Goal: Transaction & Acquisition: Book appointment/travel/reservation

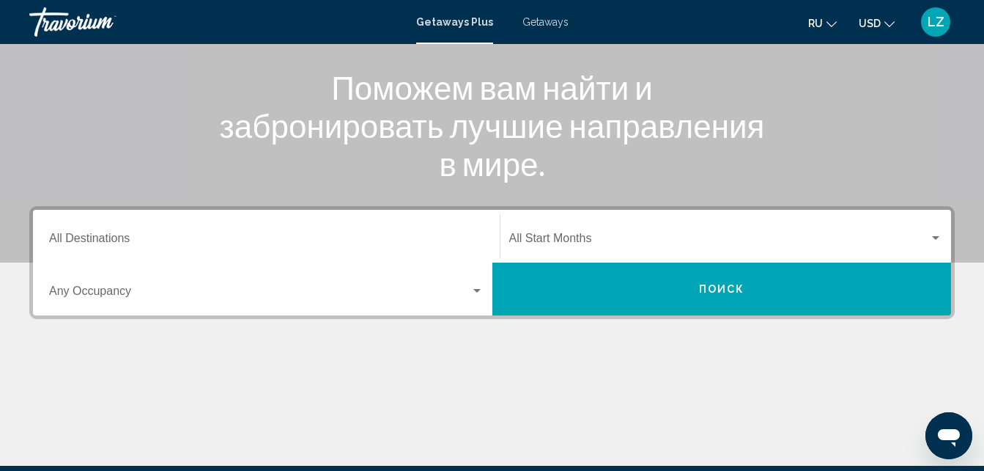
scroll to position [177, 0]
click at [828, 24] on icon "Change language" at bounding box center [832, 24] width 10 height 10
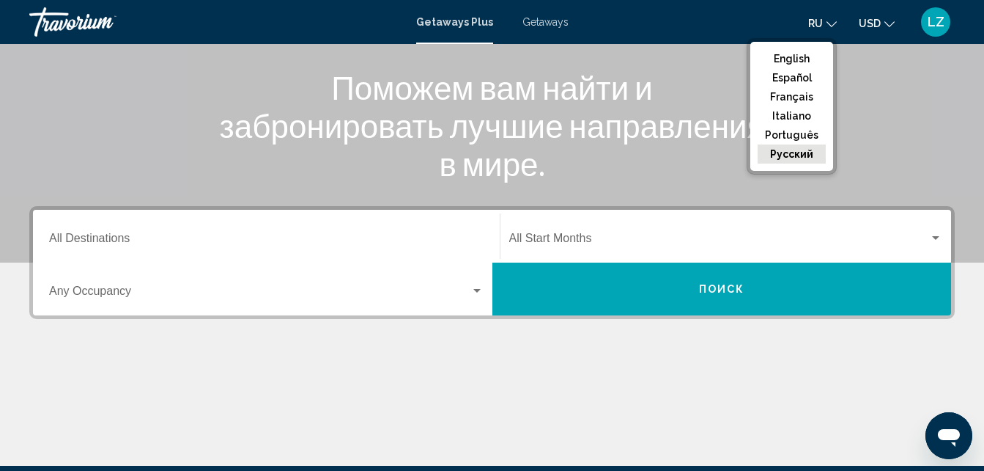
click at [810, 48] on ul "English Español Français Italiano Português русский" at bounding box center [792, 106] width 83 height 129
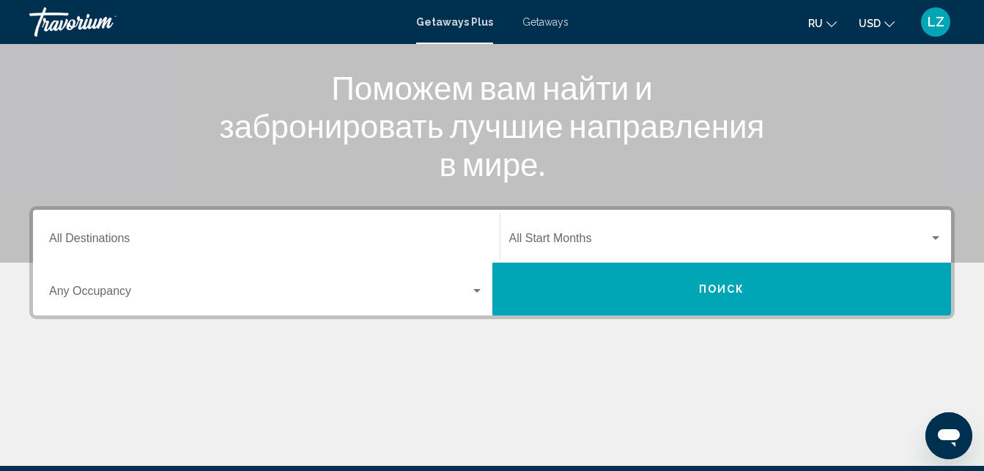
click at [819, 21] on span "ru" at bounding box center [816, 24] width 15 height 12
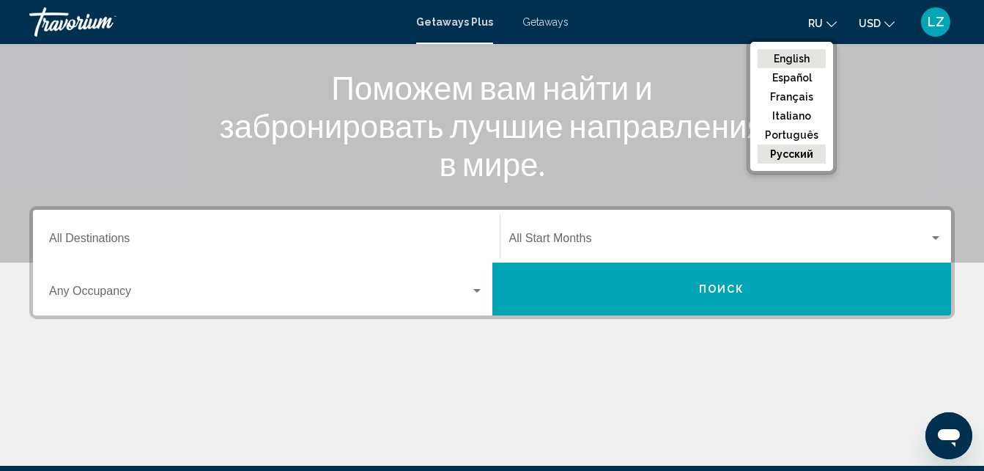
click at [792, 57] on button "English" at bounding box center [792, 58] width 68 height 19
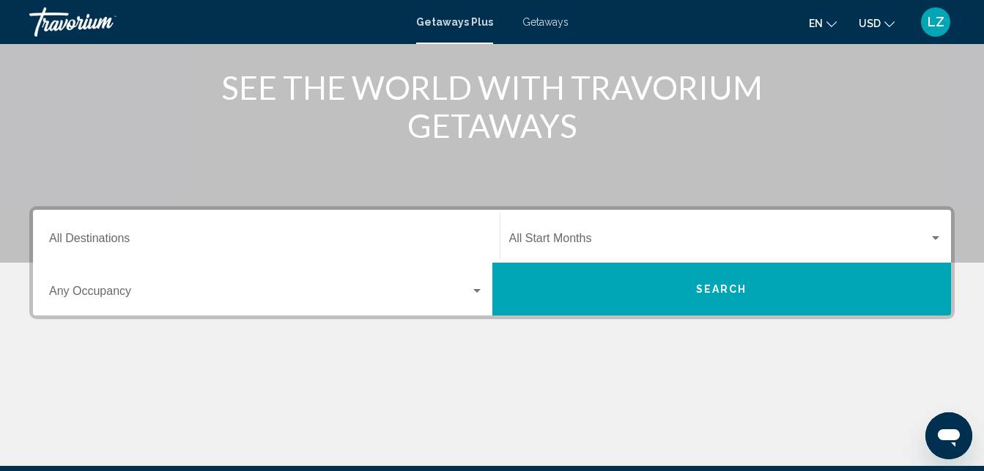
click at [871, 25] on span "USD" at bounding box center [870, 24] width 22 height 12
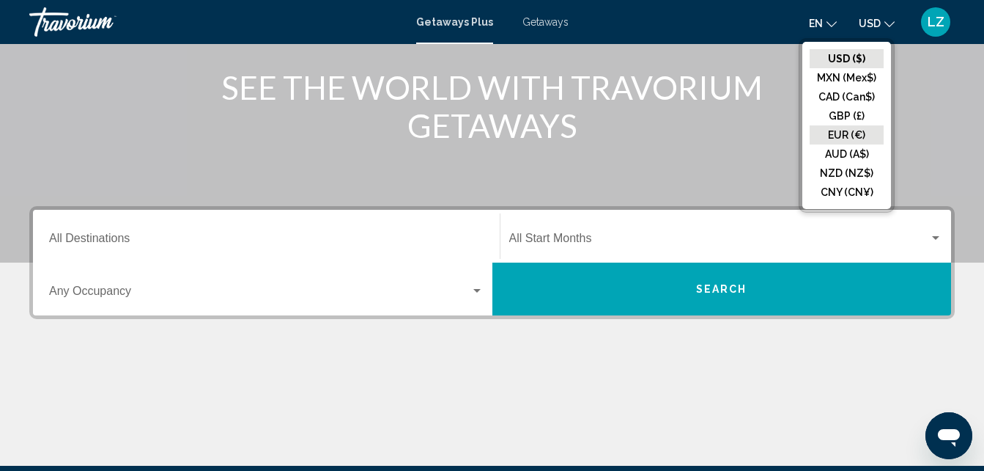
click at [850, 128] on button "EUR (€)" at bounding box center [847, 134] width 74 height 19
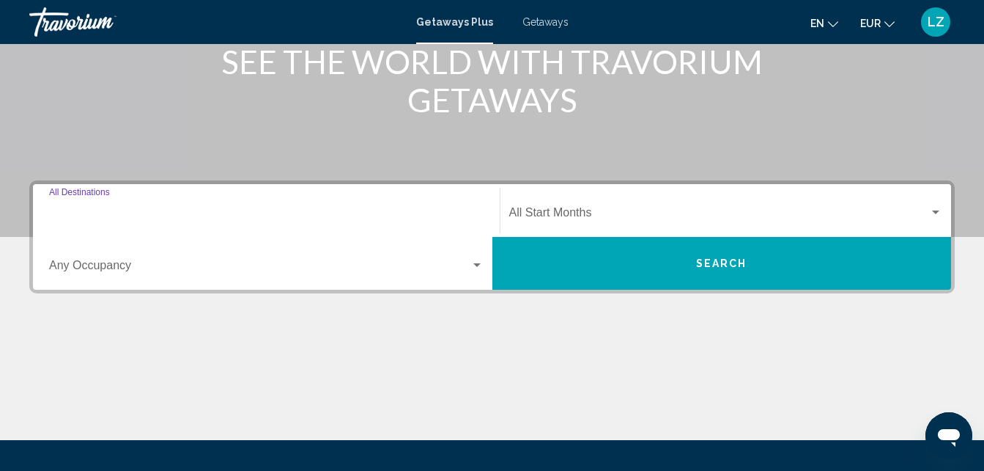
click at [78, 210] on input "Destination All Destinations" at bounding box center [266, 215] width 435 height 13
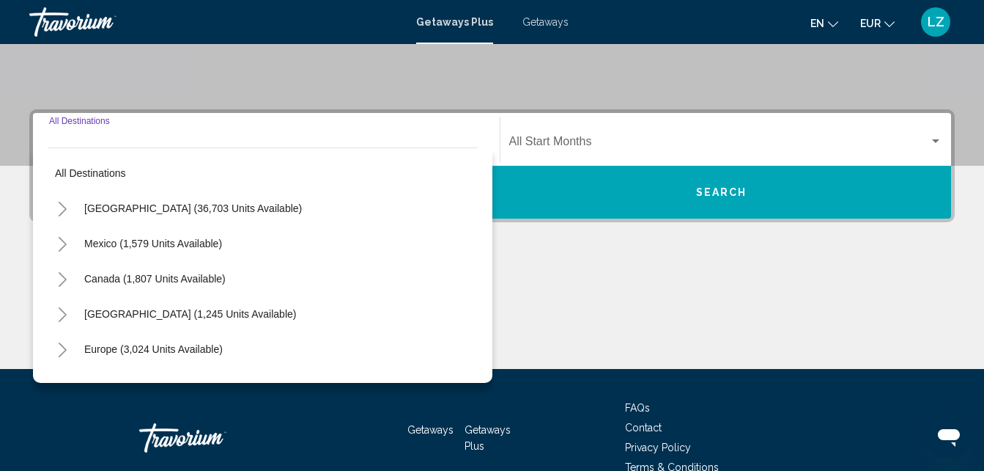
scroll to position [336, 0]
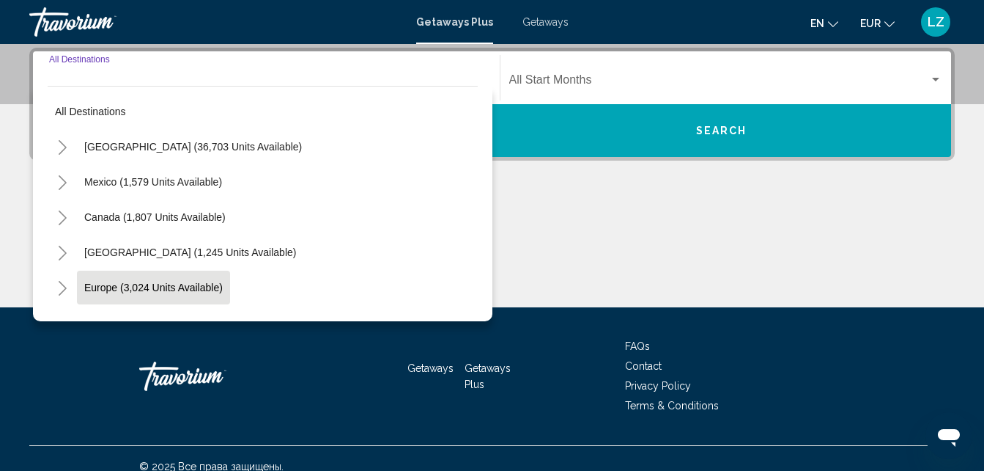
click at [188, 270] on button "Europe (3,024 units available)" at bounding box center [153, 287] width 153 height 34
type input "**********"
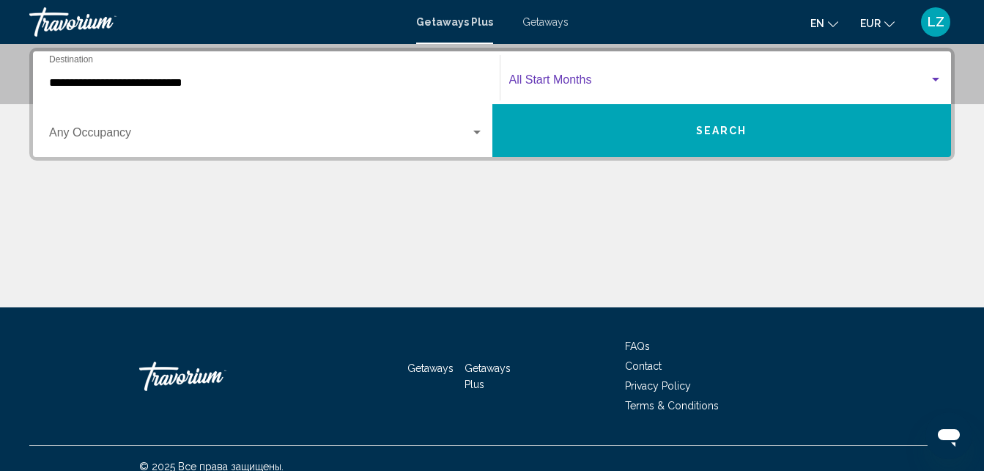
click at [529, 86] on span "Search widget" at bounding box center [719, 82] width 421 height 13
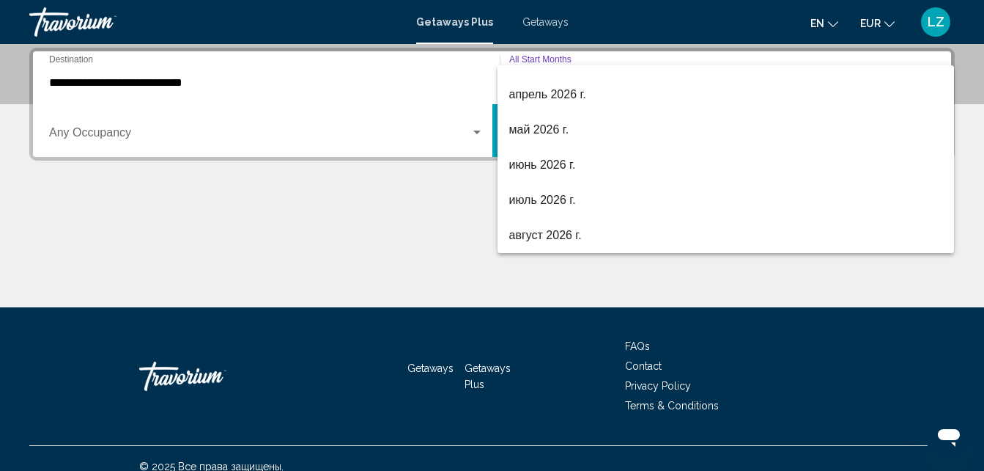
scroll to position [272, 0]
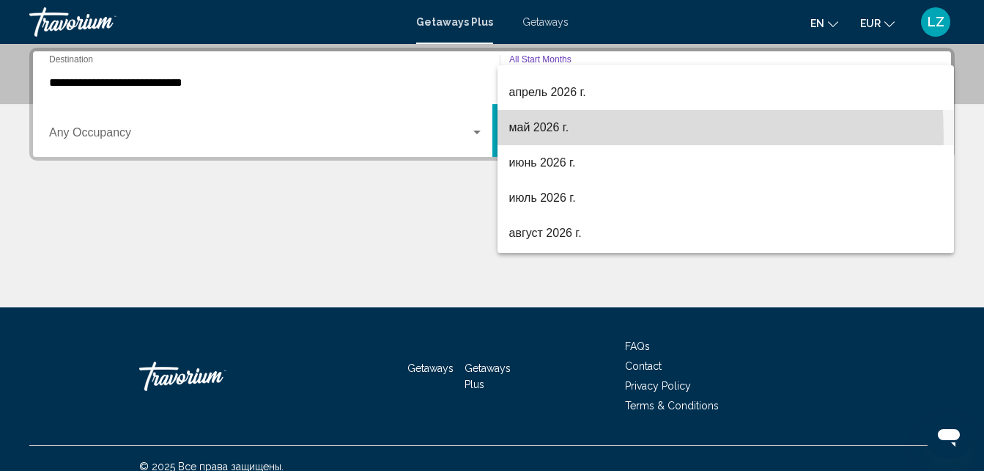
click at [515, 136] on span "май 2026 г." at bounding box center [726, 127] width 434 height 35
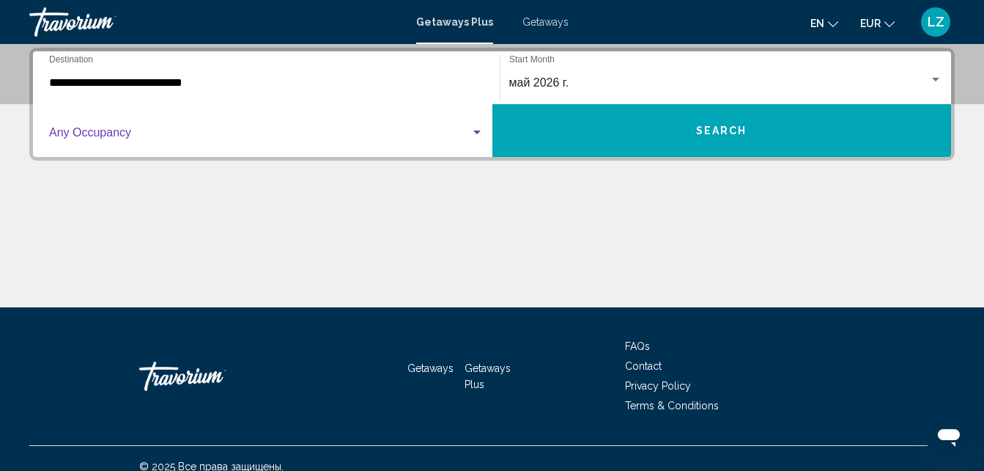
click at [92, 129] on span "Search widget" at bounding box center [259, 135] width 421 height 13
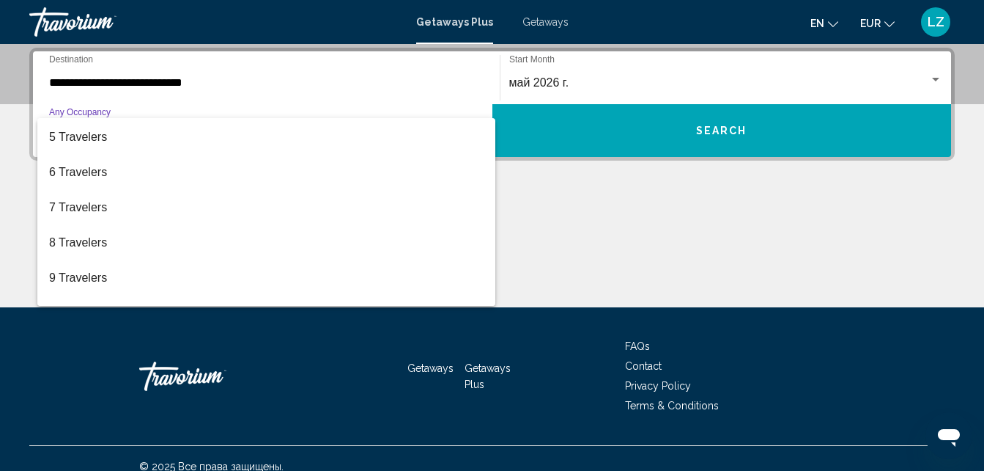
scroll to position [0, 0]
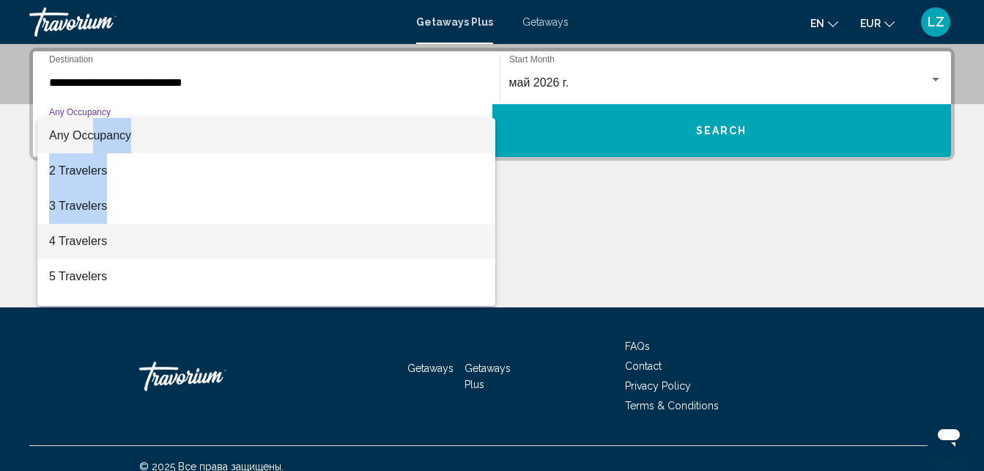
drag, startPoint x: 92, startPoint y: 128, endPoint x: 46, endPoint y: 228, distance: 109.9
click at [46, 228] on div "Any Occupancy 2 Travelers 3 Travelers 4 Travelers 5 Travelers 6 Travelers 7 Tra…" at bounding box center [266, 212] width 458 height 188
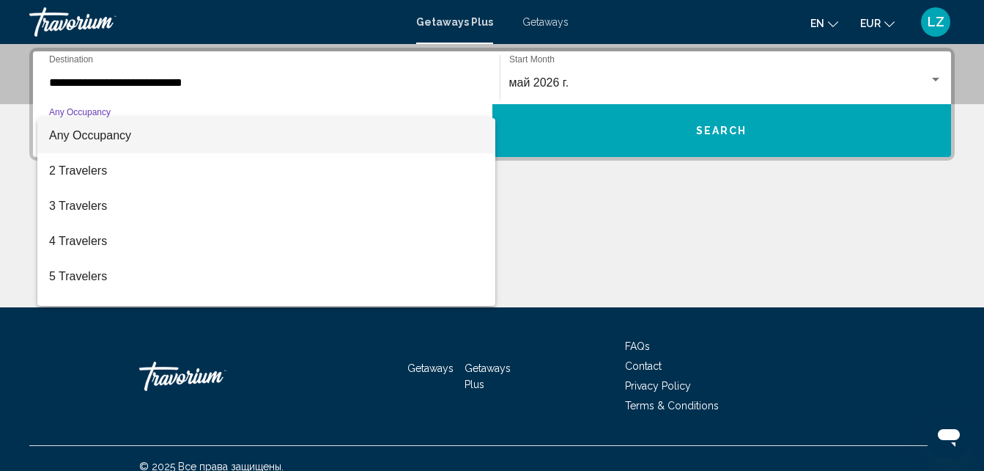
drag, startPoint x: 46, startPoint y: 228, endPoint x: 34, endPoint y: 227, distance: 11.8
click at [34, 227] on div at bounding box center [492, 235] width 984 height 471
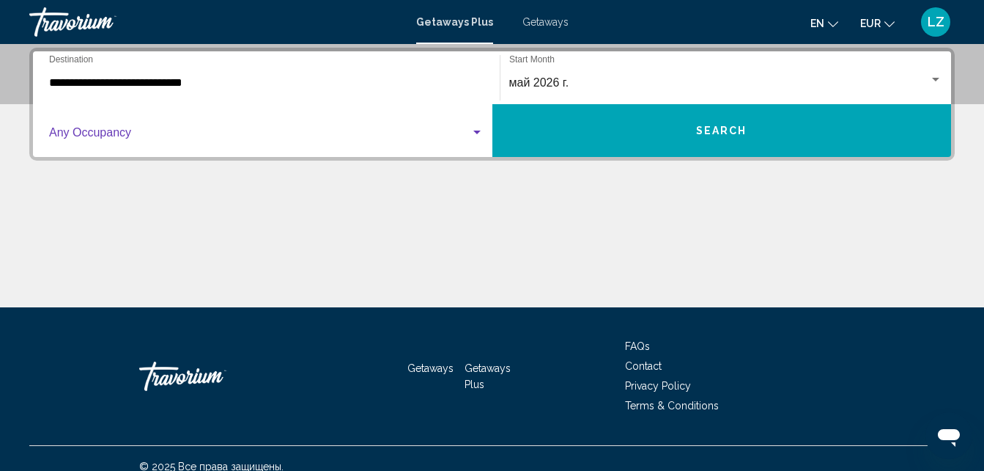
click at [122, 133] on span "Search widget" at bounding box center [259, 135] width 421 height 13
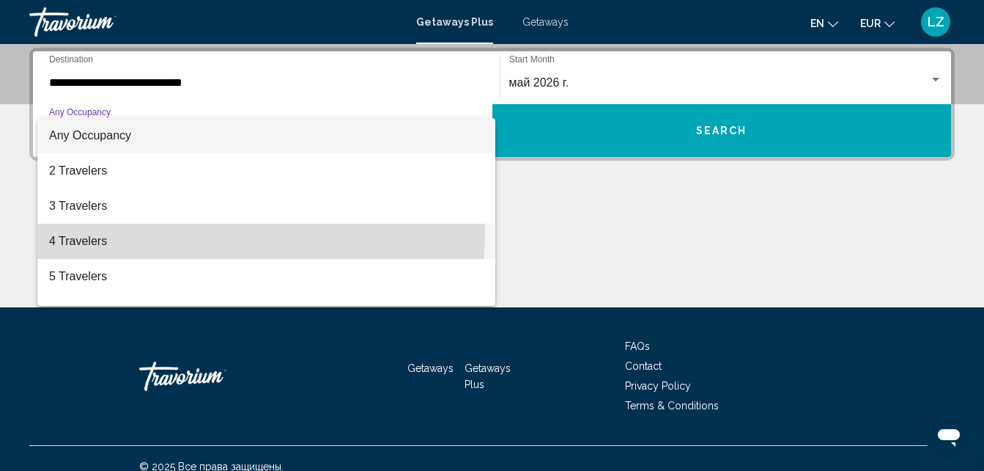
click at [105, 229] on span "4 Travelers" at bounding box center [266, 241] width 435 height 35
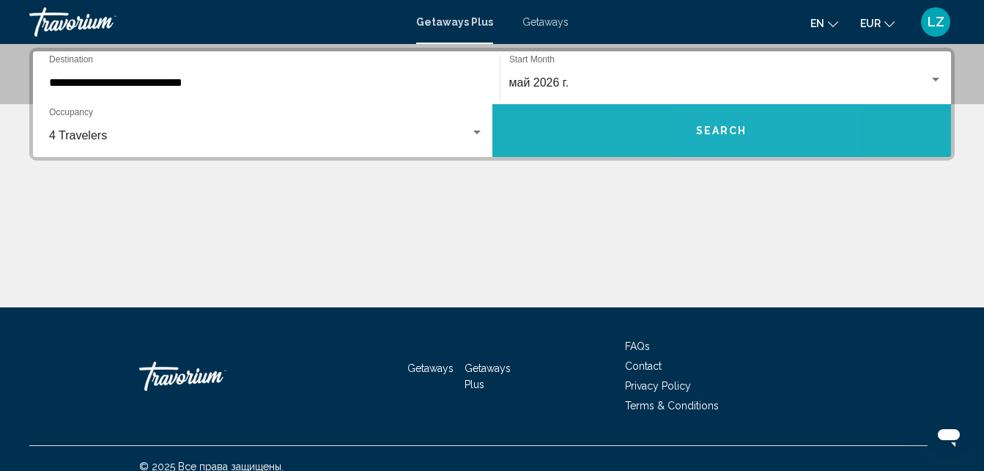
click at [726, 108] on button "Search" at bounding box center [723, 130] width 460 height 53
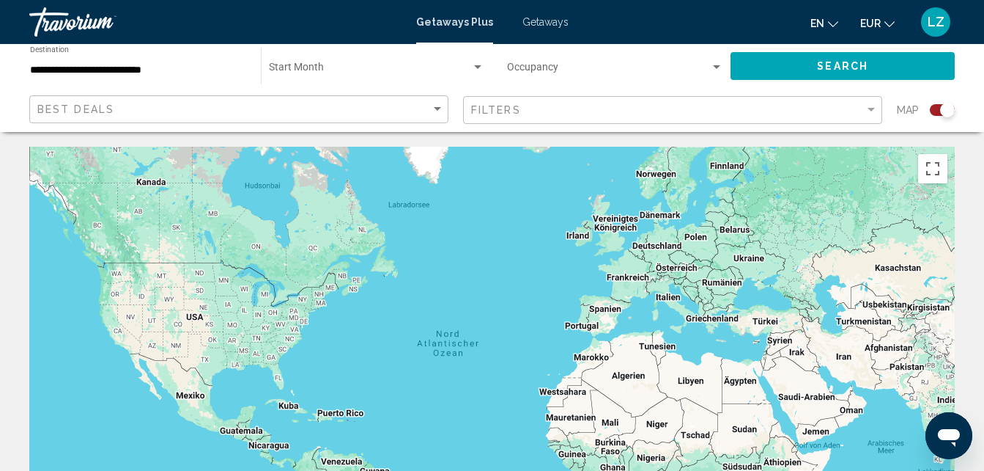
click at [945, 115] on div "Search widget" at bounding box center [947, 110] width 15 height 15
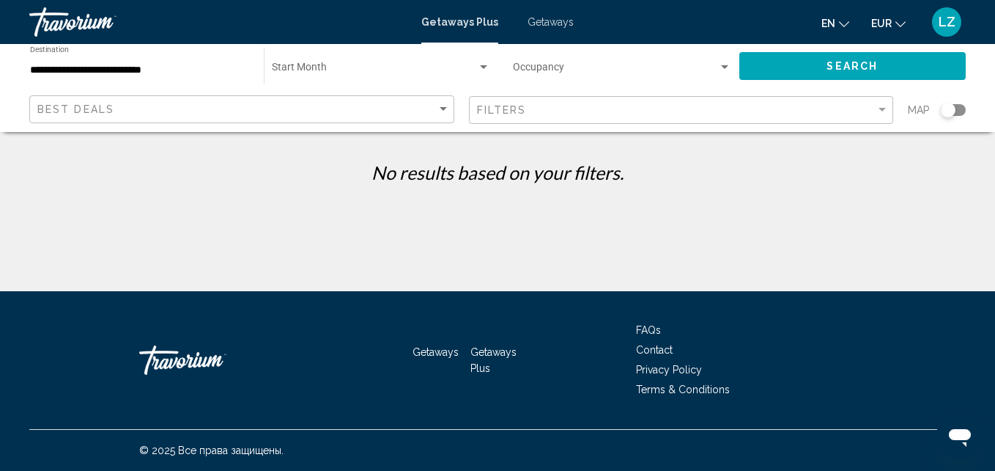
click at [570, 66] on span "Search widget" at bounding box center [616, 71] width 206 height 12
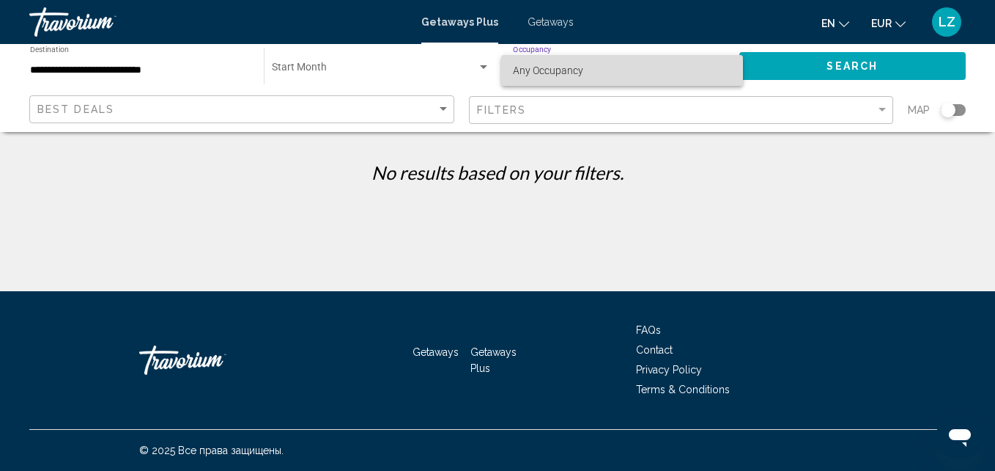
click at [556, 81] on span "Any Occupancy" at bounding box center [622, 70] width 219 height 31
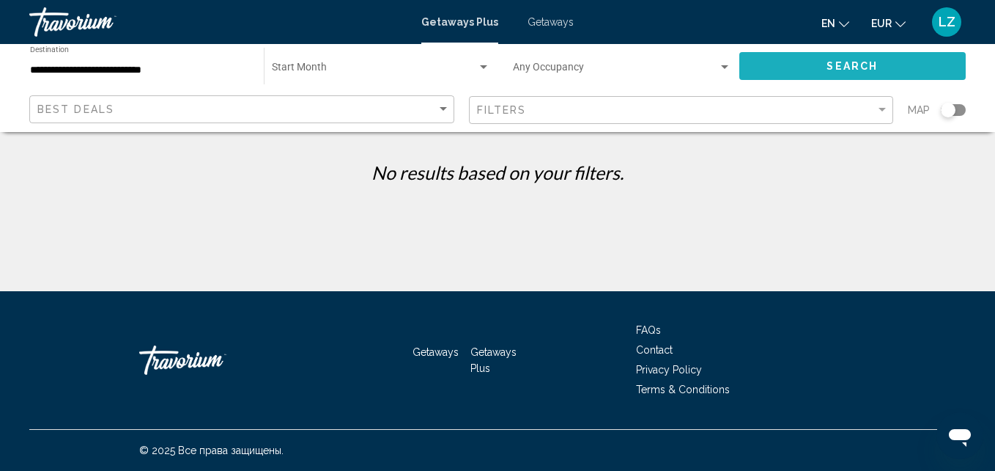
click at [789, 76] on button "Search" at bounding box center [853, 65] width 227 height 27
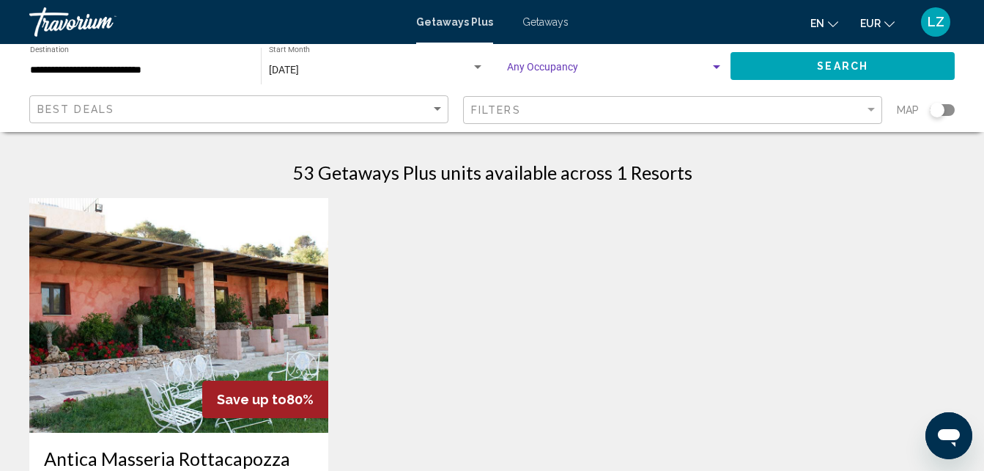
click at [647, 74] on span "Search widget" at bounding box center [608, 71] width 203 height 12
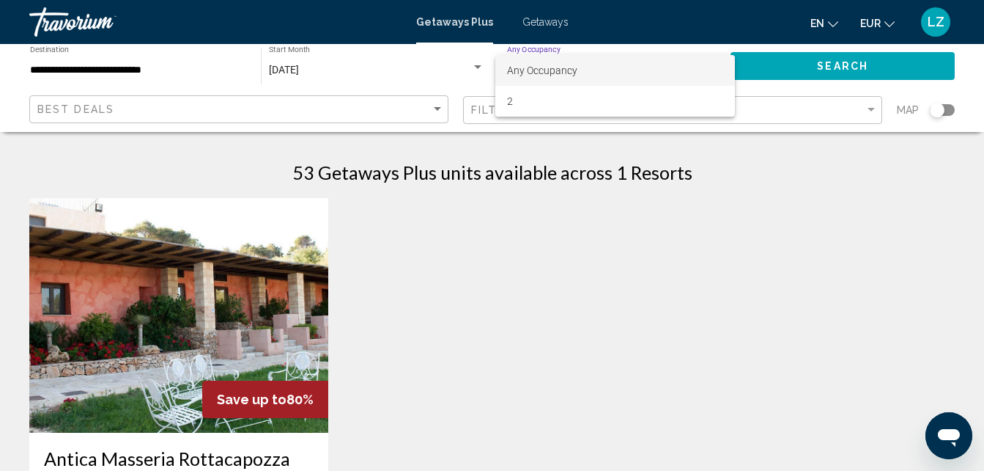
click at [629, 251] on div at bounding box center [492, 235] width 984 height 471
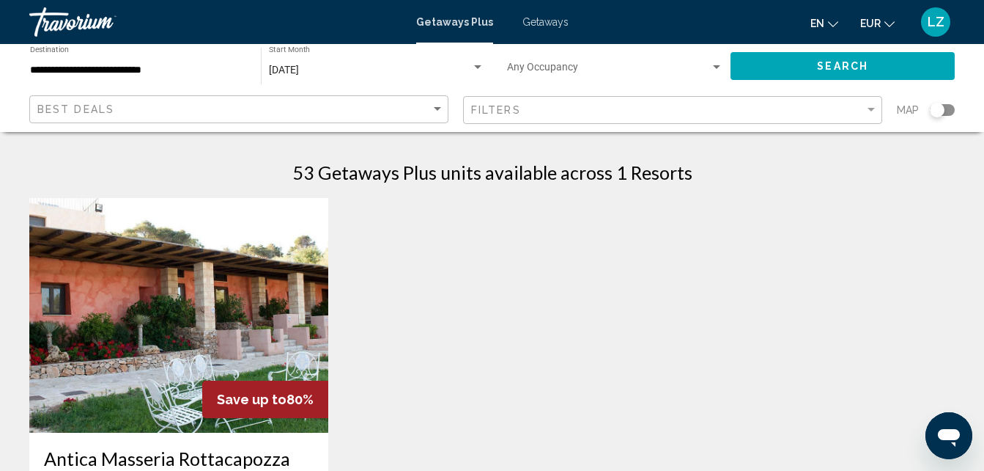
click at [605, 80] on div "Occupancy Any Occupancy" at bounding box center [615, 66] width 216 height 40
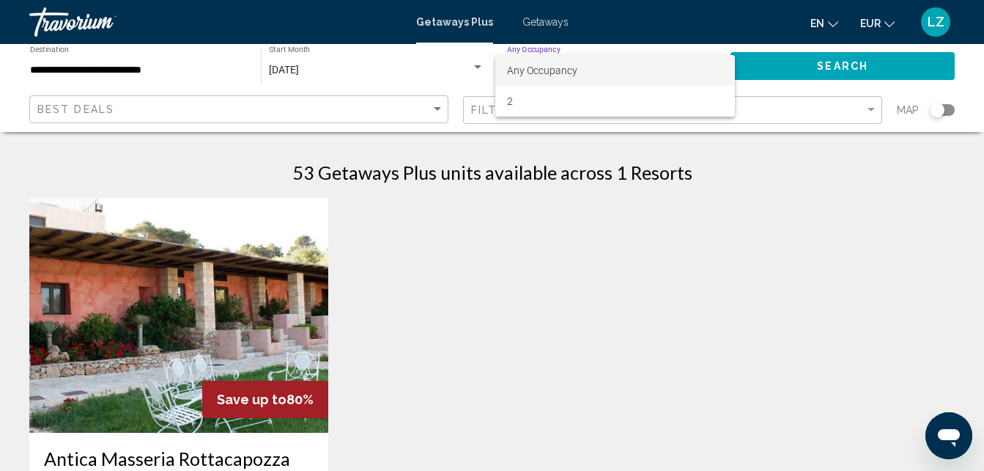
click at [642, 290] on div at bounding box center [492, 235] width 984 height 471
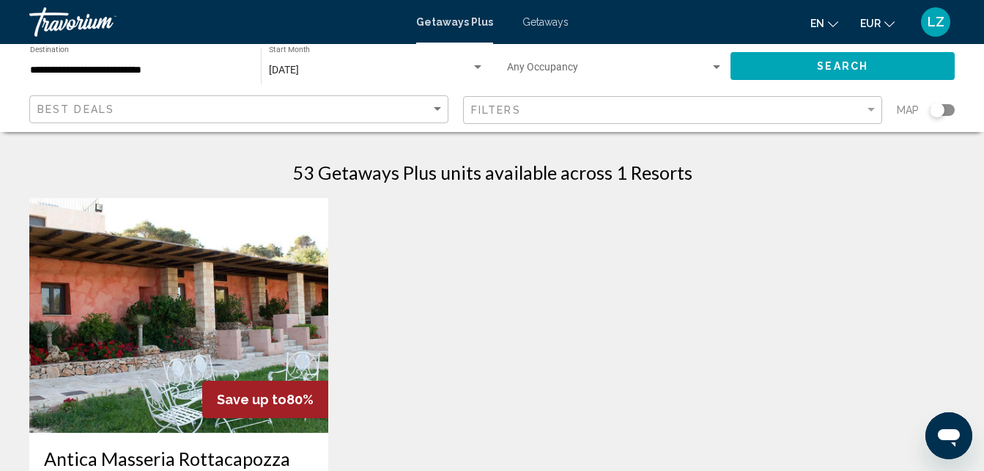
click at [535, 29] on div "Getaways Plus Getaways en English Español Français Italiano Português русский E…" at bounding box center [492, 22] width 984 height 31
click at [535, 25] on span "Getaways" at bounding box center [546, 22] width 46 height 12
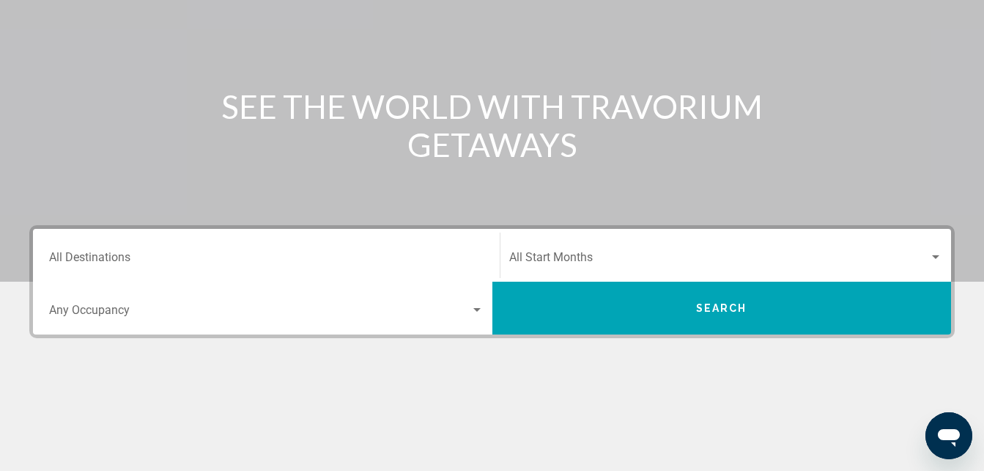
scroll to position [172, 0]
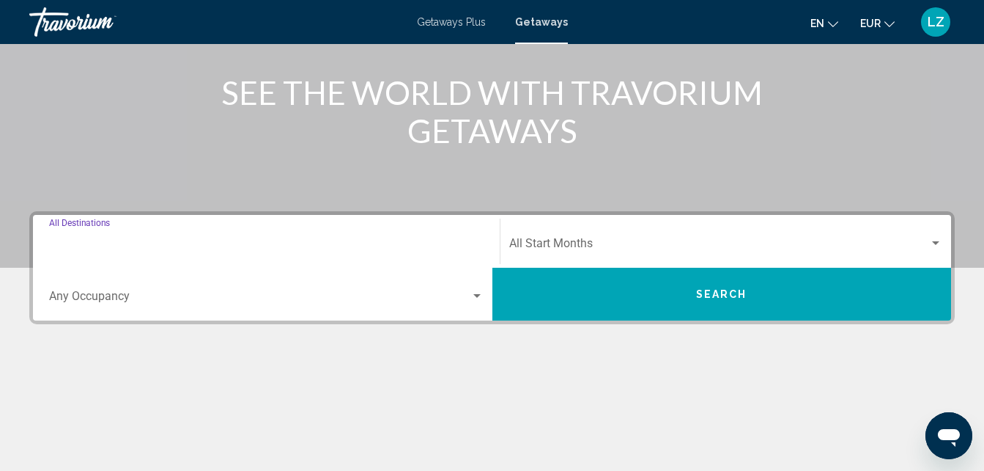
click at [263, 240] on input "Destination All Destinations" at bounding box center [266, 246] width 435 height 13
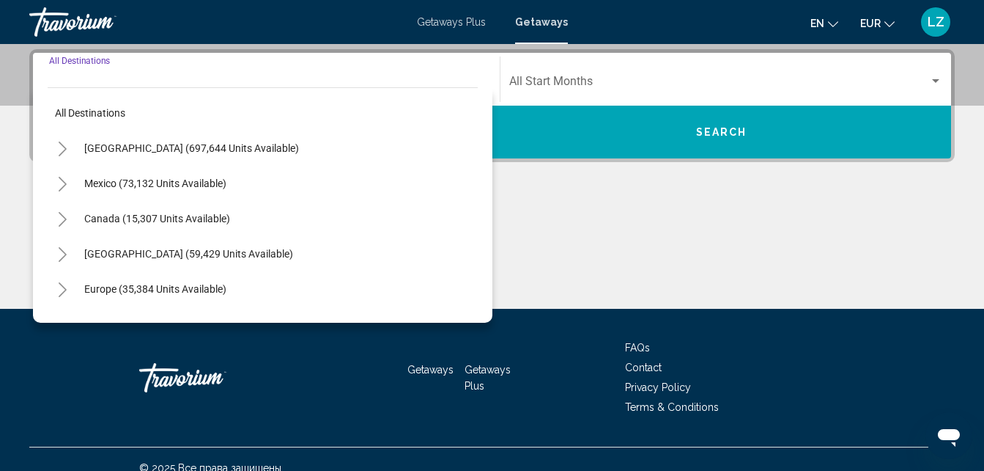
scroll to position [336, 0]
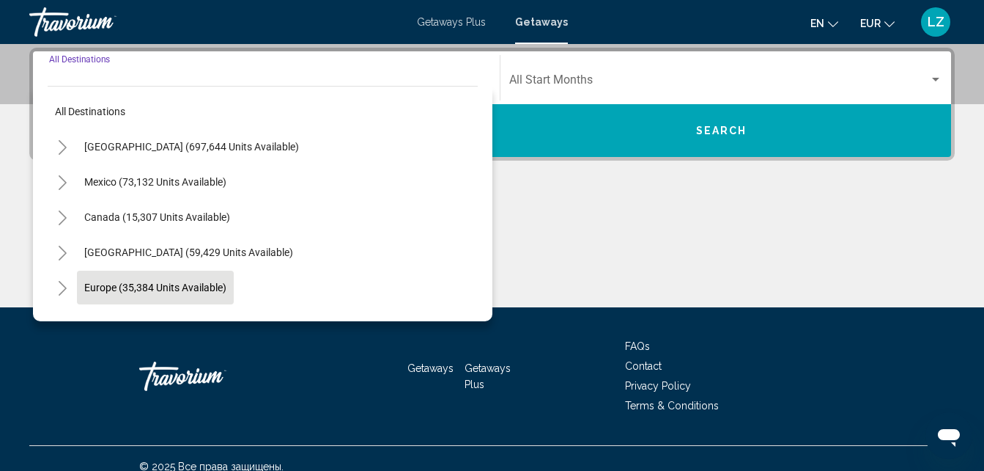
click at [169, 291] on span "Europe (35,384 units available)" at bounding box center [155, 287] width 142 height 12
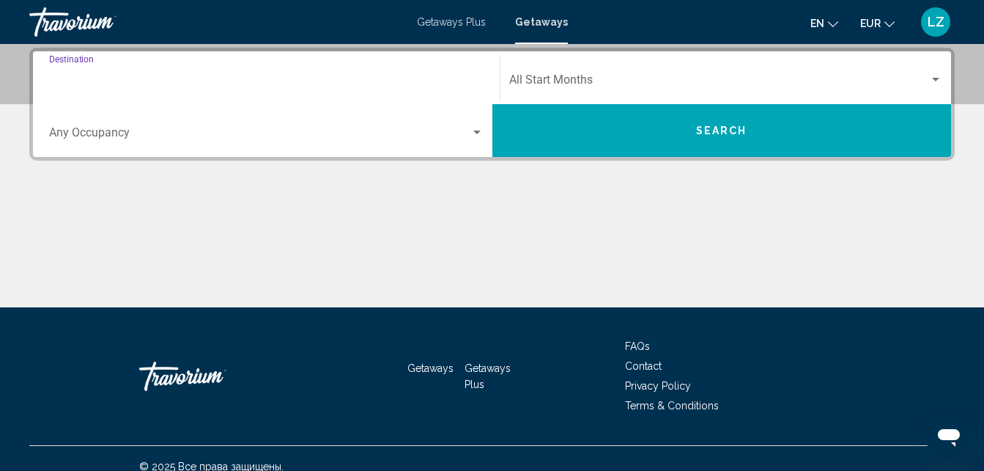
type input "**********"
click at [603, 79] on span "Search widget" at bounding box center [719, 82] width 421 height 13
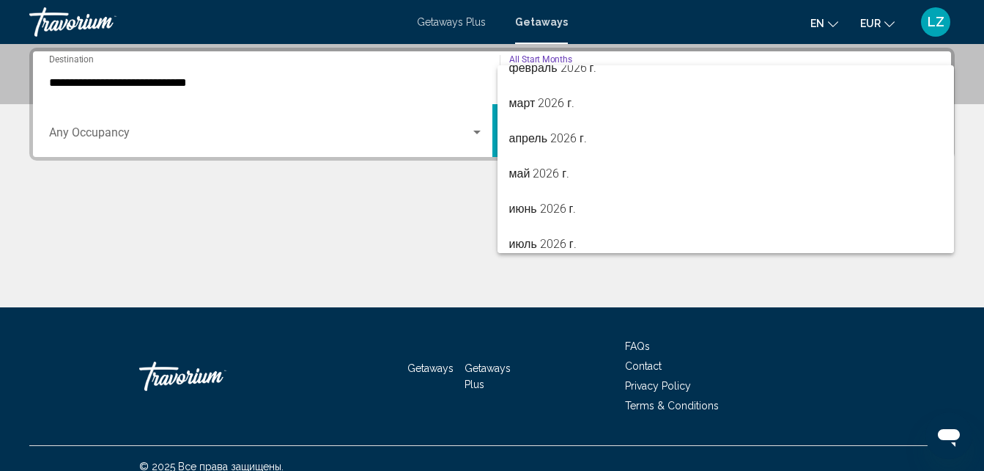
scroll to position [227, 0]
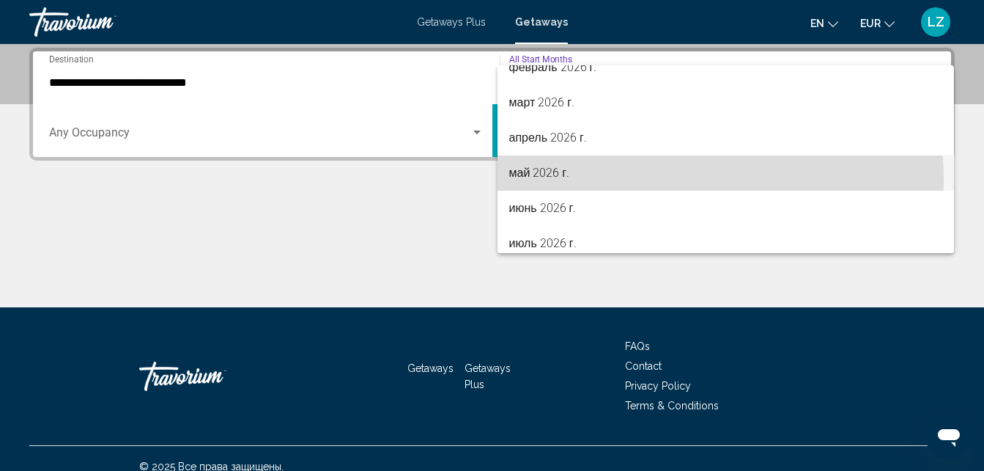
click at [570, 182] on span "май 2026 г." at bounding box center [726, 172] width 434 height 35
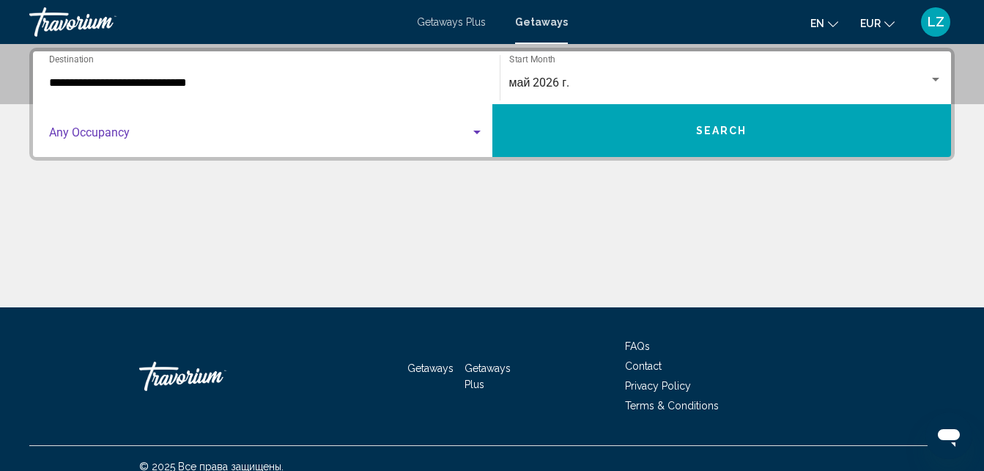
click at [426, 139] on span "Search widget" at bounding box center [259, 135] width 421 height 13
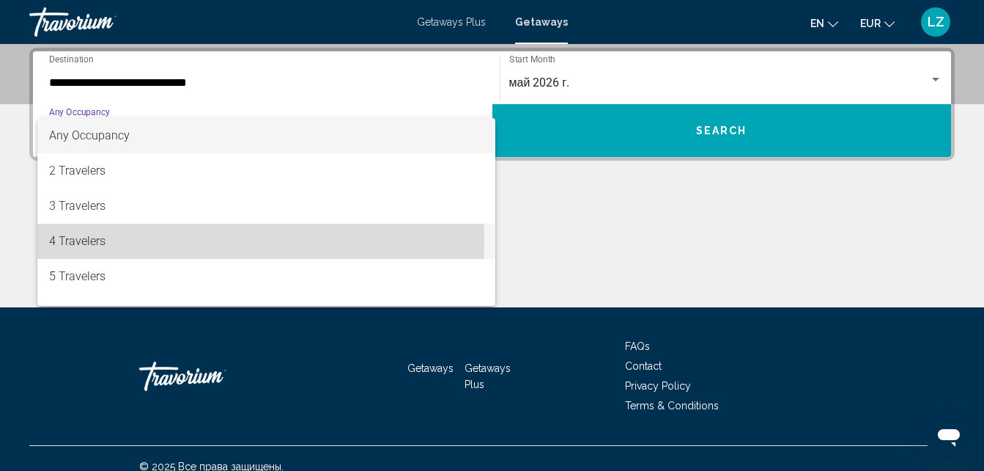
click at [117, 239] on span "4 Travelers" at bounding box center [266, 241] width 435 height 35
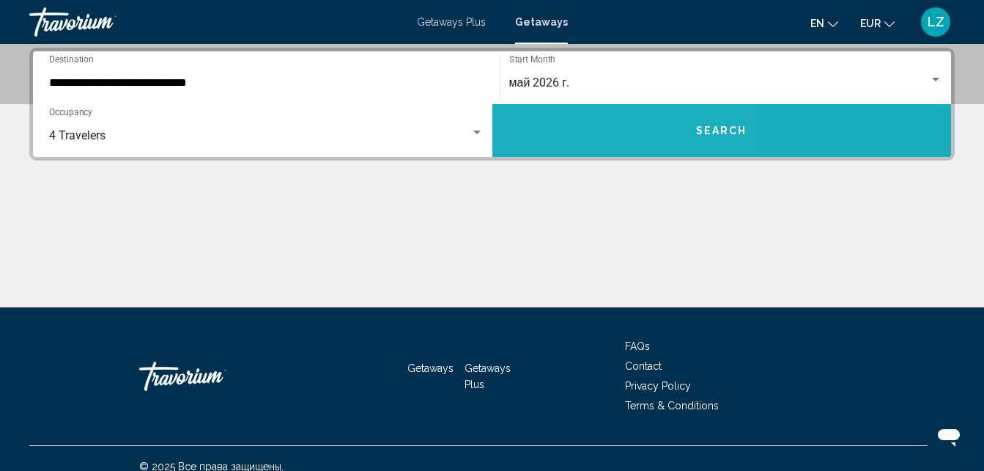
click at [576, 130] on button "Search" at bounding box center [723, 130] width 460 height 53
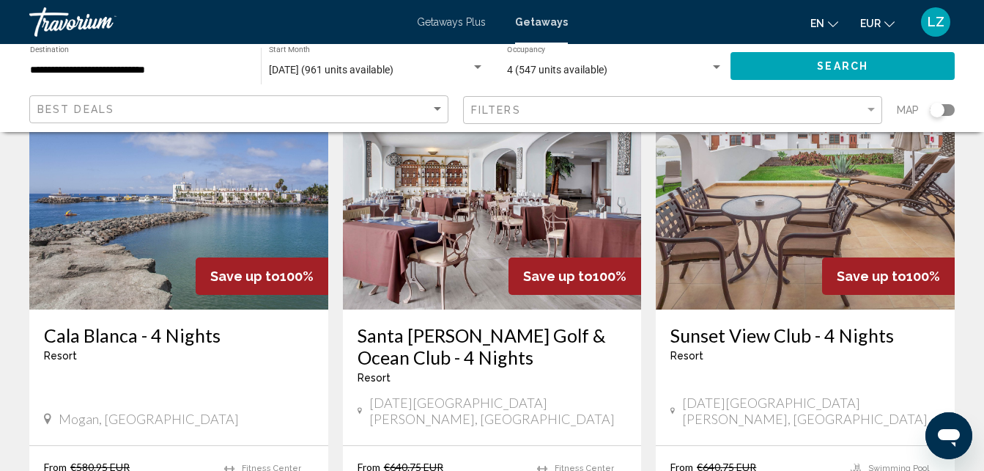
scroll to position [128, 0]
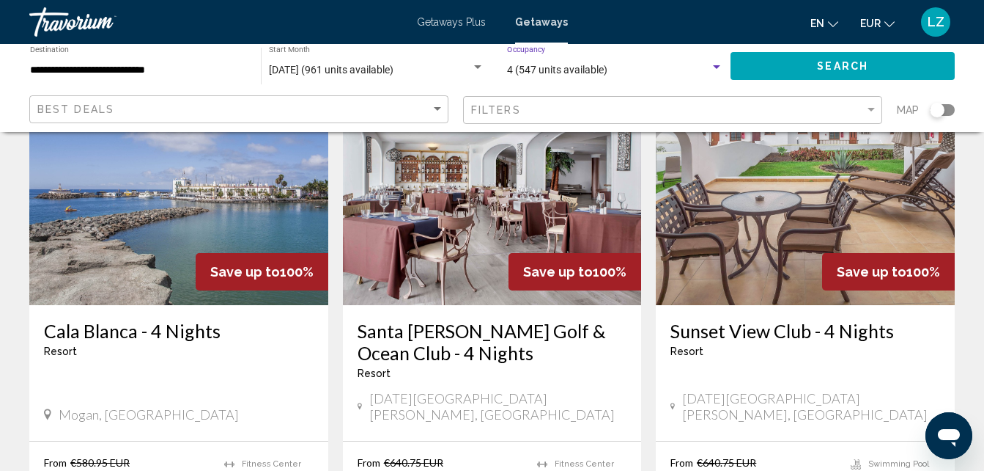
click at [567, 65] on span "4 (547 units available)" at bounding box center [557, 70] width 100 height 12
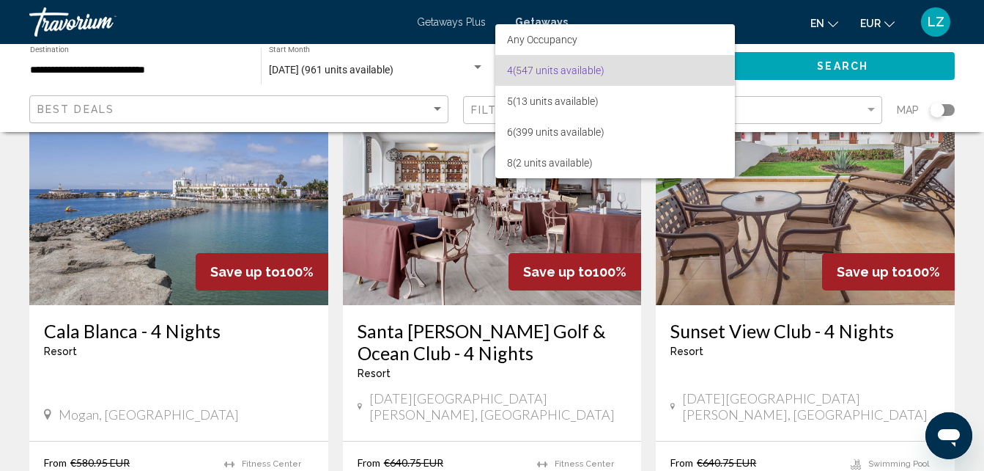
click at [756, 34] on div at bounding box center [492, 235] width 984 height 471
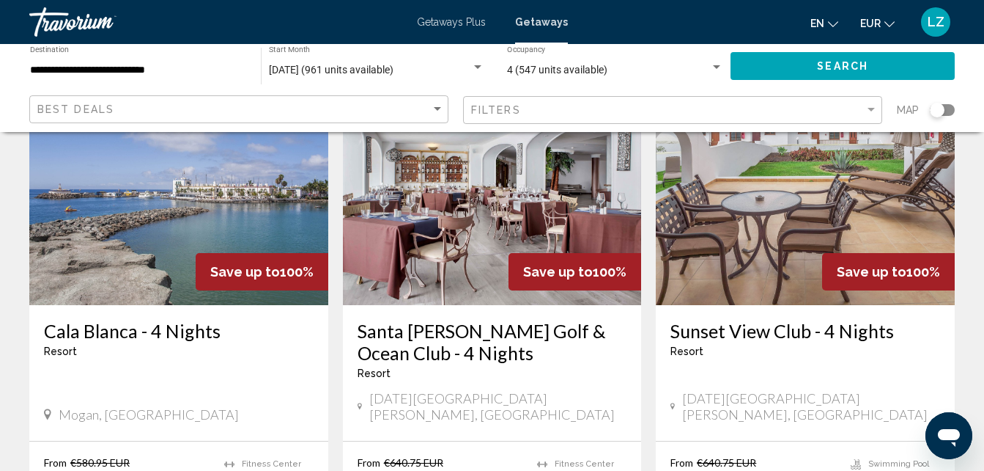
click at [557, 101] on div "Filters" at bounding box center [674, 110] width 407 height 27
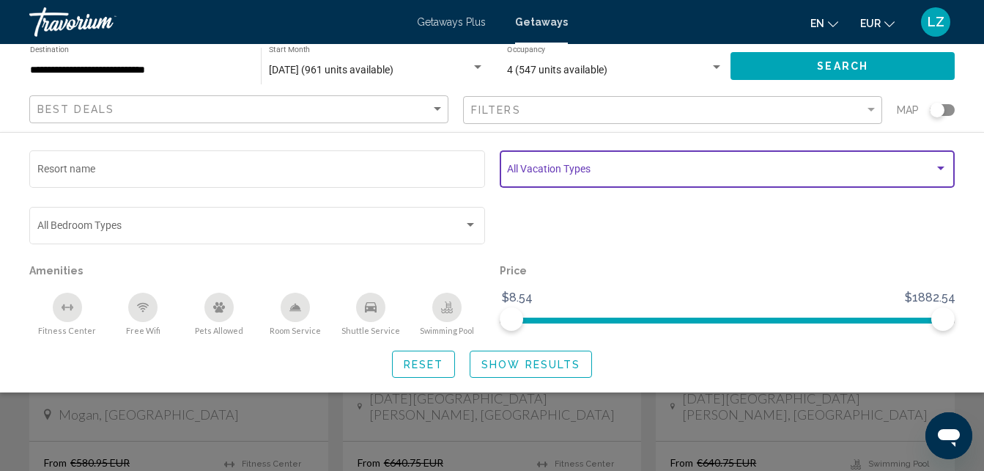
click at [572, 177] on span "Search widget" at bounding box center [720, 172] width 427 height 12
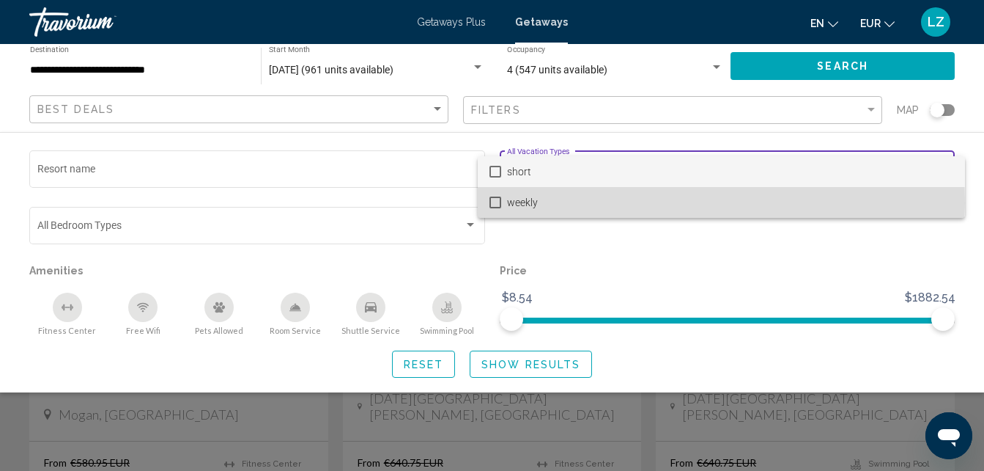
click at [559, 203] on span "weekly" at bounding box center [730, 202] width 446 height 31
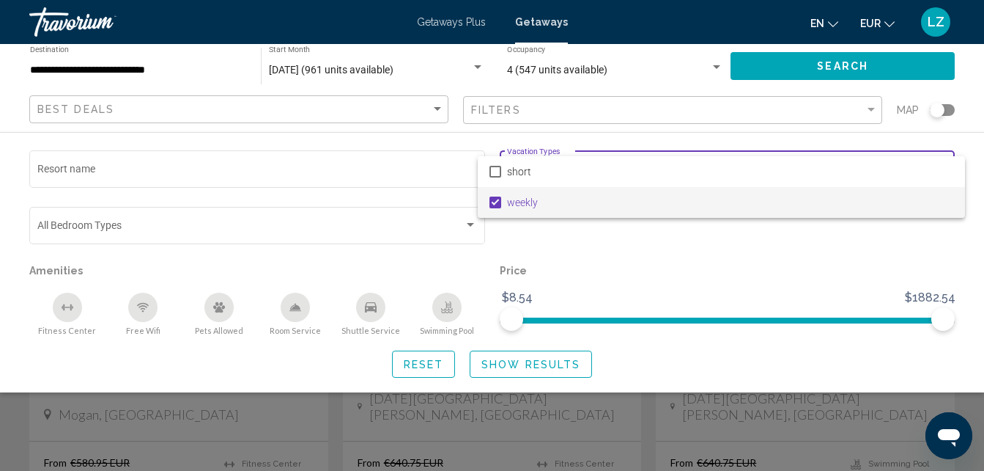
click at [501, 347] on div at bounding box center [492, 235] width 984 height 471
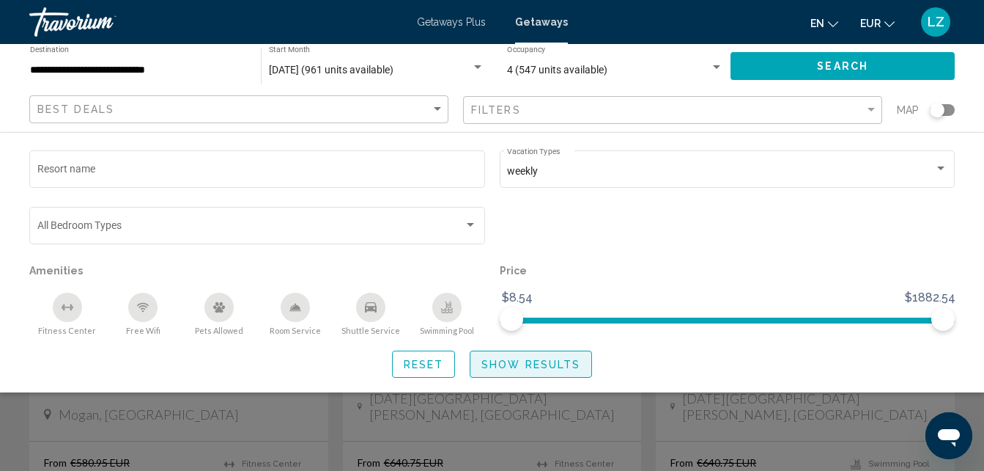
click at [504, 354] on button "Show Results" at bounding box center [531, 363] width 122 height 27
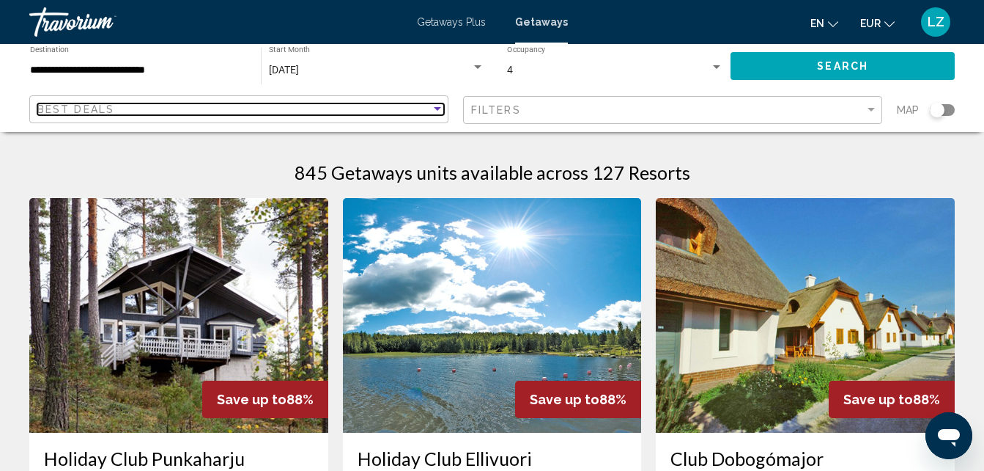
click at [268, 113] on div "Best Deals" at bounding box center [234, 109] width 394 height 12
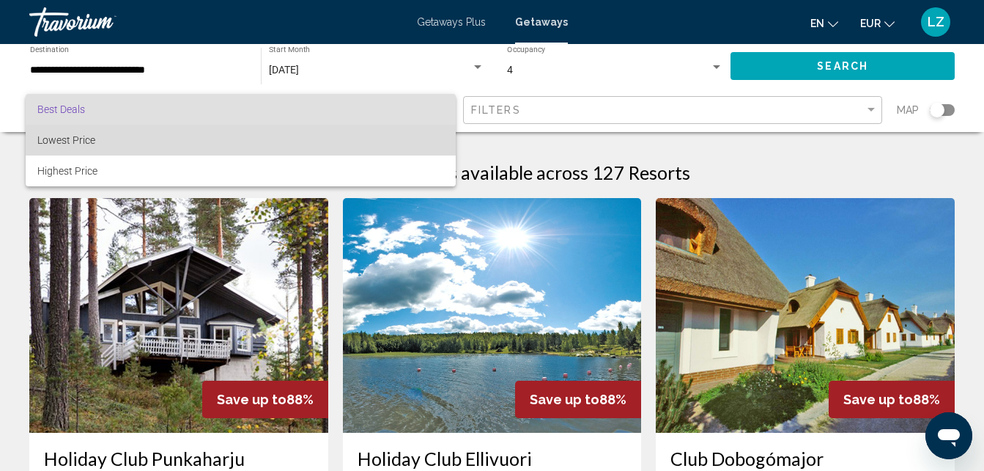
click at [135, 145] on span "Lowest Price" at bounding box center [240, 140] width 407 height 31
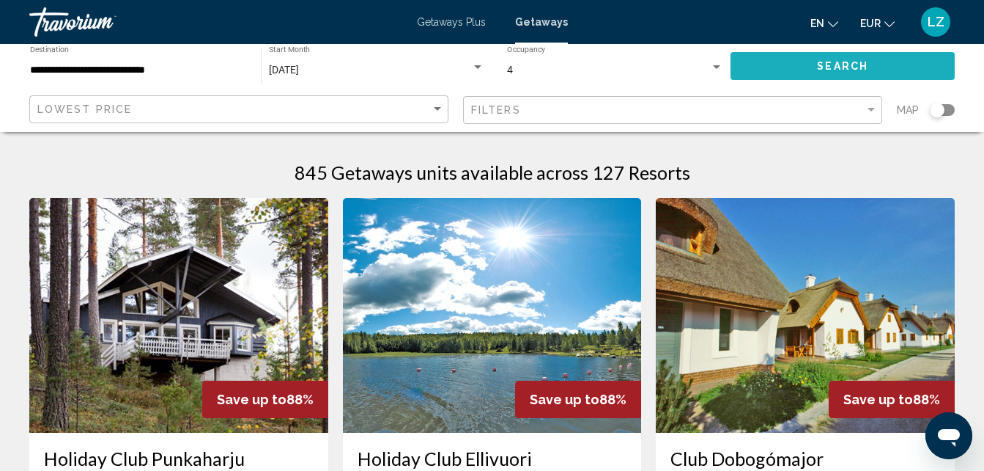
click at [836, 76] on button "Search" at bounding box center [843, 65] width 224 height 27
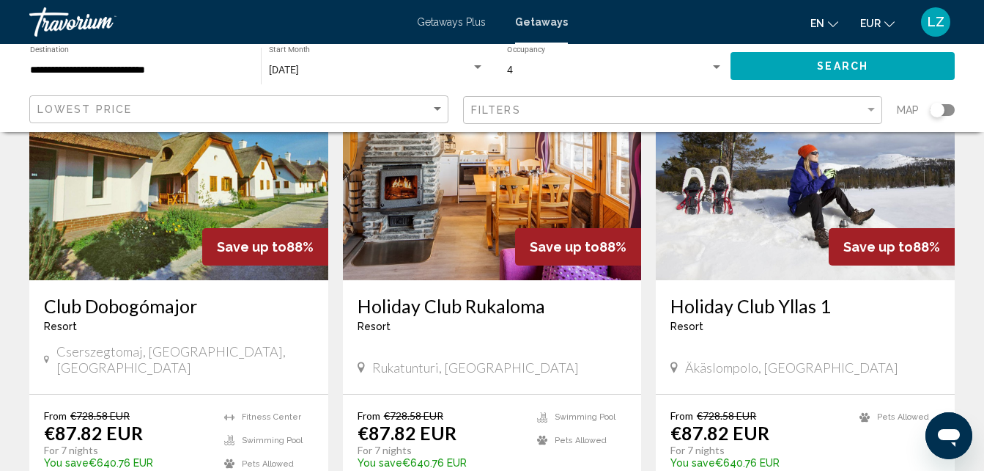
scroll to position [167, 0]
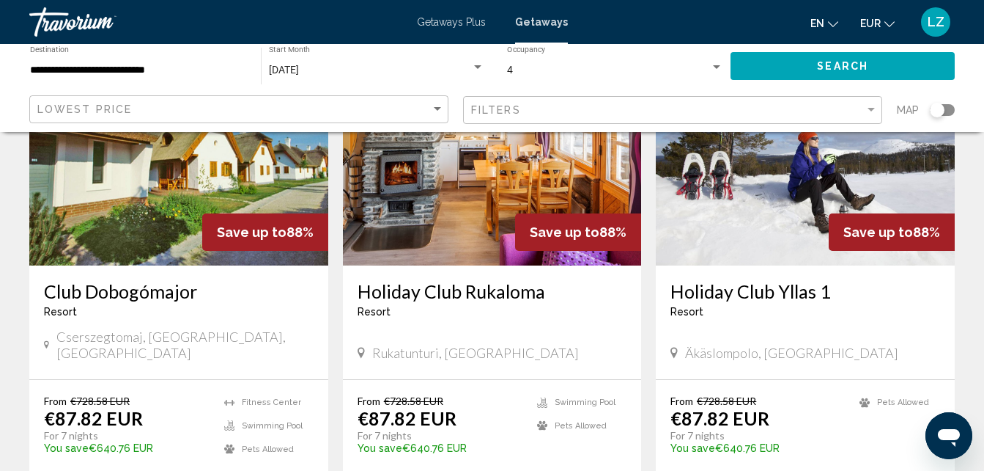
click at [691, 52] on div "4 Occupancy Any Occupancy" at bounding box center [615, 66] width 216 height 40
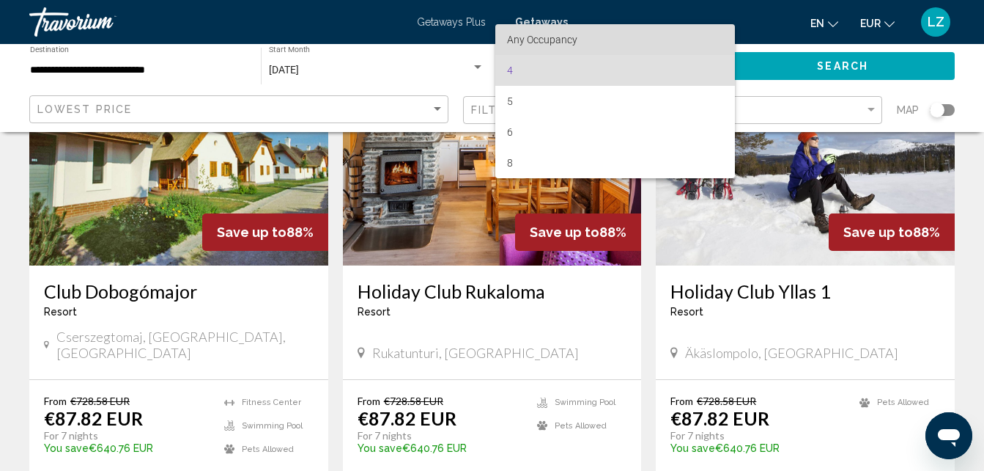
click at [624, 48] on span "Any Occupancy" at bounding box center [615, 39] width 216 height 31
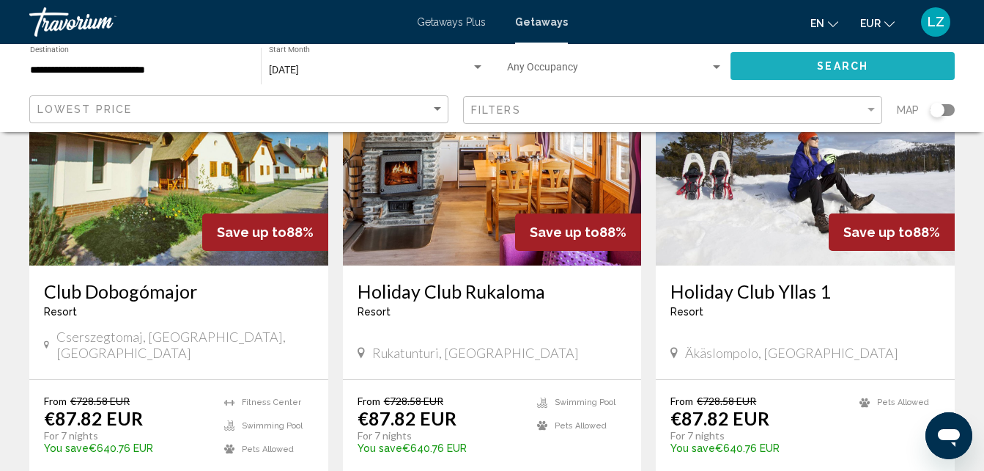
click at [782, 62] on button "Search" at bounding box center [843, 65] width 224 height 27
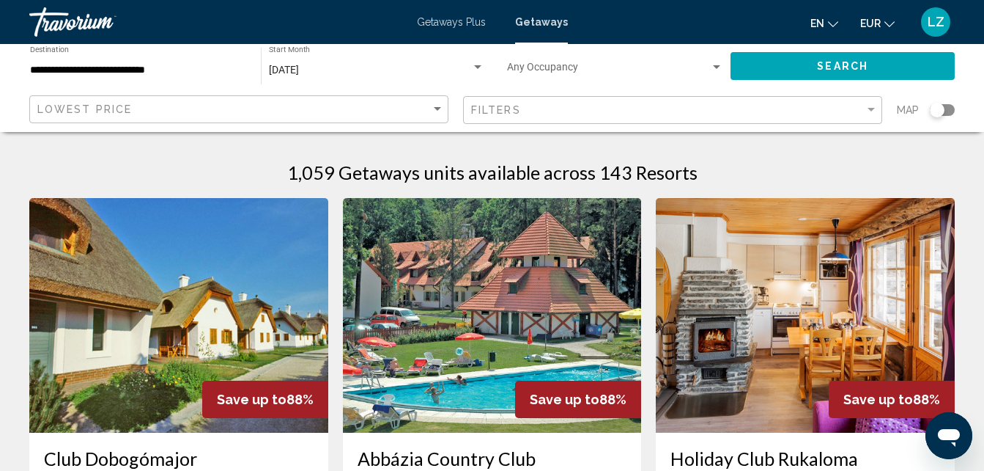
click at [337, 62] on div "[DATE] Start Month All Start Months" at bounding box center [377, 66] width 216 height 40
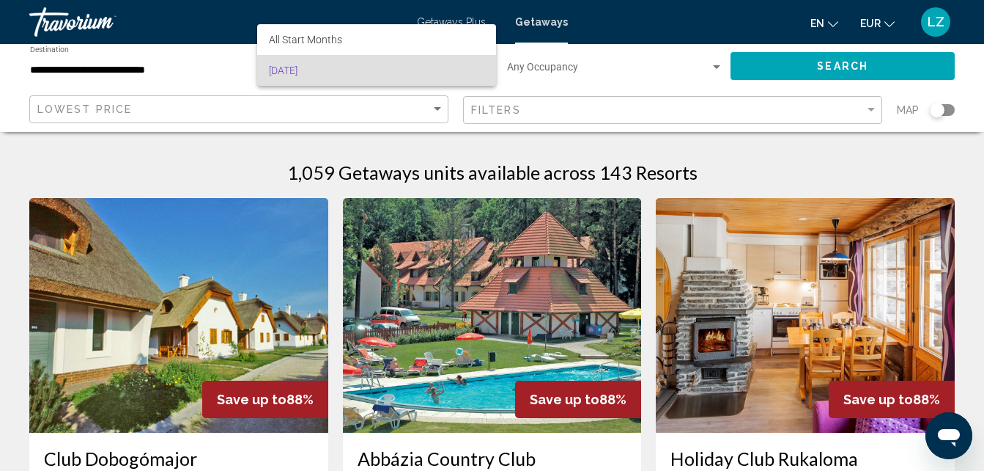
click at [446, 67] on span "[DATE]" at bounding box center [377, 70] width 216 height 31
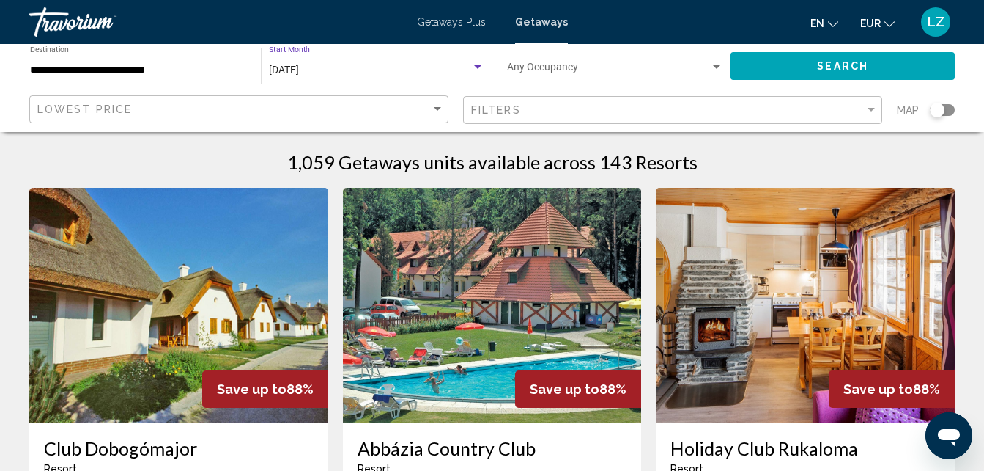
scroll to position [11, 0]
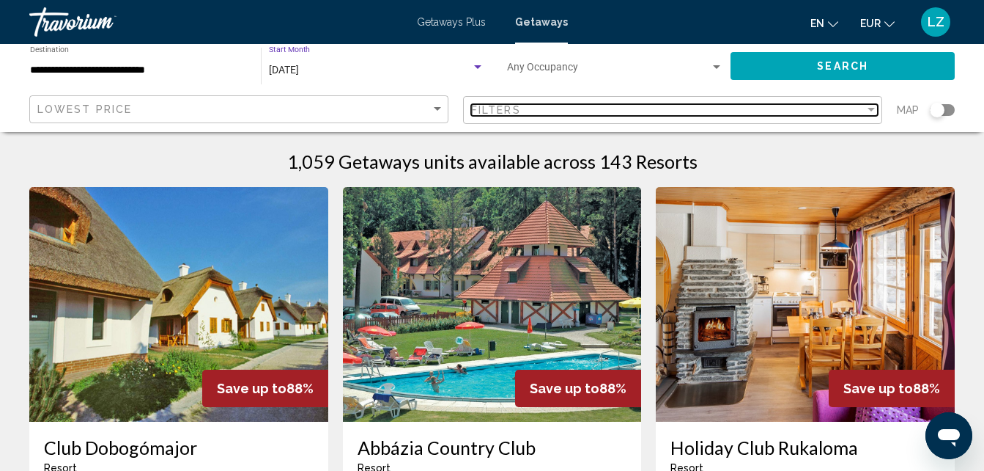
click at [865, 110] on div "Filter" at bounding box center [871, 110] width 13 height 12
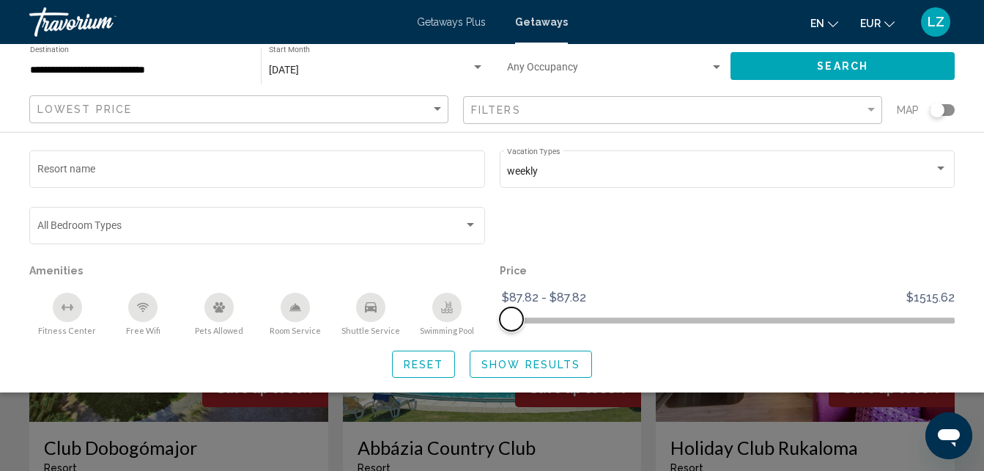
drag, startPoint x: 940, startPoint y: 327, endPoint x: 208, endPoint y: 475, distance: 746.4
click at [208, 460] on html "**********" at bounding box center [492, 224] width 984 height 471
click at [433, 372] on button "Reset" at bounding box center [424, 363] width 64 height 27
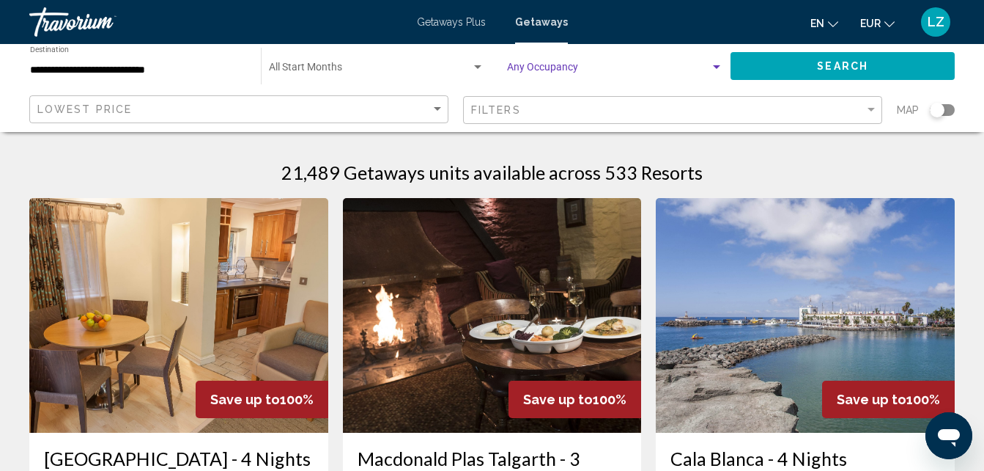
click at [675, 76] on span "Search widget" at bounding box center [608, 71] width 203 height 12
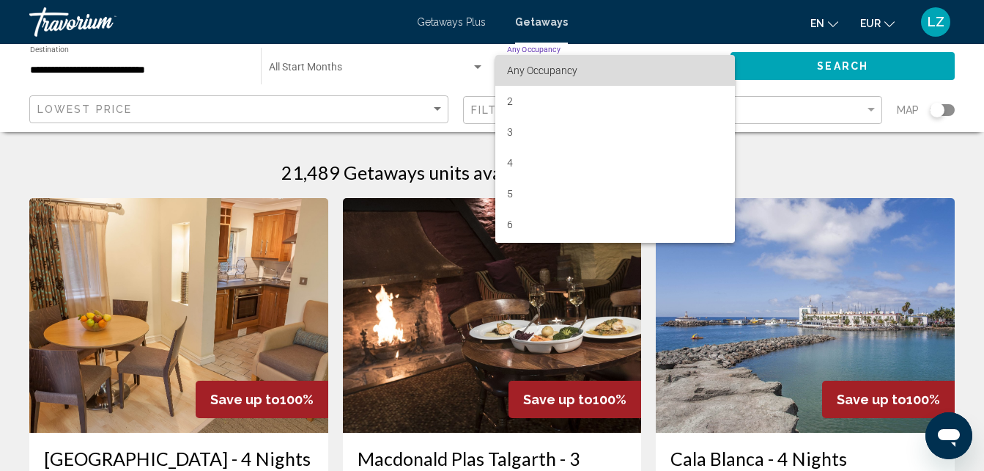
click at [675, 76] on span "Any Occupancy" at bounding box center [615, 70] width 216 height 31
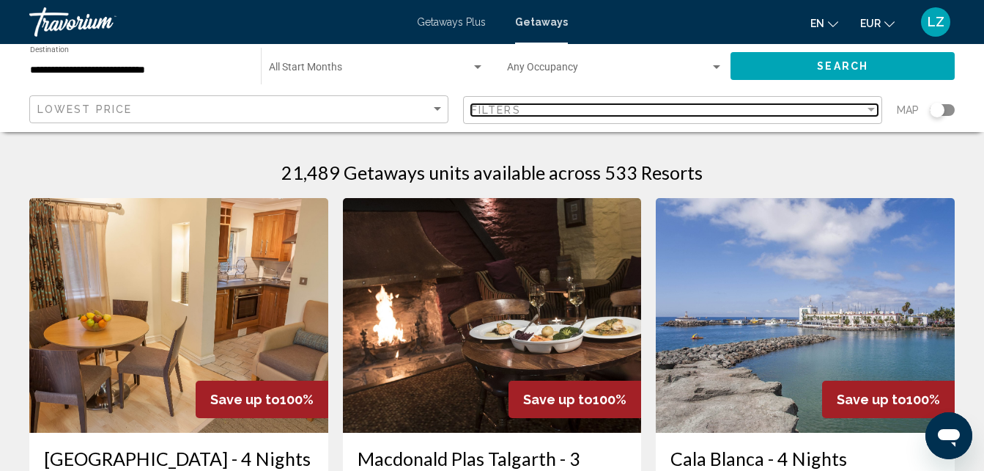
click at [625, 111] on div "Filters" at bounding box center [668, 110] width 394 height 12
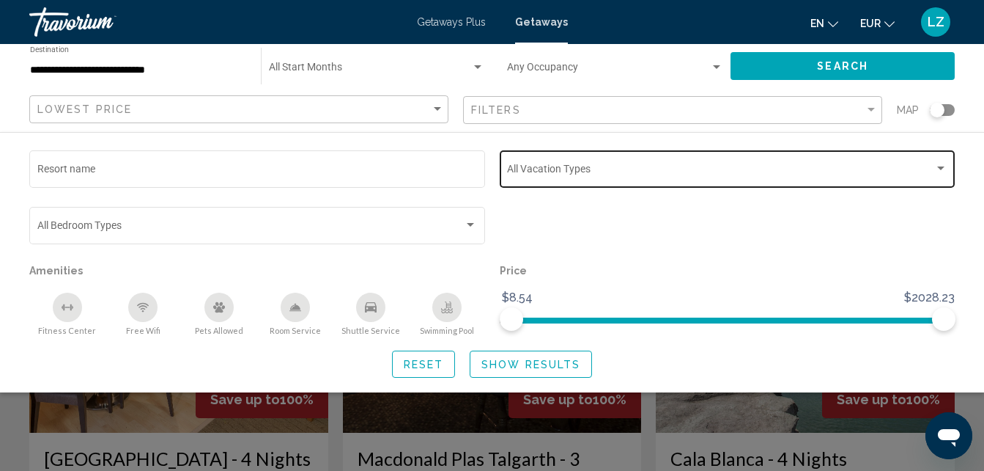
click at [599, 169] on span "Search widget" at bounding box center [720, 172] width 427 height 12
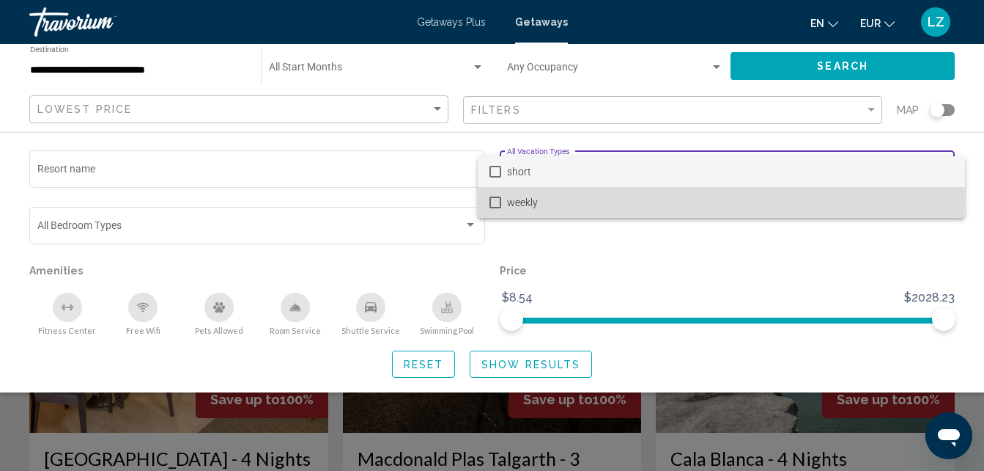
click at [548, 202] on span "weekly" at bounding box center [730, 202] width 446 height 31
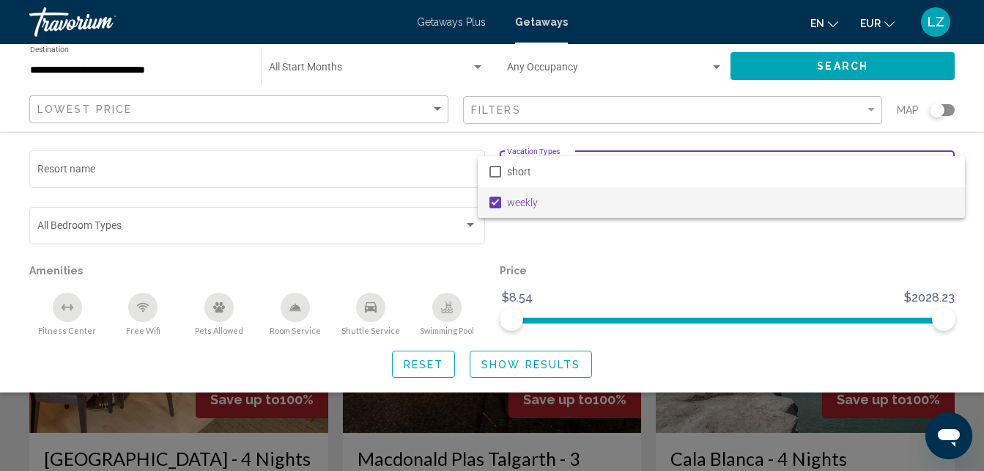
drag, startPoint x: 944, startPoint y: 311, endPoint x: 846, endPoint y: 312, distance: 98.2
click at [846, 312] on div at bounding box center [492, 235] width 984 height 471
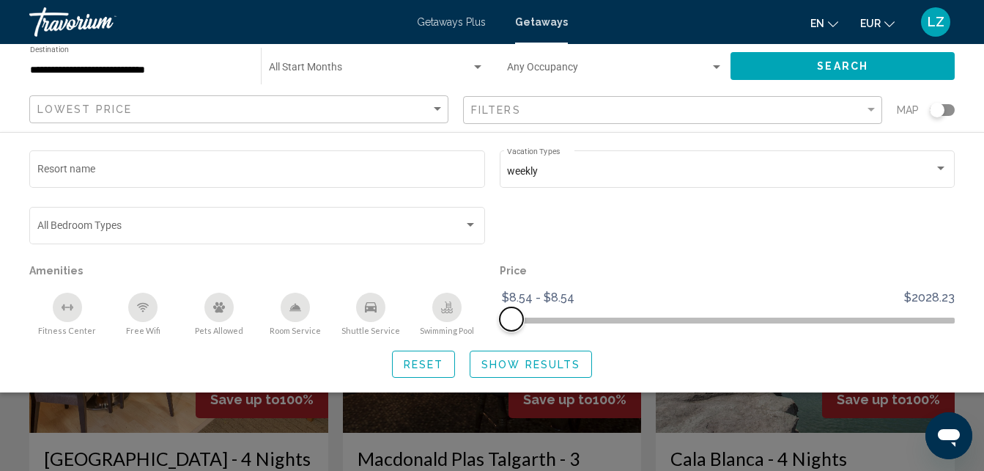
drag, startPoint x: 943, startPoint y: 317, endPoint x: 437, endPoint y: 373, distance: 509.7
click at [437, 373] on div "Resort name weekly Vacation Types All Vacation Types Bedroom Types All Bedroom …" at bounding box center [492, 262] width 984 height 230
click at [432, 369] on span "Reset" at bounding box center [424, 364] width 40 height 12
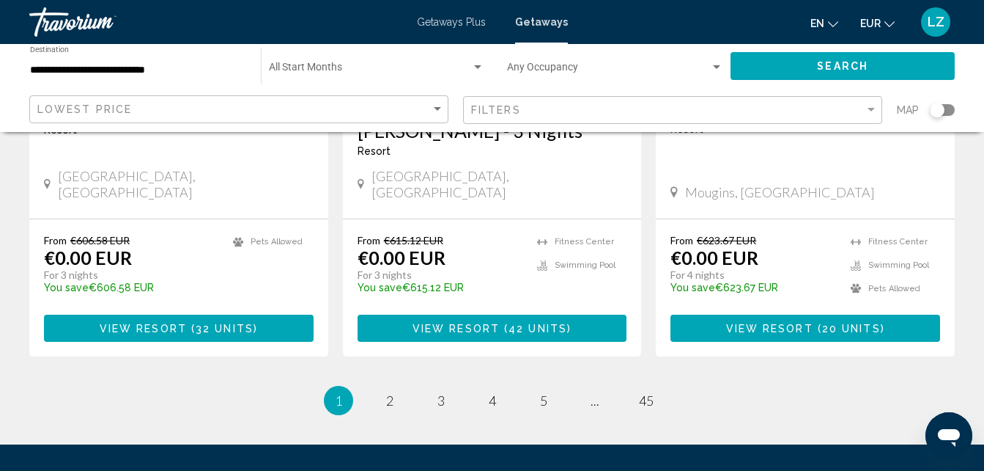
scroll to position [1947, 0]
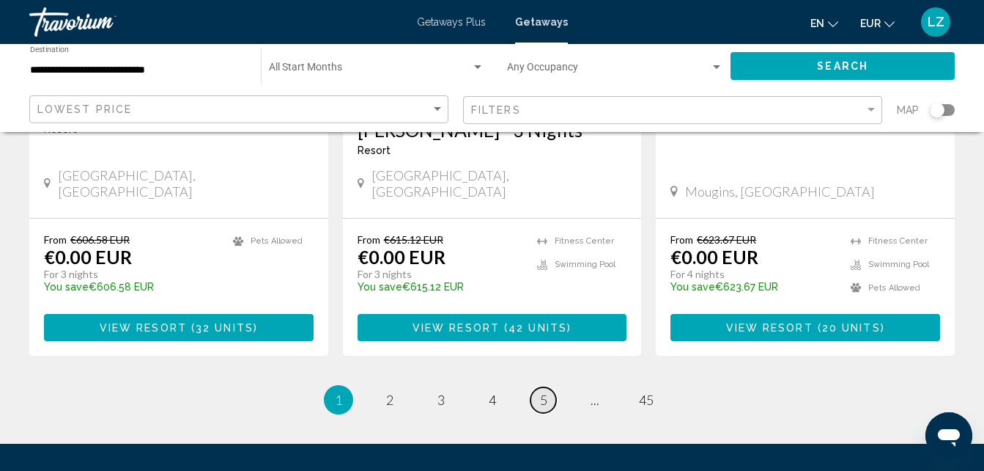
click at [551, 387] on link "page 5" at bounding box center [544, 400] width 26 height 26
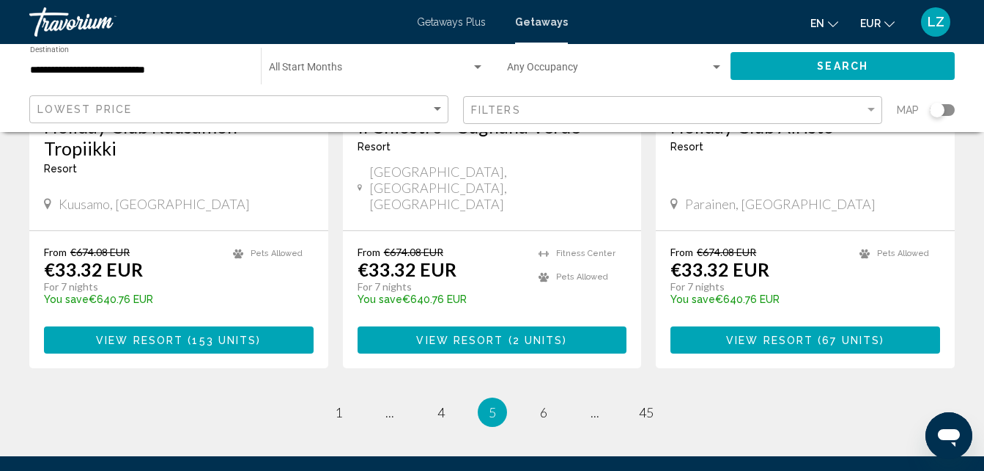
scroll to position [1985, 0]
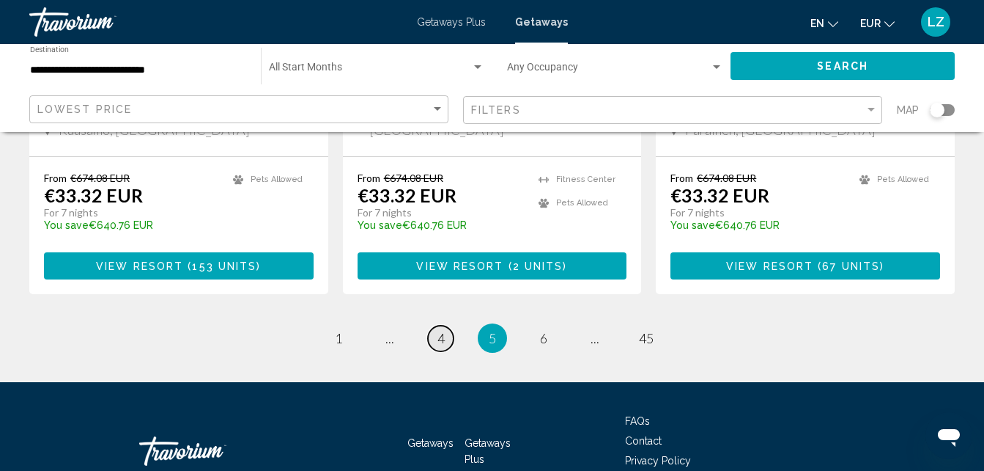
click at [441, 330] on span "4" at bounding box center [441, 338] width 7 height 16
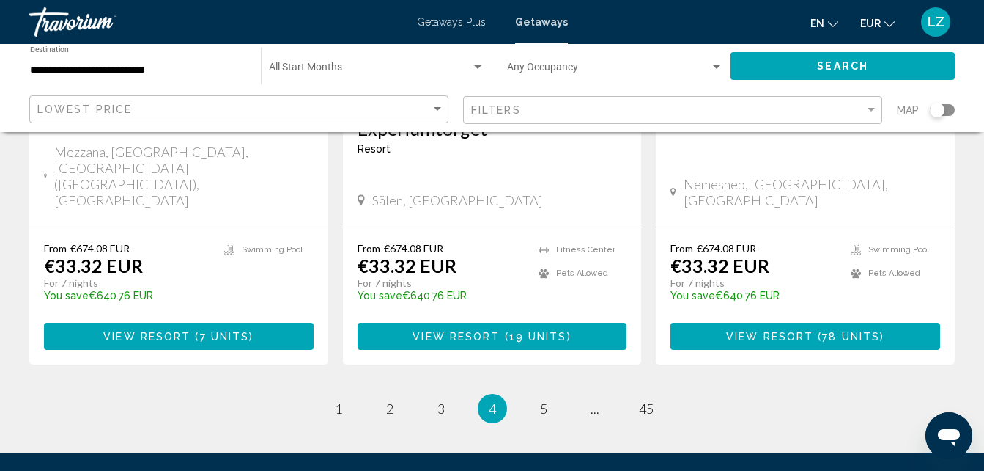
scroll to position [1985, 0]
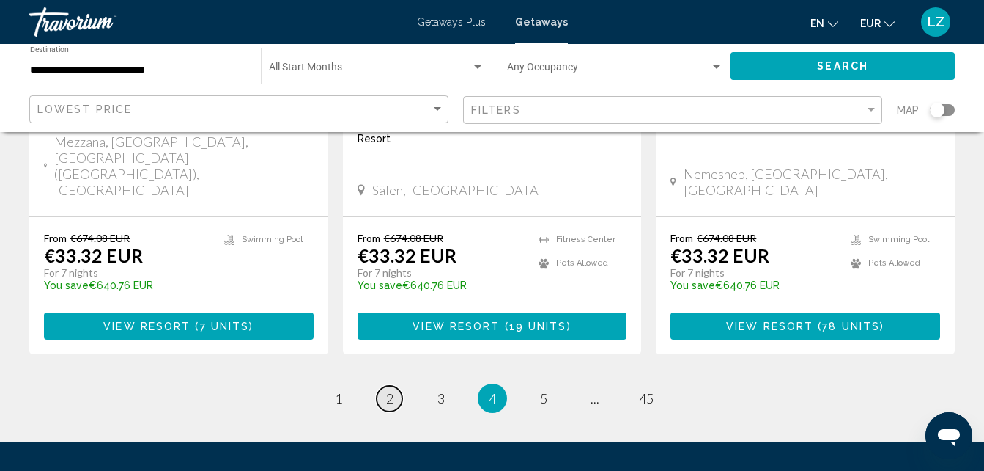
click at [390, 390] on span "2" at bounding box center [389, 398] width 7 height 16
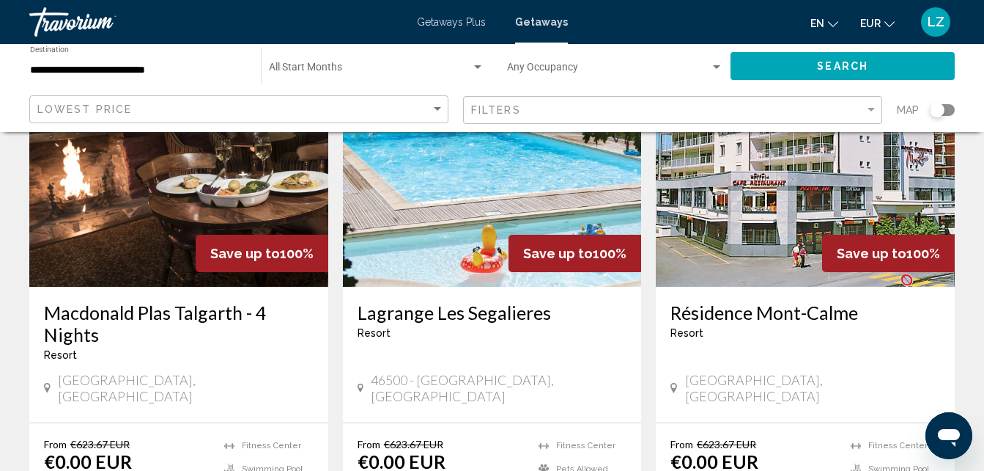
scroll to position [145, 0]
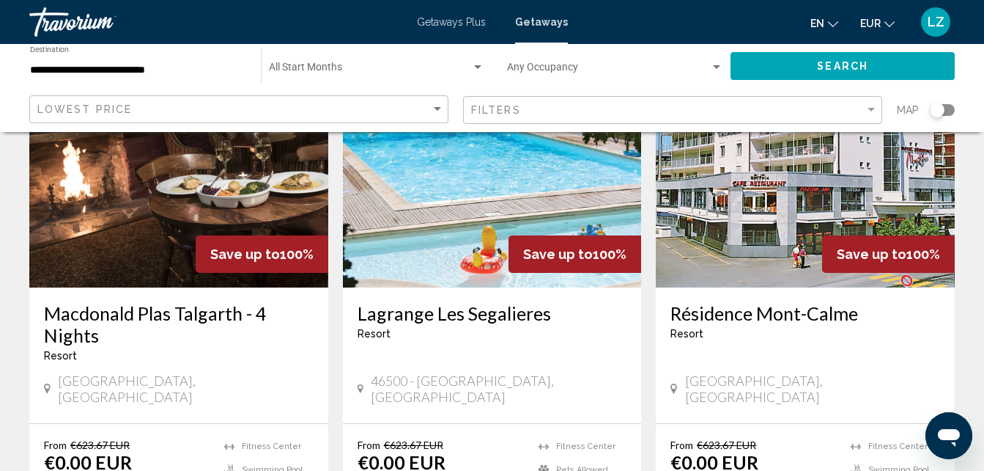
click at [493, 316] on h3 "Lagrange Les Segalieres" at bounding box center [493, 313] width 270 height 22
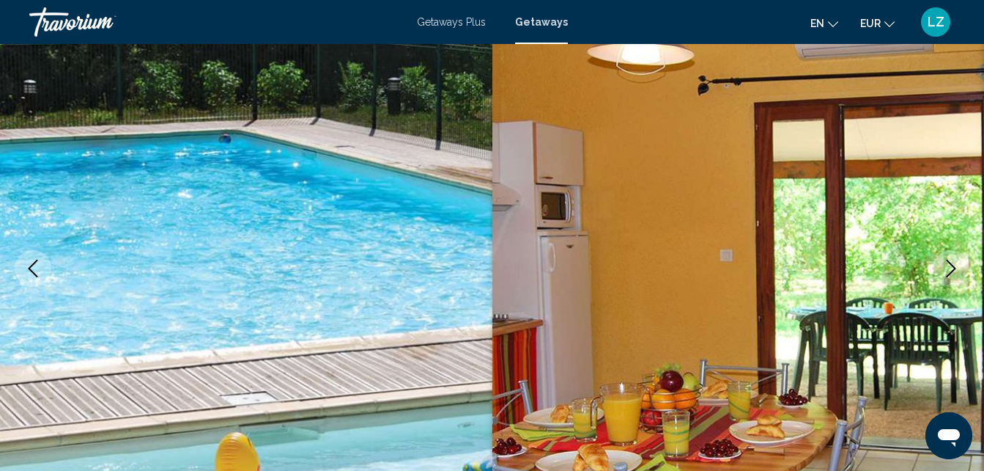
scroll to position [122, 0]
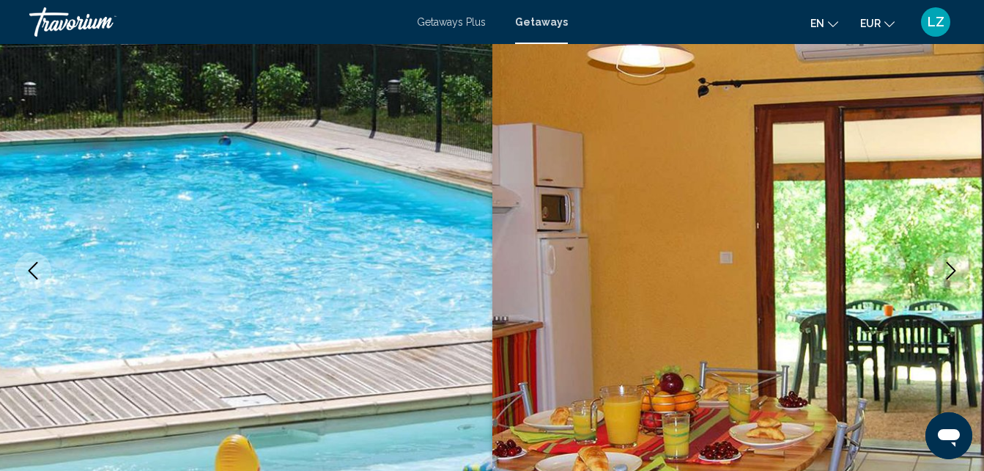
click at [949, 269] on icon "Next image" at bounding box center [952, 271] width 18 height 18
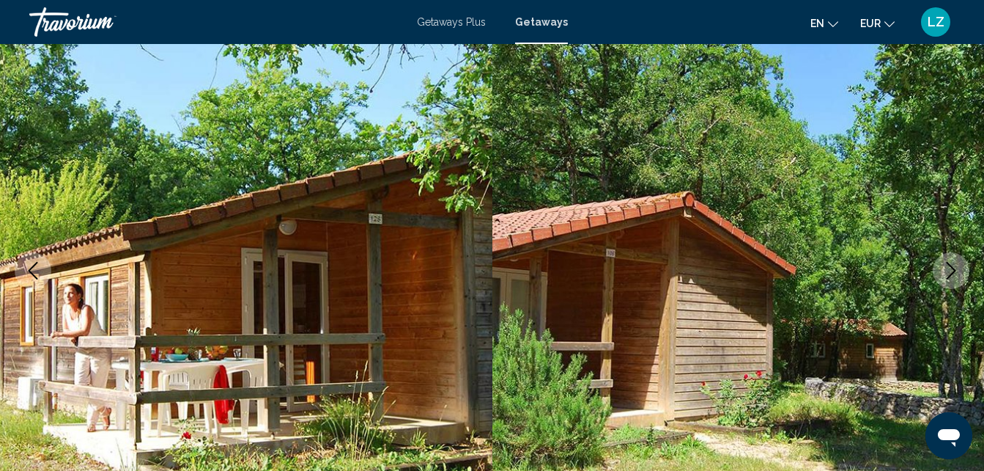
click at [949, 269] on icon "Next image" at bounding box center [952, 271] width 18 height 18
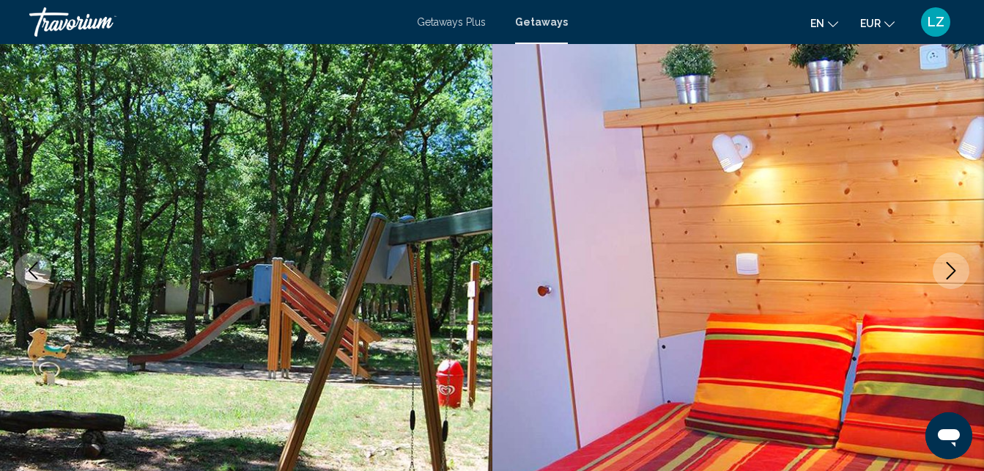
click at [949, 269] on icon "Next image" at bounding box center [952, 271] width 18 height 18
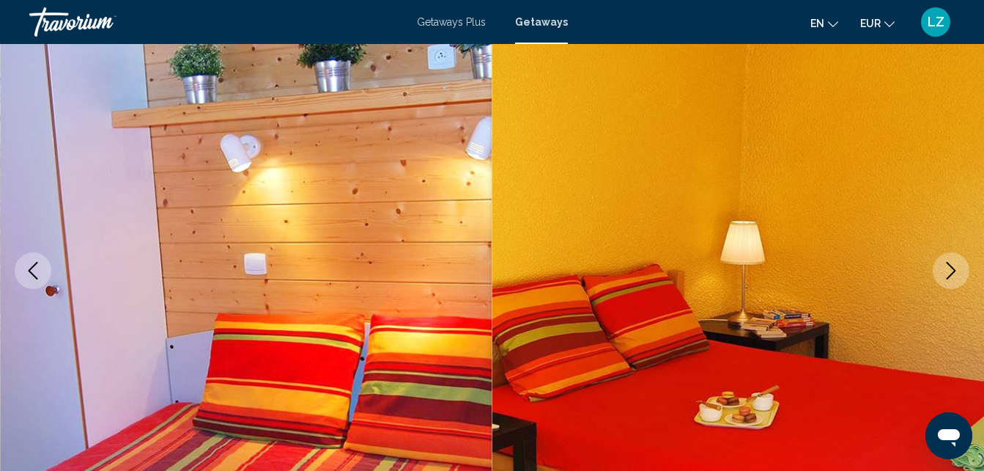
click at [949, 269] on icon "Next image" at bounding box center [952, 271] width 18 height 18
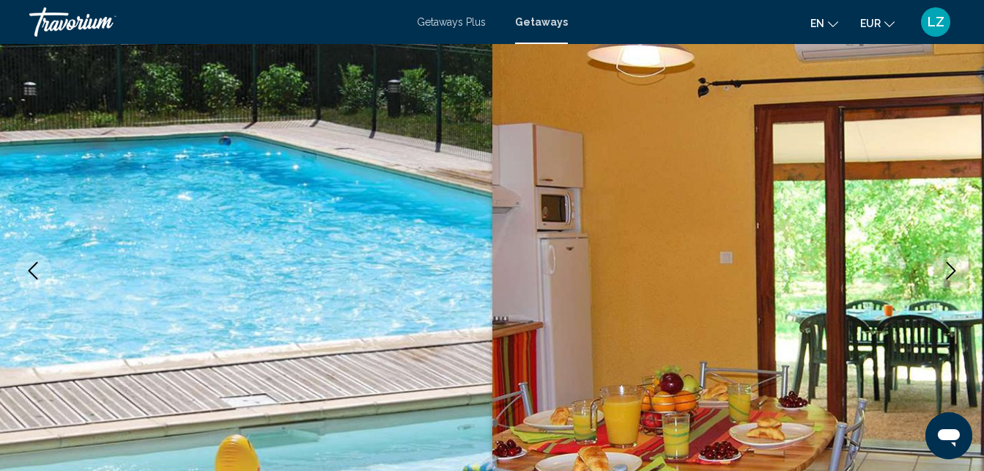
click at [949, 269] on icon "Next image" at bounding box center [952, 271] width 18 height 18
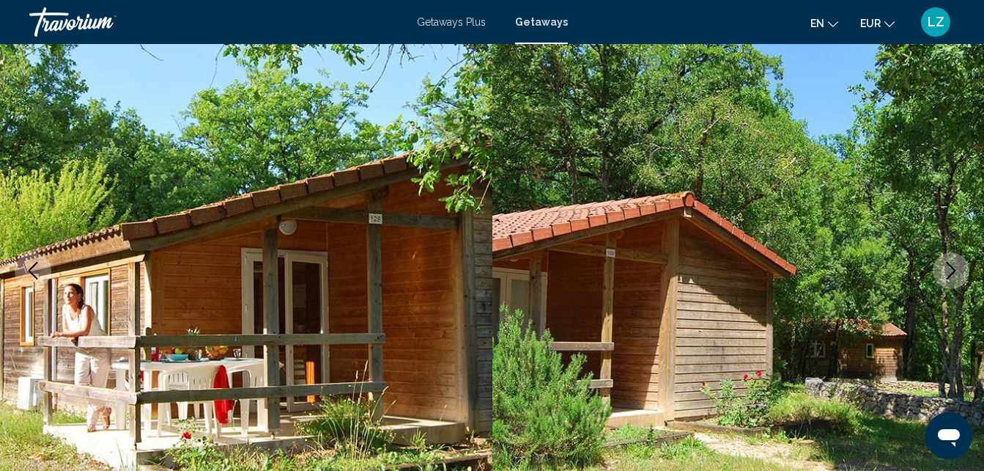
click at [949, 269] on icon "Next image" at bounding box center [952, 271] width 18 height 18
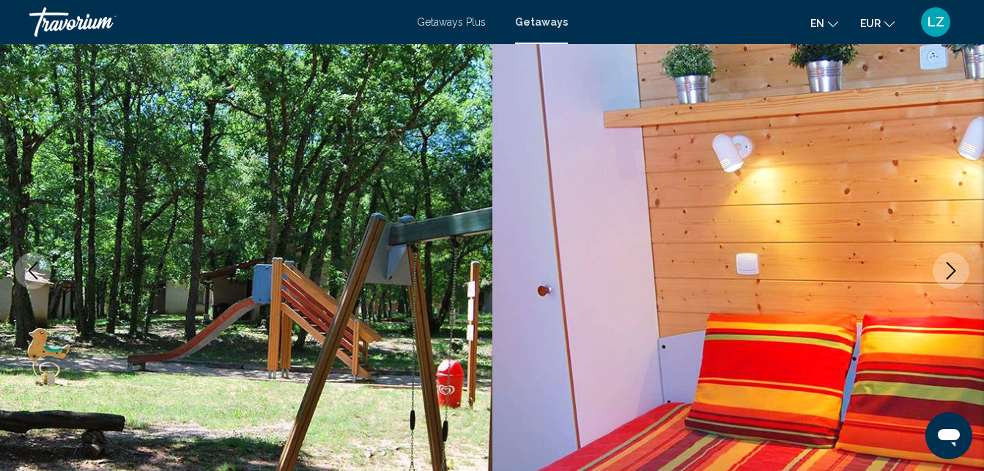
click at [949, 269] on icon "Next image" at bounding box center [952, 271] width 18 height 18
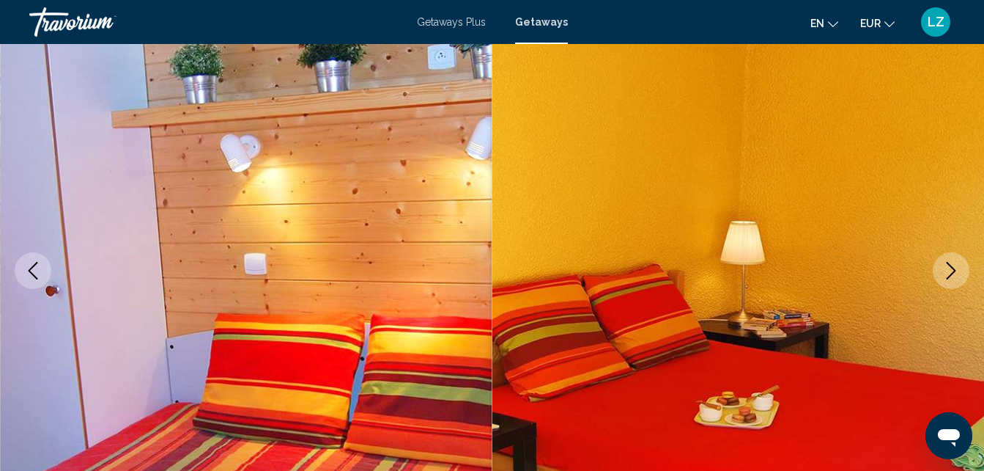
click at [949, 269] on icon "Next image" at bounding box center [952, 271] width 18 height 18
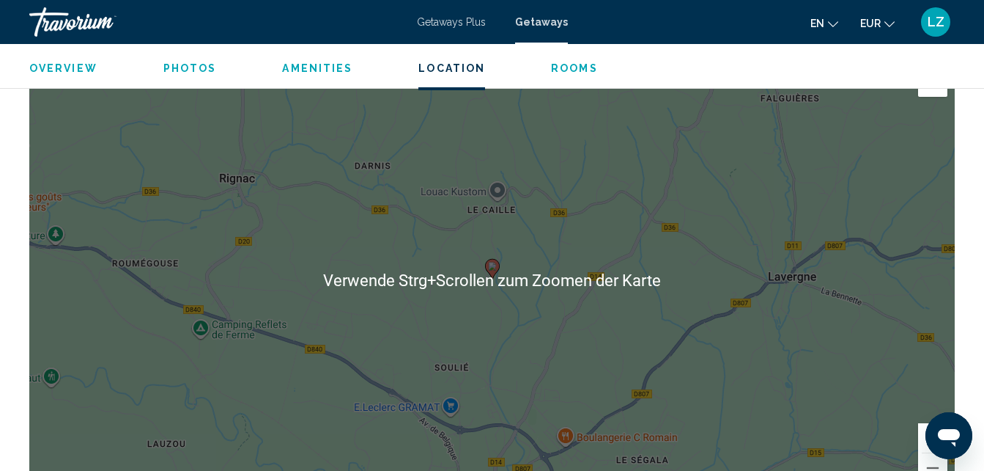
scroll to position [2259, 0]
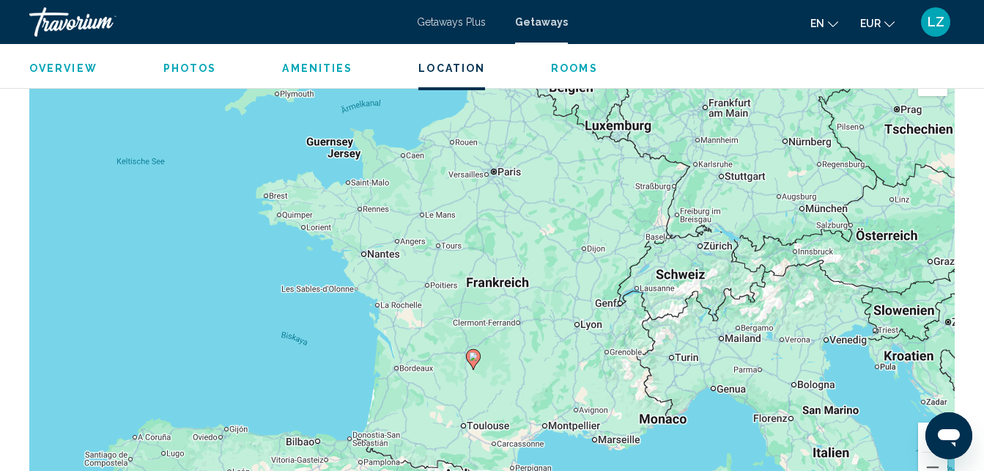
click at [298, 182] on div "Um den Modus zum Ziehen mit der Tastatur zu aktivieren, drückst du Alt + Eingab…" at bounding box center [492, 279] width 926 height 440
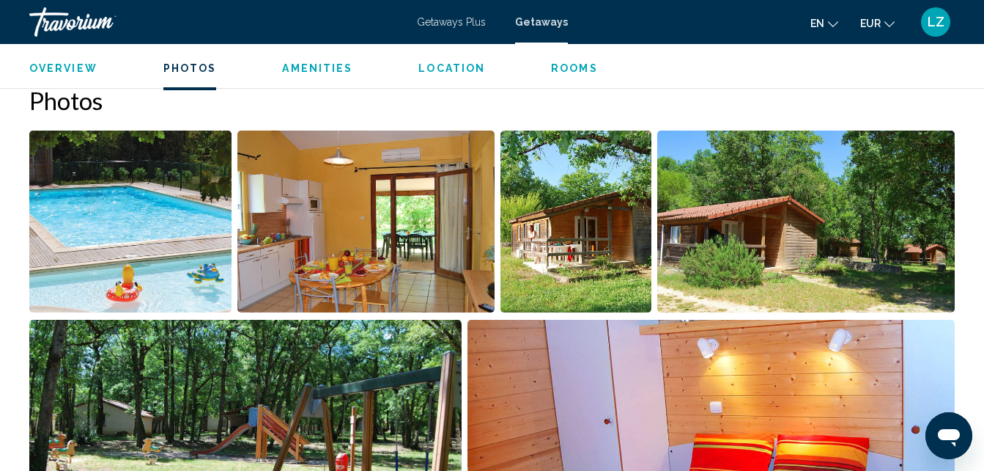
scroll to position [922, 0]
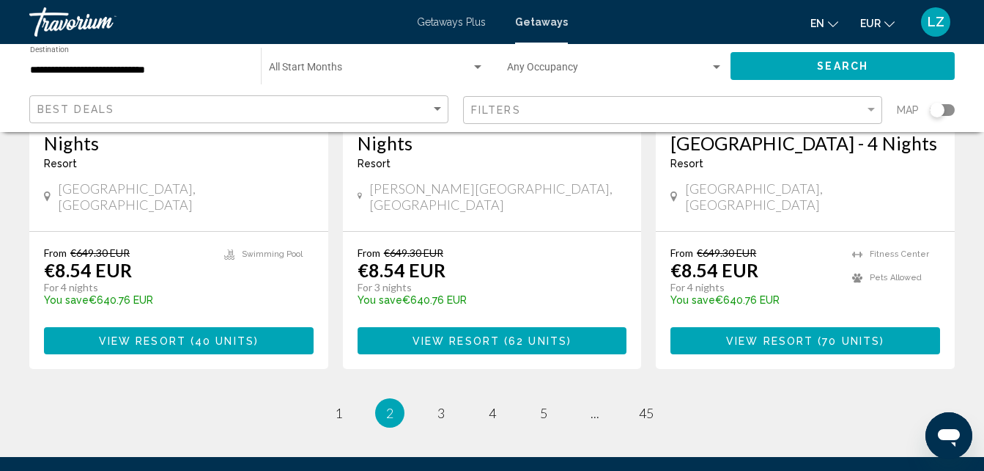
scroll to position [1943, 0]
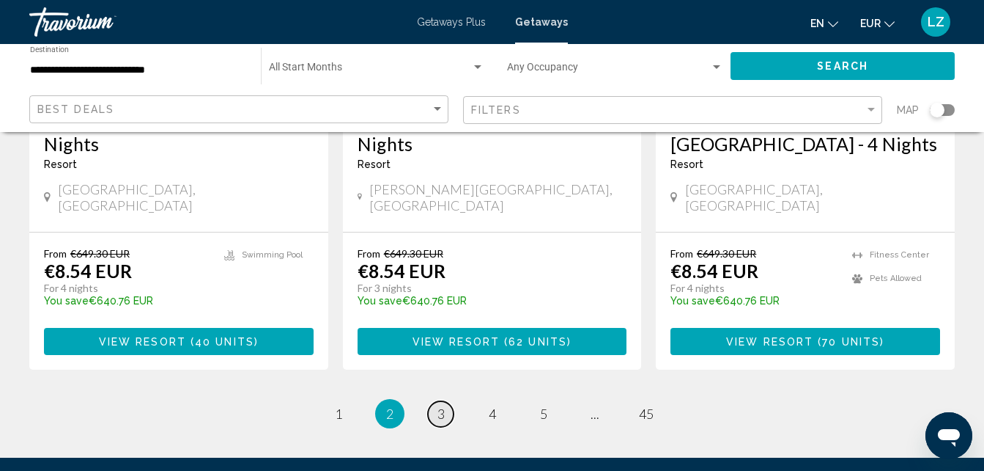
click at [431, 401] on link "page 3" at bounding box center [441, 414] width 26 height 26
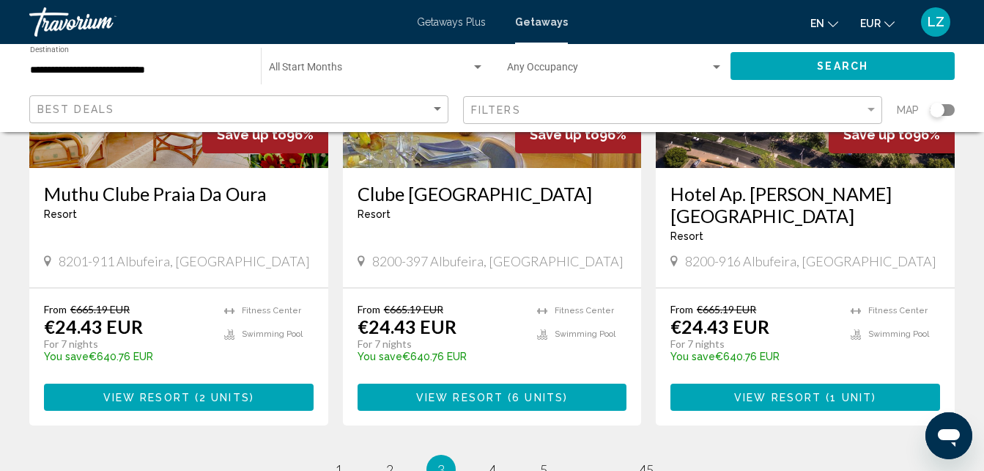
scroll to position [1855, 0]
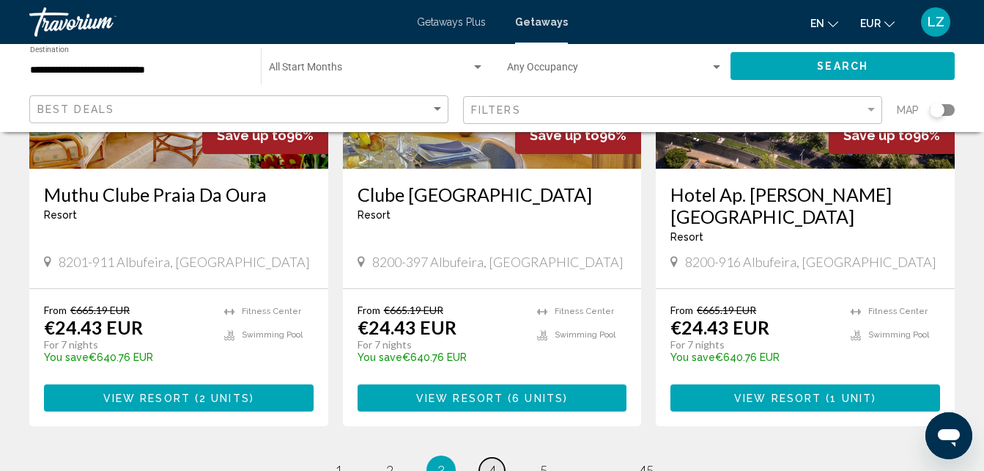
click at [489, 462] on span "4" at bounding box center [492, 470] width 7 height 16
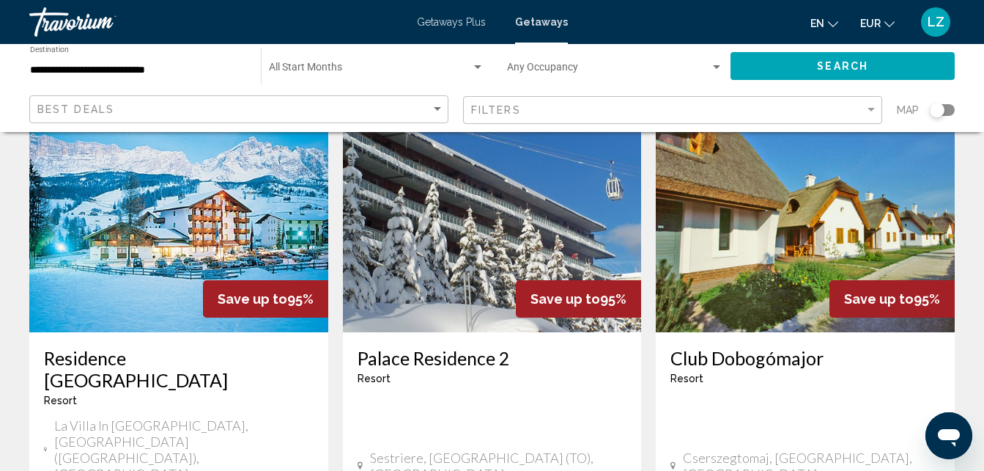
scroll to position [637, 0]
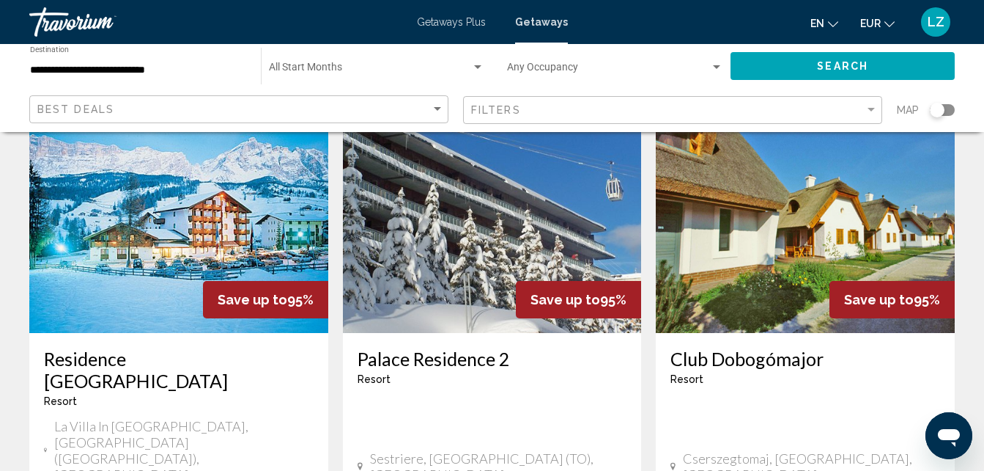
click at [237, 347] on h3 "Residence [GEOGRAPHIC_DATA]" at bounding box center [179, 369] width 270 height 44
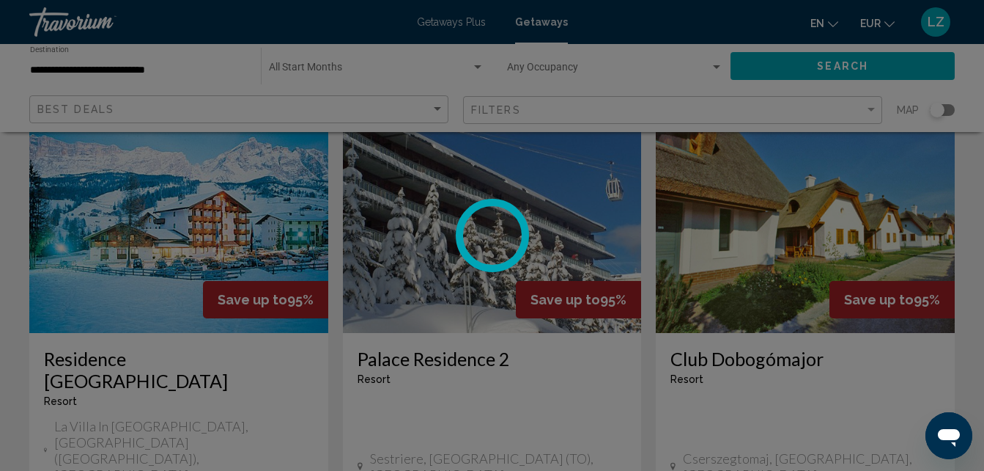
scroll to position [157, 0]
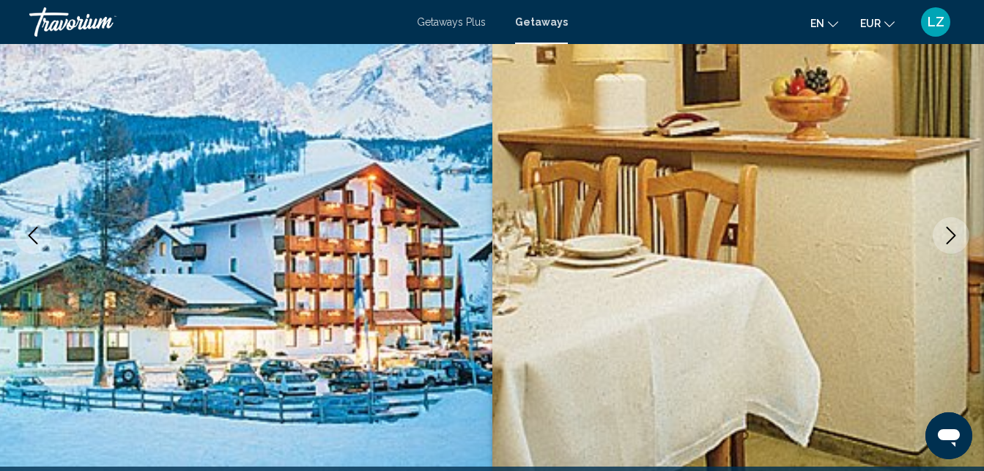
click at [948, 241] on icon "Next image" at bounding box center [952, 236] width 18 height 18
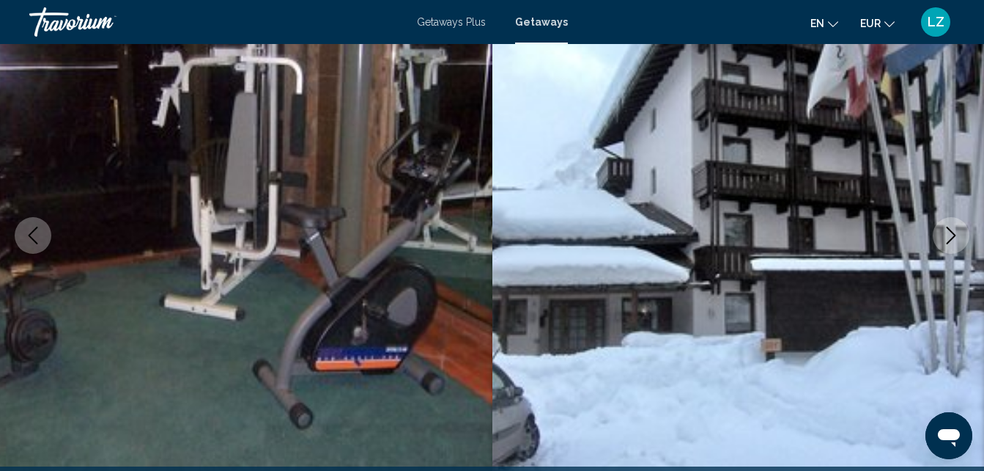
click at [948, 241] on icon "Next image" at bounding box center [952, 236] width 18 height 18
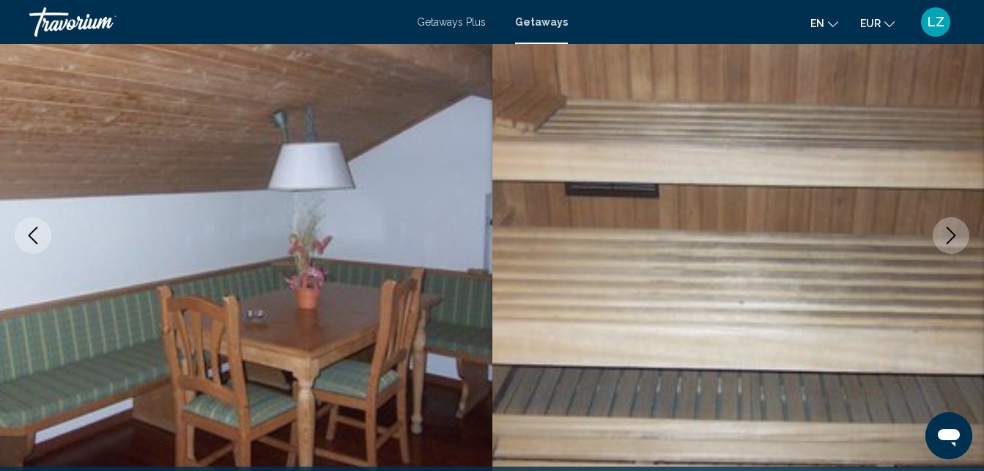
click at [948, 241] on icon "Next image" at bounding box center [952, 236] width 18 height 18
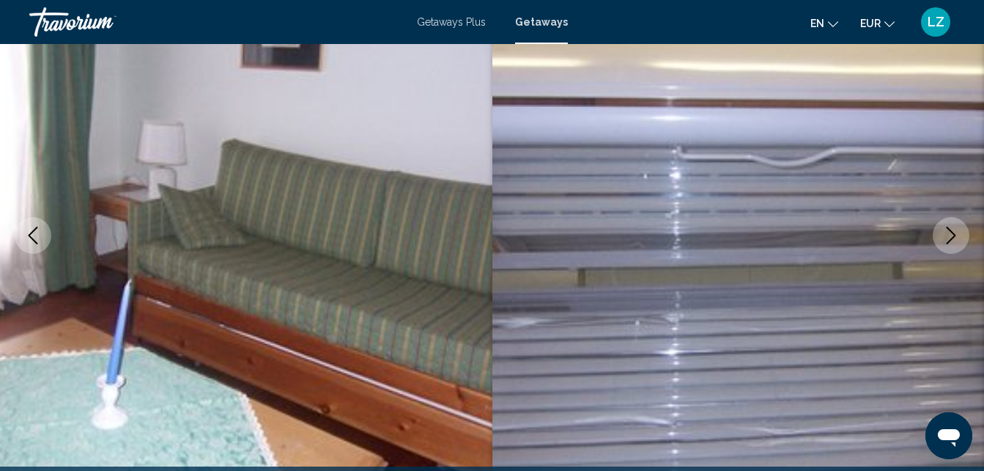
click at [948, 241] on icon "Next image" at bounding box center [952, 236] width 18 height 18
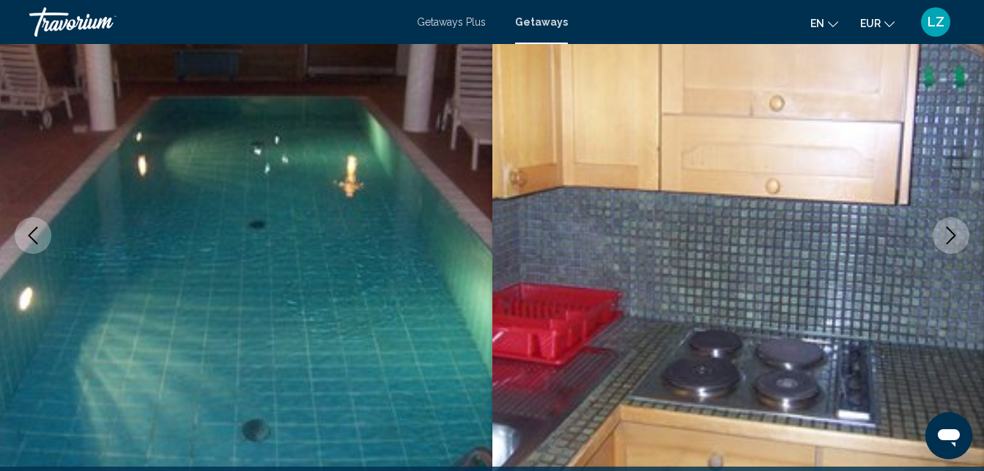
click at [948, 241] on icon "Next image" at bounding box center [952, 236] width 18 height 18
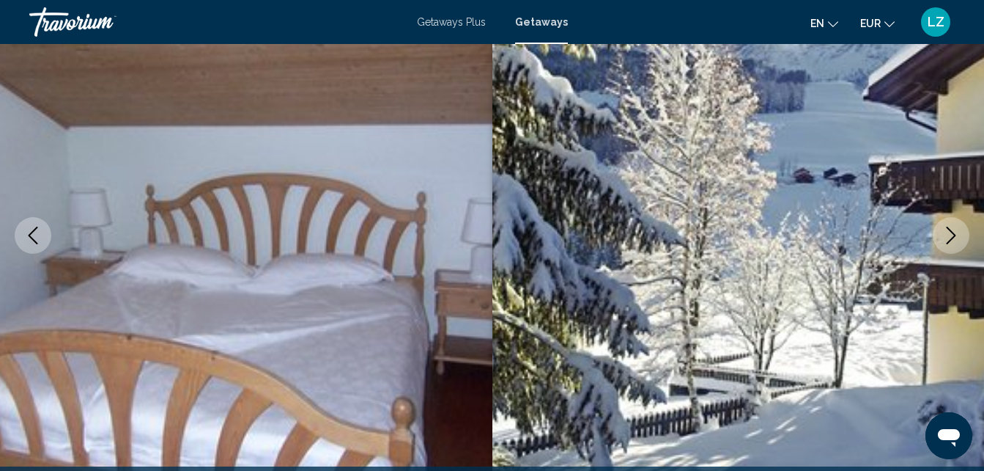
click at [948, 241] on icon "Next image" at bounding box center [952, 236] width 18 height 18
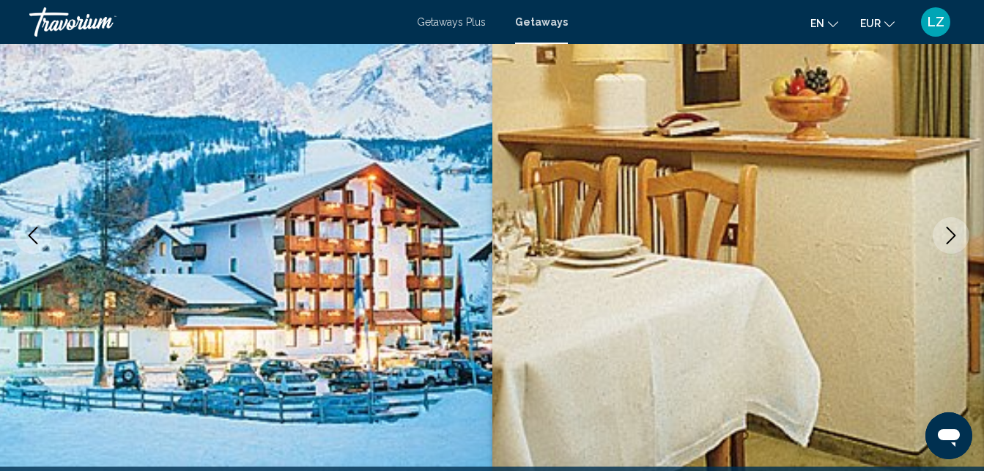
click at [948, 241] on icon "Next image" at bounding box center [952, 236] width 18 height 18
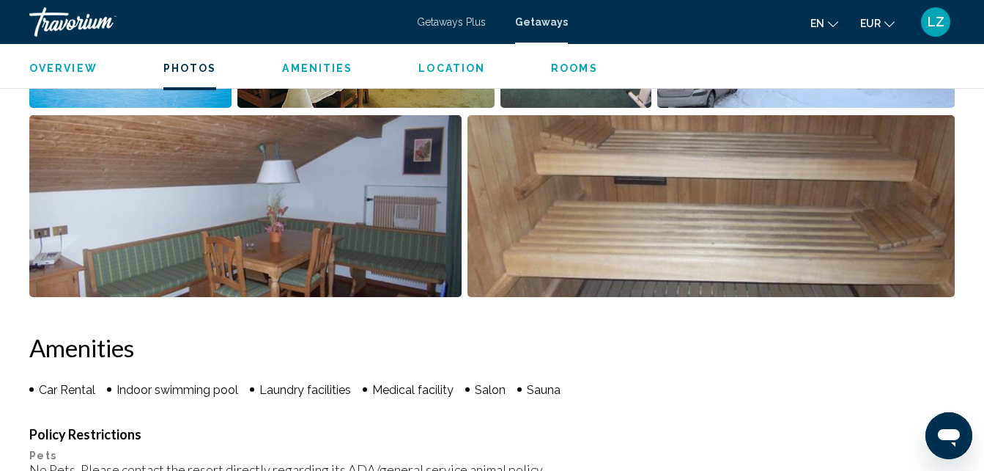
scroll to position [1091, 0]
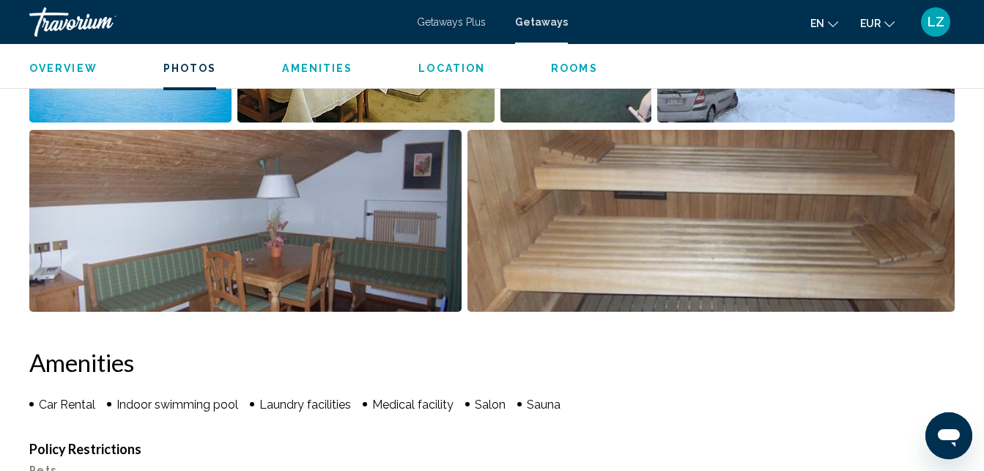
click at [245, 218] on img "Open full-screen image slider" at bounding box center [245, 221] width 432 height 182
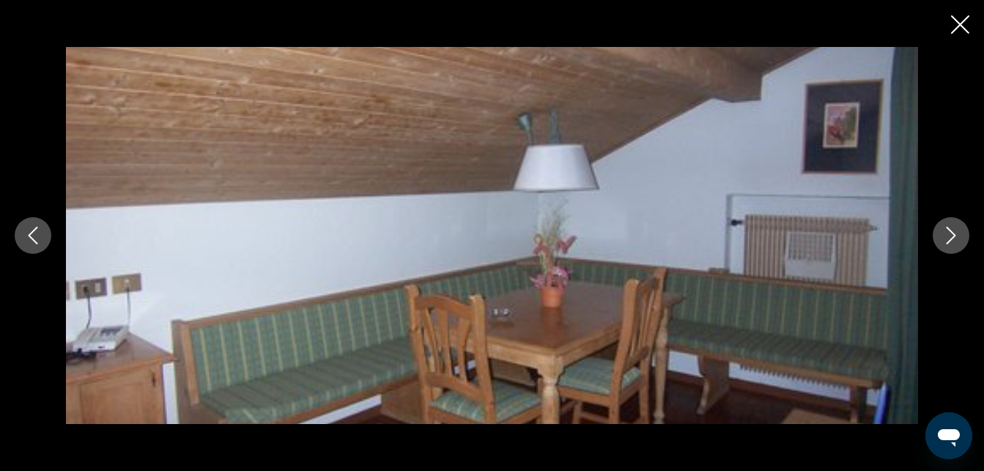
click at [962, 23] on icon "Close slideshow" at bounding box center [960, 24] width 18 height 18
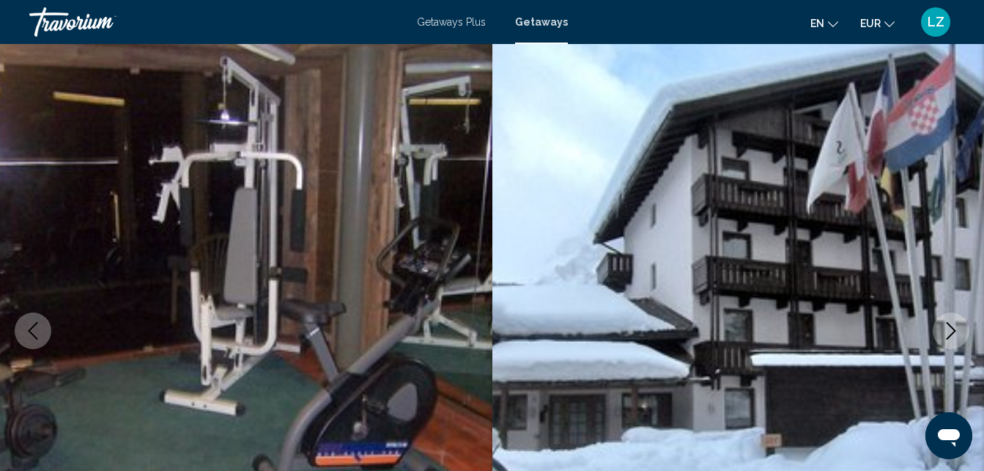
scroll to position [0, 0]
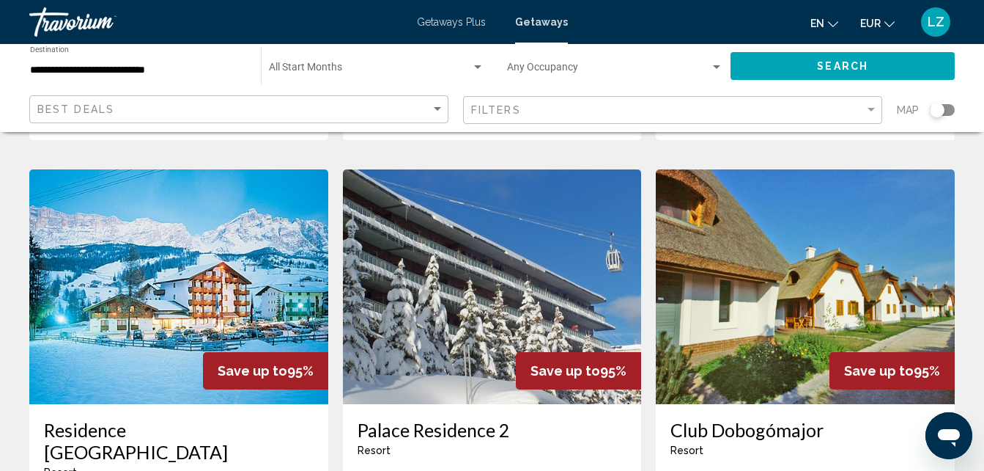
scroll to position [565, 0]
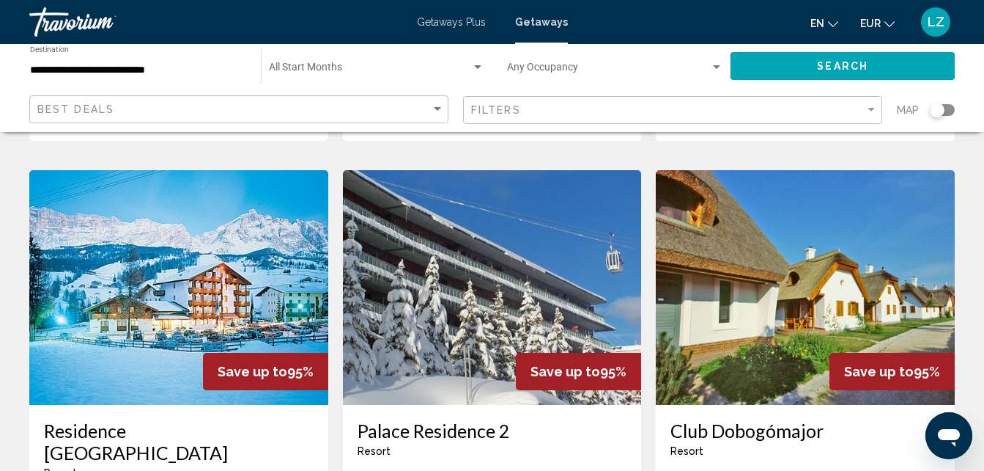
click at [519, 288] on img "Main content" at bounding box center [492, 287] width 299 height 235
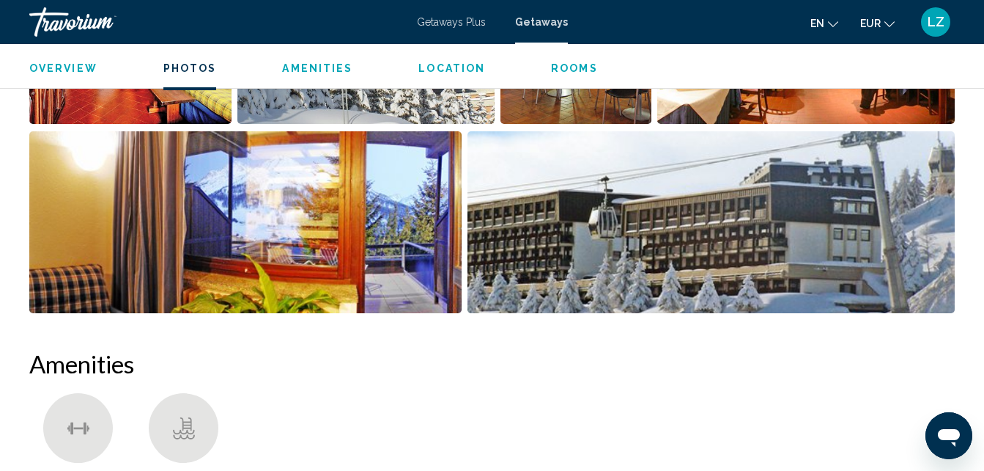
scroll to position [1046, 0]
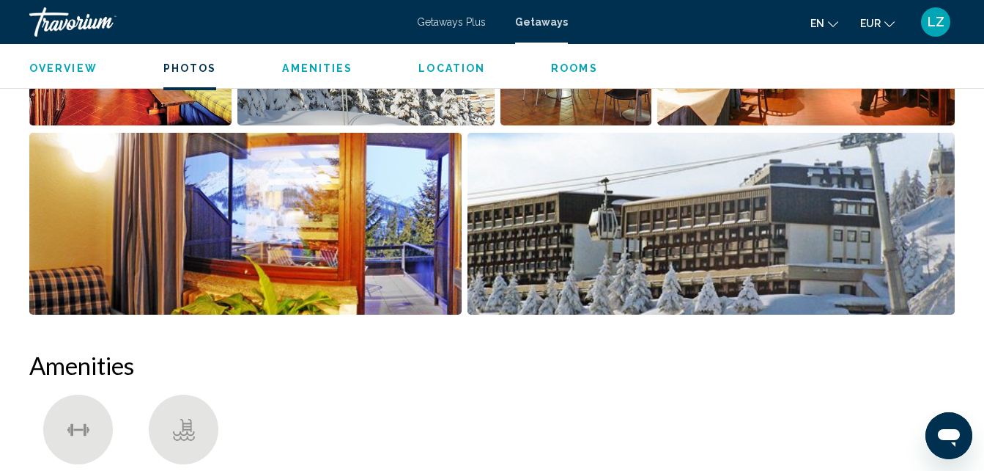
click at [263, 279] on img "Open full-screen image slider" at bounding box center [245, 224] width 432 height 182
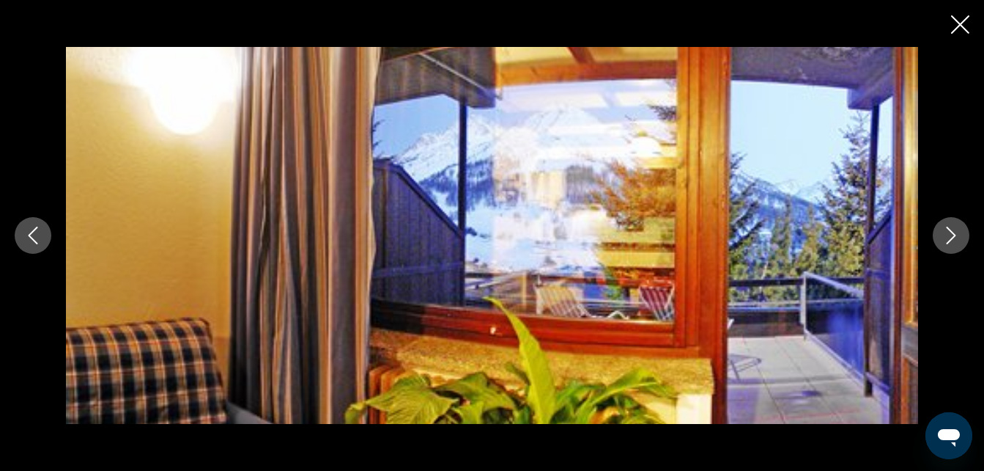
click at [23, 224] on button "Previous image" at bounding box center [33, 235] width 37 height 37
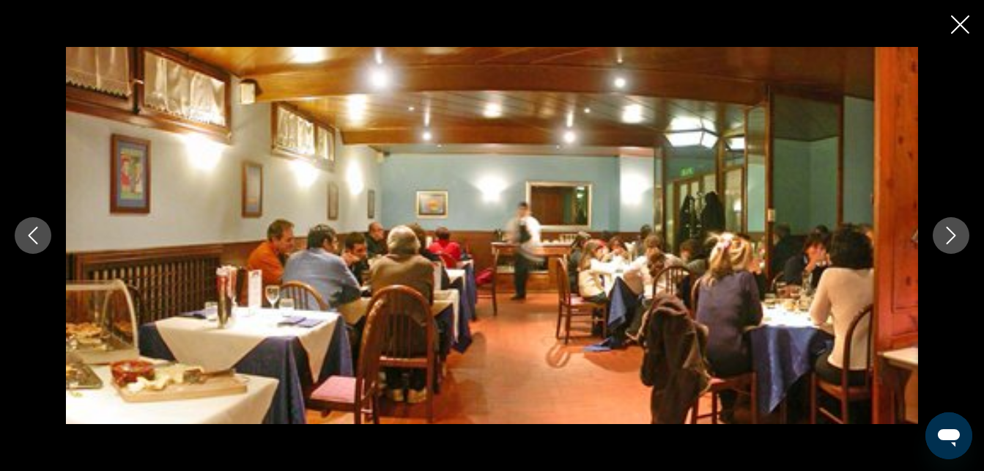
click at [23, 224] on button "Previous image" at bounding box center [33, 235] width 37 height 37
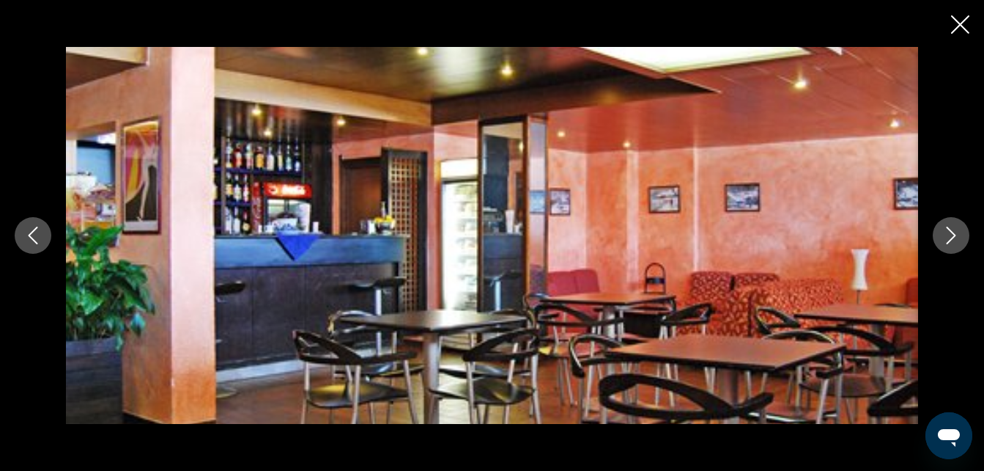
click at [23, 224] on button "Previous image" at bounding box center [33, 235] width 37 height 37
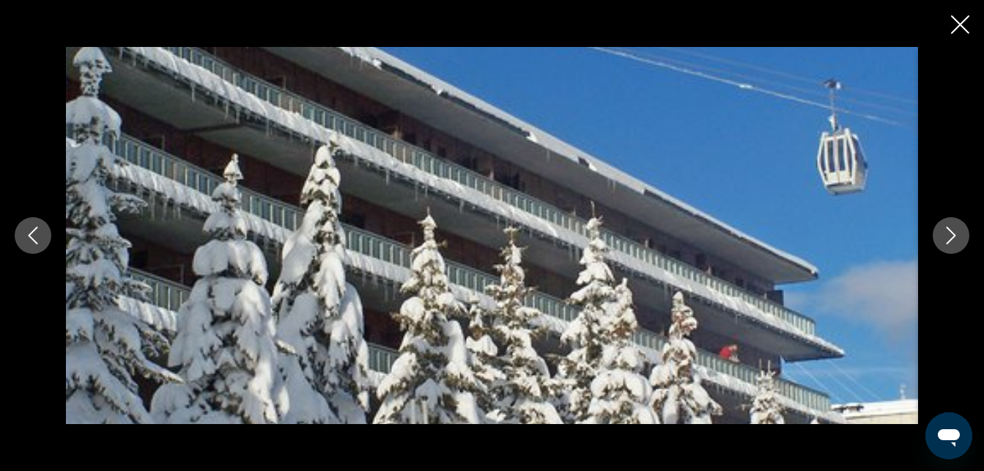
click at [23, 224] on button "Previous image" at bounding box center [33, 235] width 37 height 37
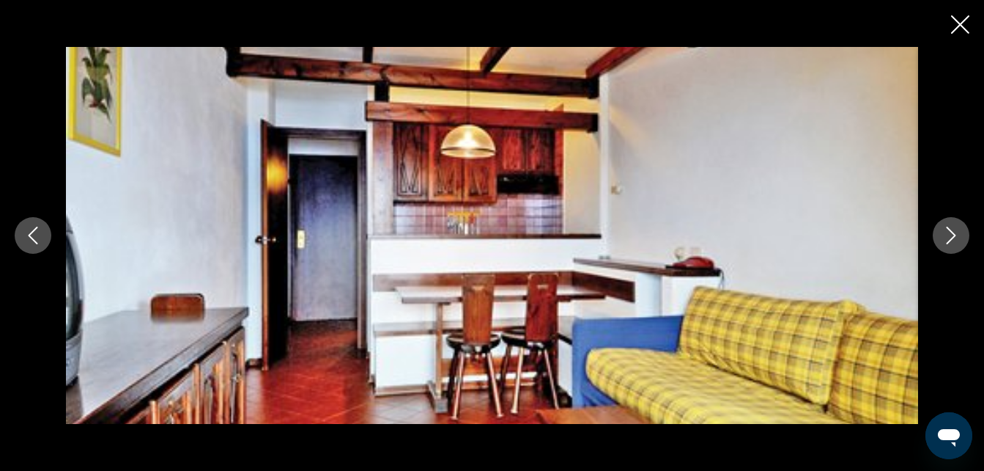
click at [23, 224] on button "Previous image" at bounding box center [33, 235] width 37 height 37
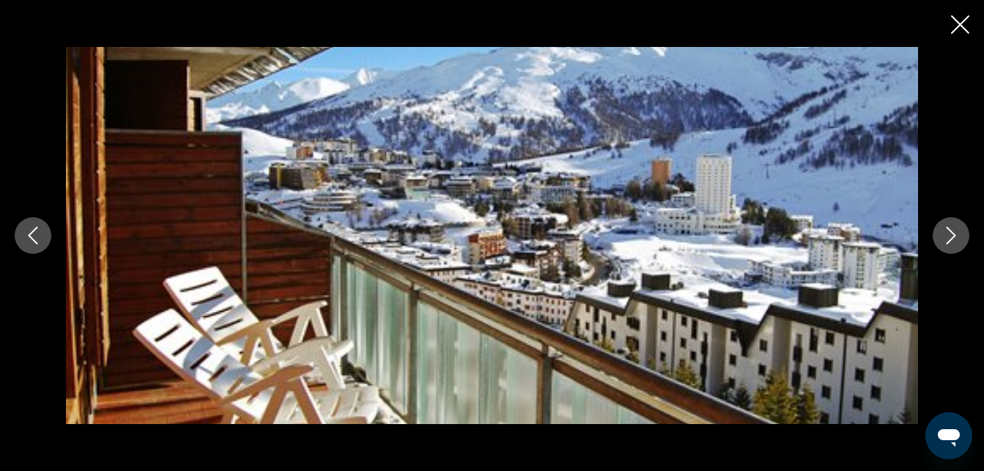
click at [955, 31] on icon "Close slideshow" at bounding box center [960, 24] width 18 height 18
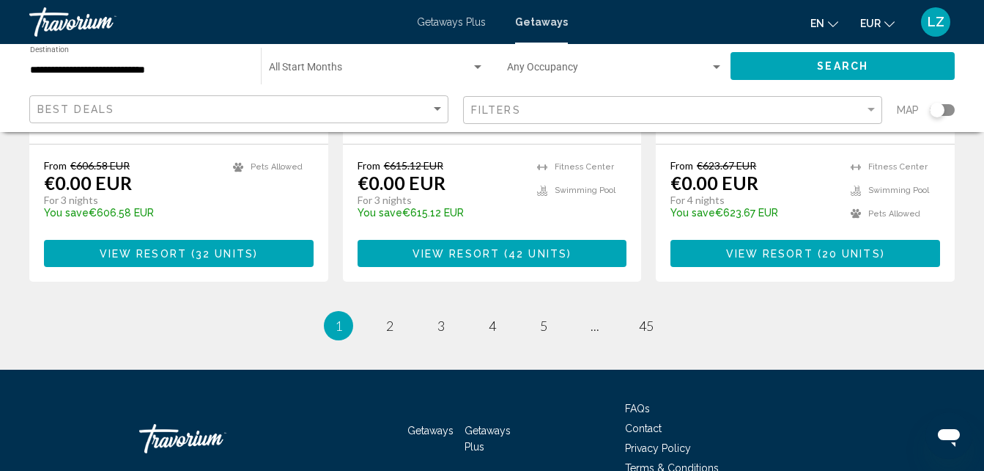
scroll to position [2020, 0]
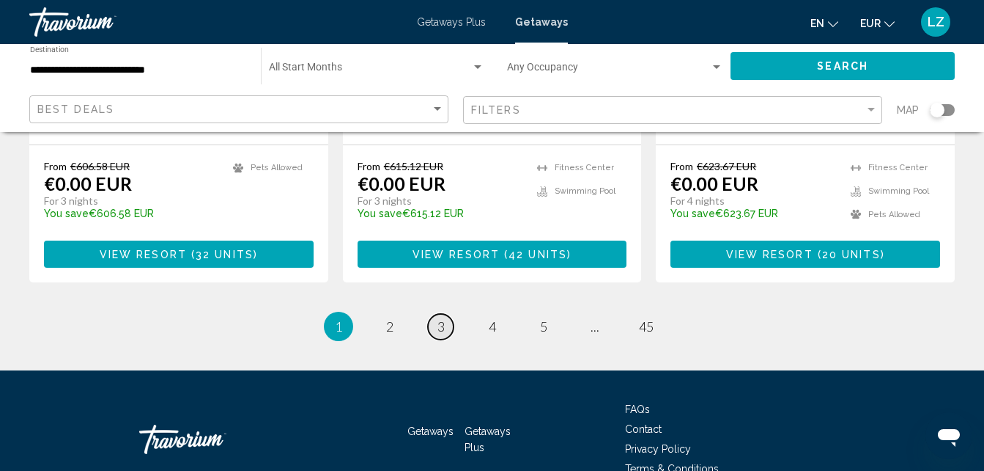
click at [438, 318] on span "3" at bounding box center [441, 326] width 7 height 16
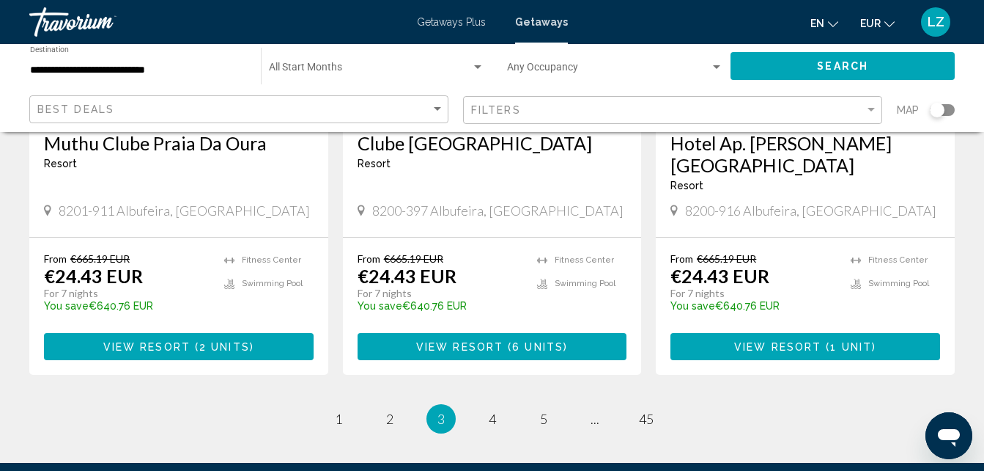
scroll to position [1905, 0]
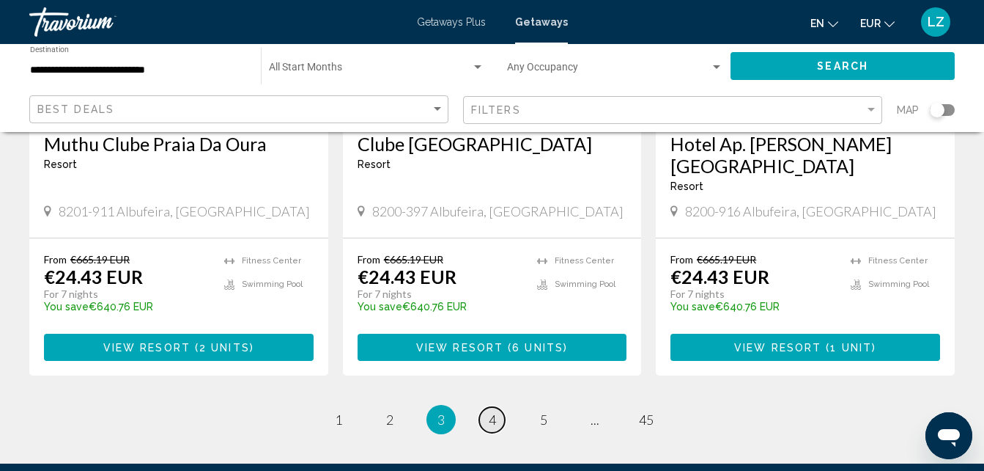
click at [494, 411] on span "4" at bounding box center [492, 419] width 7 height 16
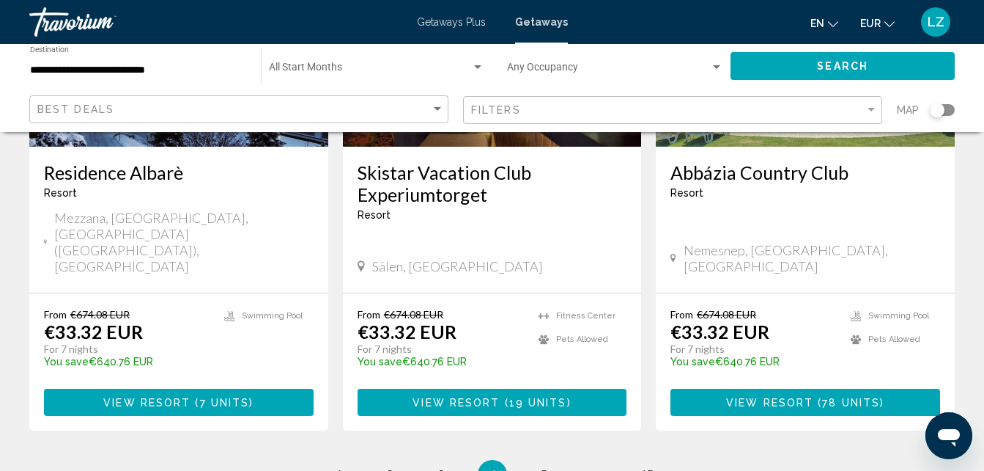
scroll to position [1985, 0]
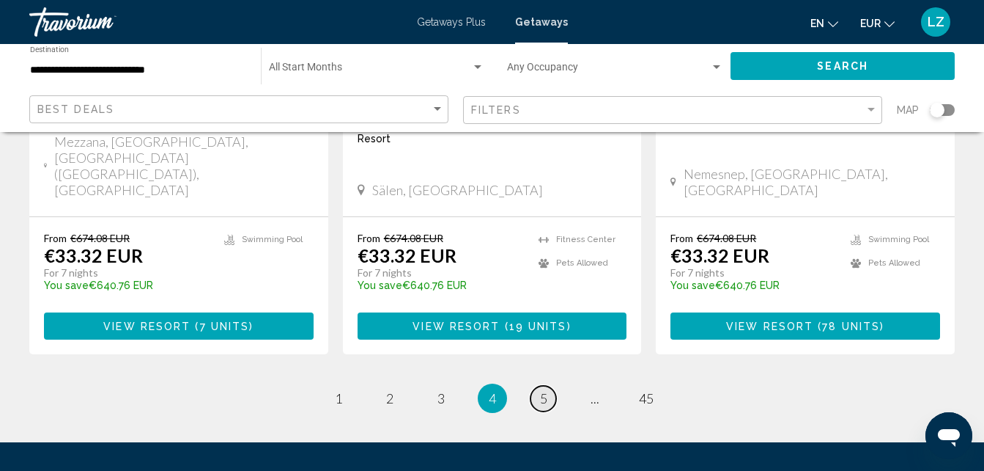
click at [548, 386] on link "page 5" at bounding box center [544, 399] width 26 height 26
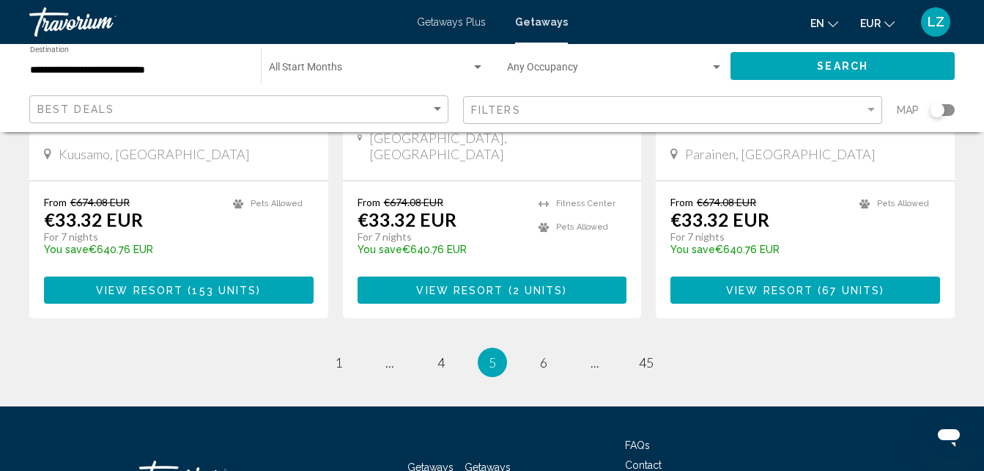
scroll to position [1985, 0]
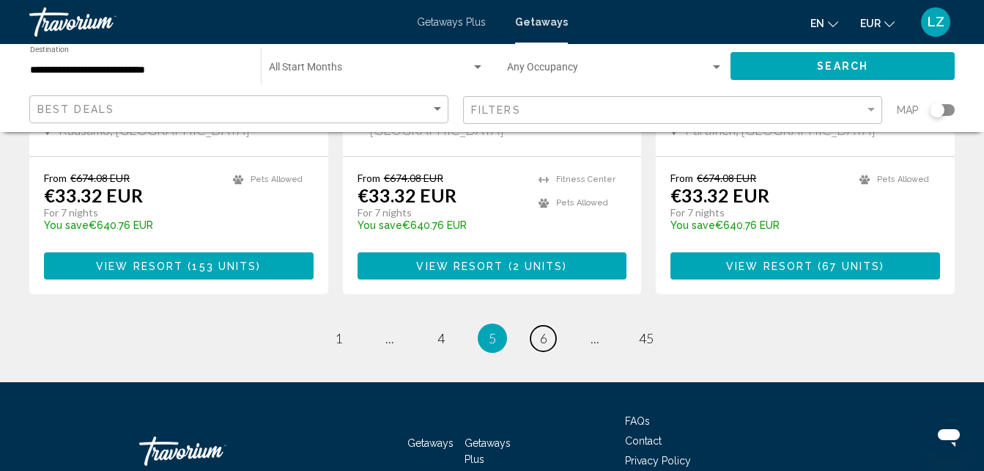
click at [548, 325] on link "page 6" at bounding box center [544, 338] width 26 height 26
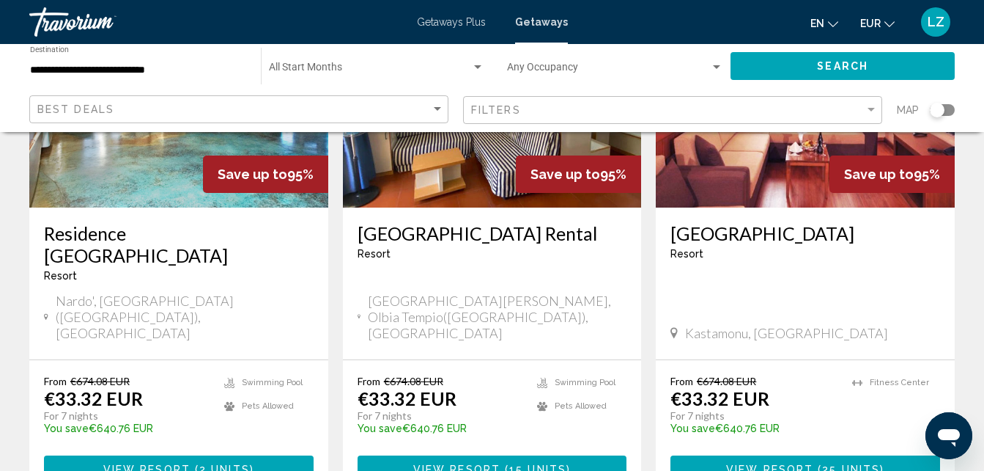
scroll to position [1831, 0]
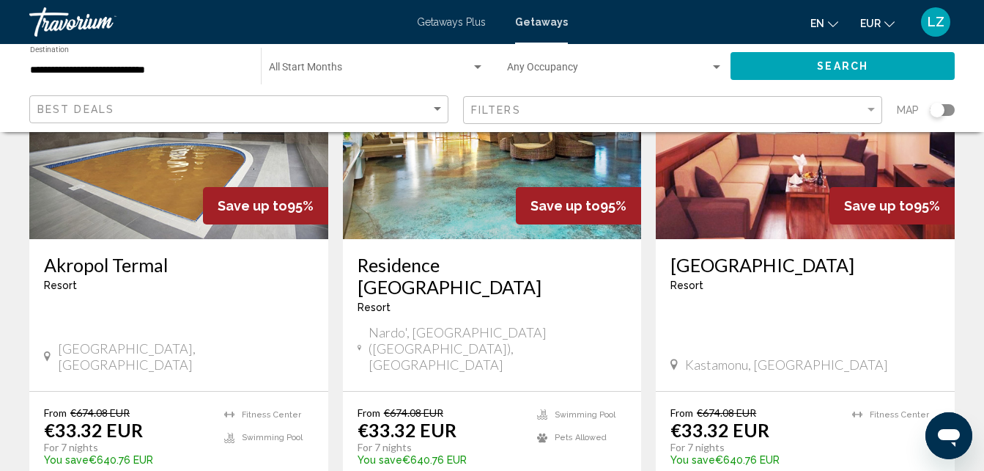
scroll to position [724, 0]
click at [70, 256] on h3 "Akropol Termal" at bounding box center [179, 265] width 270 height 22
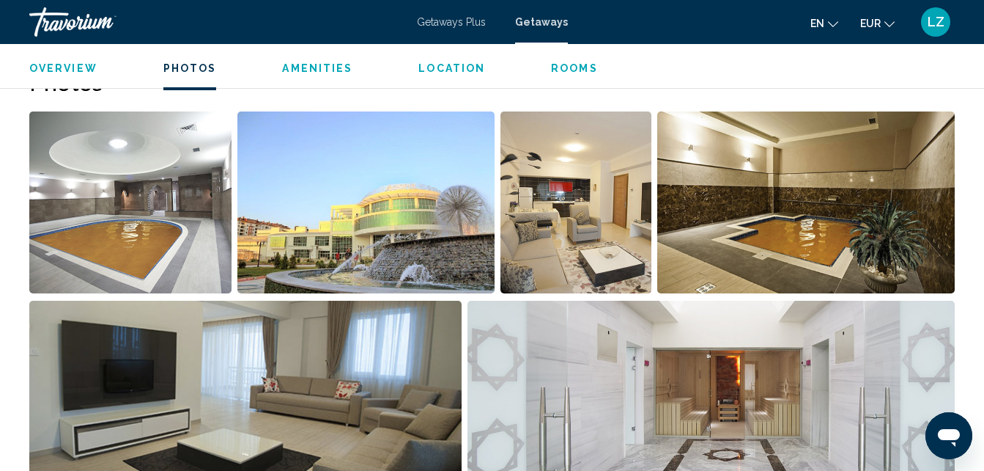
scroll to position [1103, 0]
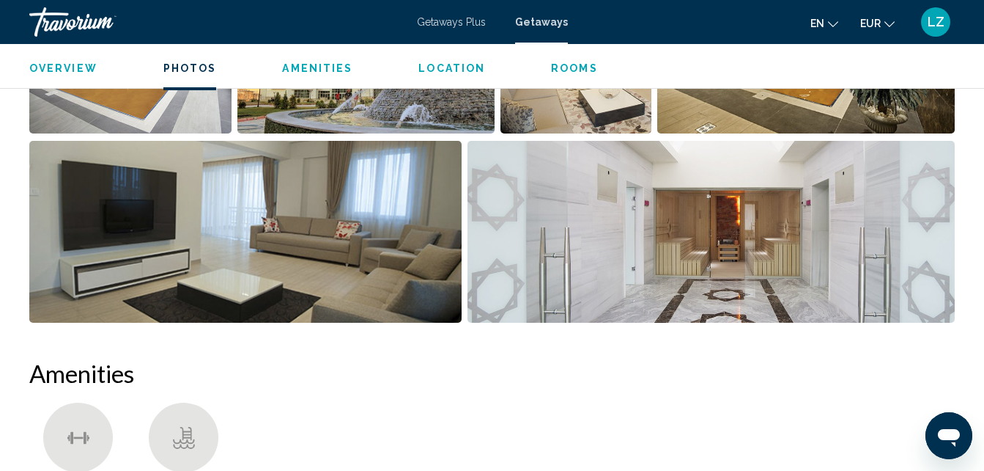
click at [781, 240] on img "Open full-screen image slider" at bounding box center [711, 232] width 487 height 182
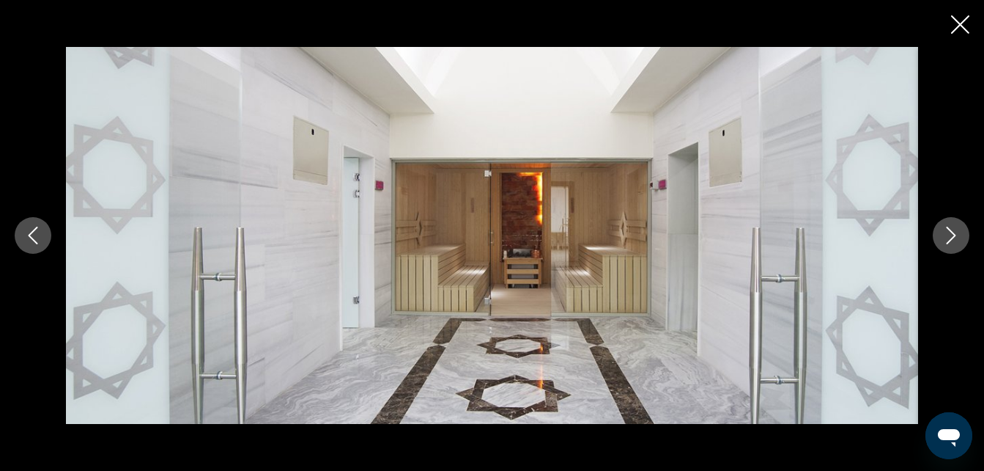
click at [781, 240] on img "Main content" at bounding box center [492, 235] width 853 height 377
click at [960, 228] on button "Next image" at bounding box center [951, 235] width 37 height 37
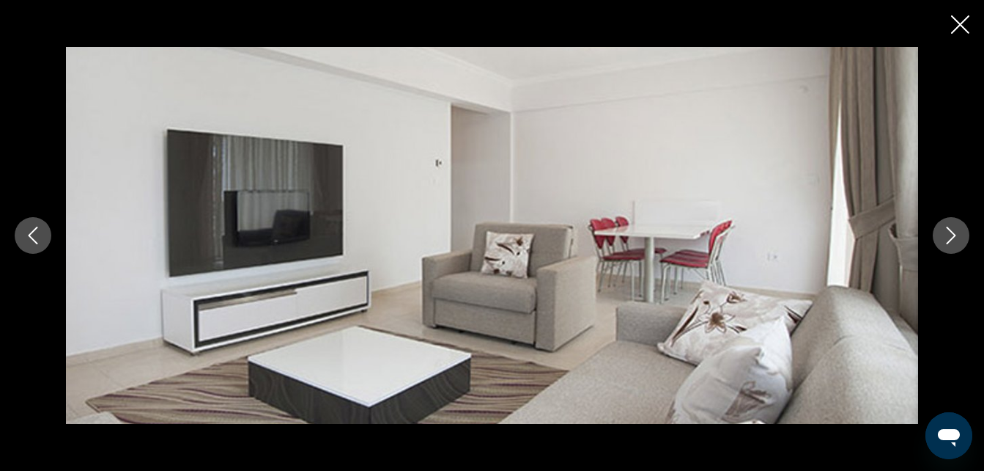
click at [960, 228] on button "Next image" at bounding box center [951, 235] width 37 height 37
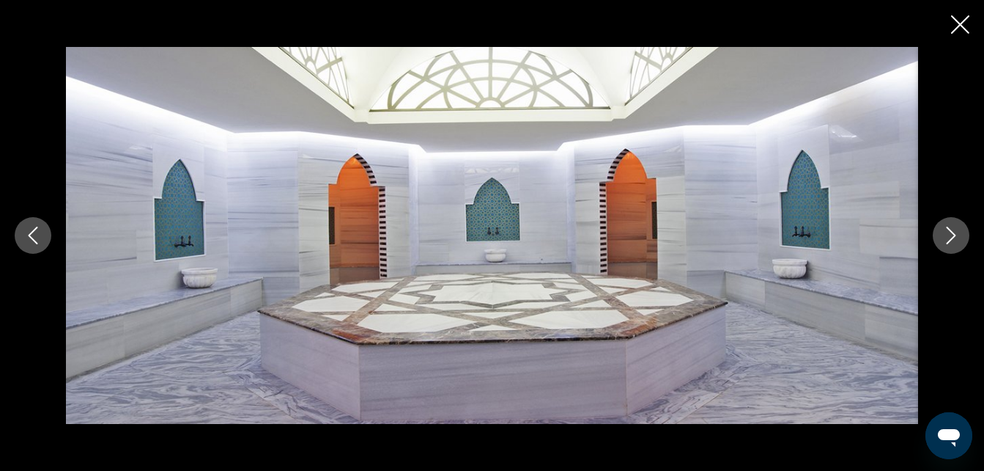
click at [960, 228] on button "Next image" at bounding box center [951, 235] width 37 height 37
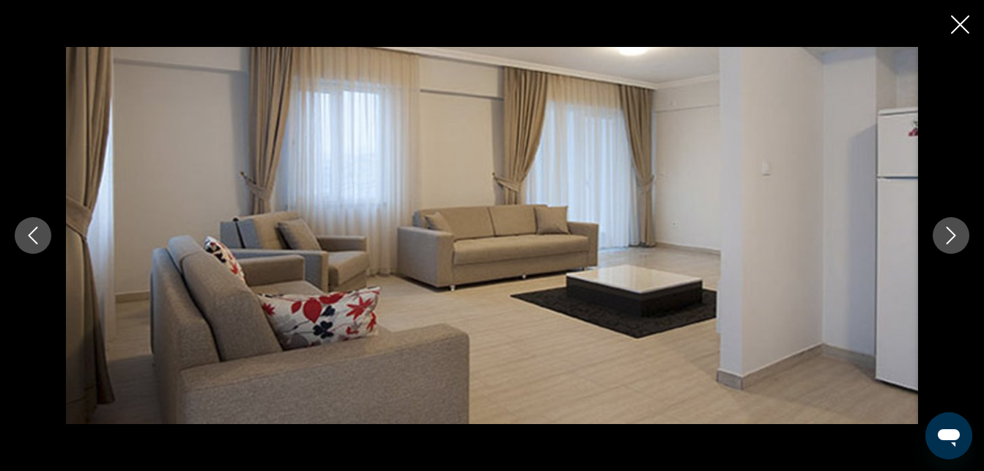
click at [960, 228] on button "Next image" at bounding box center [951, 235] width 37 height 37
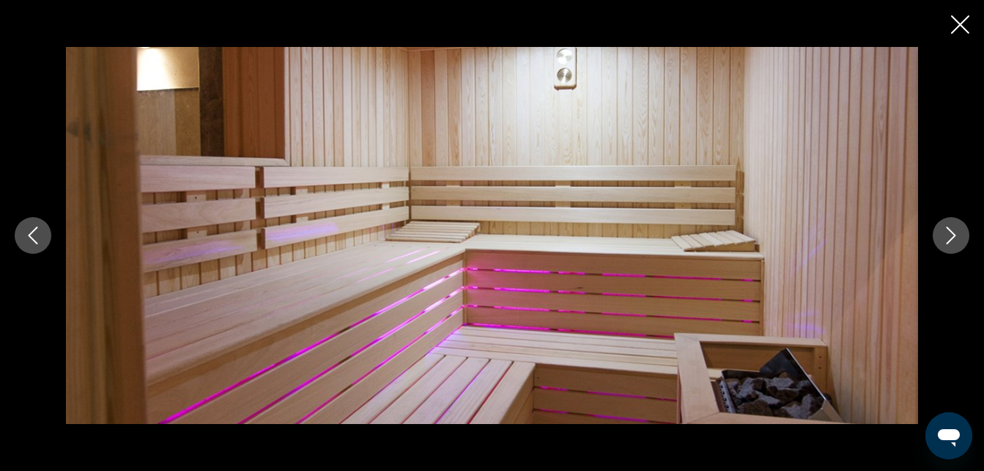
click at [960, 228] on button "Next image" at bounding box center [951, 235] width 37 height 37
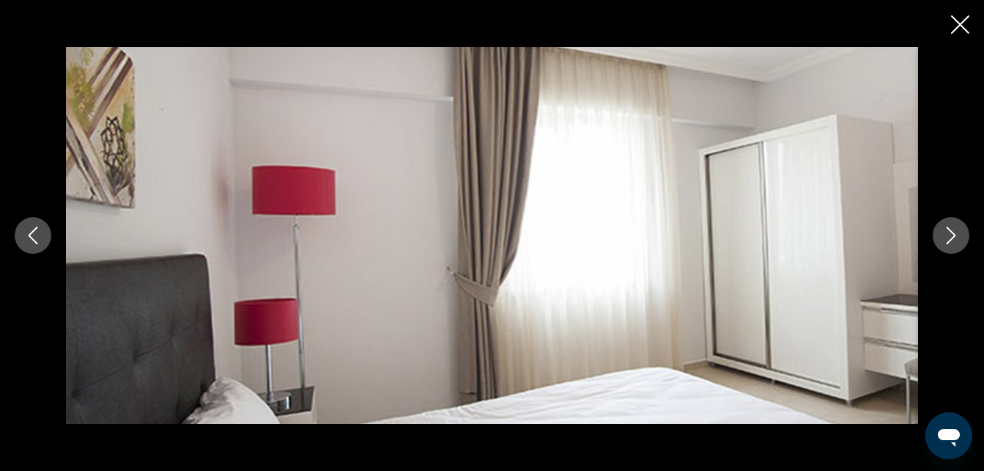
click at [960, 228] on button "Next image" at bounding box center [951, 235] width 37 height 37
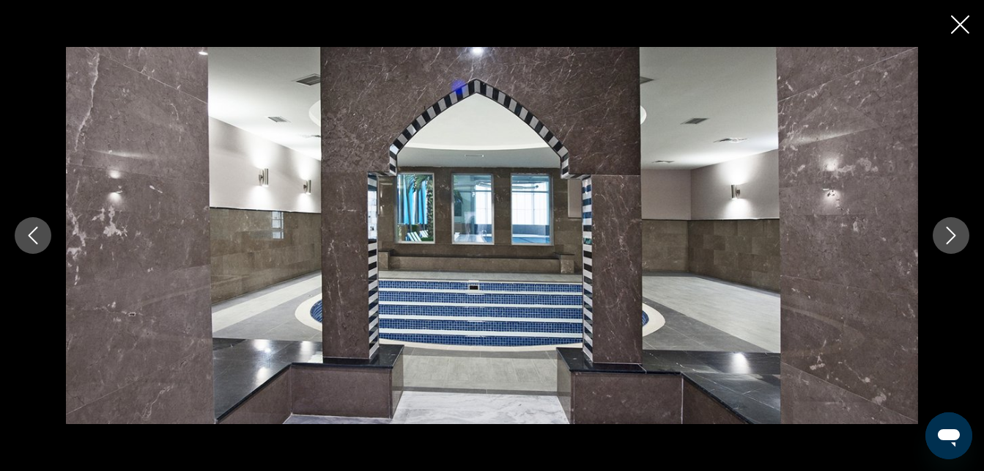
click at [960, 228] on button "Next image" at bounding box center [951, 235] width 37 height 37
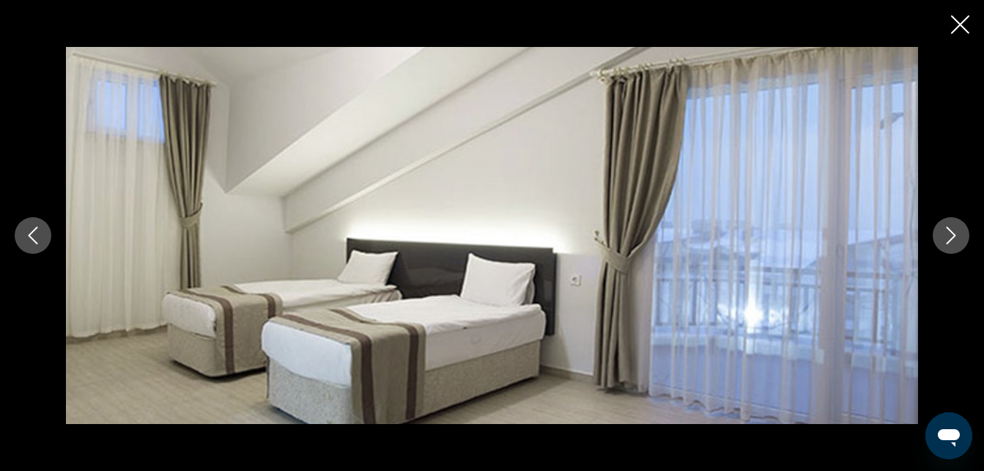
click at [960, 228] on button "Next image" at bounding box center [951, 235] width 37 height 37
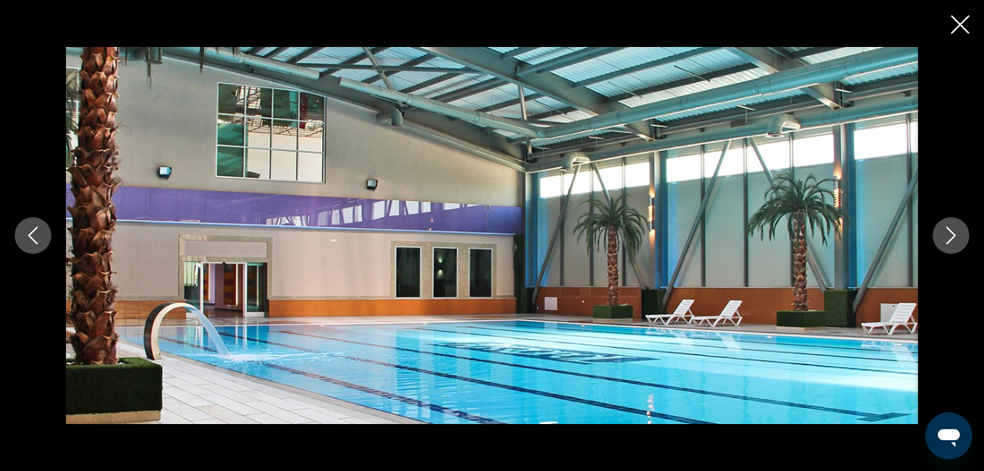
click at [960, 228] on button "Next image" at bounding box center [951, 235] width 37 height 37
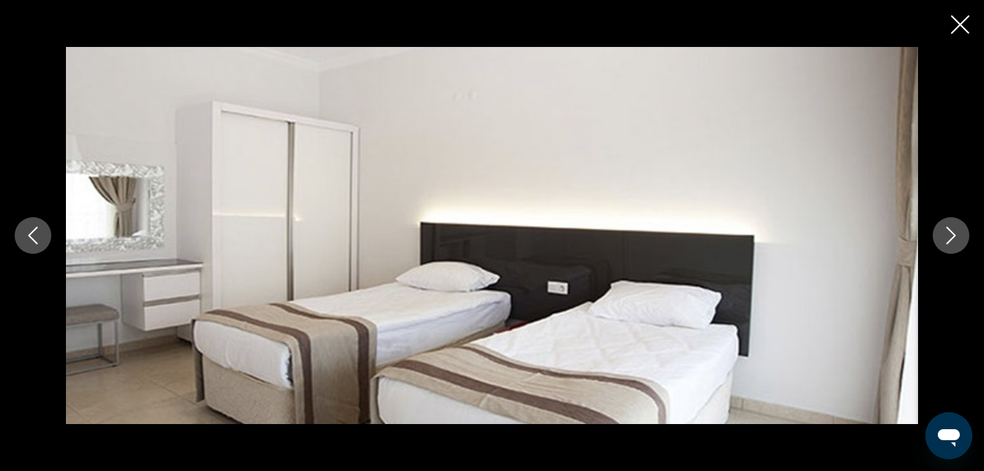
click at [960, 228] on button "Next image" at bounding box center [951, 235] width 37 height 37
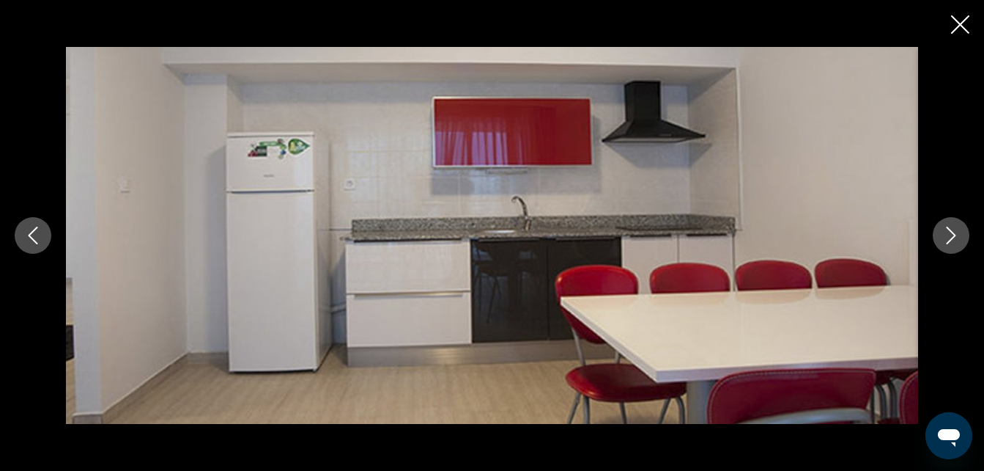
click at [960, 228] on button "Next image" at bounding box center [951, 235] width 37 height 37
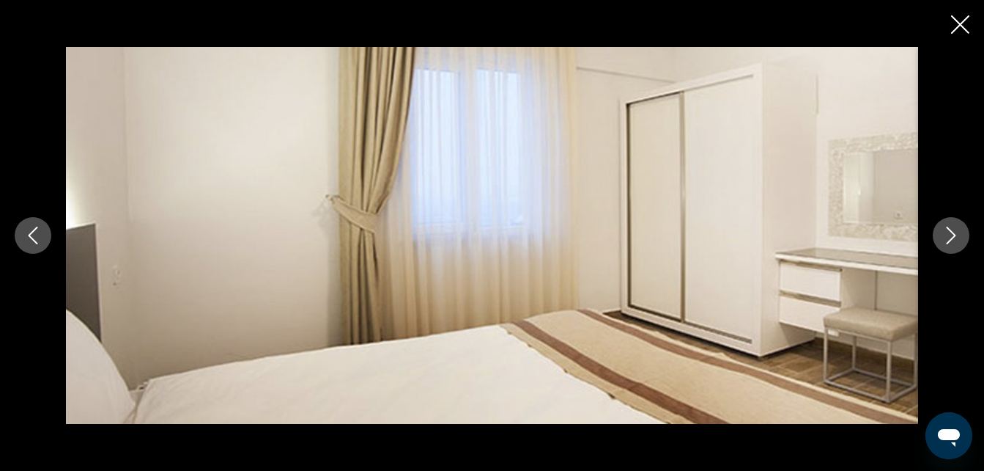
click at [960, 228] on button "Next image" at bounding box center [951, 235] width 37 height 37
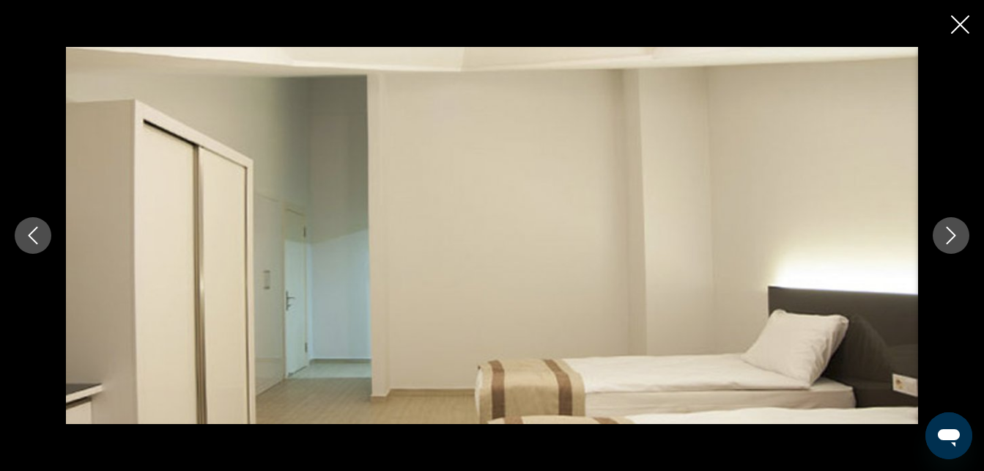
click at [960, 228] on button "Next image" at bounding box center [951, 235] width 37 height 37
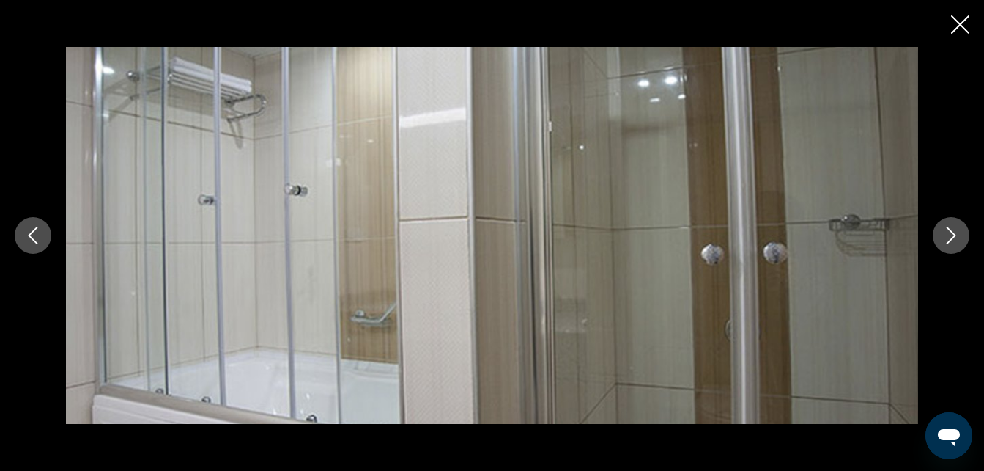
click at [960, 228] on button "Next image" at bounding box center [951, 235] width 37 height 37
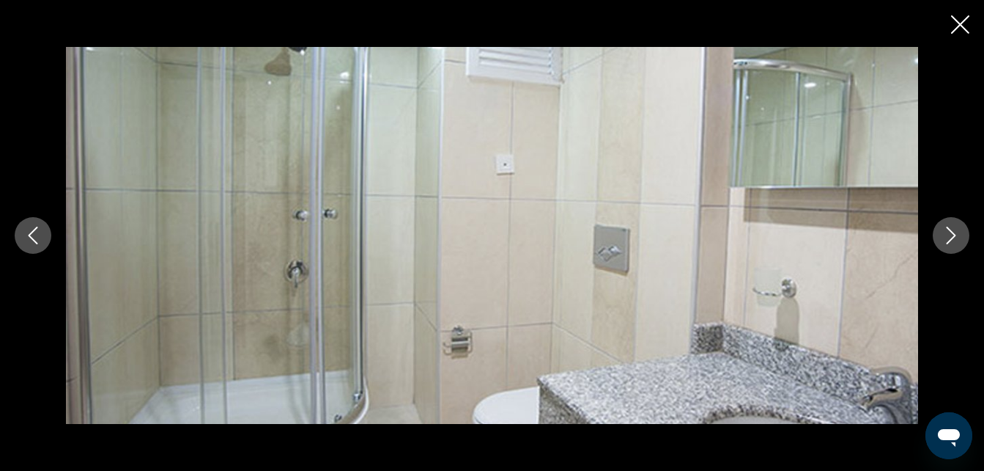
click at [960, 228] on button "Next image" at bounding box center [951, 235] width 37 height 37
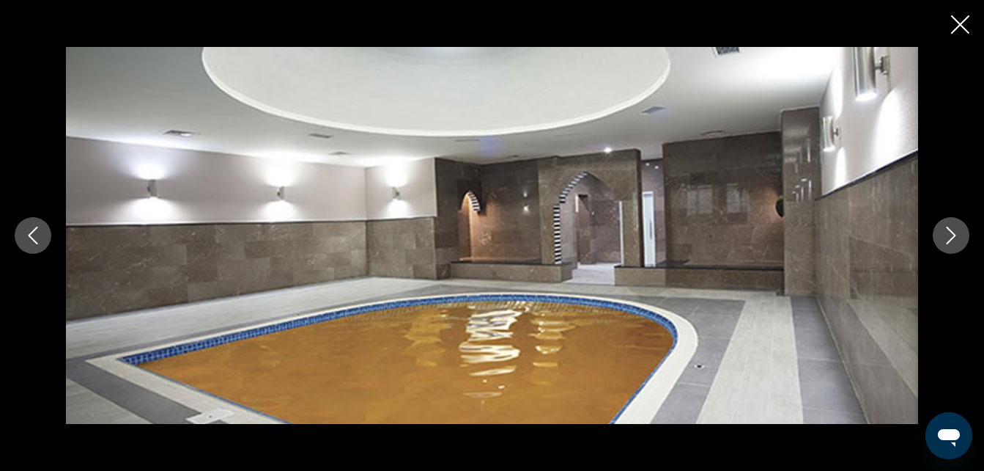
click at [953, 24] on icon "Close slideshow" at bounding box center [960, 24] width 18 height 18
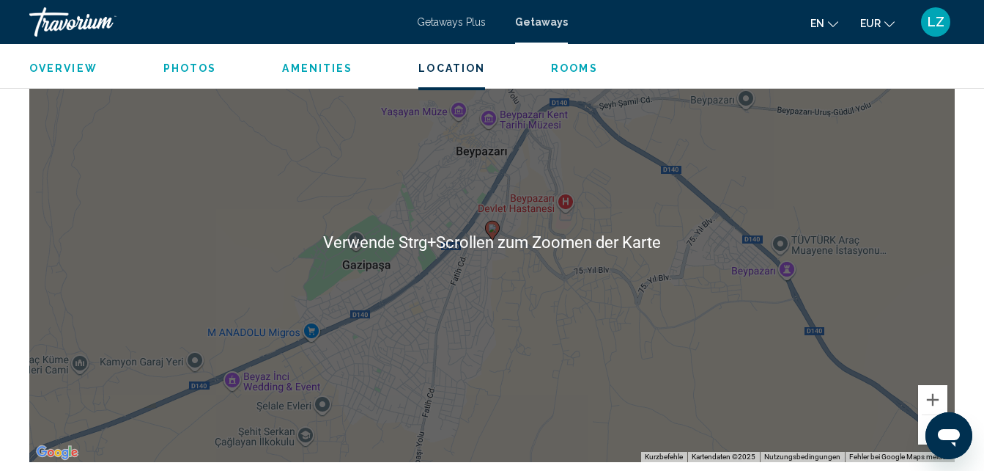
scroll to position [2080, 0]
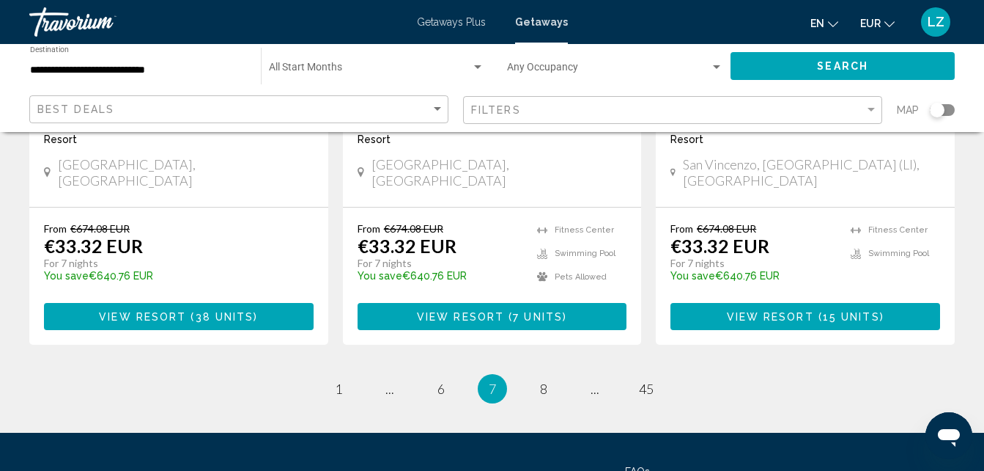
scroll to position [1967, 0]
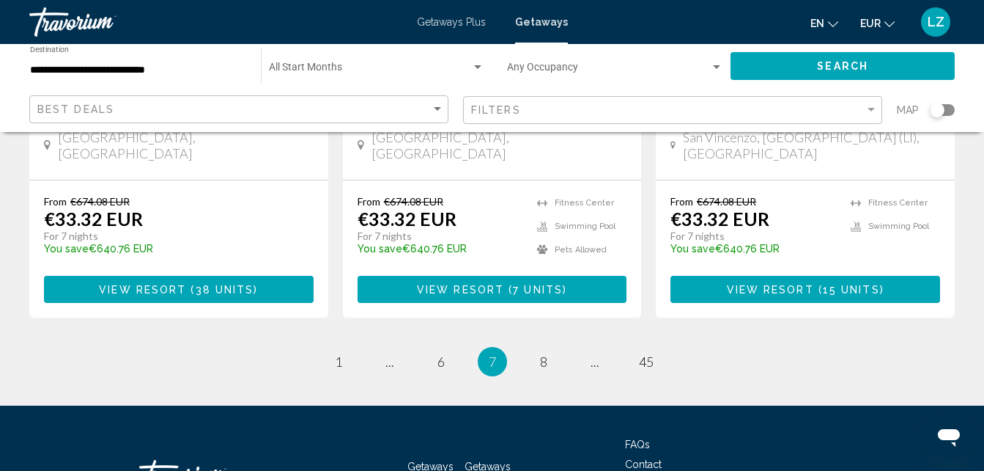
click at [945, 105] on div "Search widget" at bounding box center [942, 110] width 25 height 12
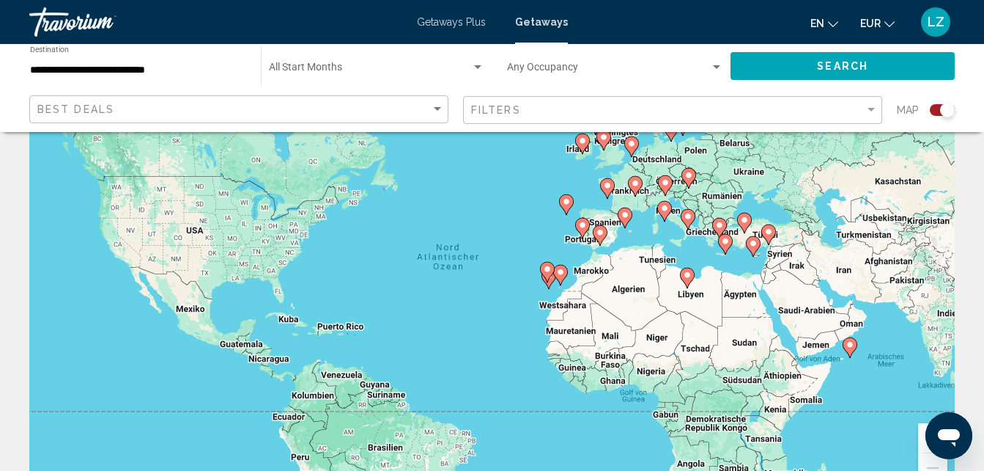
scroll to position [0, 0]
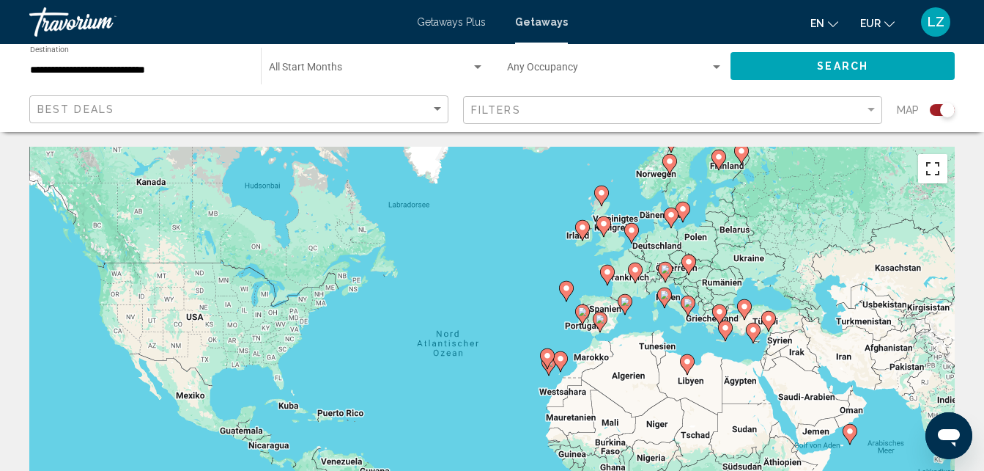
click at [937, 174] on button "Vollbildansicht ein/aus" at bounding box center [933, 168] width 29 height 29
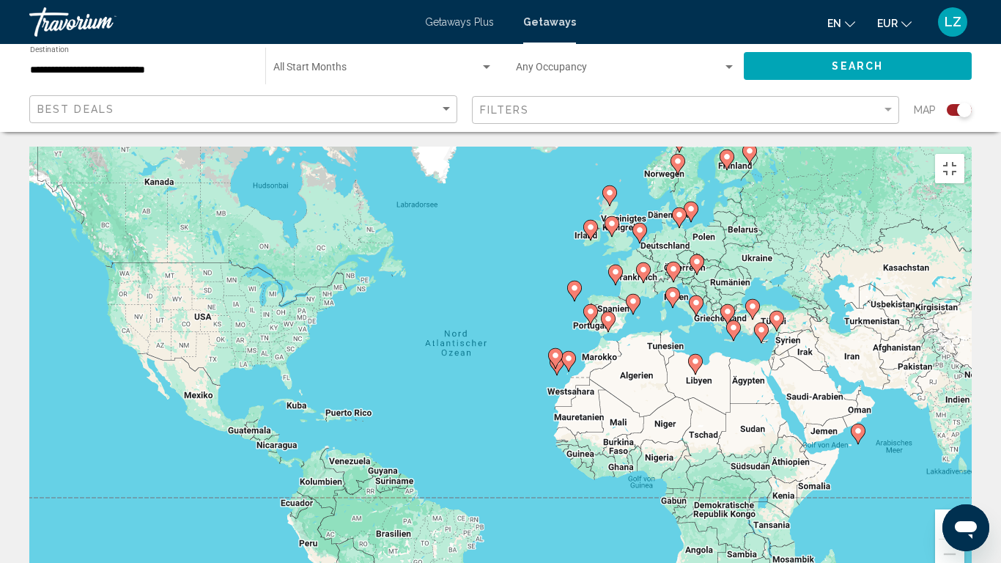
click at [793, 147] on div "Um den Modus zum Ziehen mit der Tastatur zu aktivieren, drückst du Alt + Eingab…" at bounding box center [500, 367] width 943 height 440
click at [727, 307] on image "Main content" at bounding box center [728, 311] width 9 height 9
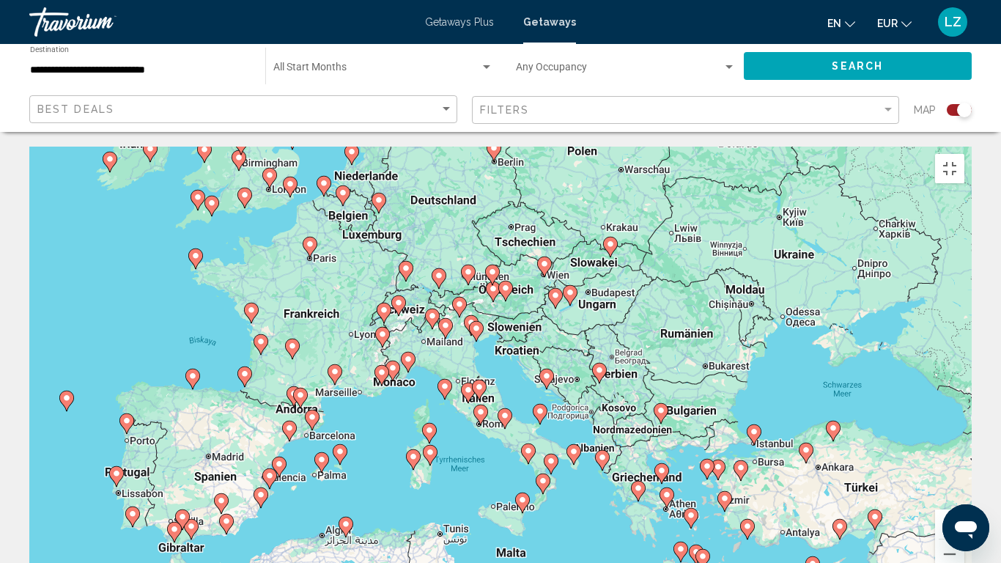
drag, startPoint x: 449, startPoint y: 302, endPoint x: 635, endPoint y: 500, distance: 271.2
click at [635, 470] on div "Um den Modus zum Ziehen mit der Tastatur zu aktivieren, drückst du Alt + Eingab…" at bounding box center [500, 367] width 943 height 440
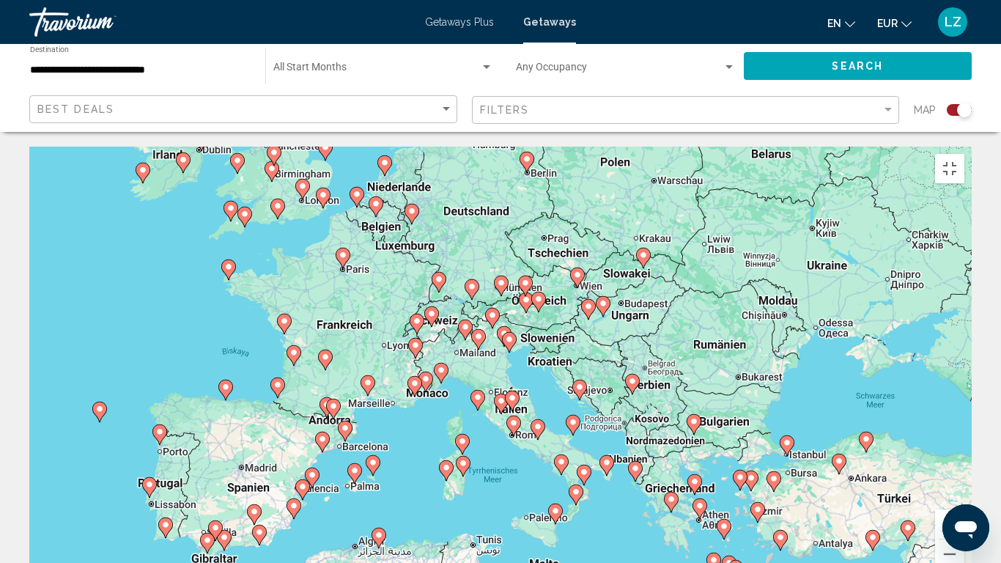
drag, startPoint x: 427, startPoint y: 347, endPoint x: 463, endPoint y: 360, distance: 39.0
click at [463, 437] on image "Main content" at bounding box center [462, 441] width 9 height 9
click at [788, 438] on image "Main content" at bounding box center [788, 442] width 9 height 9
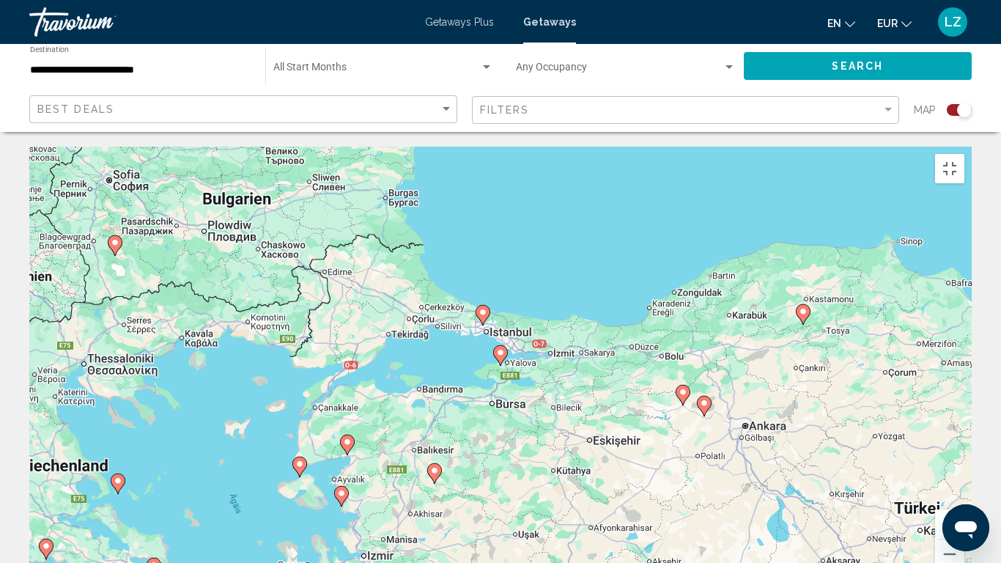
click at [479, 304] on gmp-advanced-marker "Main content" at bounding box center [483, 315] width 15 height 22
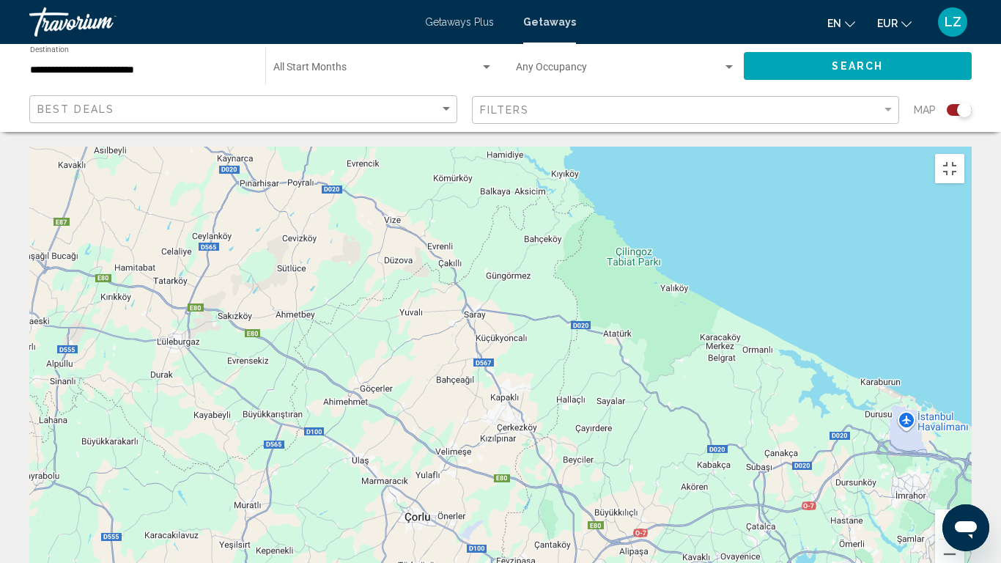
drag, startPoint x: 451, startPoint y: 328, endPoint x: 993, endPoint y: 562, distance: 590.3
click at [972, 470] on div "Um den Modus zum Ziehen mit der Tastatur zu aktivieren, drückst du Alt + Eingab…" at bounding box center [500, 367] width 943 height 440
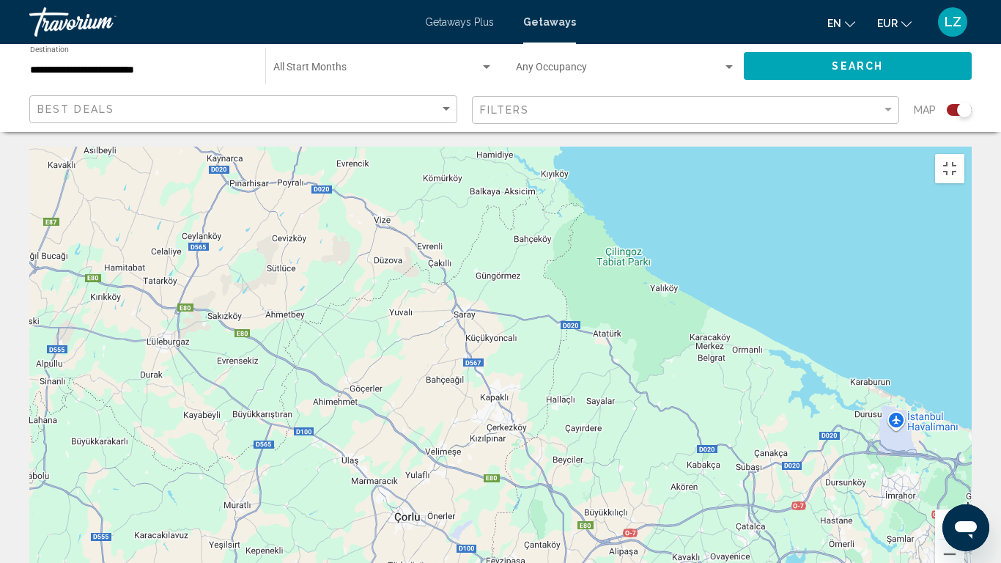
click at [831, 253] on div "Um den Modus zum Ziehen mit der Tastatur zu aktivieren, drückst du Alt + Eingab…" at bounding box center [500, 367] width 943 height 440
click at [501, 352] on div "Um den Modus zum Ziehen mit der Tastatur zu aktivieren, drückst du Alt + Eingab…" at bounding box center [500, 367] width 943 height 440
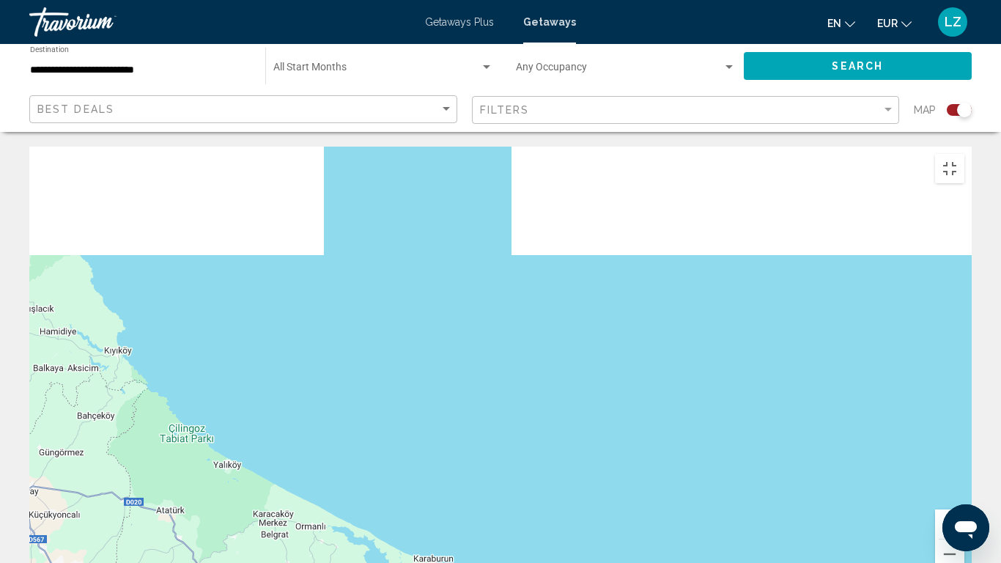
drag, startPoint x: 501, startPoint y: 352, endPoint x: 1, endPoint y: 562, distance: 542.4
click at [29, 470] on div "Um den Modus zum Ziehen mit der Tastatur zu aktivieren, drückst du Alt + Eingab…" at bounding box center [500, 367] width 943 height 440
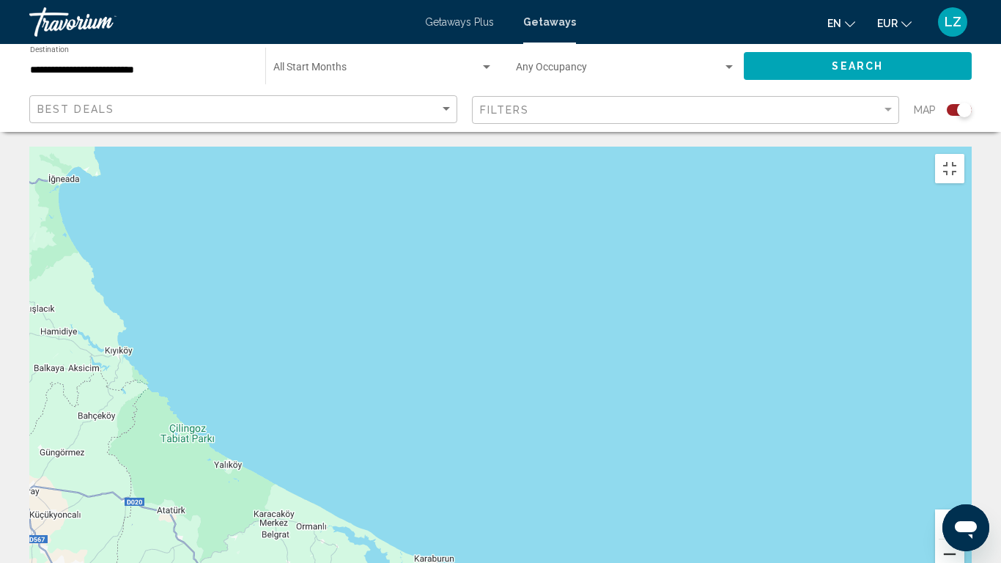
click at [965, 470] on button "Verkleinern" at bounding box center [949, 554] width 29 height 29
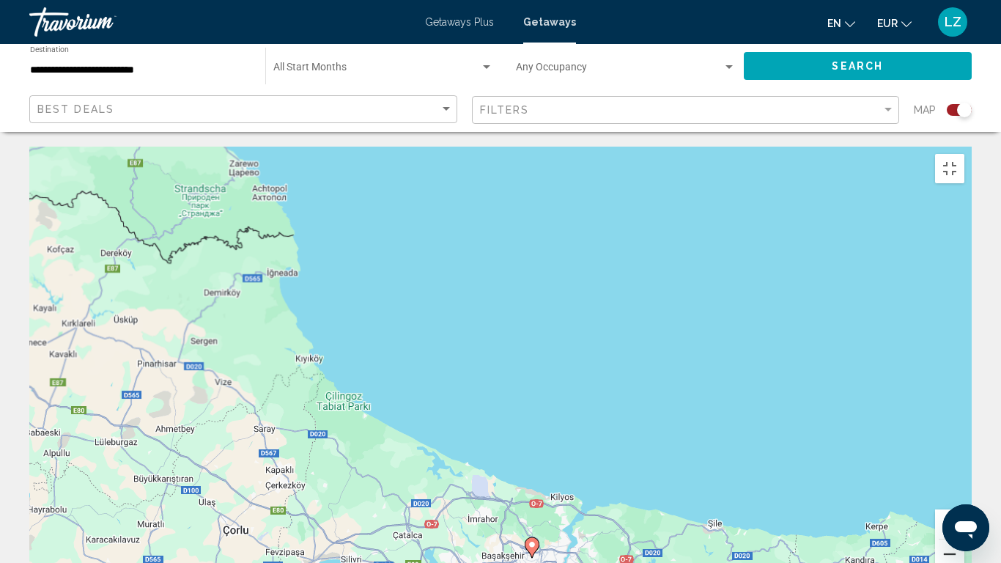
click at [965, 470] on button "Verkleinern" at bounding box center [949, 554] width 29 height 29
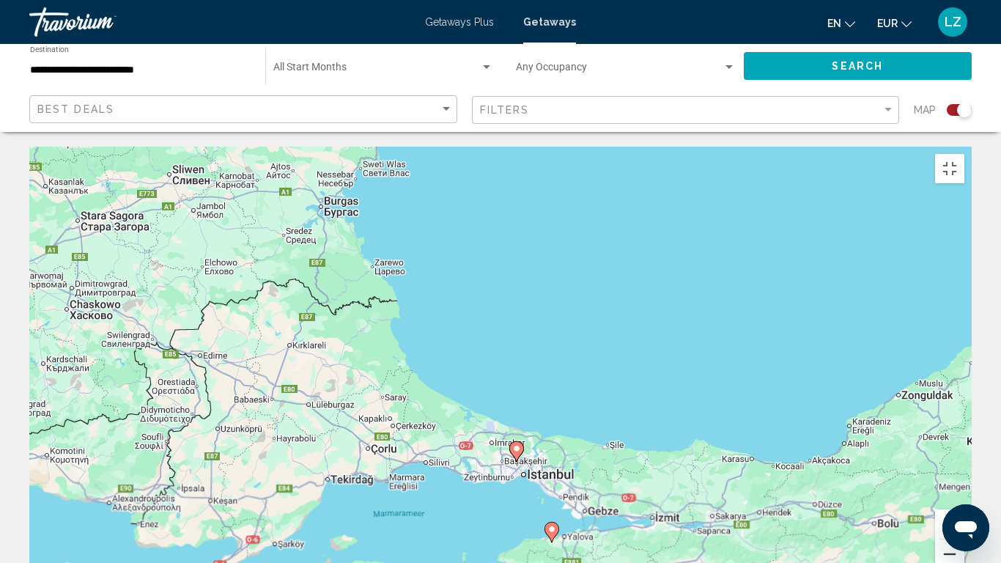
click at [965, 470] on button "Verkleinern" at bounding box center [949, 554] width 29 height 29
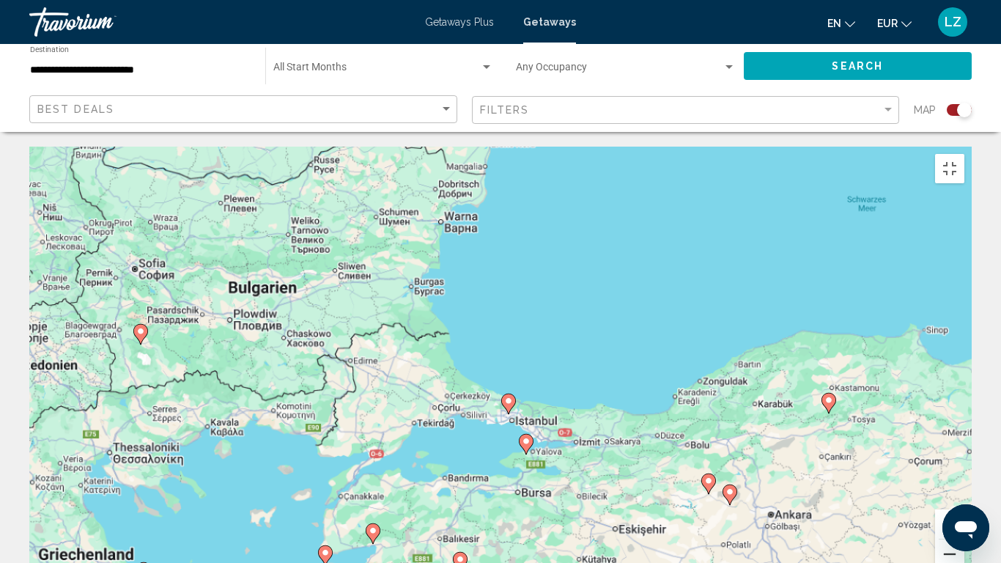
click at [965, 470] on button "Verkleinern" at bounding box center [949, 554] width 29 height 29
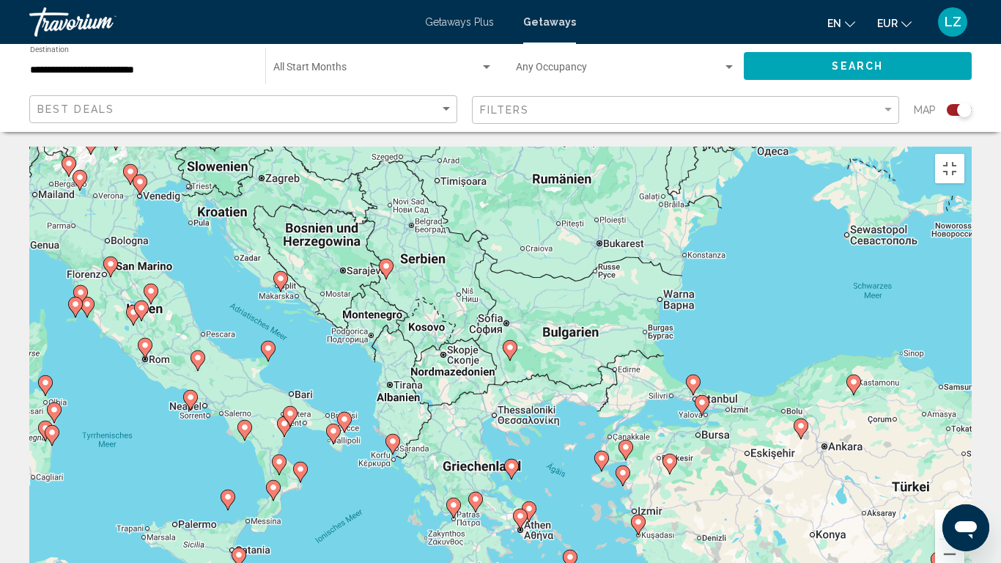
drag, startPoint x: 375, startPoint y: 334, endPoint x: 569, endPoint y: 340, distance: 193.6
click at [569, 340] on div "Um den Modus zum Ziehen mit der Tastatur zu aktivieren, drückst du Alt + Eingab…" at bounding box center [500, 367] width 943 height 440
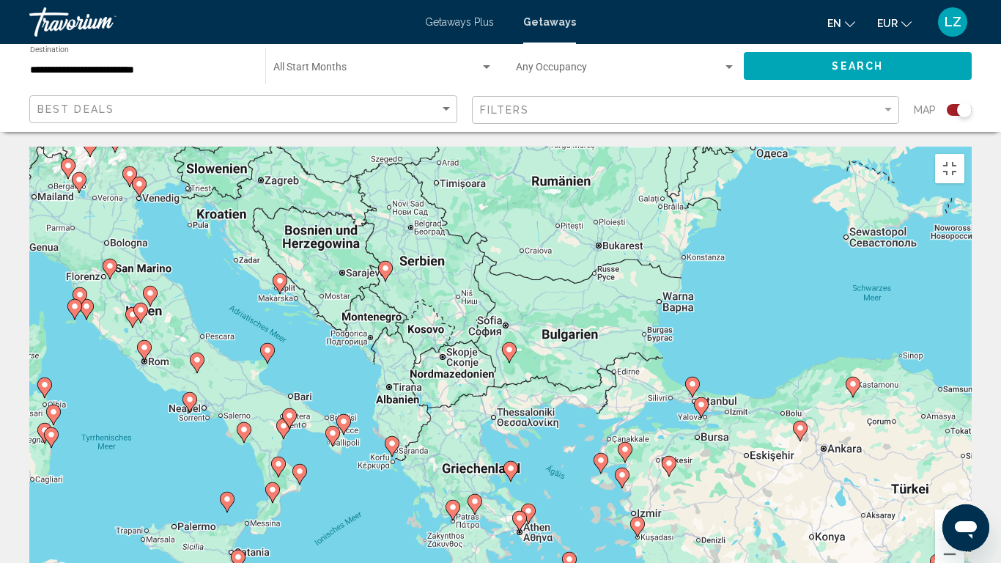
click at [510, 462] on icon "Main content" at bounding box center [510, 471] width 13 height 19
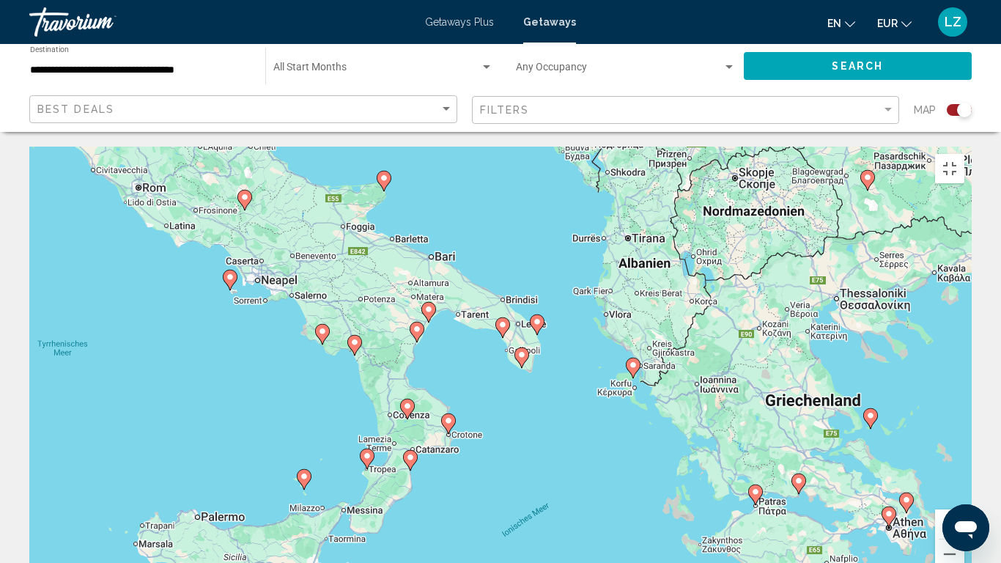
drag, startPoint x: 226, startPoint y: 413, endPoint x: 597, endPoint y: 477, distance: 376.4
click at [597, 470] on div "Um den Modus zum Ziehen mit der Tastatur zu aktivieren, drückst du Alt + Eingab…" at bounding box center [500, 367] width 943 height 440
click at [365, 451] on image "Main content" at bounding box center [367, 455] width 9 height 9
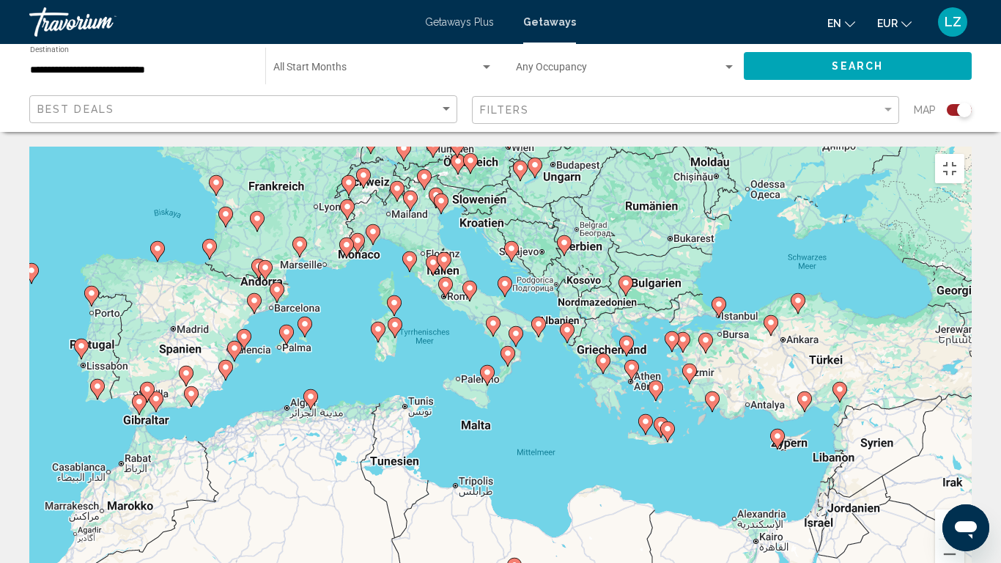
click at [485, 368] on image "Main content" at bounding box center [487, 372] width 9 height 9
type input "**********"
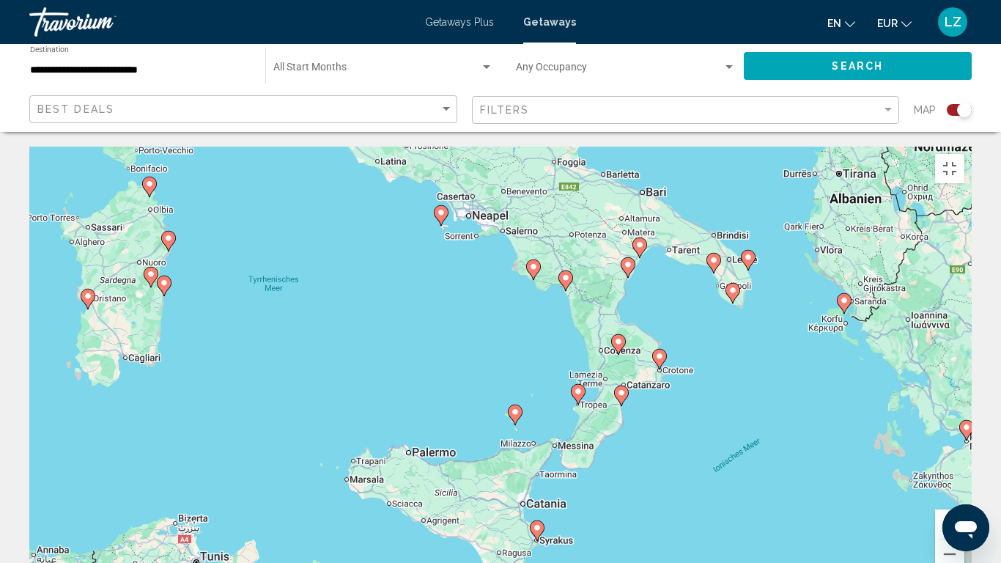
drag, startPoint x: 631, startPoint y: 251, endPoint x: 668, endPoint y: 428, distance: 181.1
click at [668, 428] on div "Um den Modus zum Ziehen mit der Tastatur zu aktivieren, drückst du Alt + Eingab…" at bounding box center [500, 367] width 943 height 440
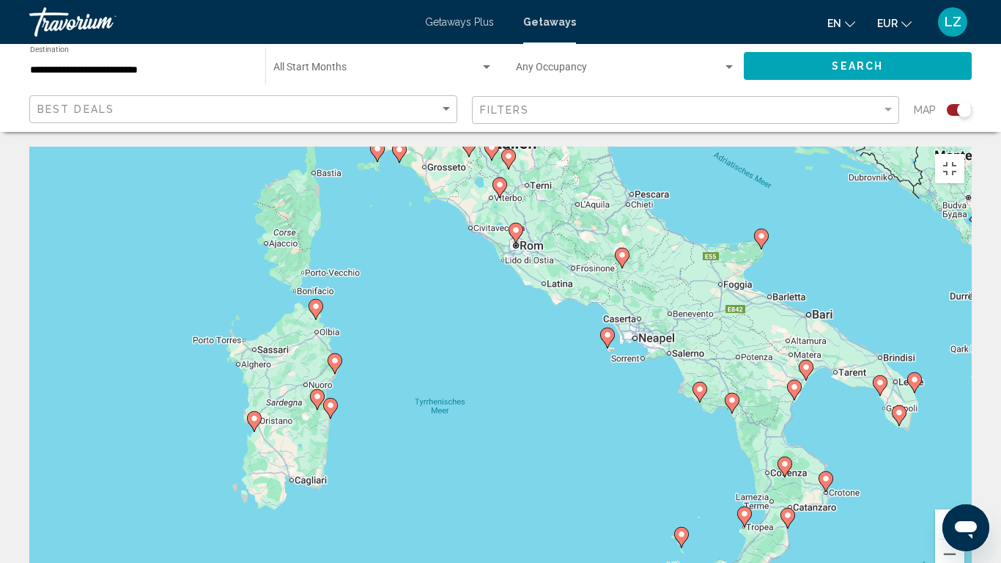
drag, startPoint x: 668, startPoint y: 434, endPoint x: 836, endPoint y: 561, distance: 211.0
click at [836, 470] on div "Um den Modus zum Ziehen mit der Tastatur zu aktivieren, drückst du Alt + Eingab…" at bounding box center [500, 367] width 943 height 440
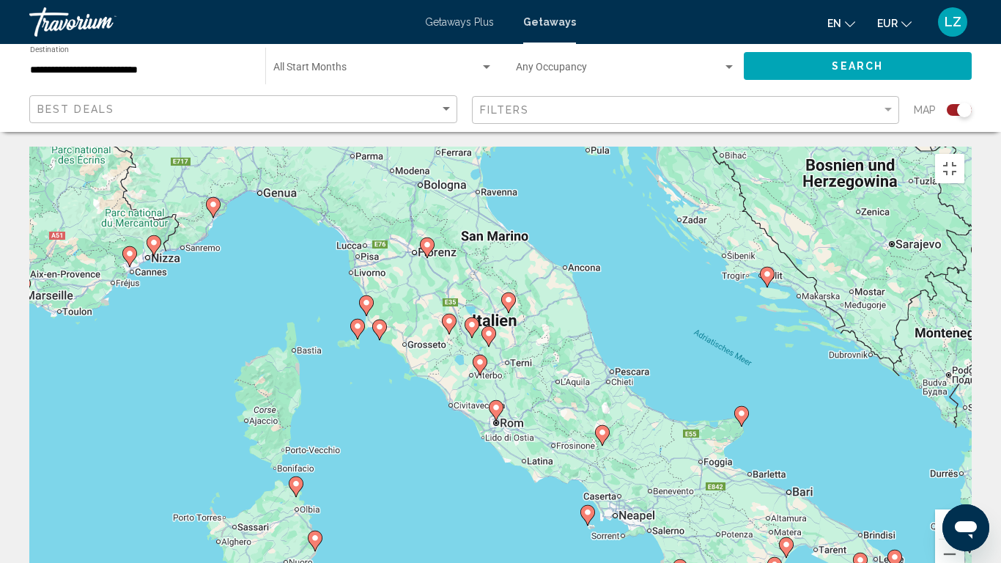
drag, startPoint x: 446, startPoint y: 252, endPoint x: 427, endPoint y: 449, distance: 197.4
click at [427, 449] on div "Um den Modus zum Ziehen mit der Tastatur zu aktivieren, drückst du Alt + Eingab…" at bounding box center [500, 367] width 943 height 440
click at [382, 323] on image "Main content" at bounding box center [379, 327] width 9 height 9
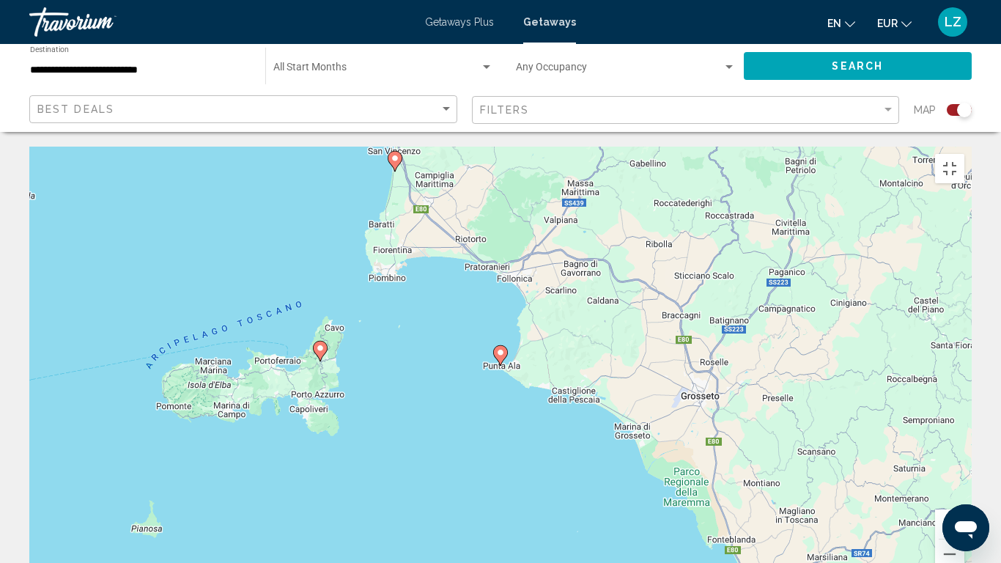
click at [498, 348] on image "Main content" at bounding box center [500, 352] width 9 height 9
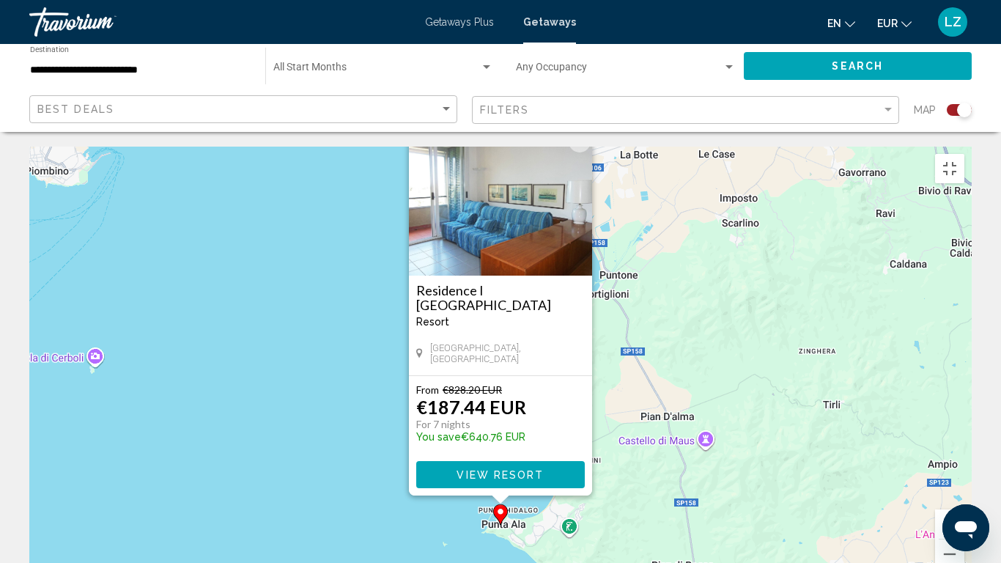
click at [584, 130] on button "Schließen" at bounding box center [580, 141] width 22 height 22
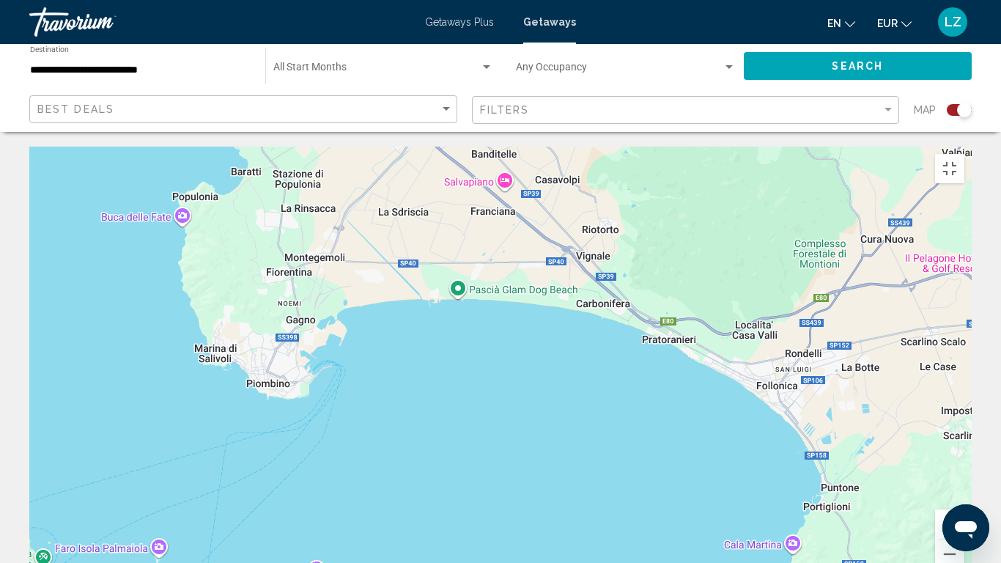
drag, startPoint x: 414, startPoint y: 178, endPoint x: 642, endPoint y: 392, distance: 312.7
click at [642, 392] on div "Um den Modus zum Ziehen mit der Tastatur zu aktivieren, drückst du Alt + Eingab…" at bounding box center [500, 367] width 943 height 440
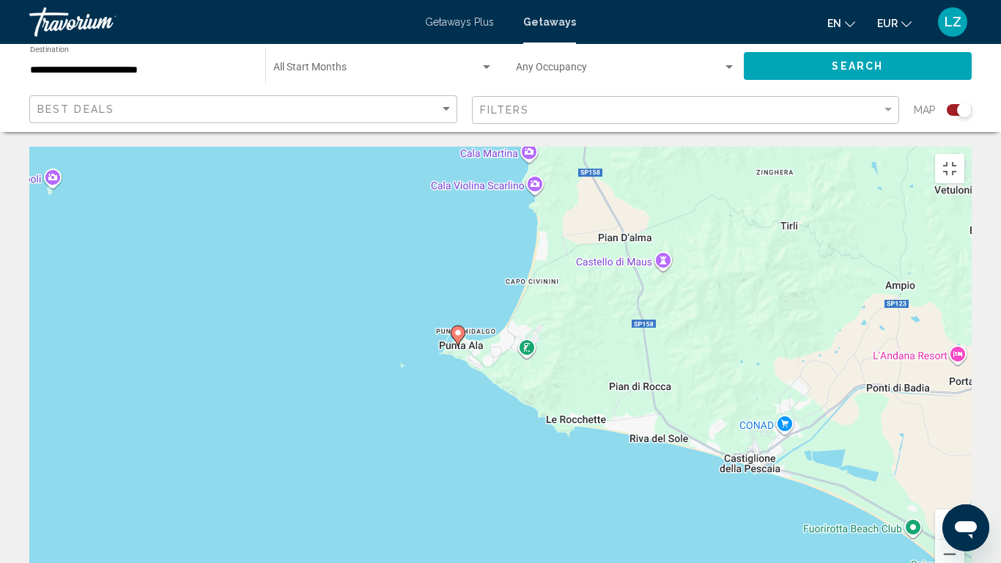
drag, startPoint x: 642, startPoint y: 392, endPoint x: 375, endPoint y: 1, distance: 473.5
click at [375, 147] on div "Um den Modus zum Ziehen mit der Tastatur zu aktivieren, drückst du Alt + Eingab…" at bounding box center [500, 367] width 943 height 440
click at [965, 470] on button "Verkleinern" at bounding box center [949, 554] width 29 height 29
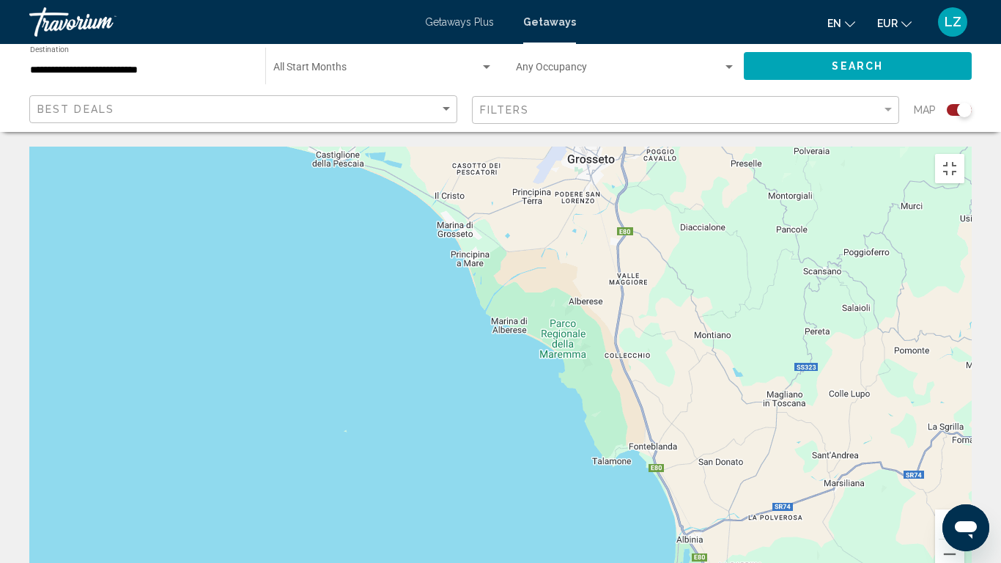
drag, startPoint x: 616, startPoint y: 511, endPoint x: 318, endPoint y: 248, distance: 397.8
click at [318, 248] on div "Um den Modus zum Ziehen mit der Tastatur zu aktivieren, drückst du Alt + Eingab…" at bounding box center [500, 367] width 943 height 440
click at [963, 470] on div "Um den Modus zum Ziehen mit der Tastatur zu aktivieren, drückst du Alt + Eingab…" at bounding box center [500, 367] width 943 height 440
click at [965, 470] on button "Verkleinern" at bounding box center [949, 554] width 29 height 29
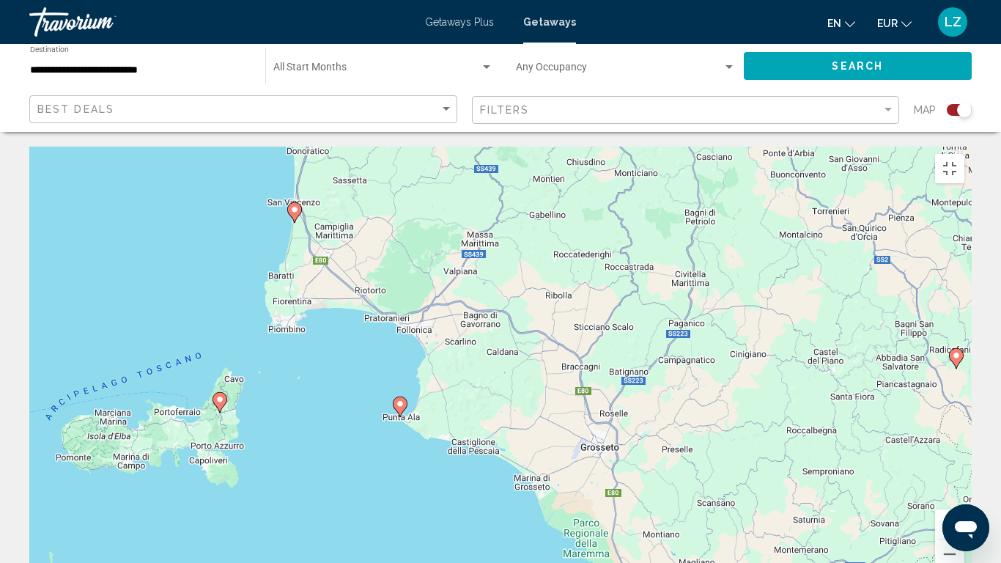
drag, startPoint x: 351, startPoint y: 133, endPoint x: 408, endPoint y: 325, distance: 200.4
click at [408, 325] on div "Um von einem Element zum anderen zu gelangen, drückst du die Pfeiltasten entspr…" at bounding box center [500, 367] width 943 height 440
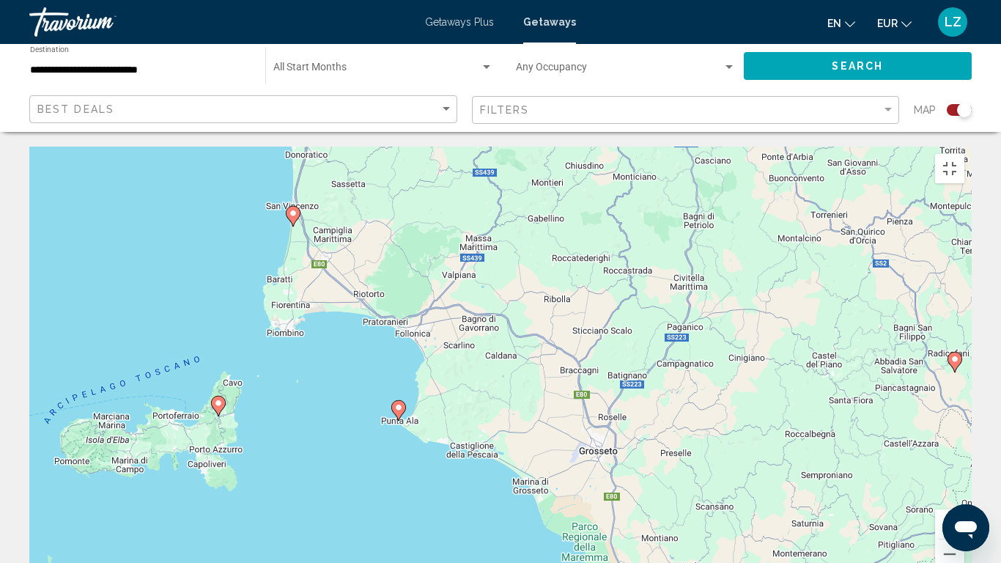
click at [295, 207] on icon "Main content" at bounding box center [293, 216] width 13 height 19
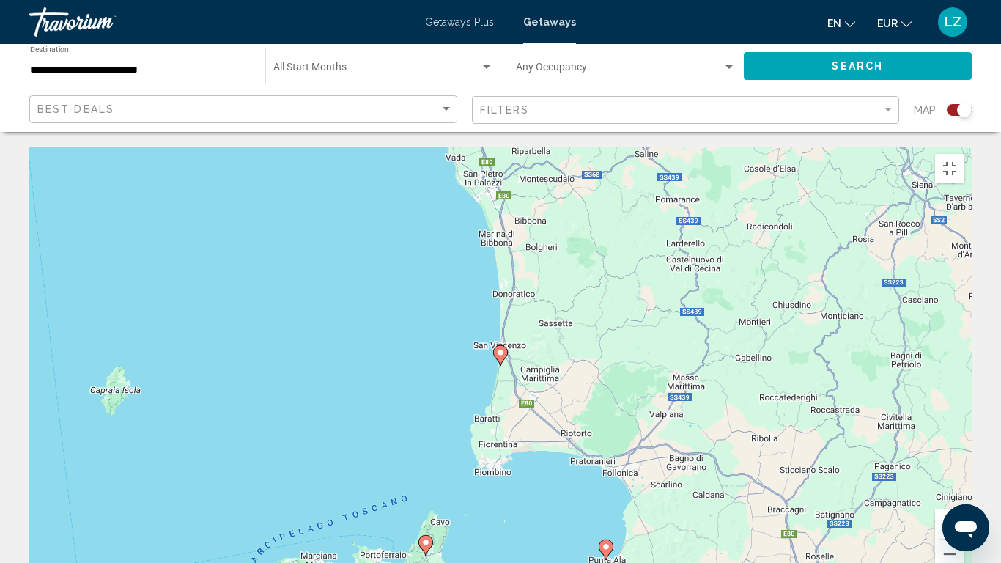
click at [503, 348] on image "Main content" at bounding box center [500, 352] width 9 height 9
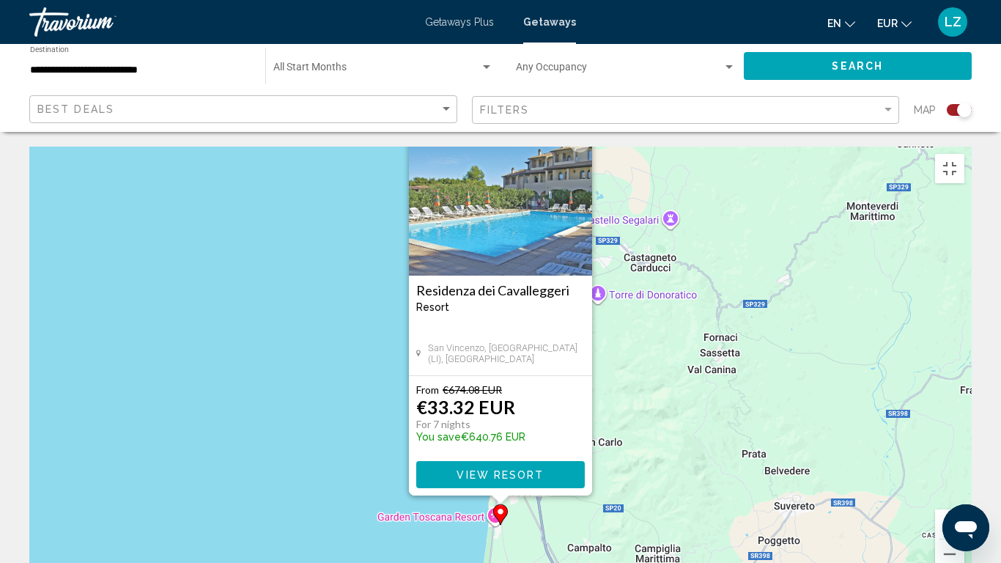
click at [514, 376] on div "From €674.08 EUR €33.32 EUR For 7 nights You save €640.76 EUR View Resort" at bounding box center [500, 435] width 183 height 119
click at [476, 461] on button "View Resort" at bounding box center [500, 474] width 169 height 27
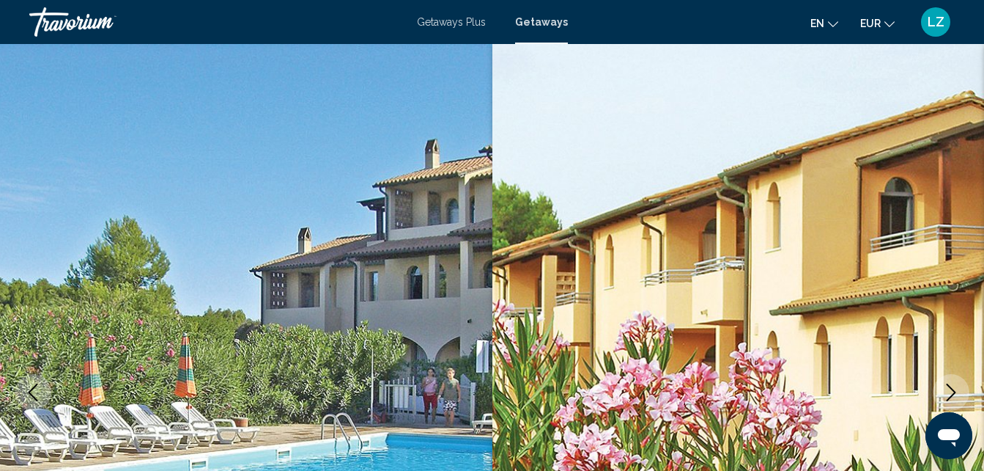
click at [940, 378] on button "Next image" at bounding box center [951, 392] width 37 height 37
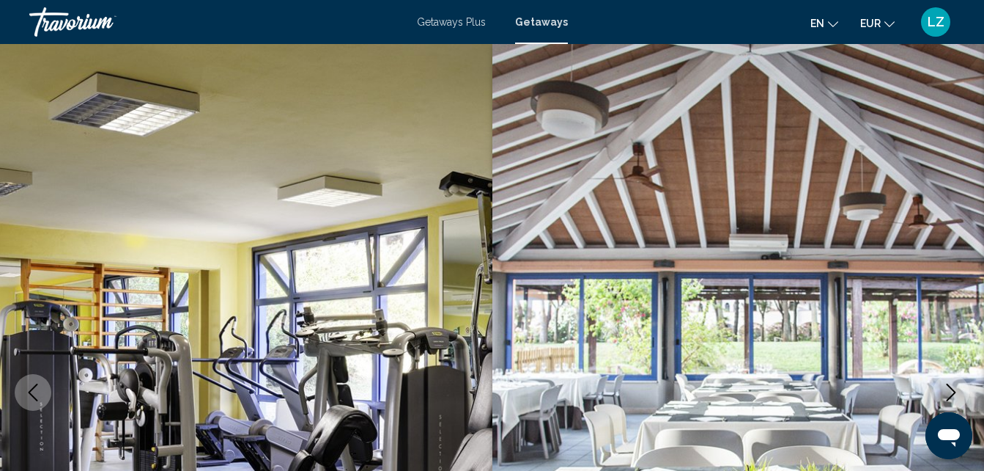
click at [940, 378] on button "Next image" at bounding box center [951, 392] width 37 height 37
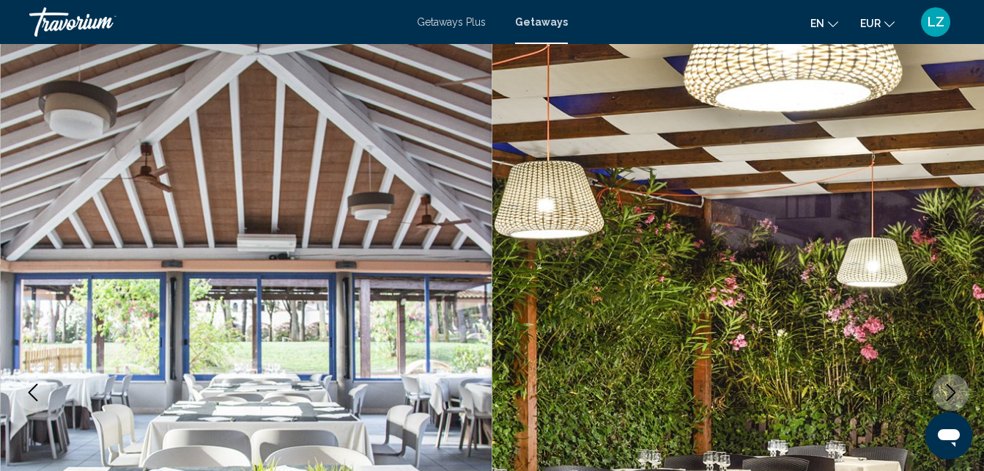
click at [940, 378] on button "Next image" at bounding box center [951, 392] width 37 height 37
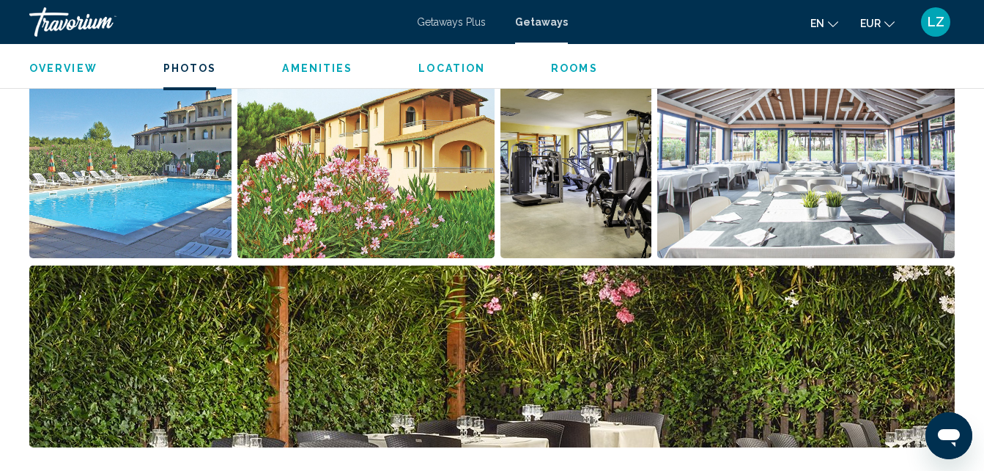
scroll to position [968, 0]
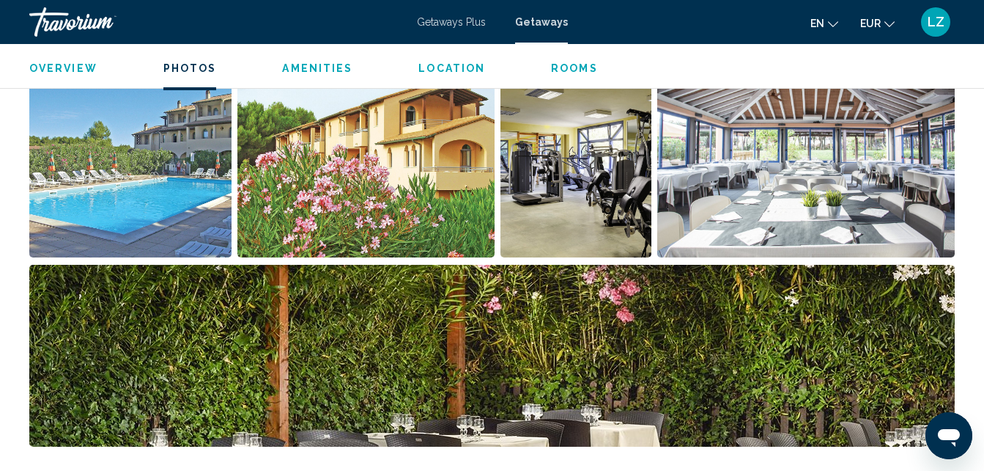
click at [561, 67] on span "Rooms" at bounding box center [574, 68] width 47 height 12
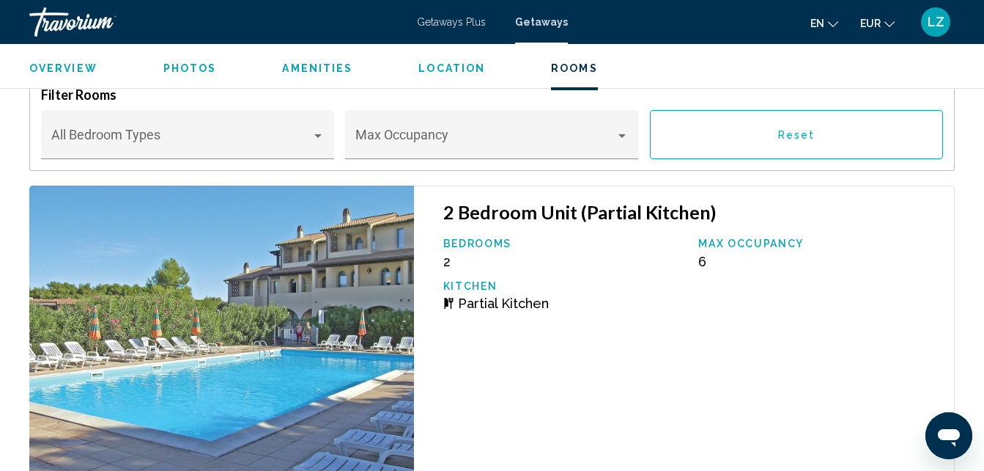
scroll to position [3138, 0]
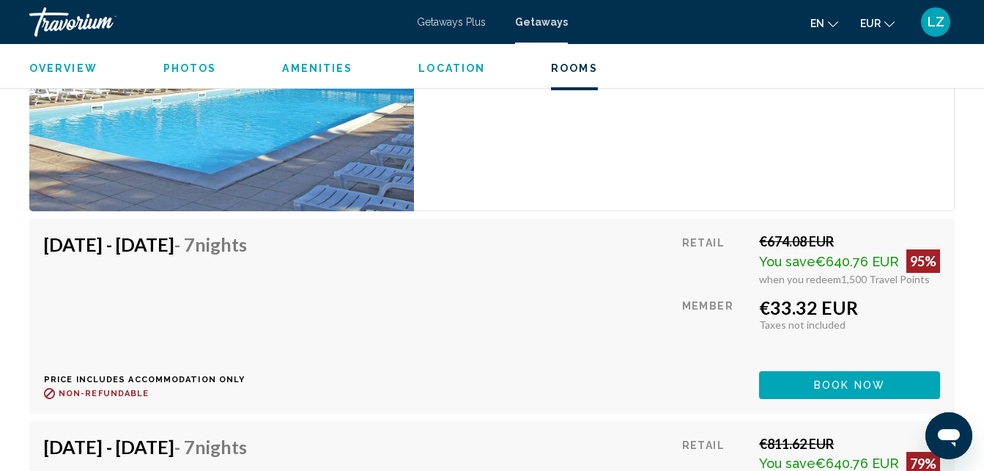
click at [705, 316] on div "Member" at bounding box center [715, 328] width 66 height 64
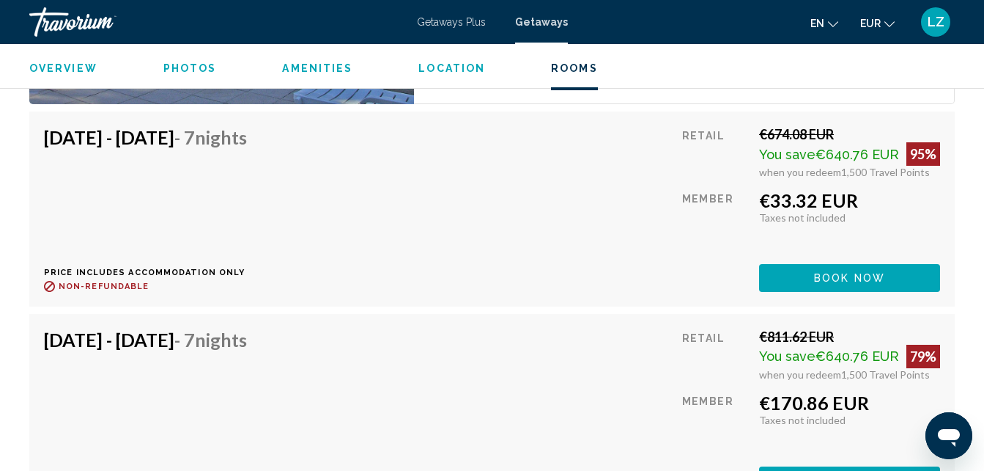
scroll to position [3512, 0]
click at [754, 229] on div "Retail €674.08 EUR You save €640.76 EUR 95% when you redeem 1,500 Travel Points…" at bounding box center [811, 207] width 258 height 165
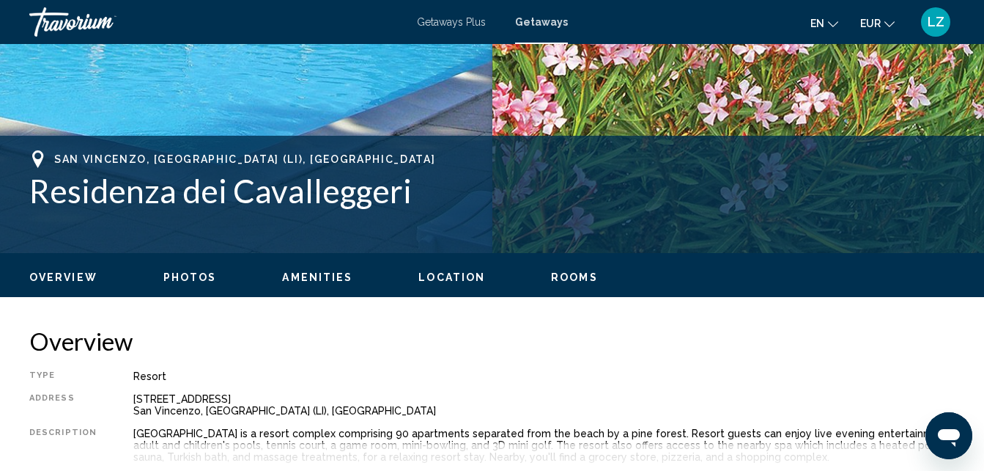
scroll to position [484, 0]
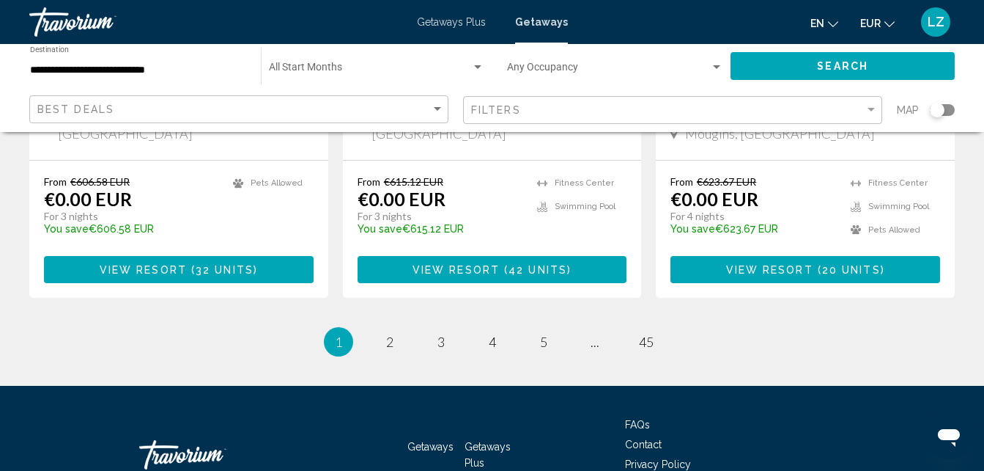
scroll to position [2030, 0]
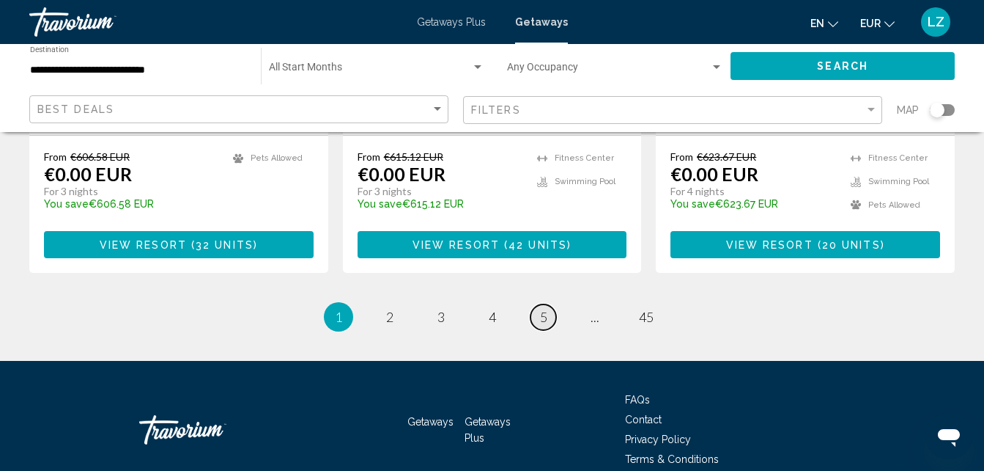
click at [540, 309] on span "5" at bounding box center [543, 317] width 7 height 16
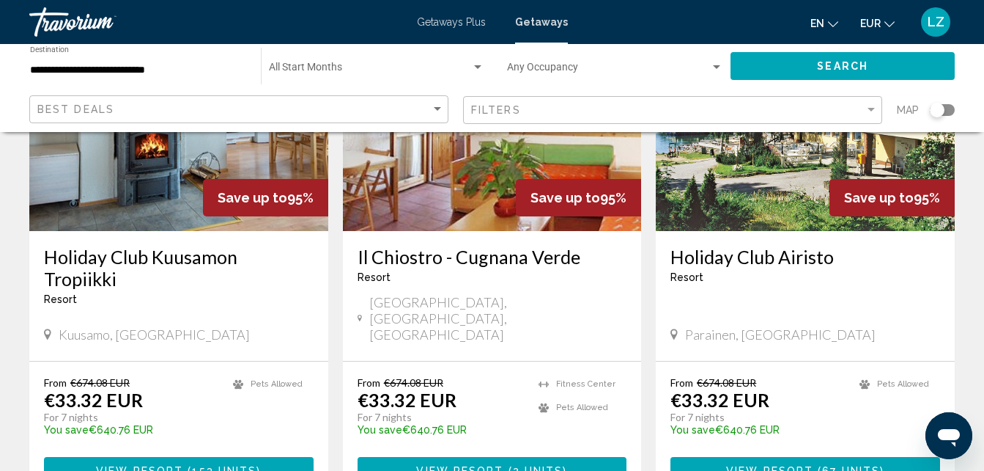
scroll to position [1985, 0]
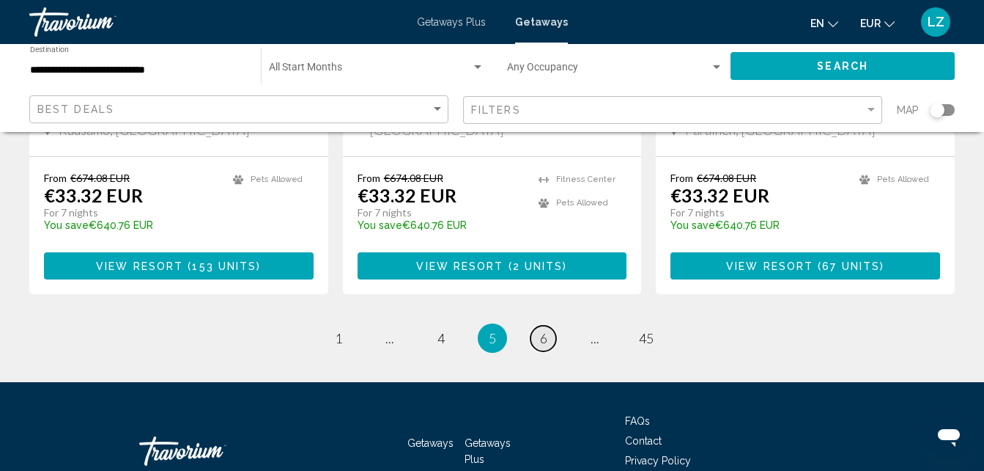
click at [540, 330] on span "6" at bounding box center [543, 338] width 7 height 16
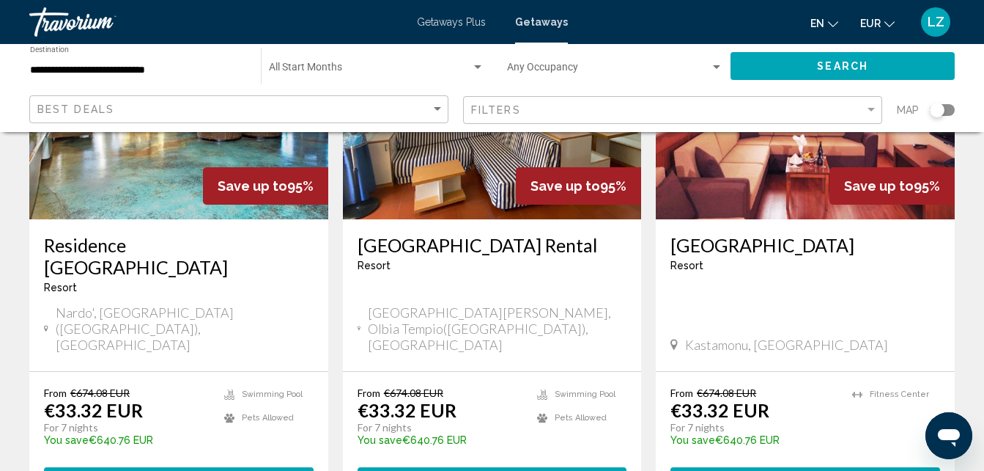
scroll to position [1859, 0]
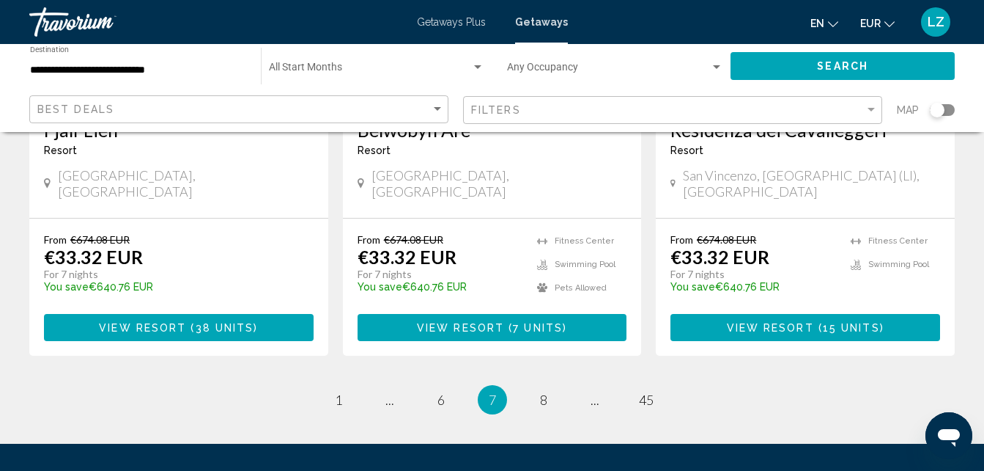
scroll to position [1978, 0]
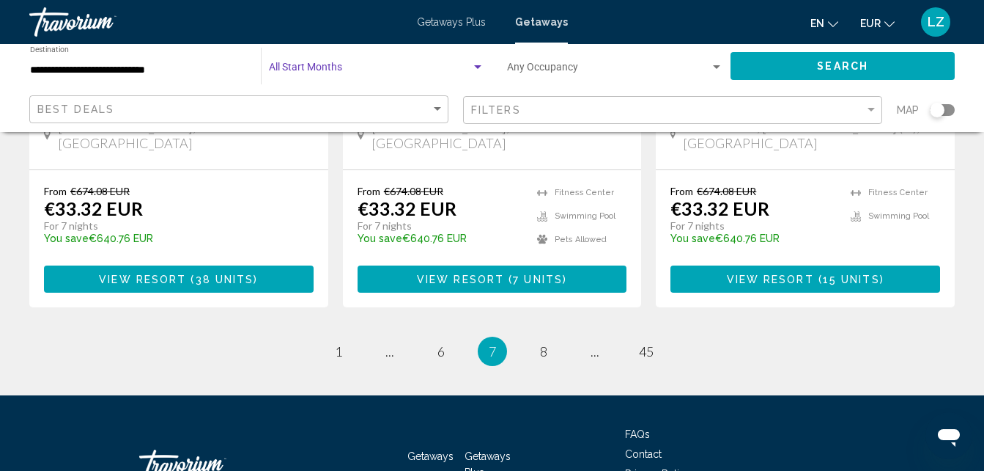
click at [333, 65] on span "Search widget" at bounding box center [370, 71] width 202 height 12
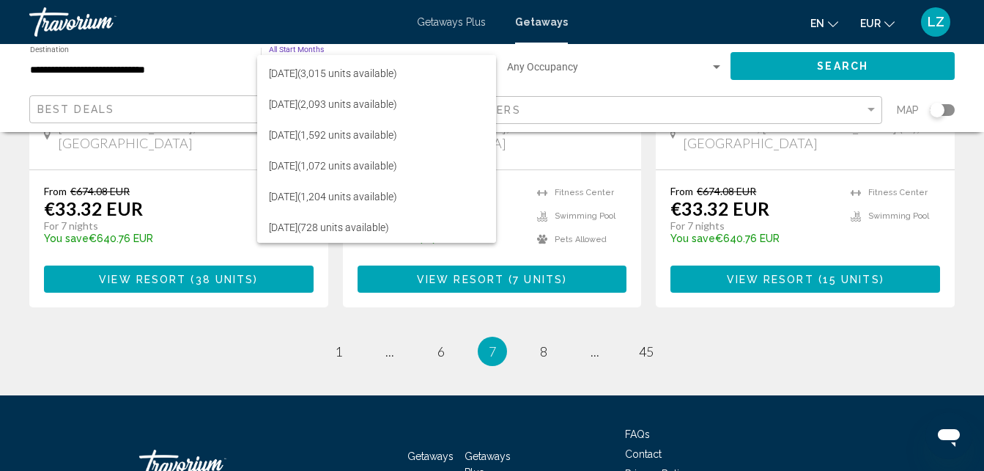
scroll to position [153, 0]
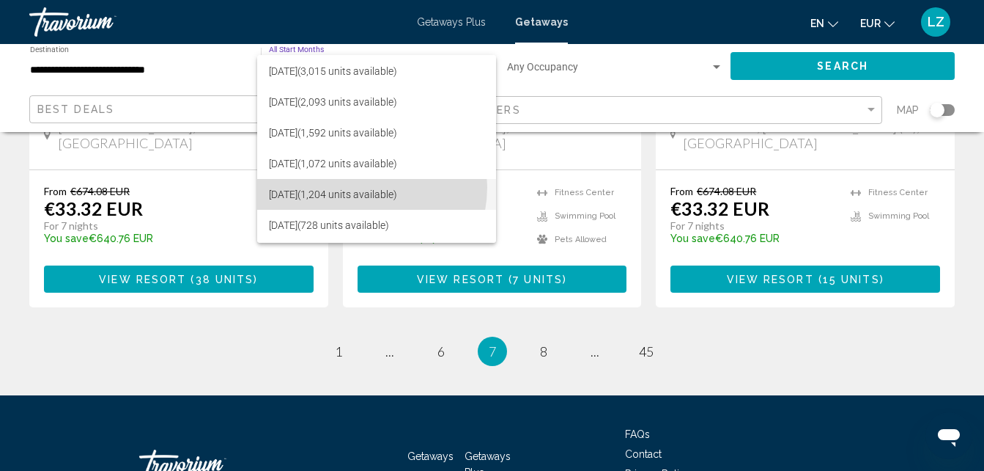
click at [359, 187] on span "[DATE] (1,204 units available)" at bounding box center [377, 194] width 216 height 31
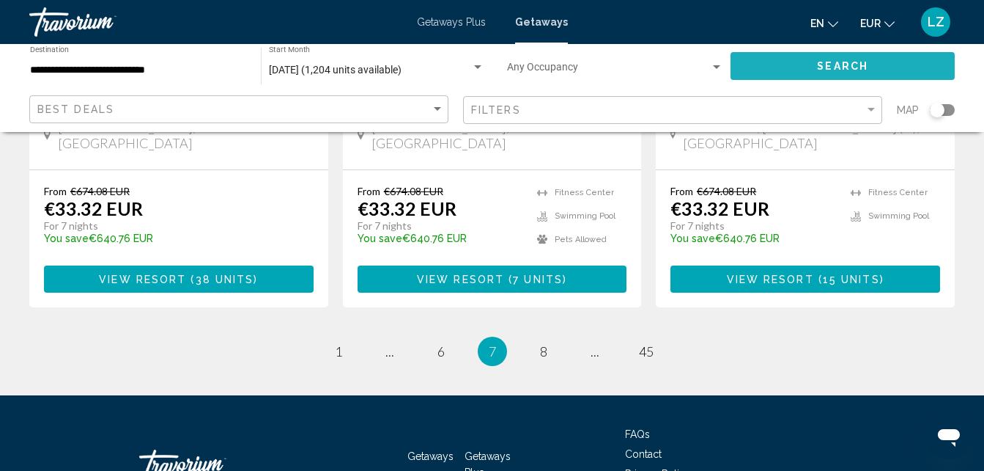
click at [757, 65] on button "Search" at bounding box center [843, 65] width 224 height 27
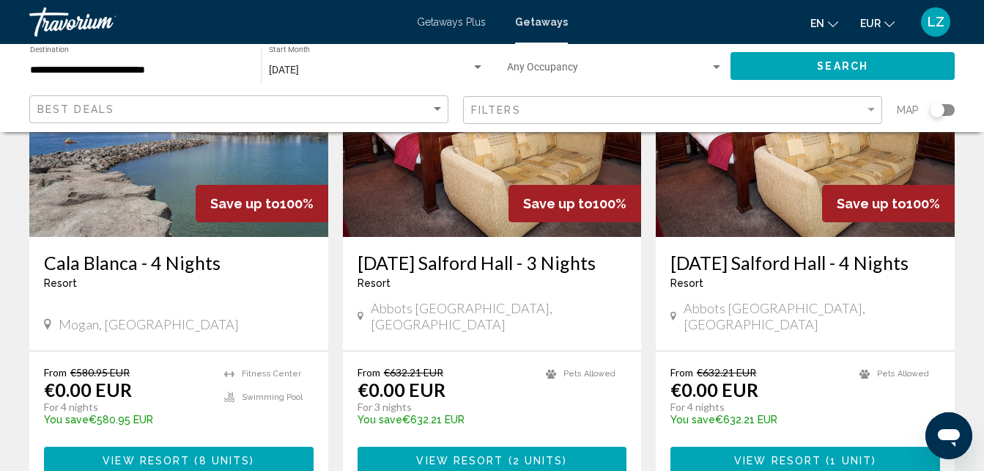
scroll to position [195, 0]
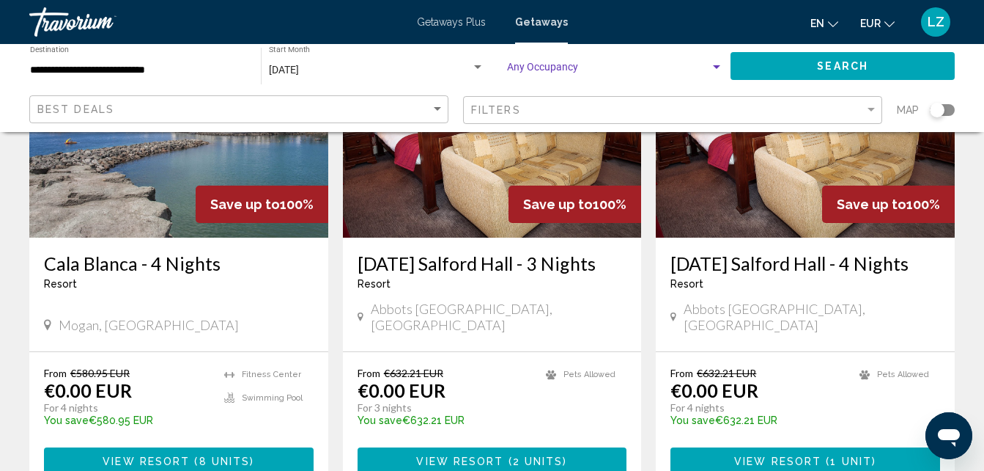
click at [557, 76] on span "Search widget" at bounding box center [608, 71] width 203 height 12
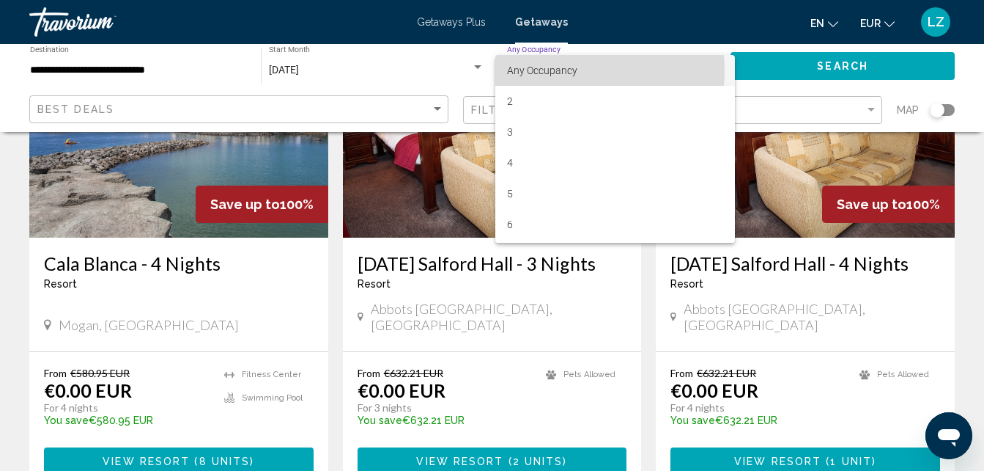
click at [556, 70] on span "Any Occupancy" at bounding box center [542, 71] width 70 height 12
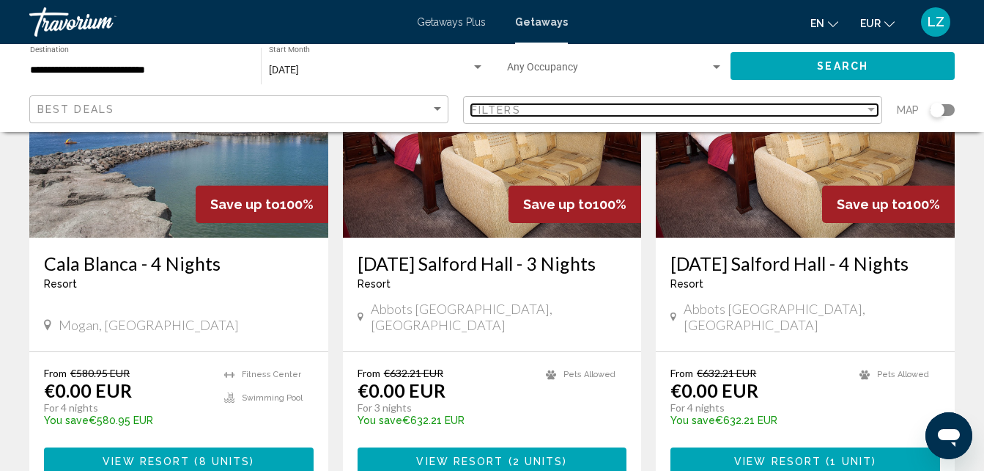
click at [539, 106] on div "Filters" at bounding box center [668, 110] width 394 height 12
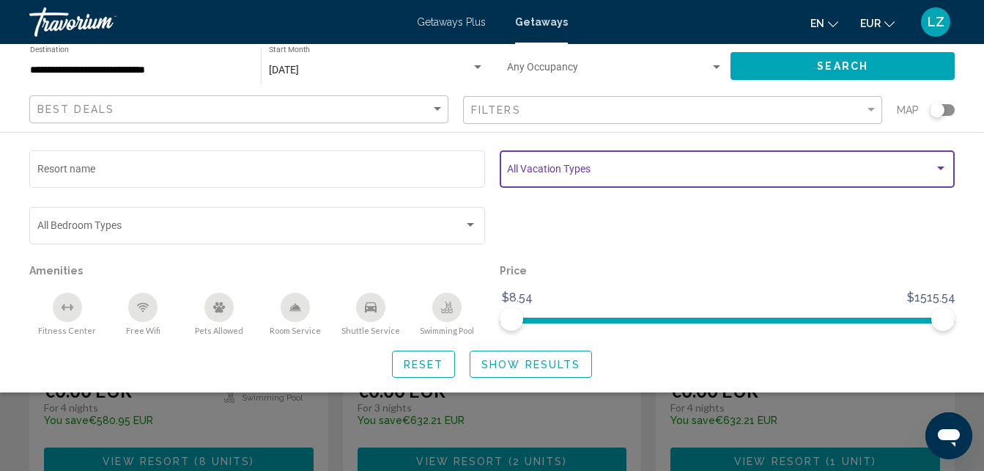
click at [559, 174] on span "Search widget" at bounding box center [720, 172] width 427 height 12
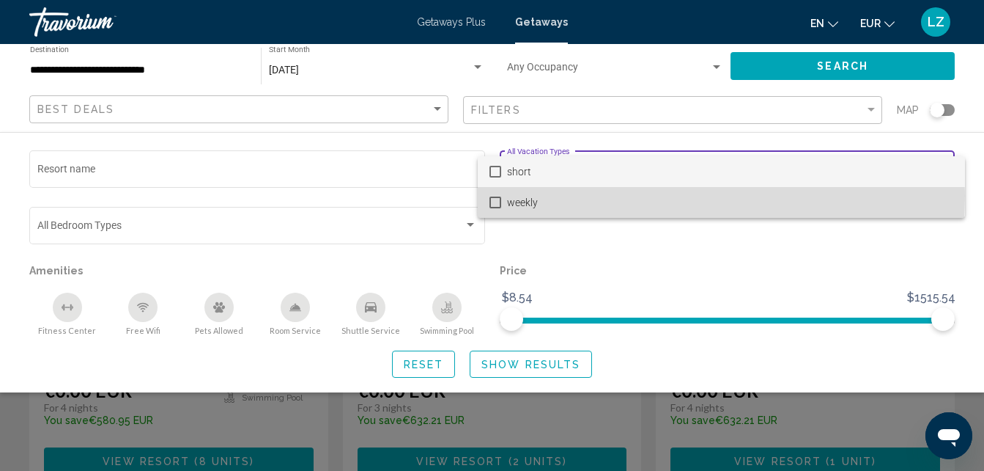
click at [553, 196] on span "weekly" at bounding box center [730, 202] width 446 height 31
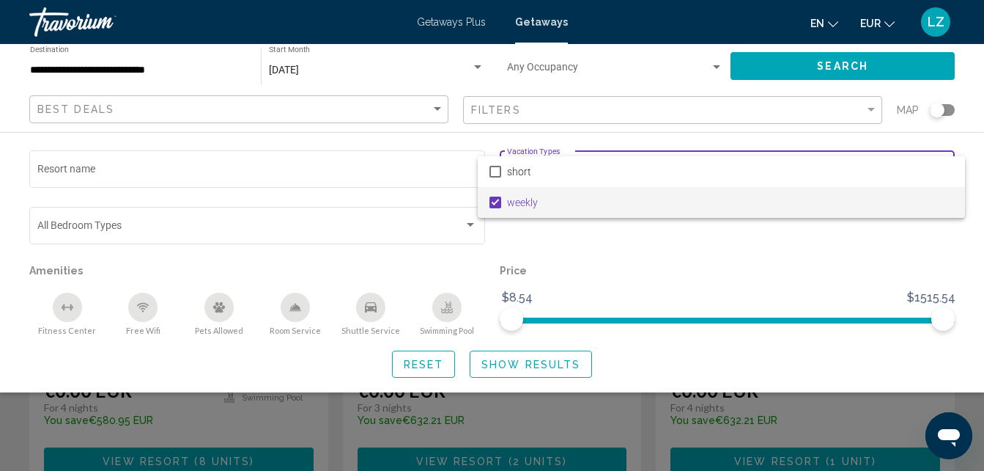
click at [796, 59] on div at bounding box center [492, 235] width 984 height 471
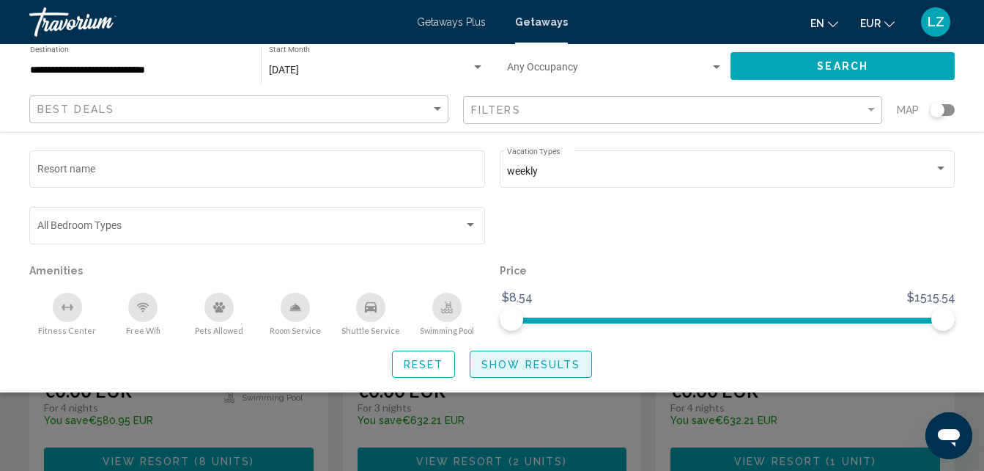
click at [493, 360] on span "Show Results" at bounding box center [531, 364] width 99 height 12
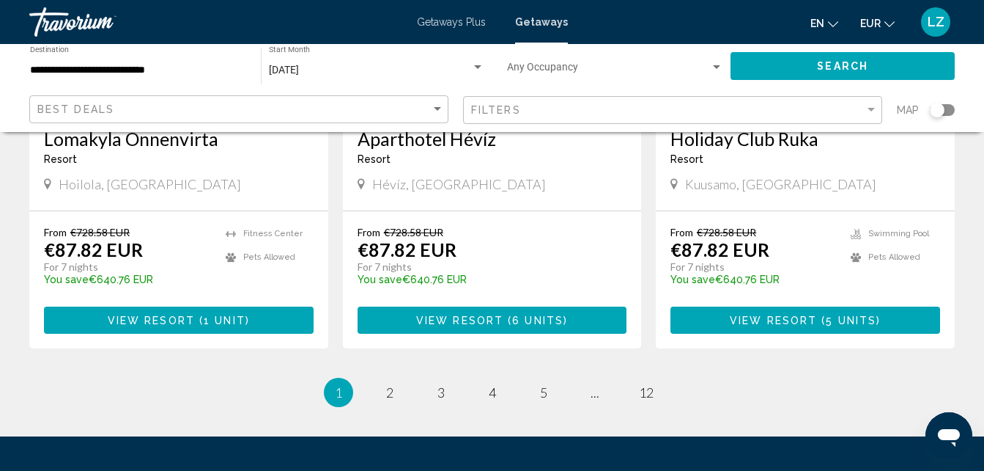
scroll to position [1883, 0]
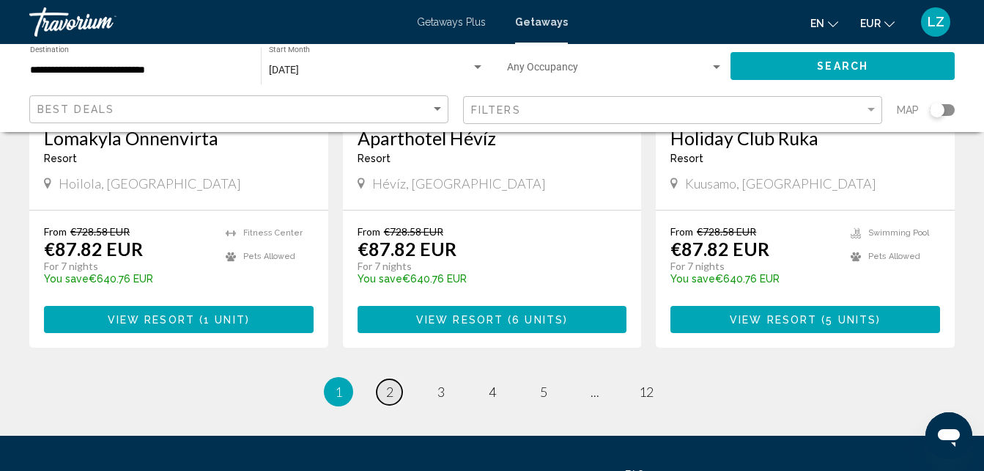
click at [383, 379] on link "page 2" at bounding box center [390, 392] width 26 height 26
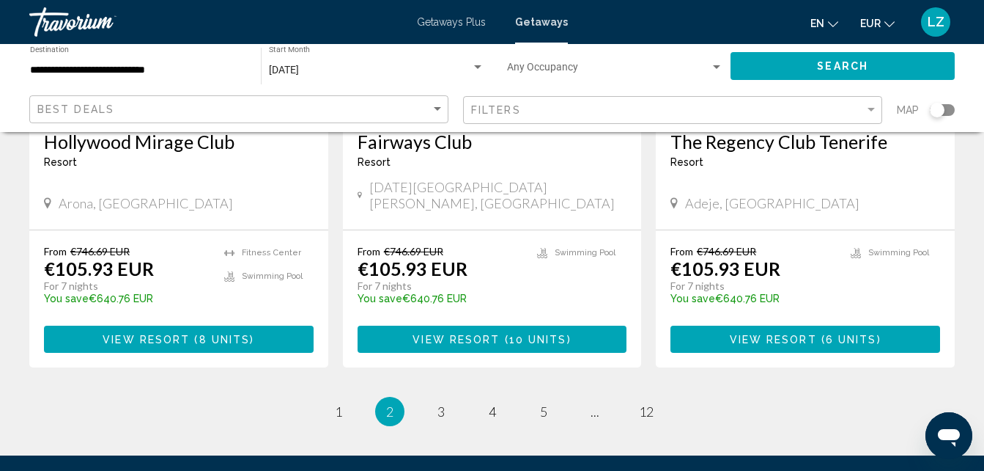
scroll to position [1855, 0]
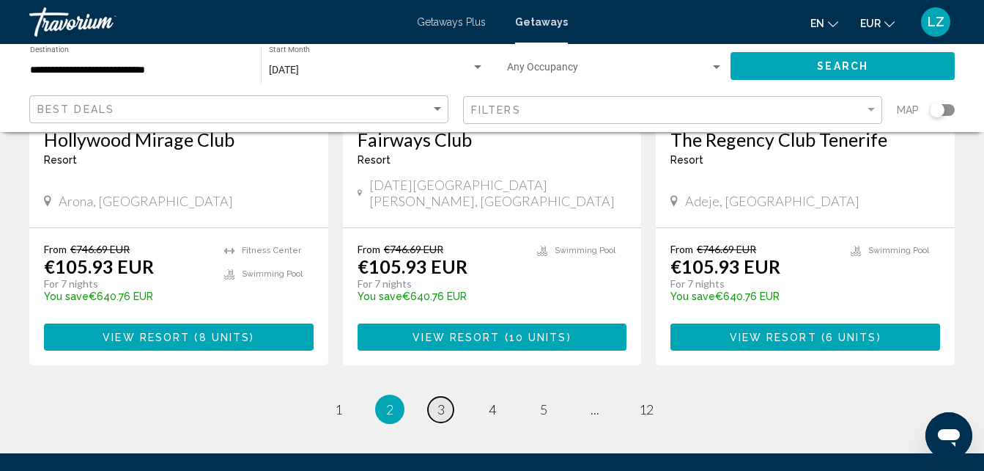
click at [435, 397] on link "page 3" at bounding box center [441, 410] width 26 height 26
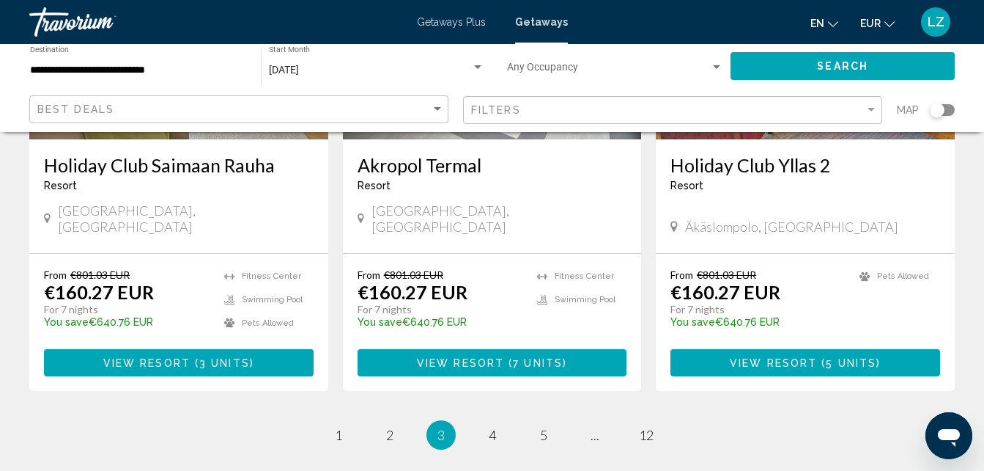
scroll to position [1858, 0]
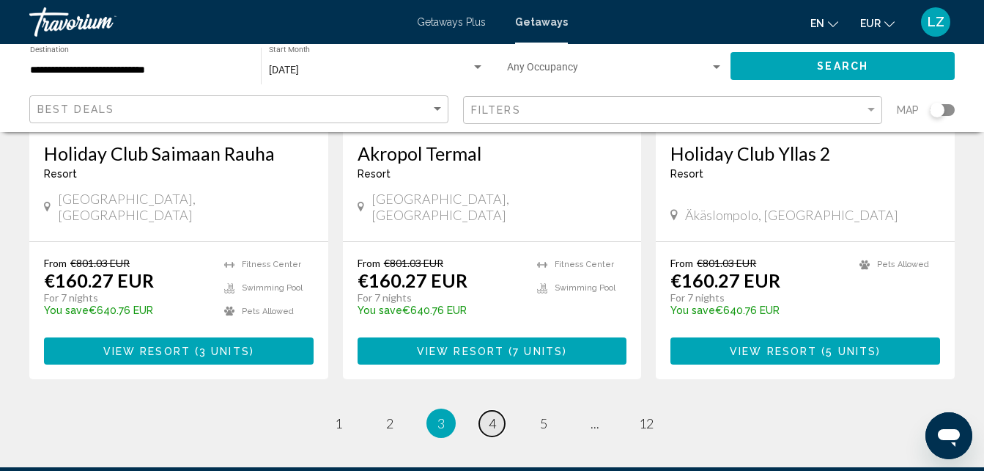
click at [482, 411] on link "page 4" at bounding box center [492, 424] width 26 height 26
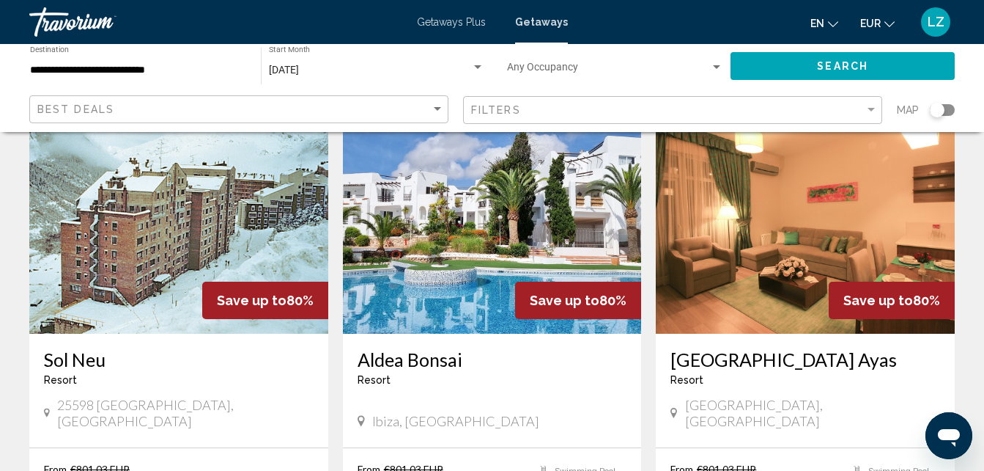
scroll to position [614, 0]
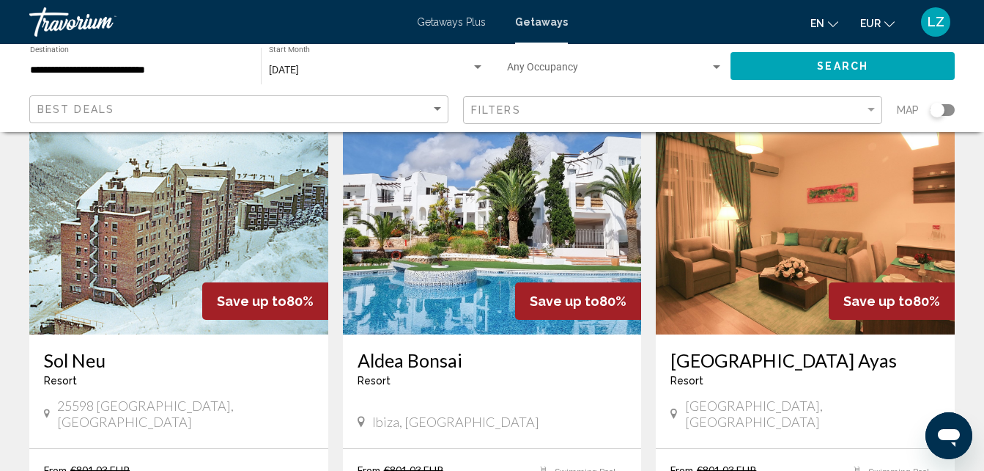
click at [437, 349] on h3 "Aldea Bonsai" at bounding box center [493, 360] width 270 height 22
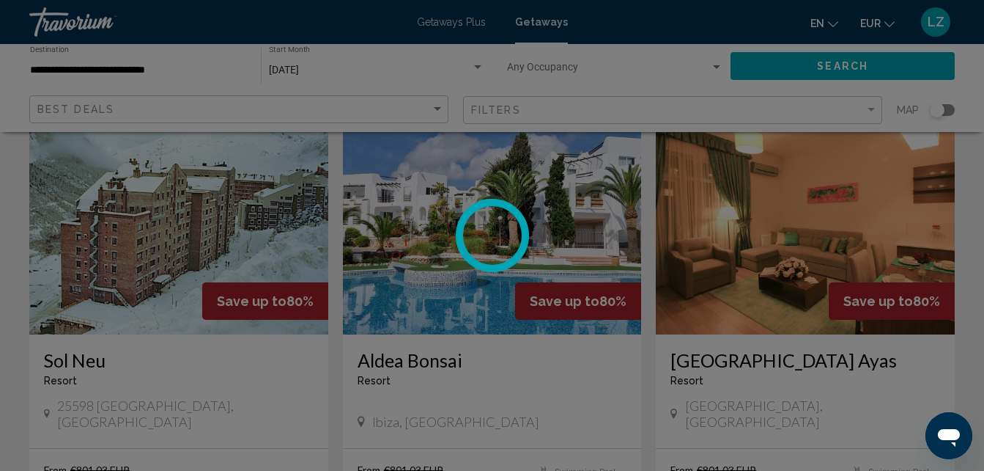
scroll to position [157, 0]
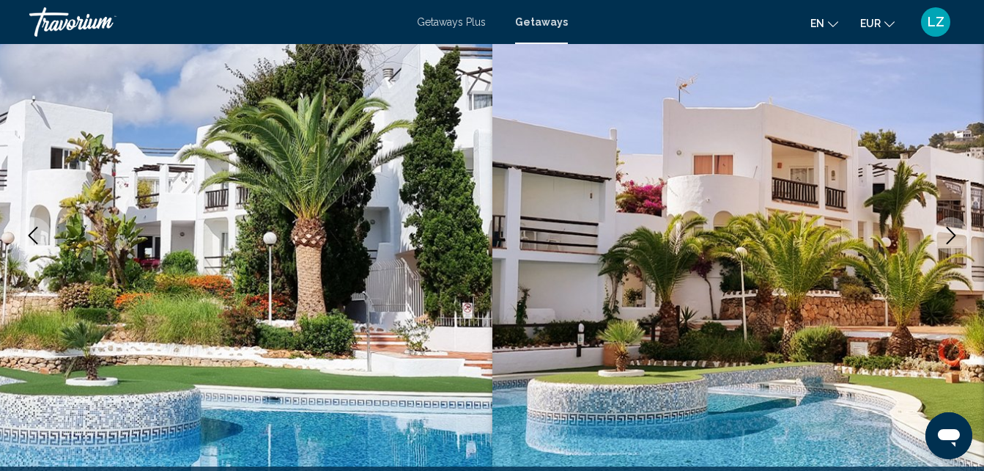
click at [946, 235] on icon "Next image" at bounding box center [952, 236] width 18 height 18
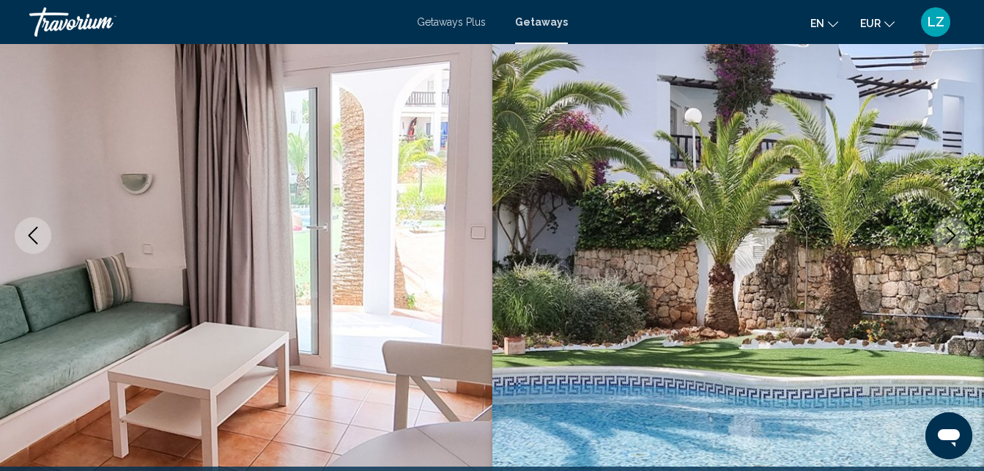
click at [946, 235] on icon "Next image" at bounding box center [952, 236] width 18 height 18
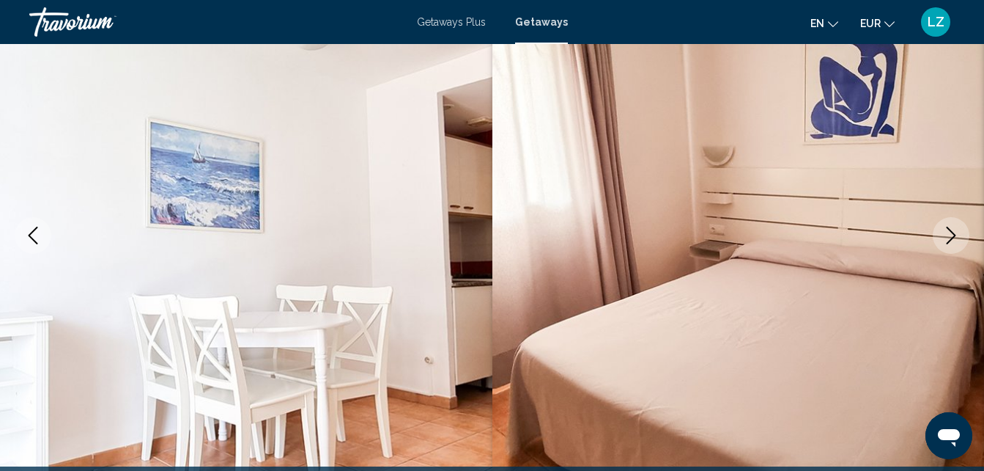
click at [946, 235] on icon "Next image" at bounding box center [952, 236] width 18 height 18
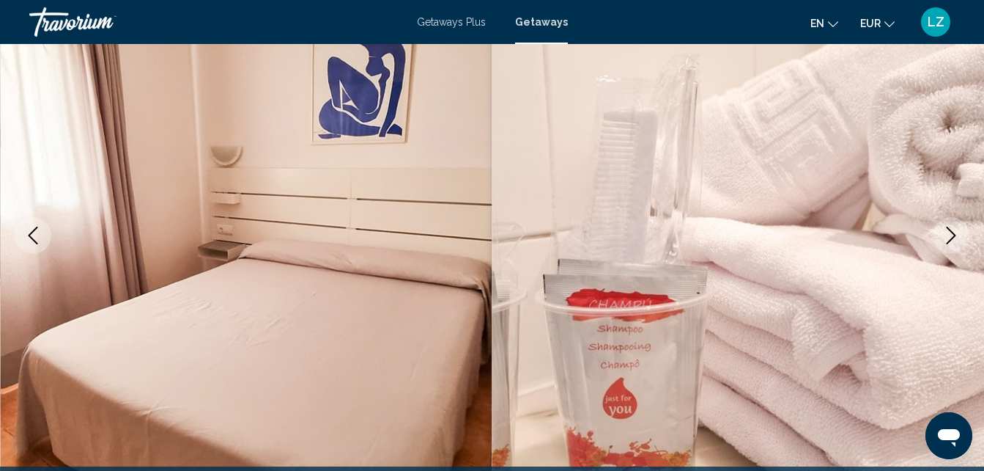
click at [946, 235] on icon "Next image" at bounding box center [952, 236] width 18 height 18
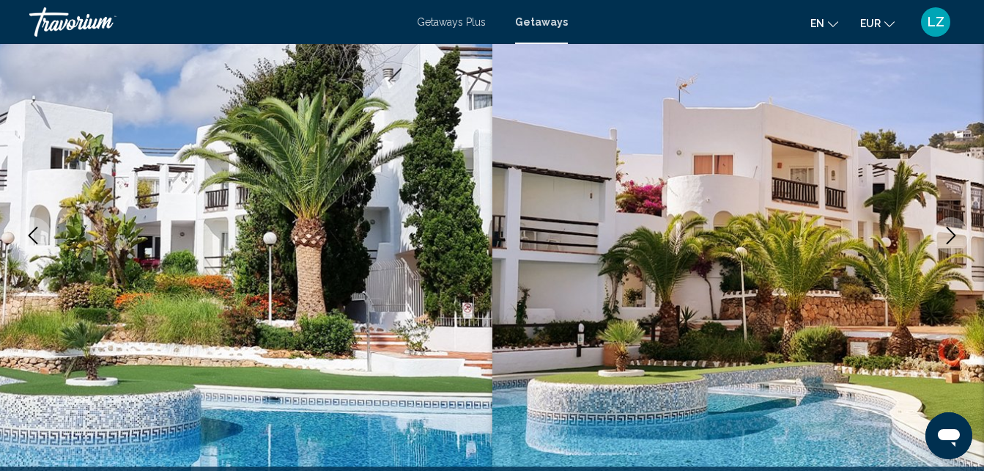
click at [946, 235] on icon "Next image" at bounding box center [952, 236] width 18 height 18
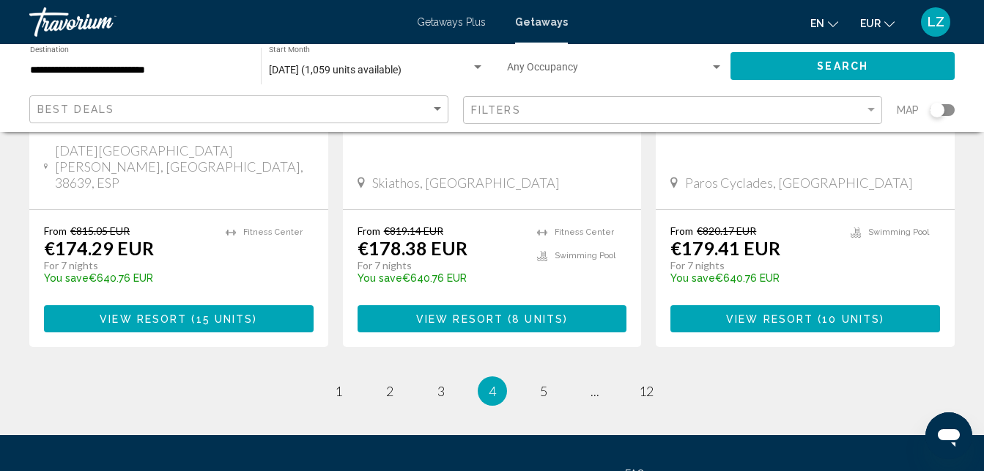
scroll to position [2007, 0]
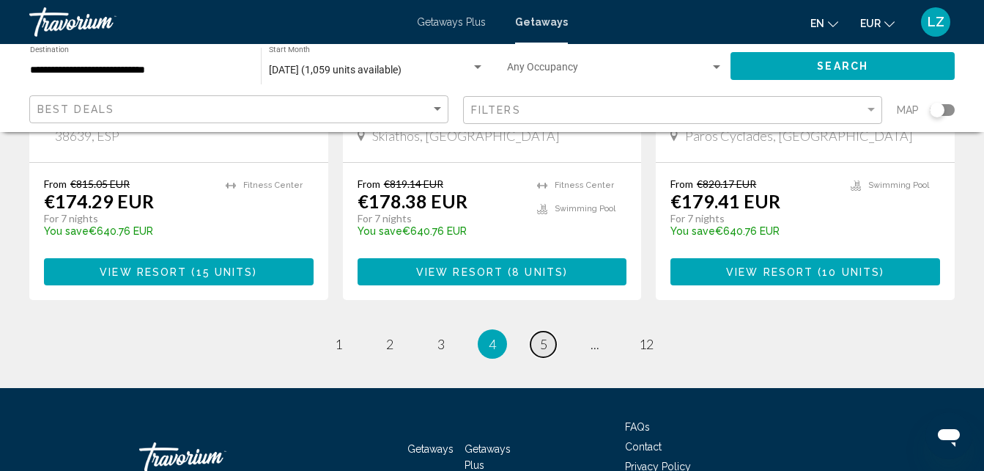
click at [553, 331] on link "page 5" at bounding box center [544, 344] width 26 height 26
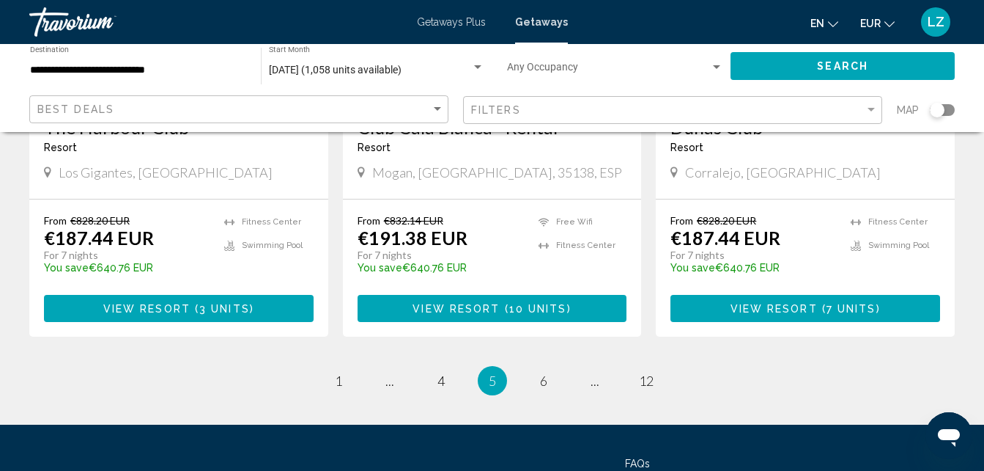
scroll to position [1945, 0]
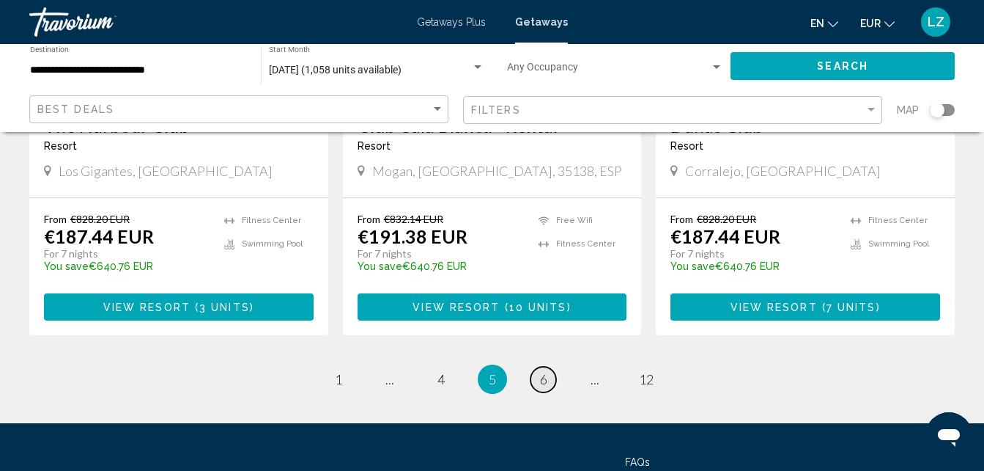
click at [542, 367] on link "page 6" at bounding box center [544, 380] width 26 height 26
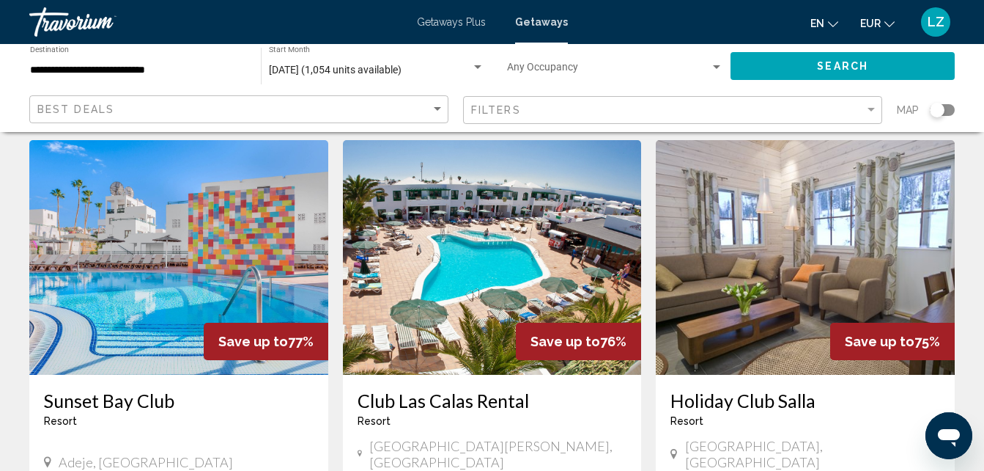
scroll to position [57, 0]
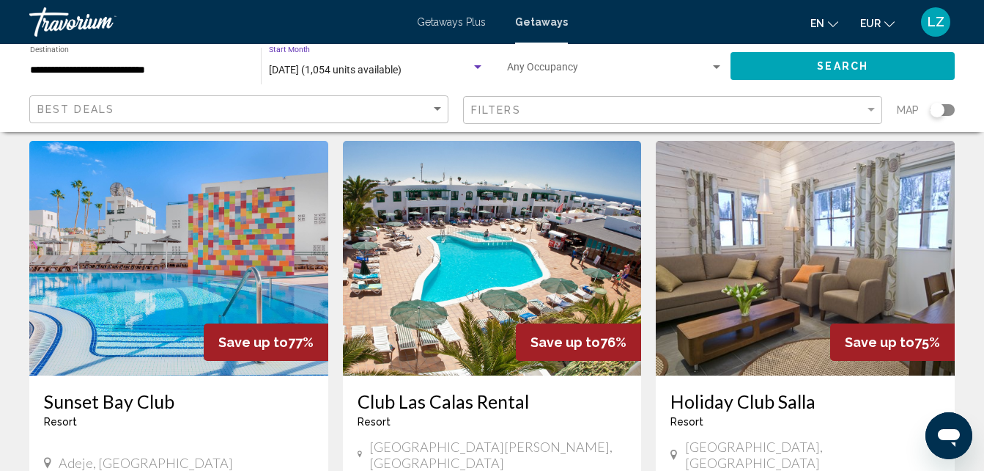
click at [359, 71] on span "[DATE] (1,054 units available)" at bounding box center [335, 70] width 133 height 12
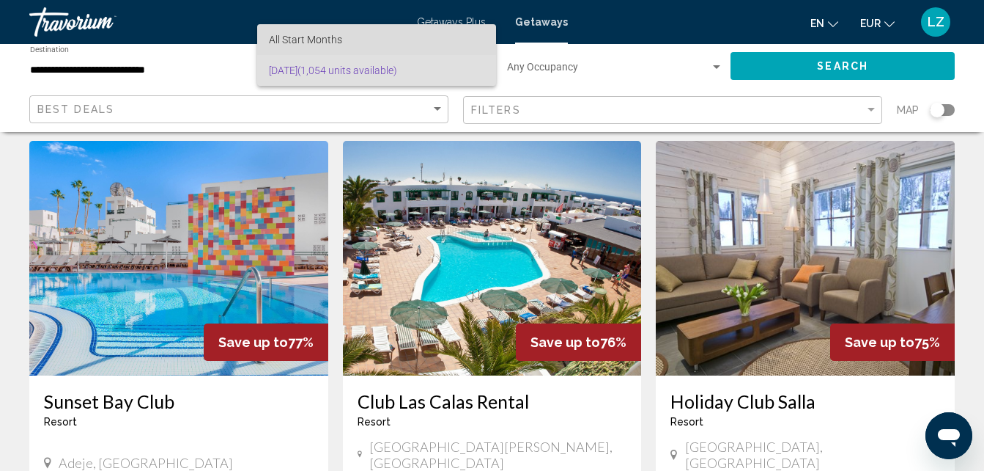
click at [345, 43] on span "All Start Months" at bounding box center [377, 39] width 216 height 31
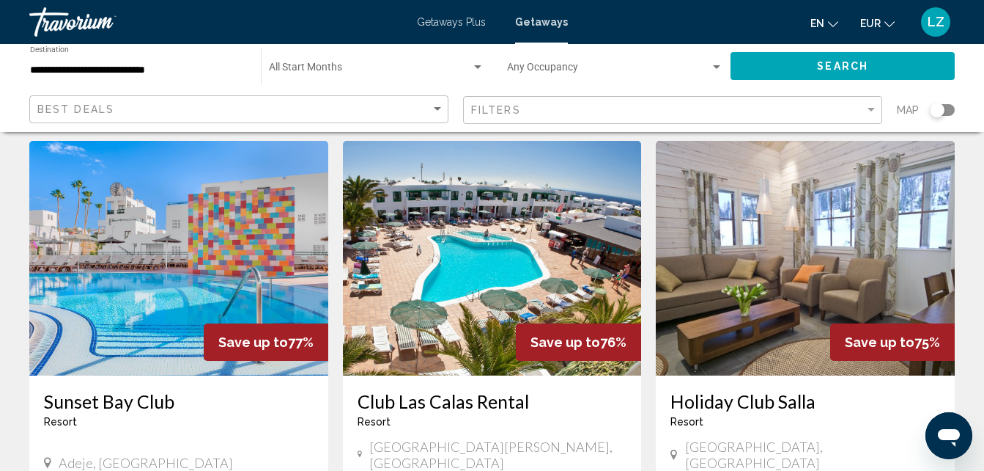
click at [318, 62] on div "Start Month All Start Months" at bounding box center [377, 66] width 216 height 40
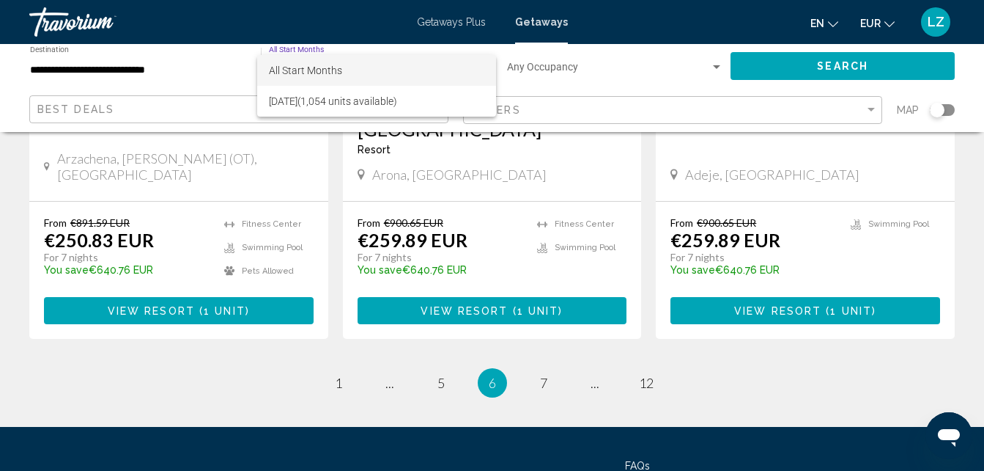
scroll to position [1915, 0]
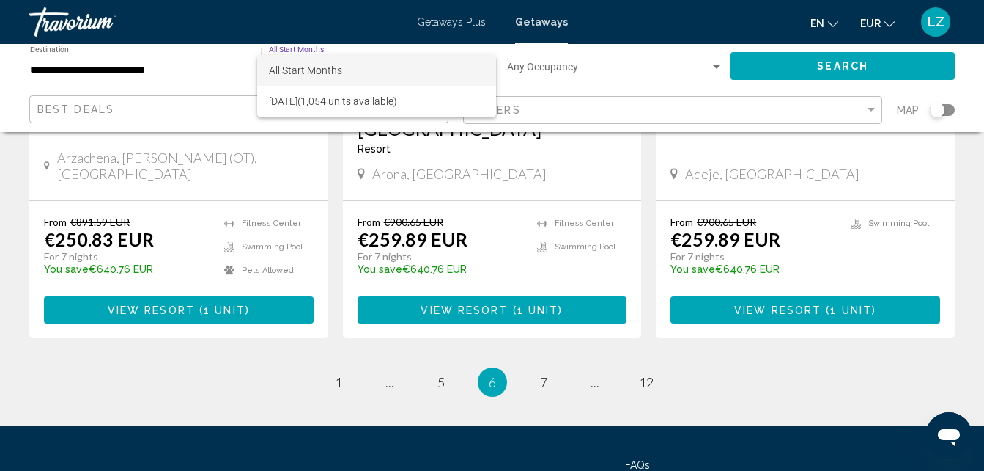
click at [543, 301] on div at bounding box center [492, 235] width 984 height 471
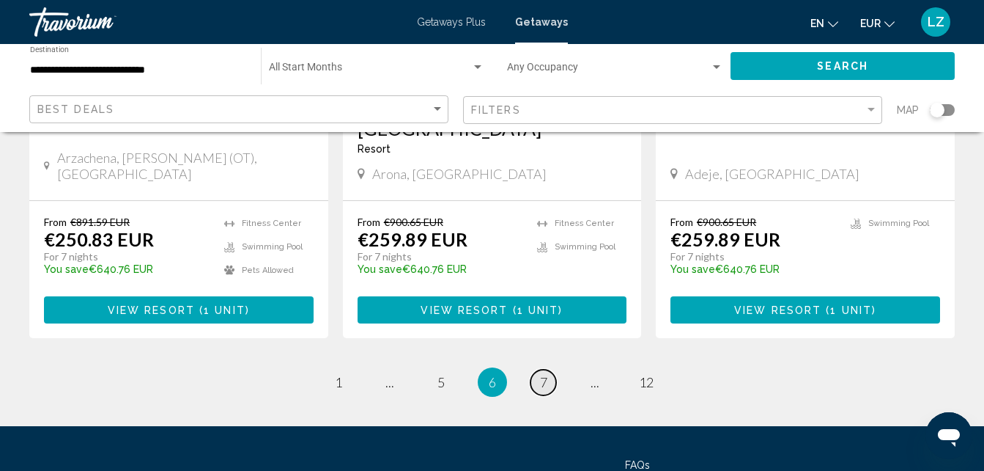
click at [541, 374] on span "7" at bounding box center [543, 382] width 7 height 16
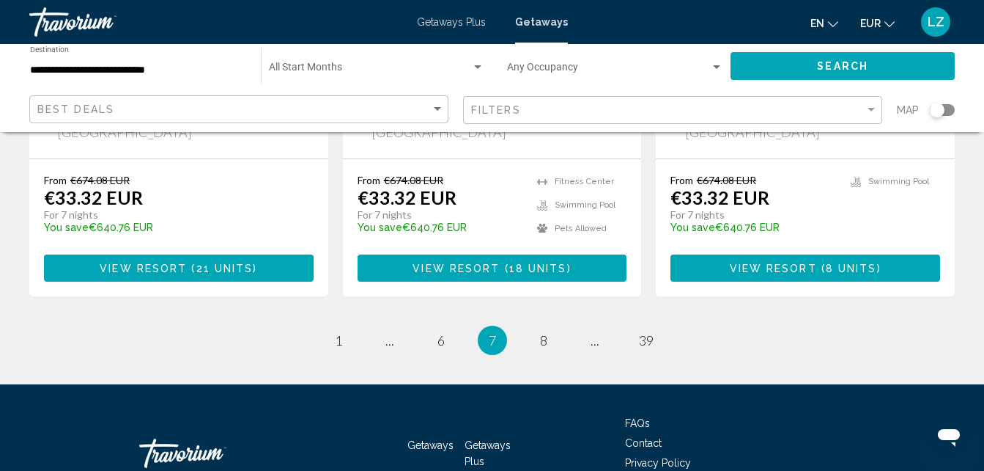
scroll to position [1963, 0]
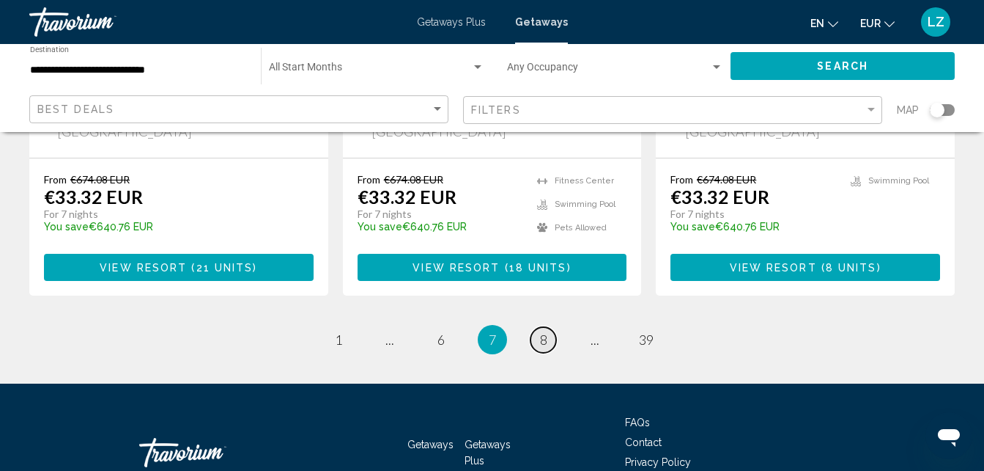
click at [543, 331] on span "8" at bounding box center [543, 339] width 7 height 16
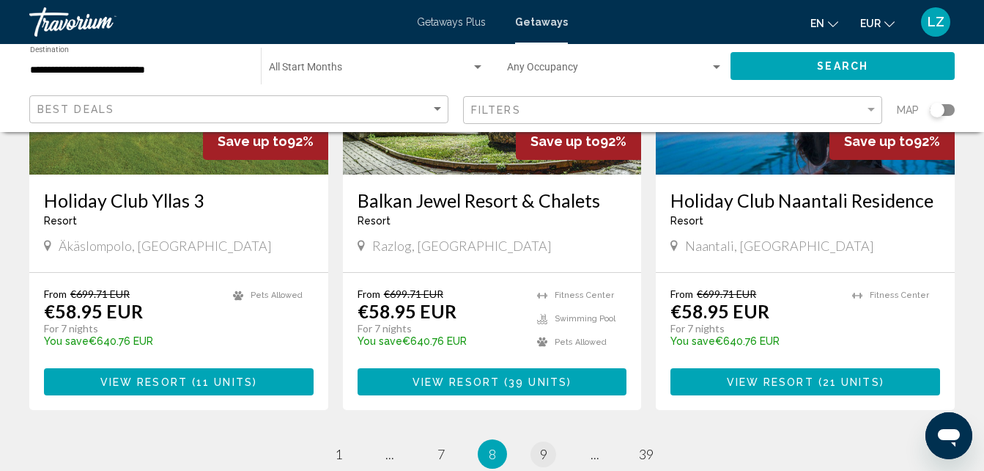
scroll to position [1820, 0]
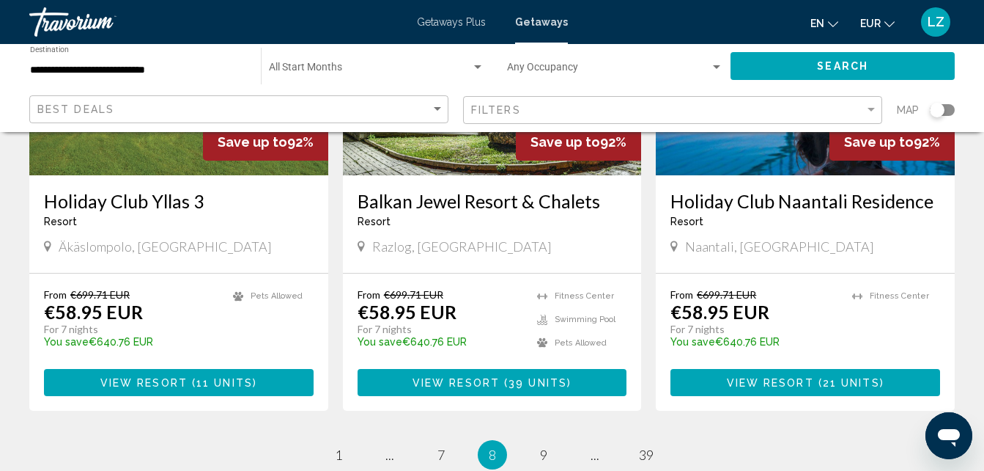
click at [291, 80] on div "Start Month All Start Months" at bounding box center [377, 66] width 216 height 40
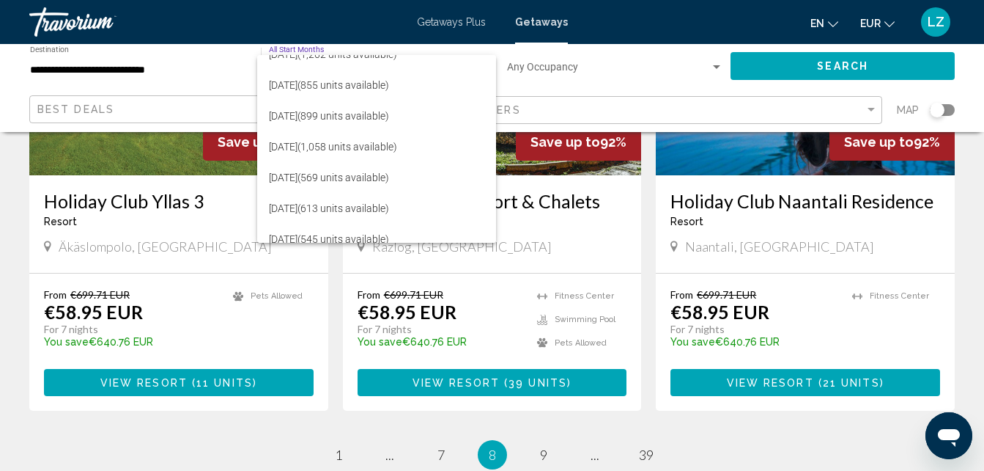
scroll to position [213, 0]
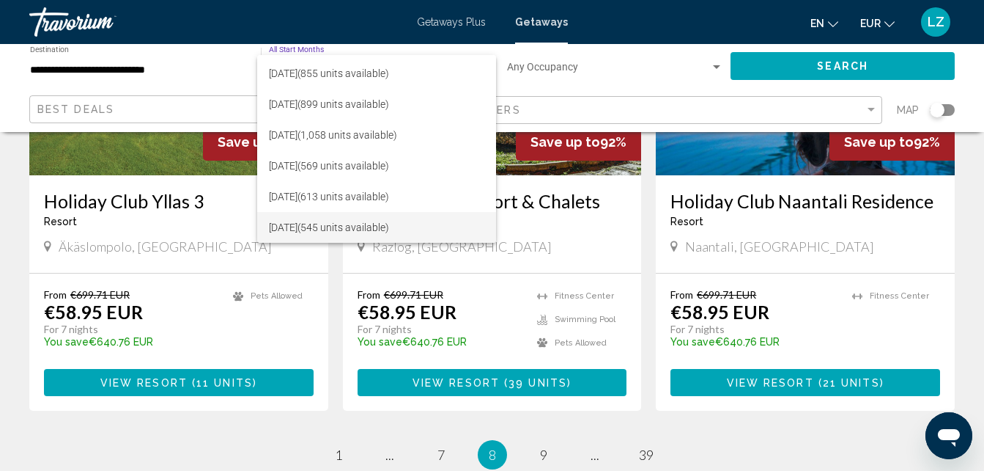
click at [384, 227] on span "[DATE] (545 units available)" at bounding box center [377, 227] width 216 height 31
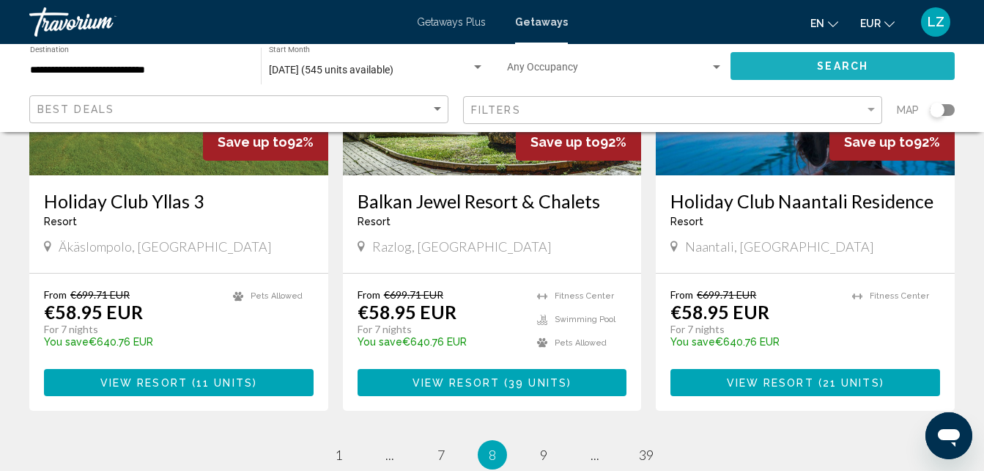
click at [837, 59] on span "Search" at bounding box center [842, 65] width 51 height 12
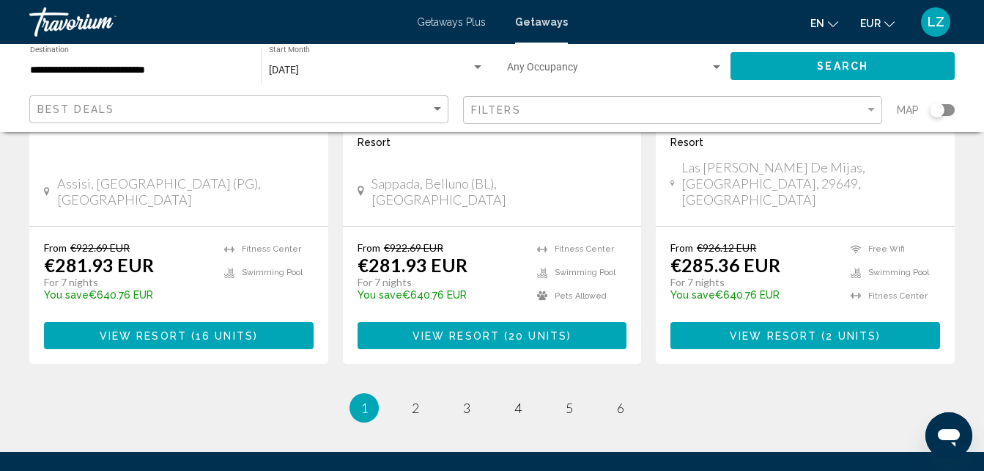
scroll to position [1956, 0]
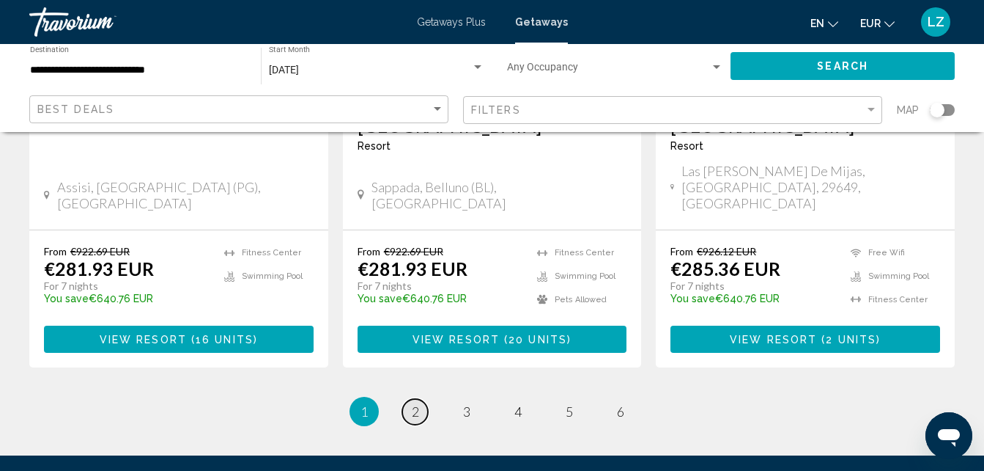
click at [407, 399] on link "page 2" at bounding box center [415, 412] width 26 height 26
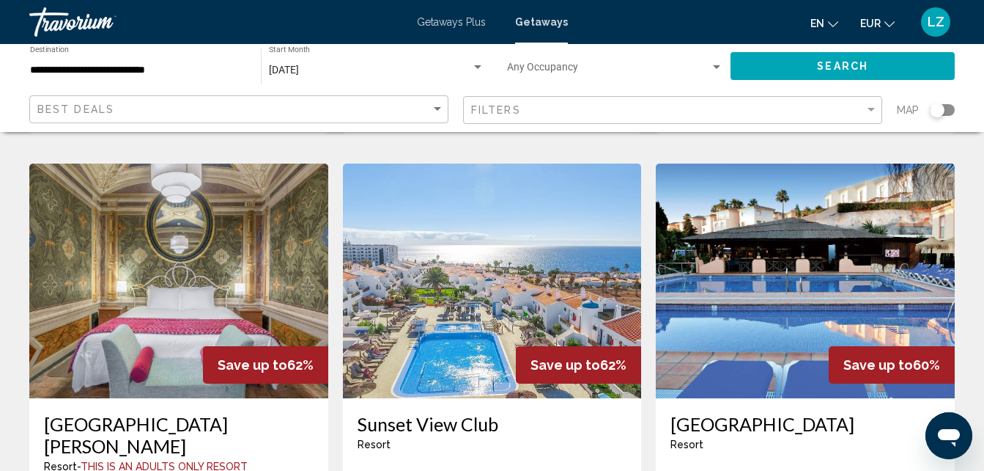
scroll to position [1255, 0]
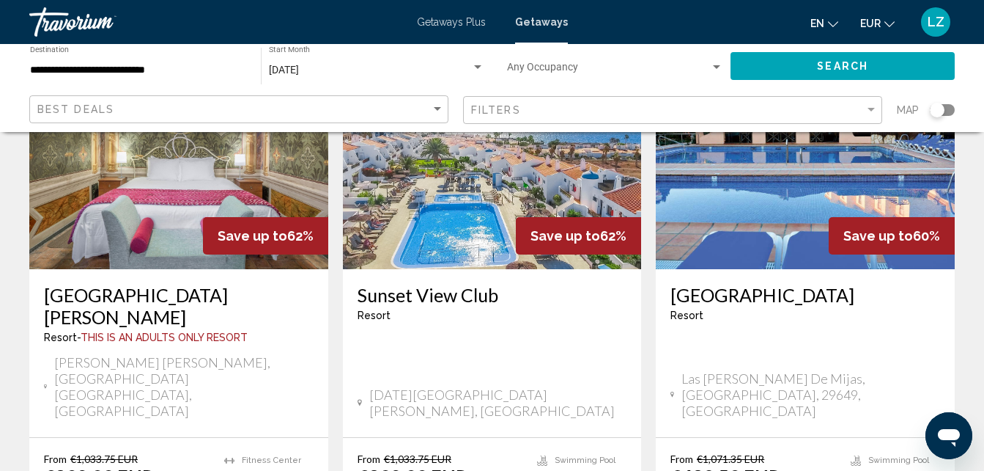
click at [152, 284] on h3 "[GEOGRAPHIC_DATA][PERSON_NAME]" at bounding box center [179, 306] width 270 height 44
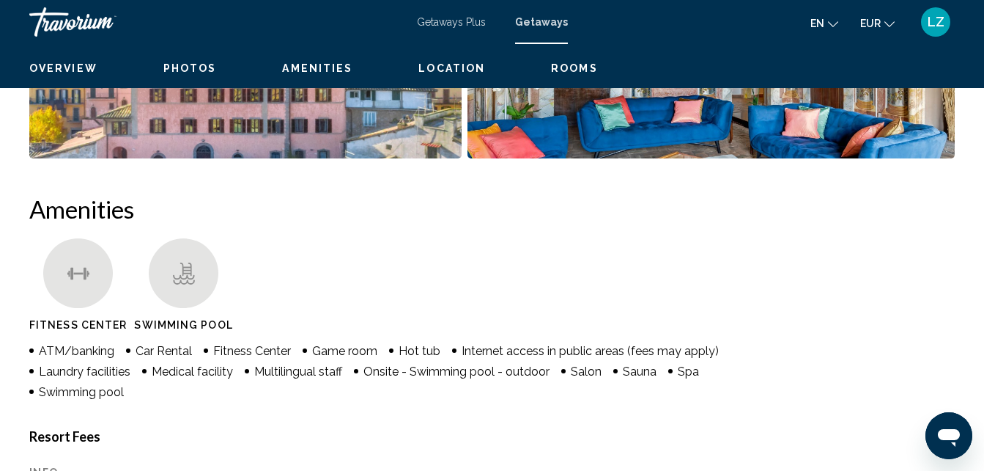
scroll to position [157, 0]
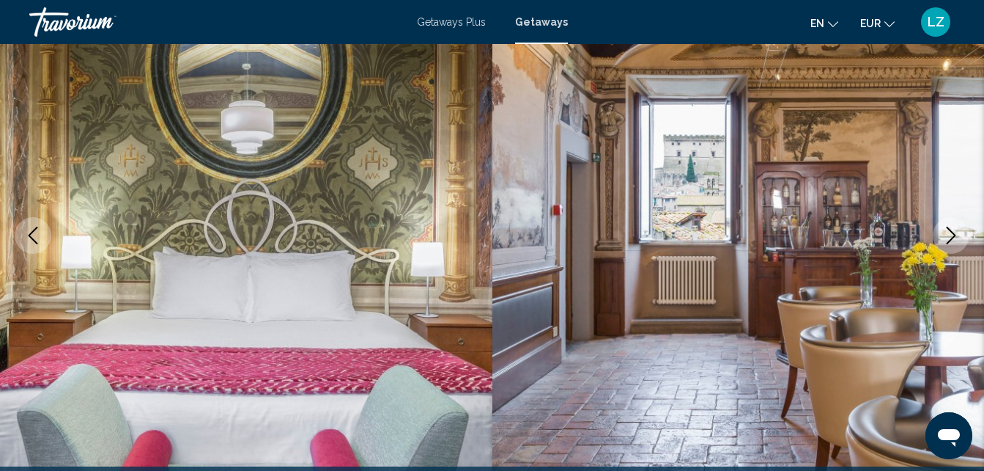
click at [957, 235] on icon "Next image" at bounding box center [952, 236] width 18 height 18
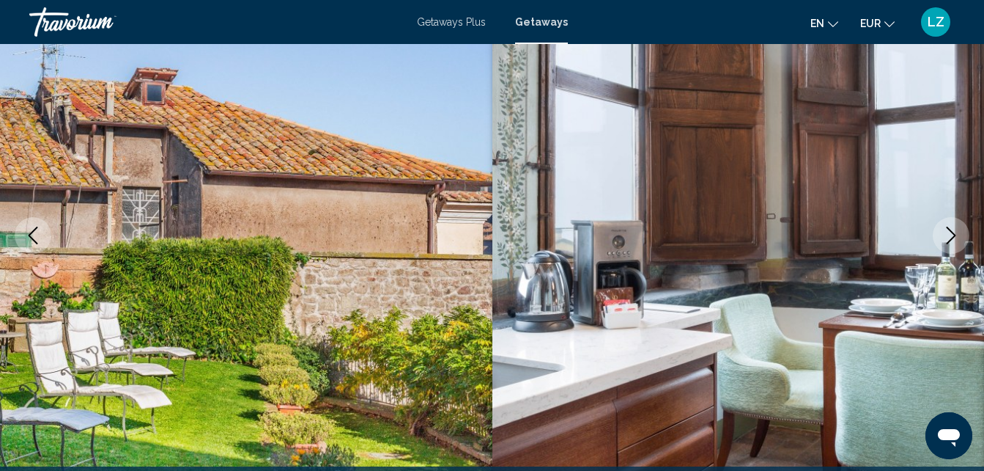
click at [957, 235] on icon "Next image" at bounding box center [952, 236] width 18 height 18
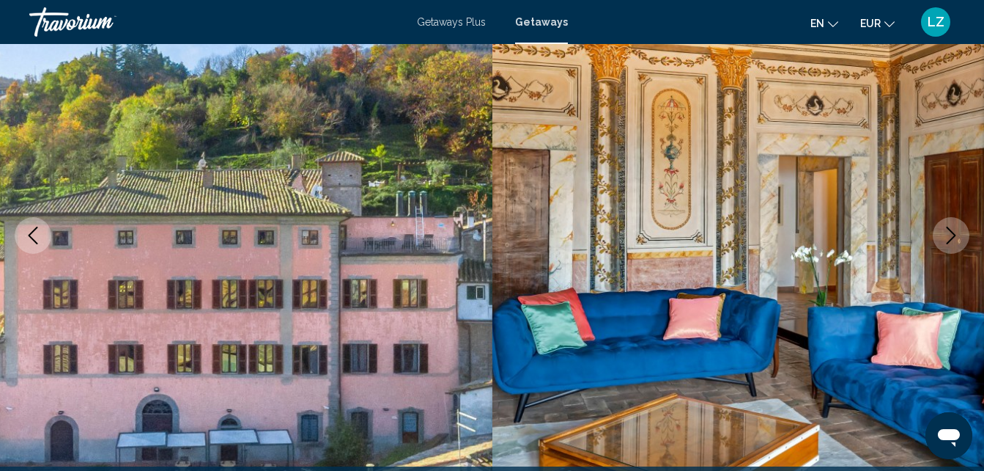
click at [957, 235] on icon "Next image" at bounding box center [952, 236] width 18 height 18
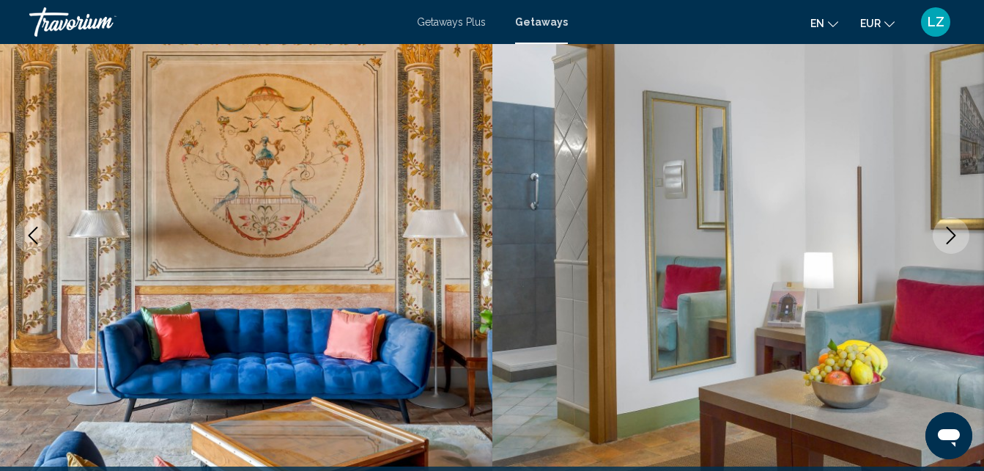
click at [957, 235] on icon "Next image" at bounding box center [952, 236] width 18 height 18
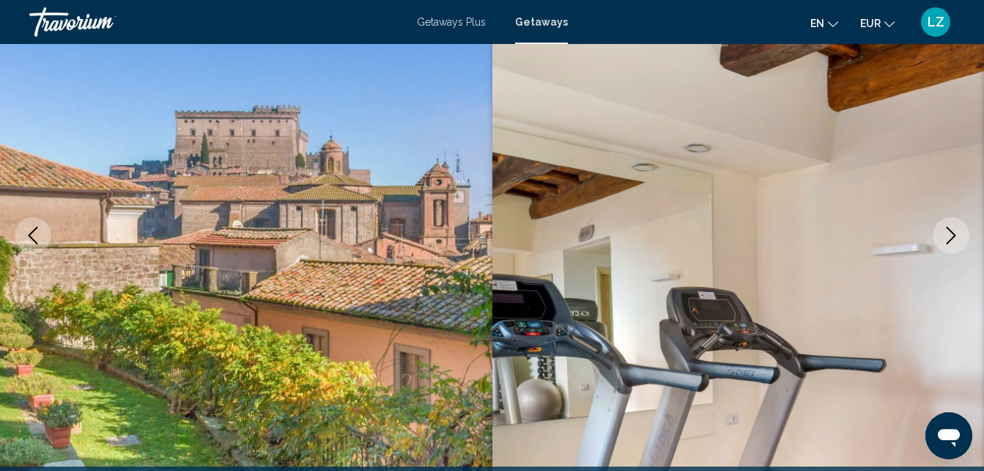
click at [957, 235] on icon "Next image" at bounding box center [952, 236] width 18 height 18
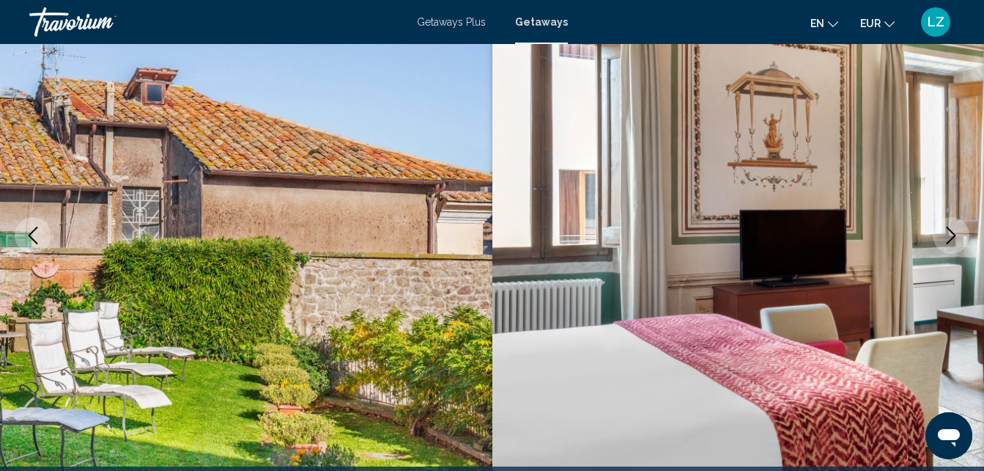
click at [957, 235] on icon "Next image" at bounding box center [952, 236] width 18 height 18
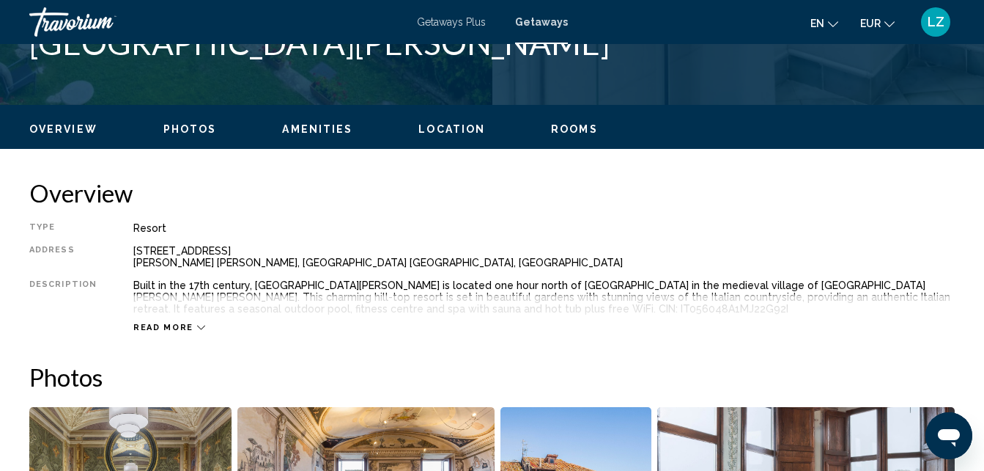
scroll to position [693, 0]
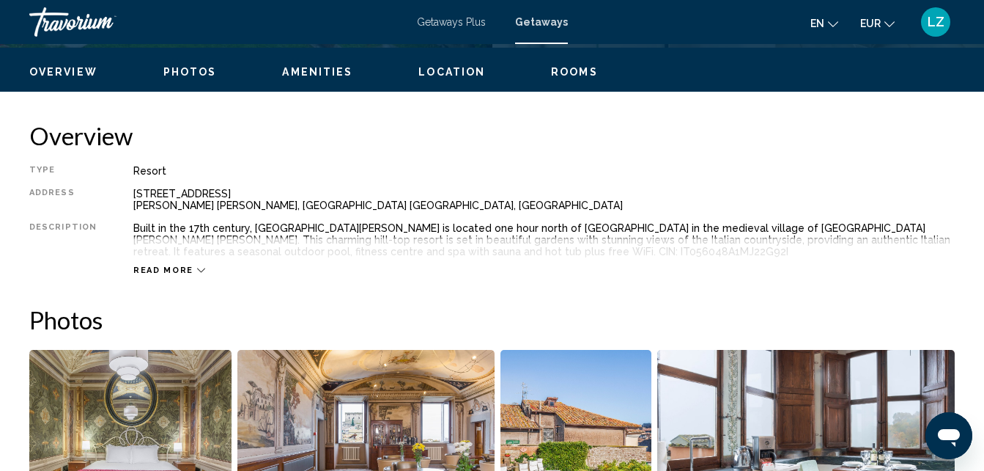
click at [554, 76] on span "Rooms" at bounding box center [574, 72] width 47 height 12
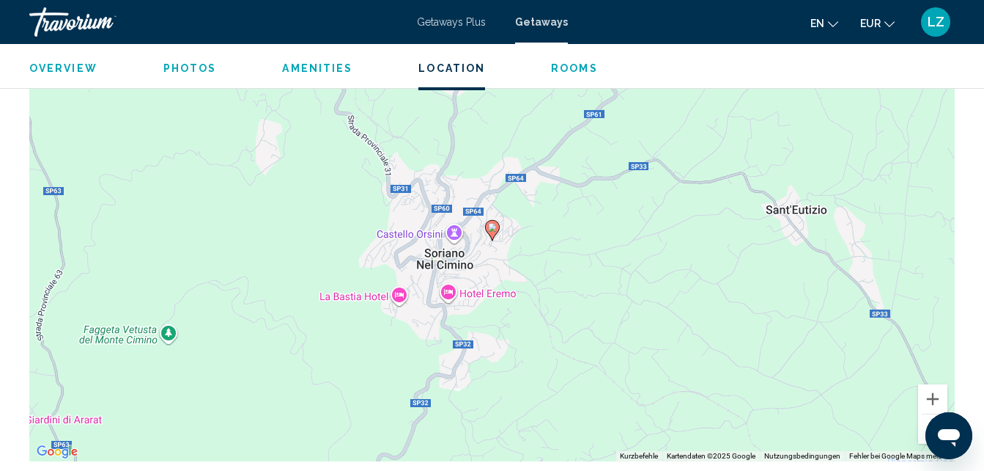
scroll to position [2253, 0]
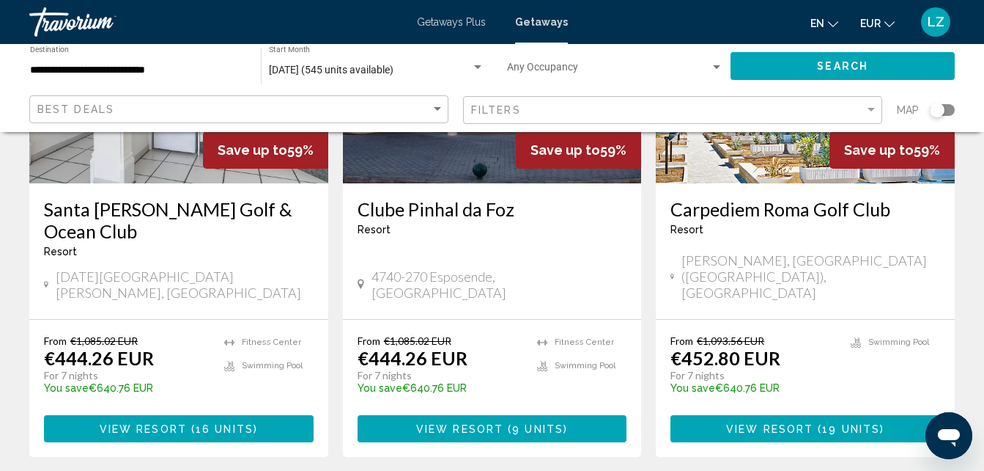
scroll to position [2029, 0]
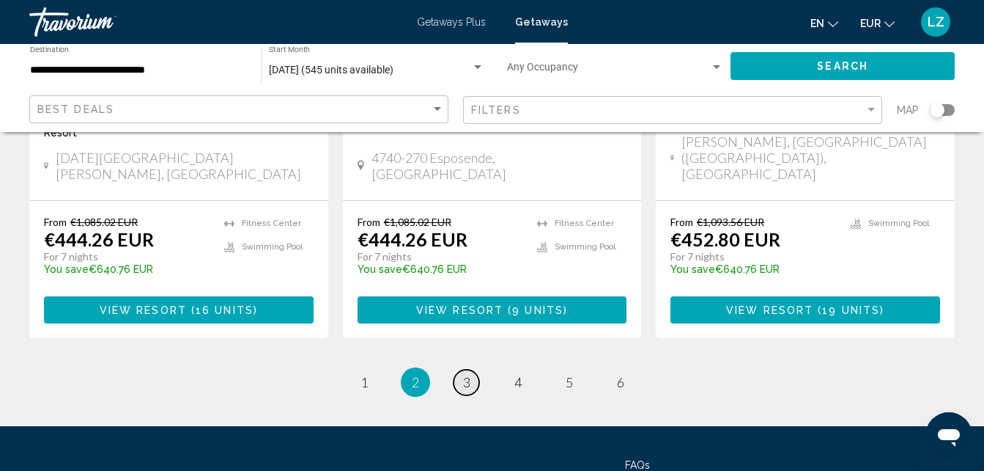
click at [460, 369] on link "page 3" at bounding box center [467, 382] width 26 height 26
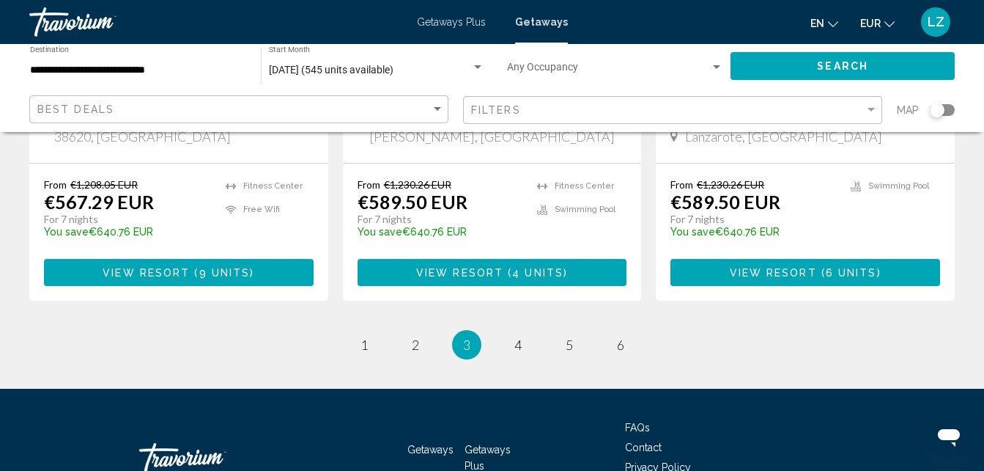
scroll to position [2029, 0]
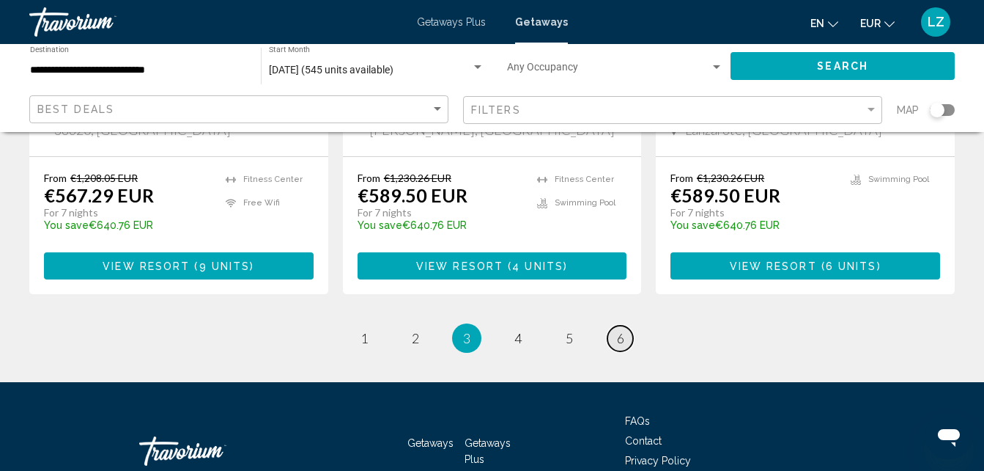
click at [610, 325] on link "page 6" at bounding box center [621, 338] width 26 height 26
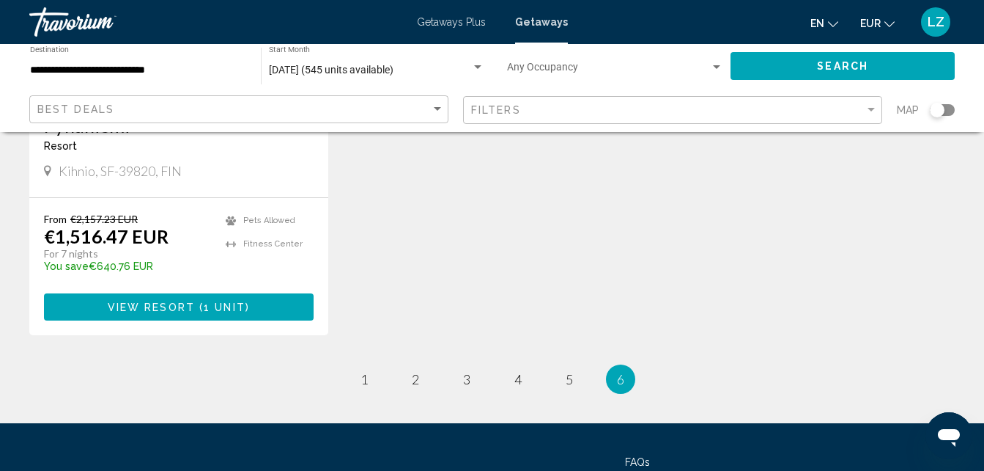
scroll to position [1962, 0]
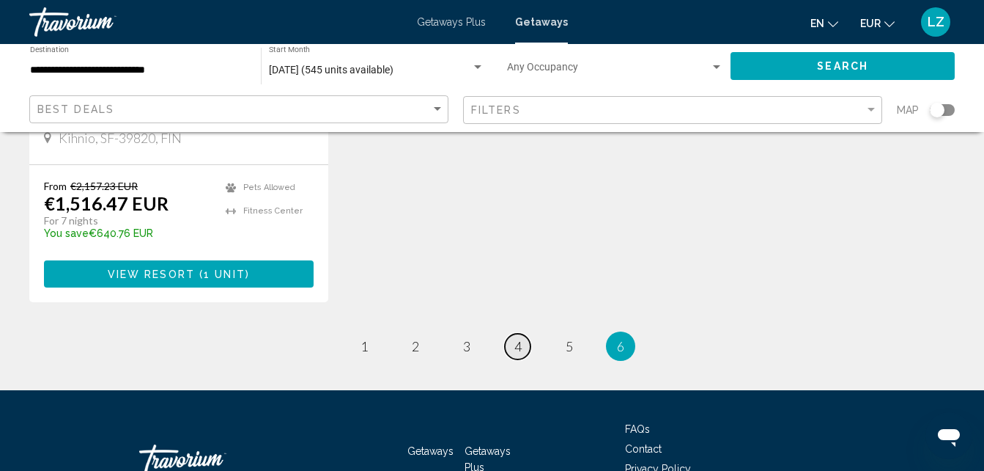
click at [509, 334] on link "page 4" at bounding box center [518, 347] width 26 height 26
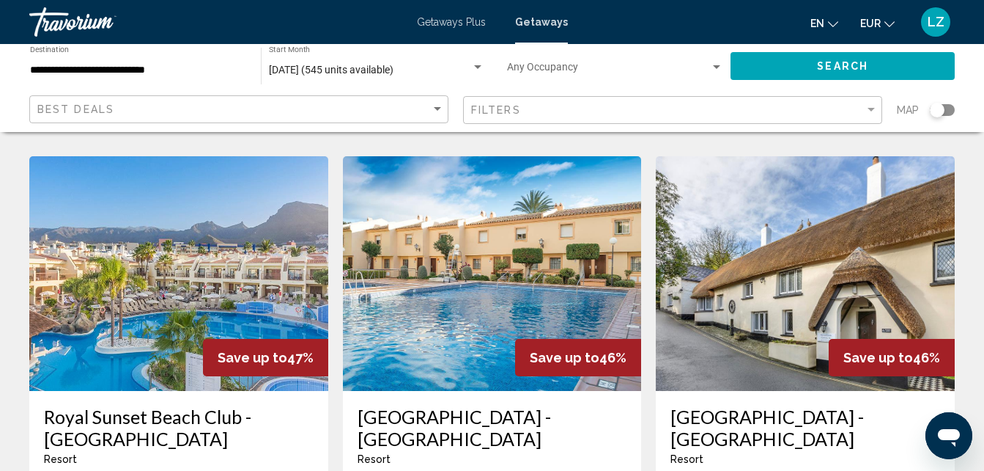
scroll to position [1633, 0]
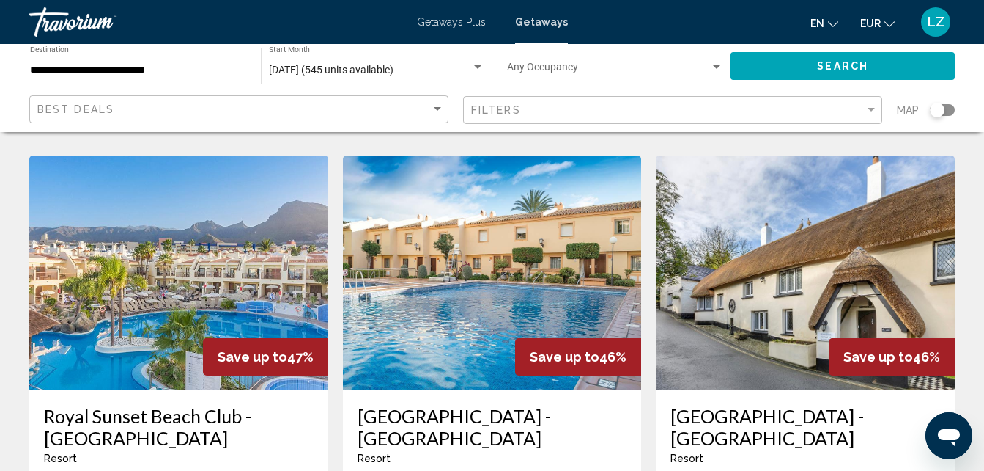
click at [493, 405] on h3 "[GEOGRAPHIC_DATA] - [GEOGRAPHIC_DATA]" at bounding box center [493, 427] width 270 height 44
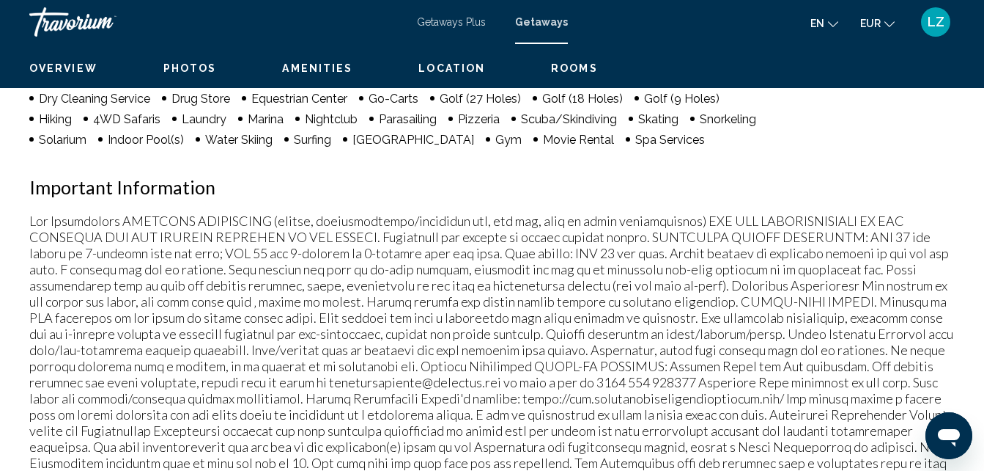
scroll to position [157, 0]
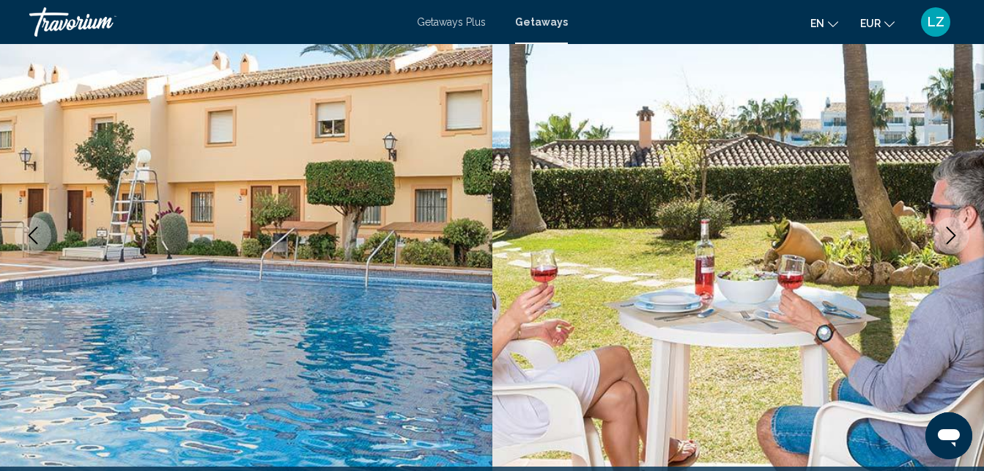
click at [938, 232] on button "Next image" at bounding box center [951, 235] width 37 height 37
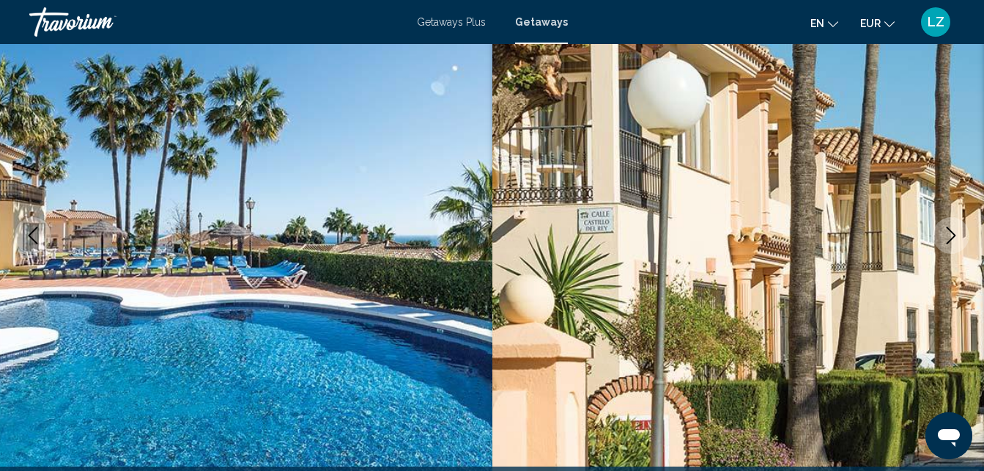
click at [938, 232] on button "Next image" at bounding box center [951, 235] width 37 height 37
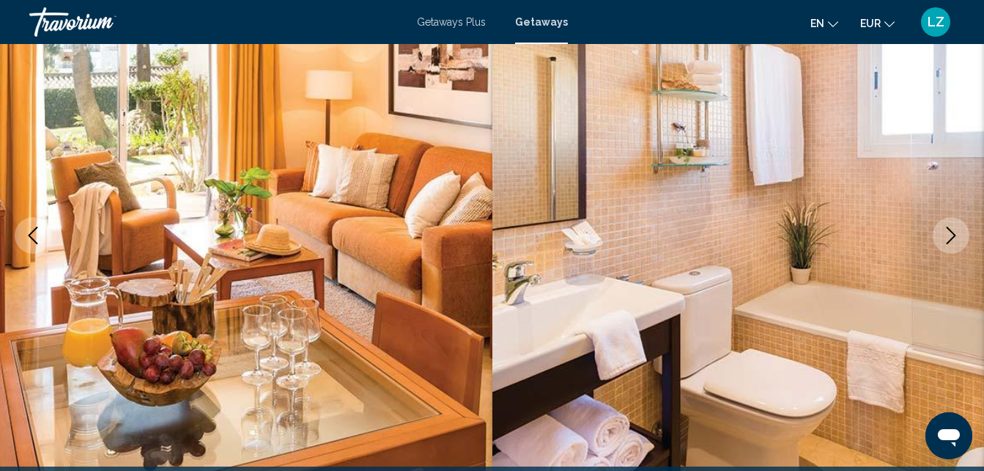
click at [938, 232] on button "Next image" at bounding box center [951, 235] width 37 height 37
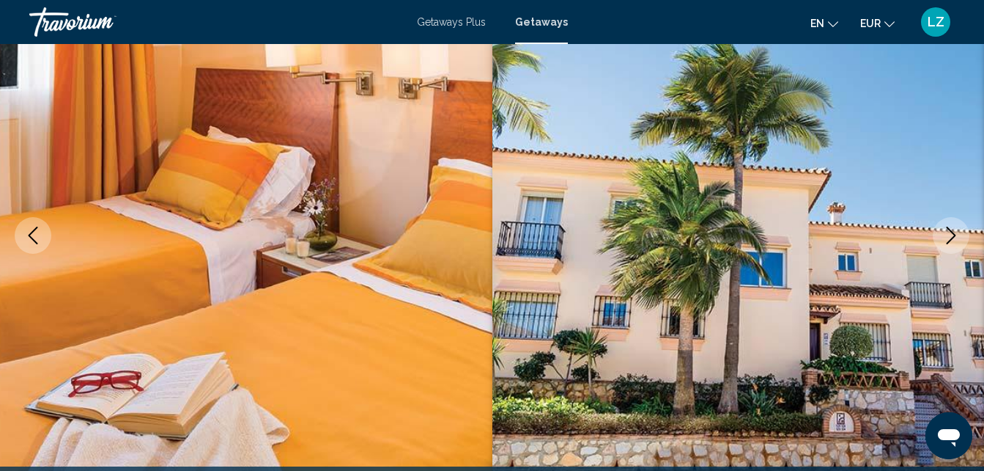
click at [938, 232] on button "Next image" at bounding box center [951, 235] width 37 height 37
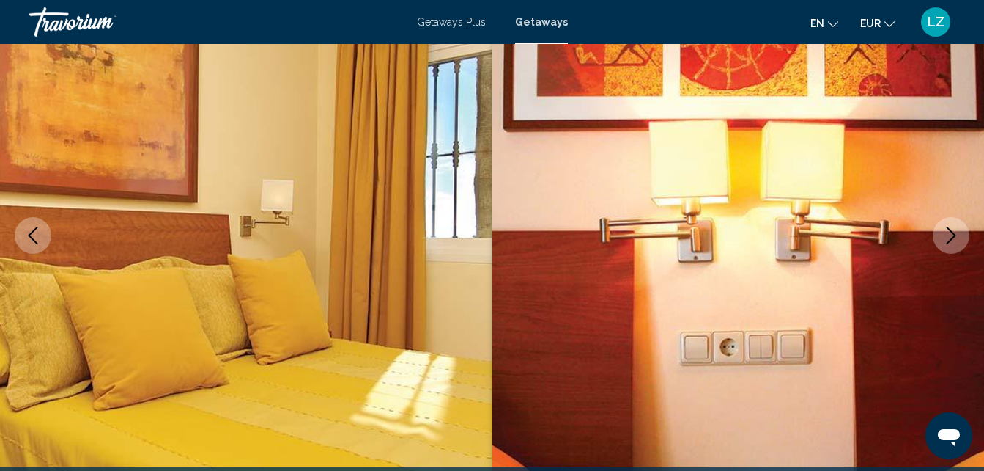
click at [938, 232] on button "Next image" at bounding box center [951, 235] width 37 height 37
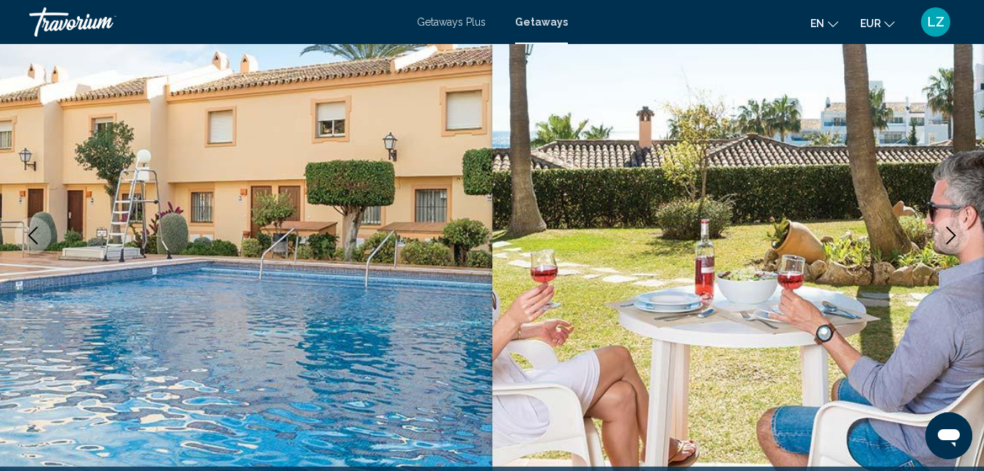
click at [938, 232] on button "Next image" at bounding box center [951, 235] width 37 height 37
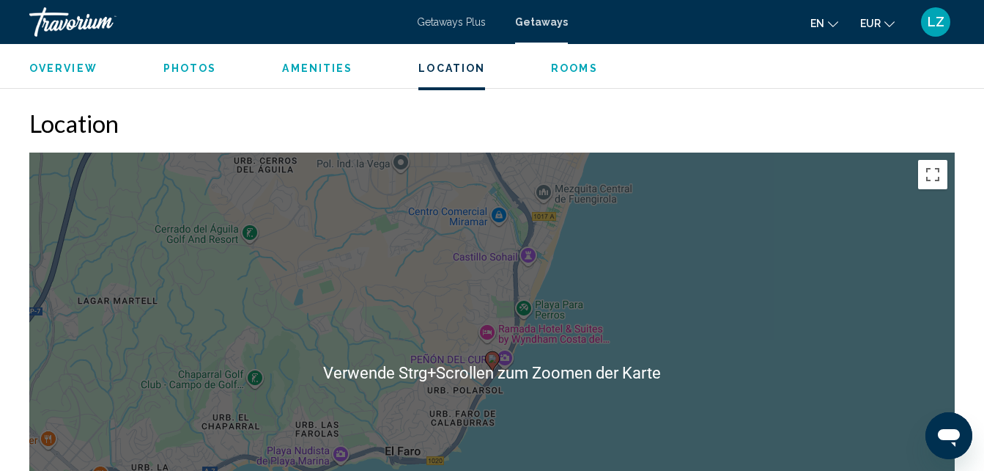
scroll to position [2171, 0]
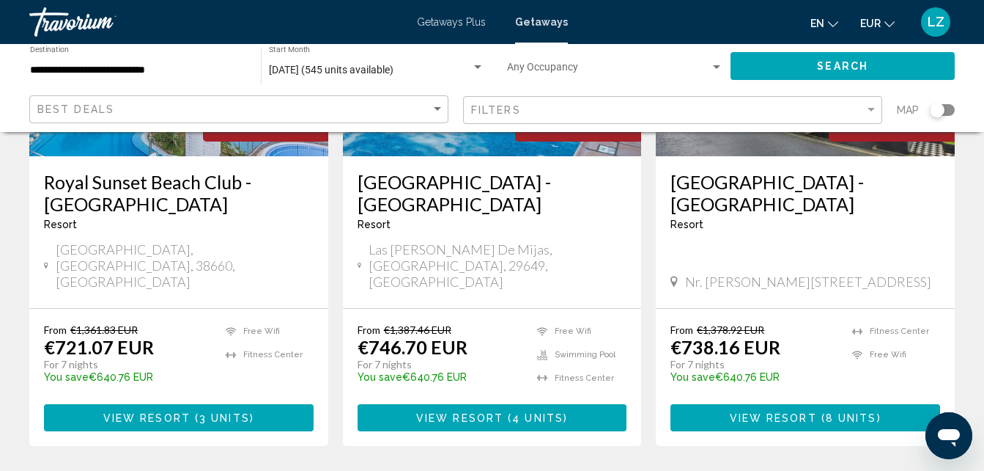
scroll to position [1868, 0]
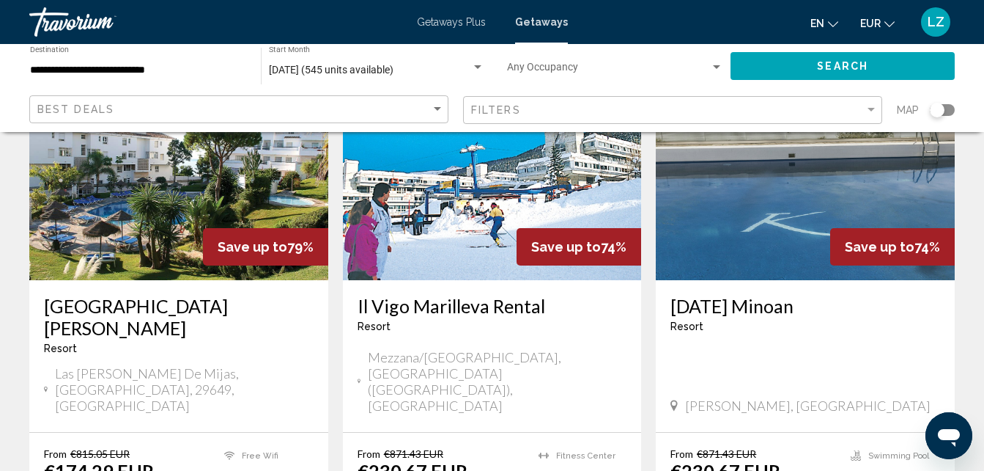
scroll to position [685, 0]
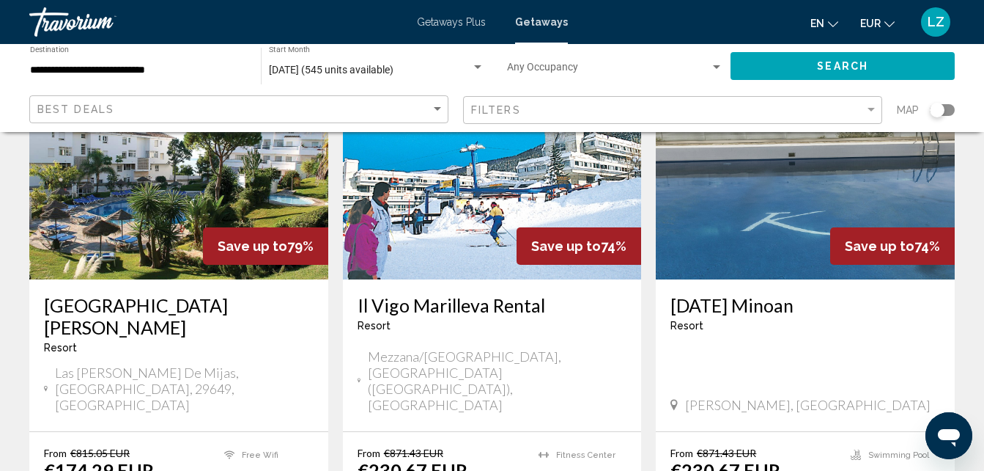
click at [198, 294] on h3 "[GEOGRAPHIC_DATA][PERSON_NAME]" at bounding box center [179, 316] width 270 height 44
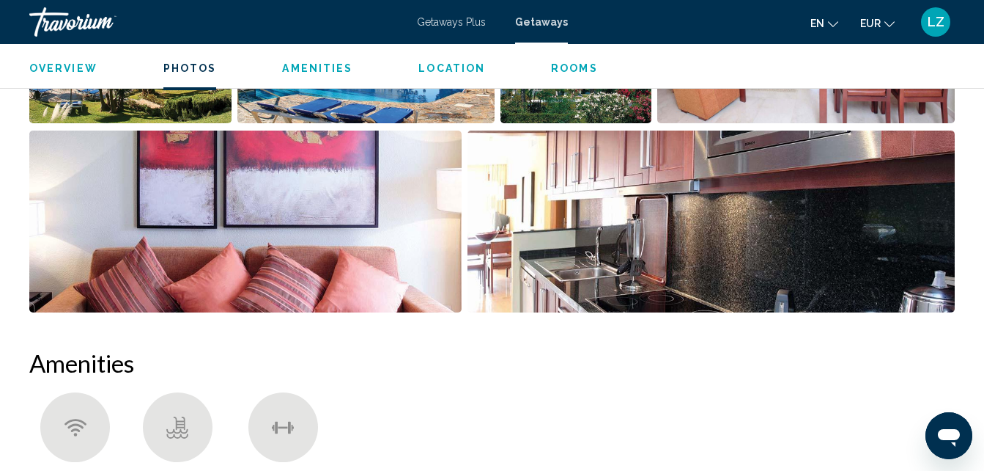
scroll to position [866, 0]
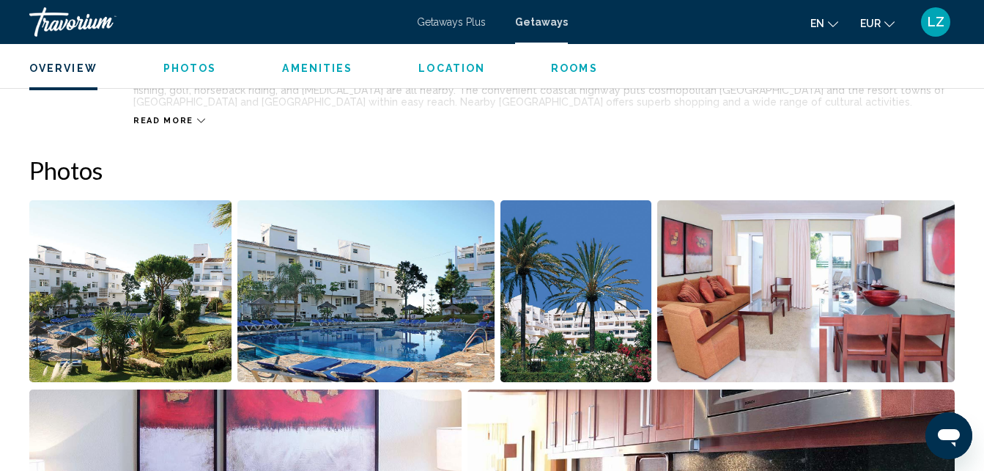
click at [490, 260] on img "Open full-screen image slider" at bounding box center [366, 291] width 257 height 182
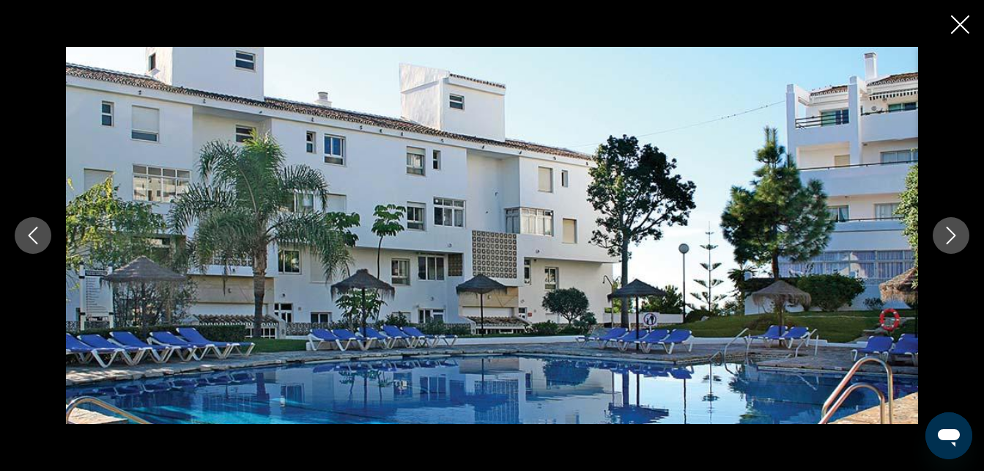
click at [951, 232] on icon "Next image" at bounding box center [952, 236] width 18 height 18
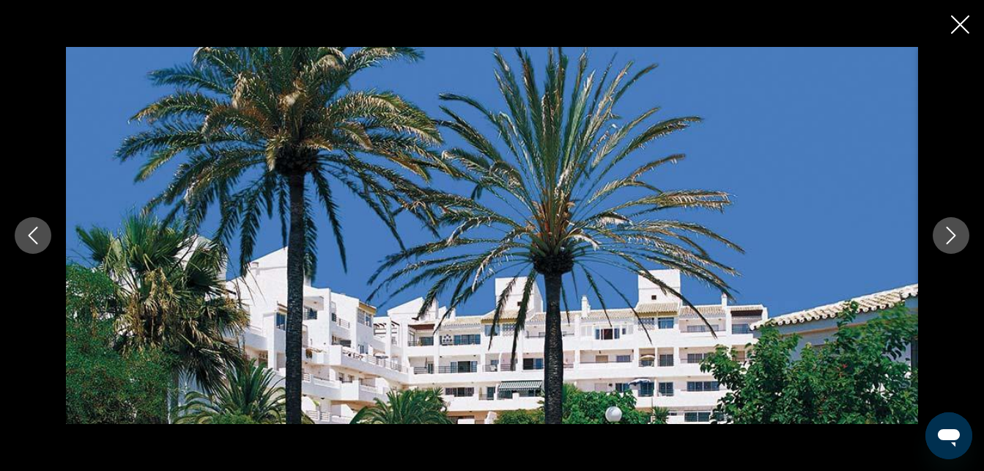
click at [951, 232] on icon "Next image" at bounding box center [952, 236] width 18 height 18
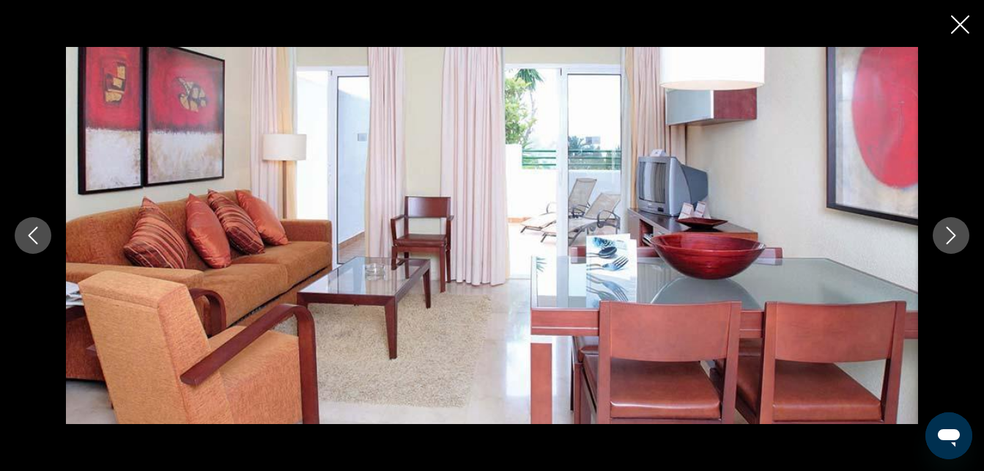
click at [951, 232] on icon "Next image" at bounding box center [952, 236] width 18 height 18
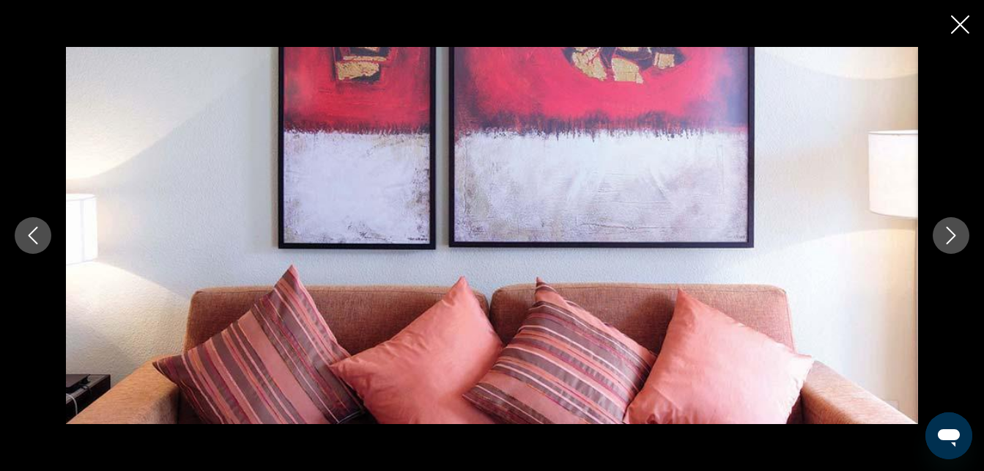
click at [951, 232] on icon "Next image" at bounding box center [952, 236] width 18 height 18
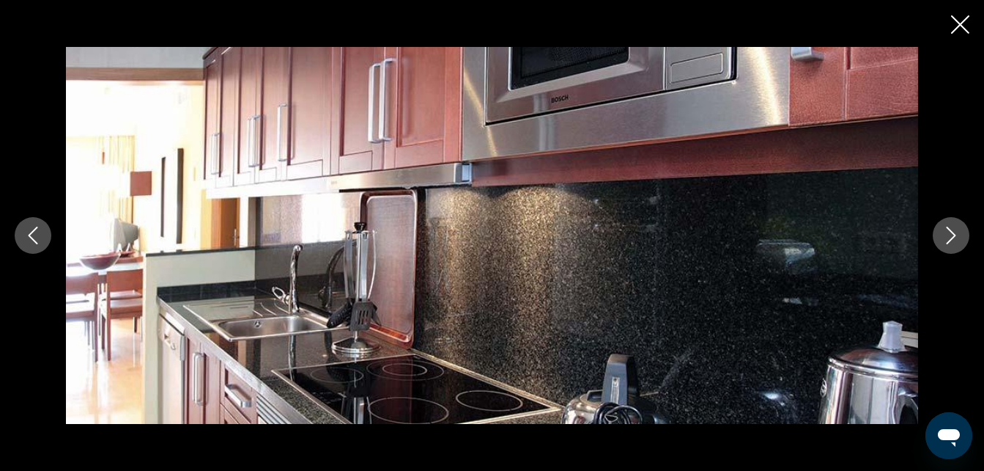
click at [951, 232] on icon "Next image" at bounding box center [952, 236] width 18 height 18
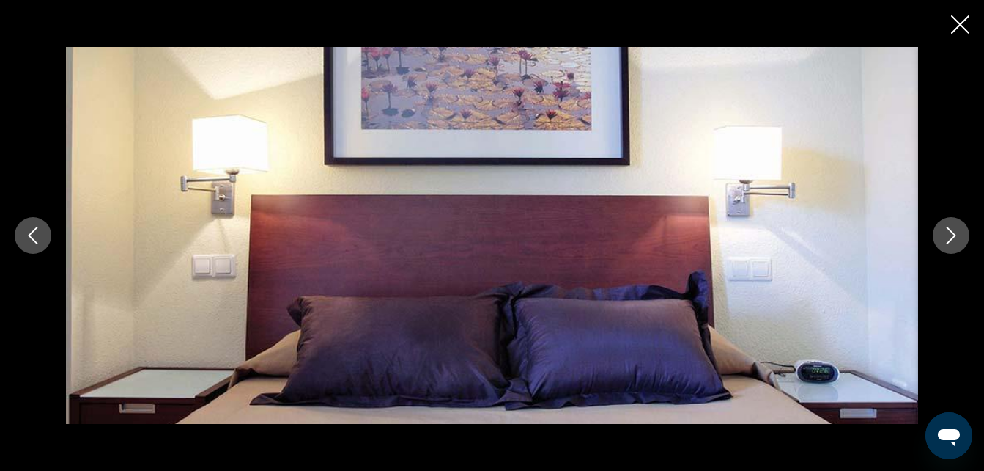
click at [951, 232] on icon "Next image" at bounding box center [952, 236] width 18 height 18
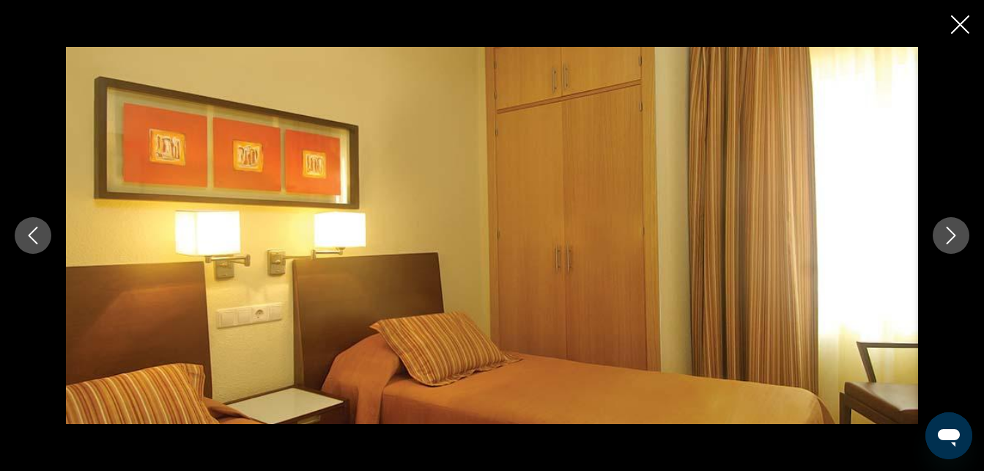
click at [951, 232] on icon "Next image" at bounding box center [952, 236] width 18 height 18
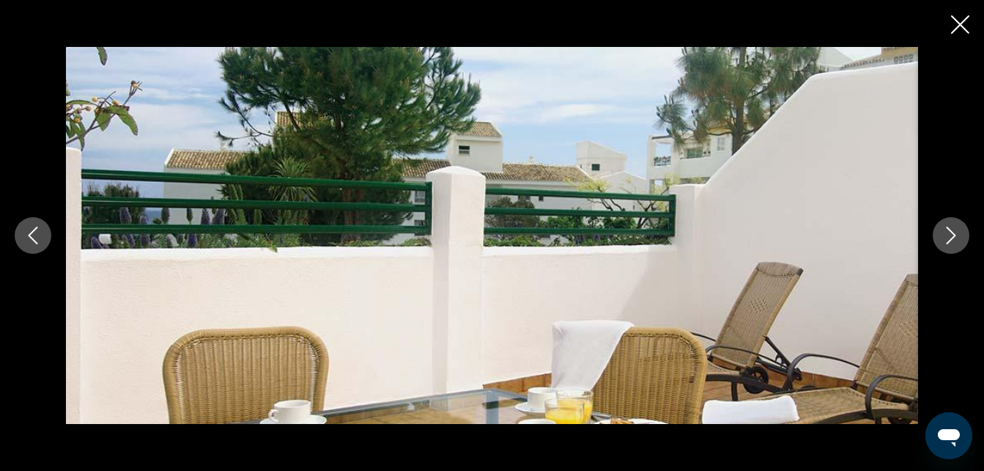
click at [951, 232] on icon "Next image" at bounding box center [952, 236] width 18 height 18
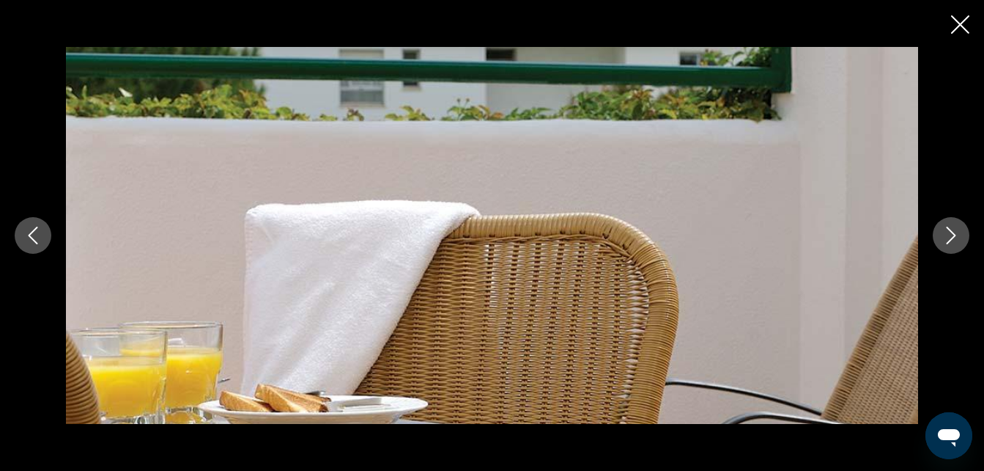
click at [951, 232] on icon "Next image" at bounding box center [952, 236] width 18 height 18
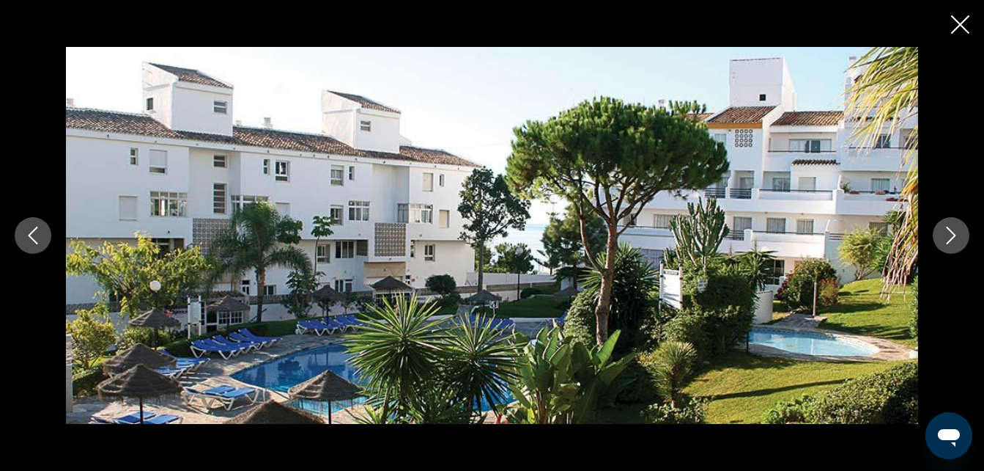
click at [962, 18] on icon "Close slideshow" at bounding box center [960, 24] width 18 height 18
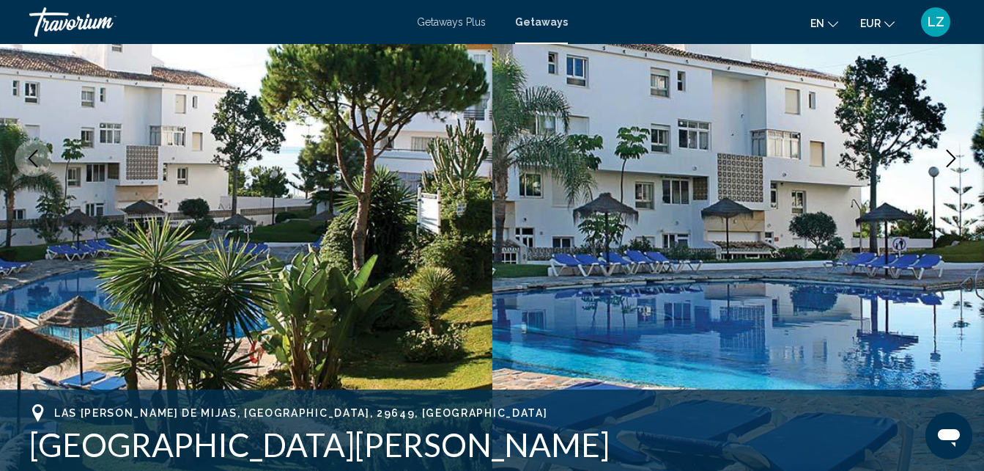
scroll to position [326, 0]
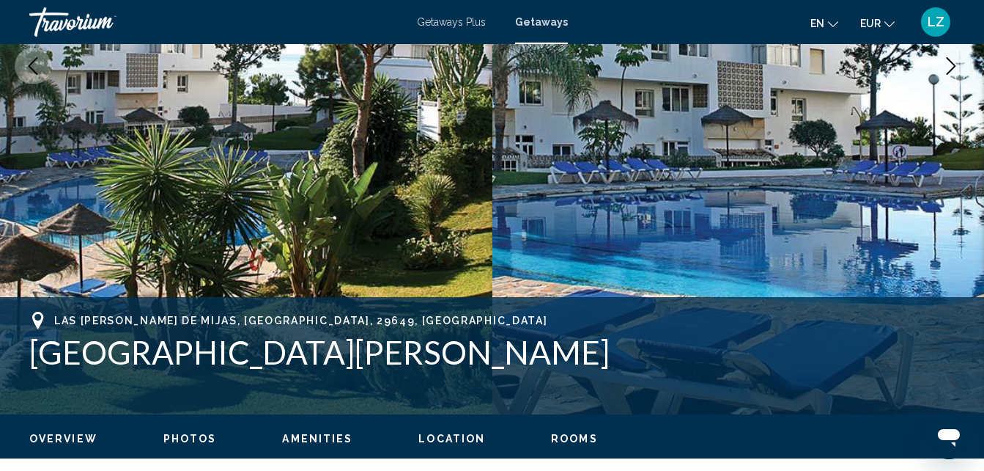
click at [746, 159] on img "Main content" at bounding box center [739, 66] width 493 height 696
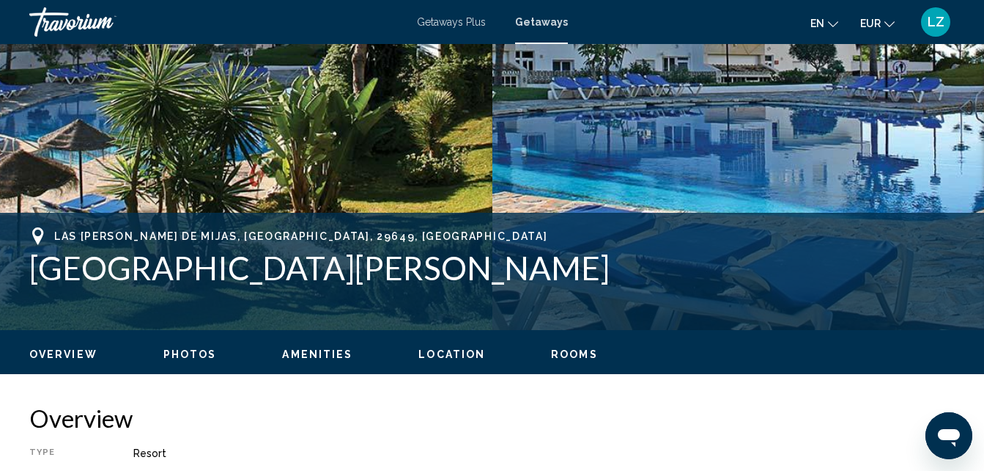
scroll to position [0, 0]
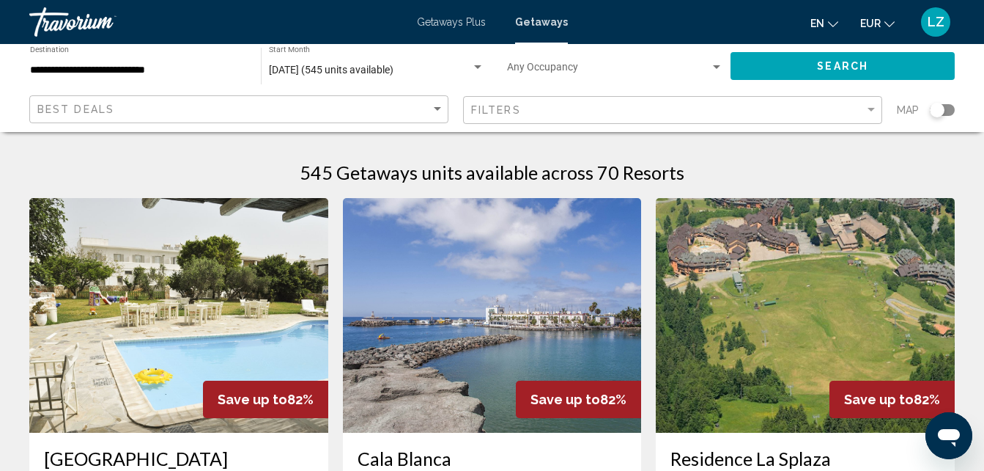
click at [339, 61] on div "[DATE] (545 units available) Start Month All Start Months" at bounding box center [377, 66] width 216 height 40
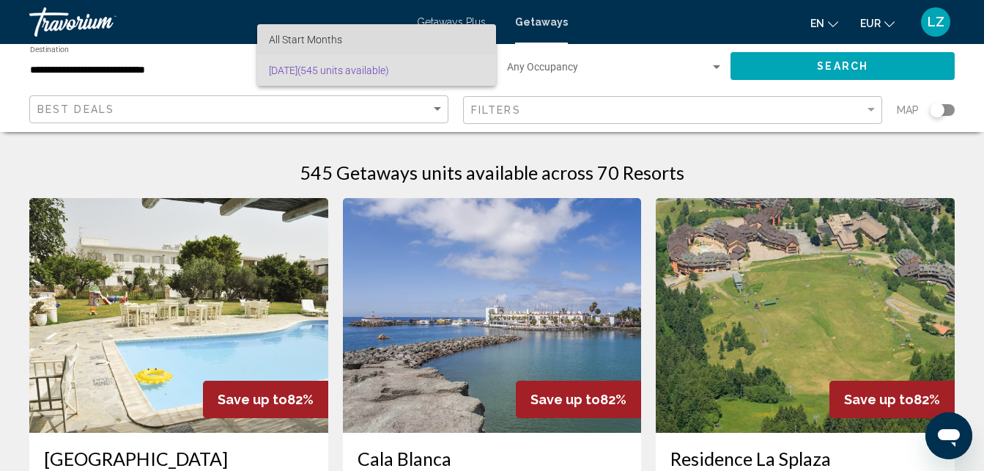
click at [330, 34] on span "All Start Months" at bounding box center [305, 40] width 73 height 12
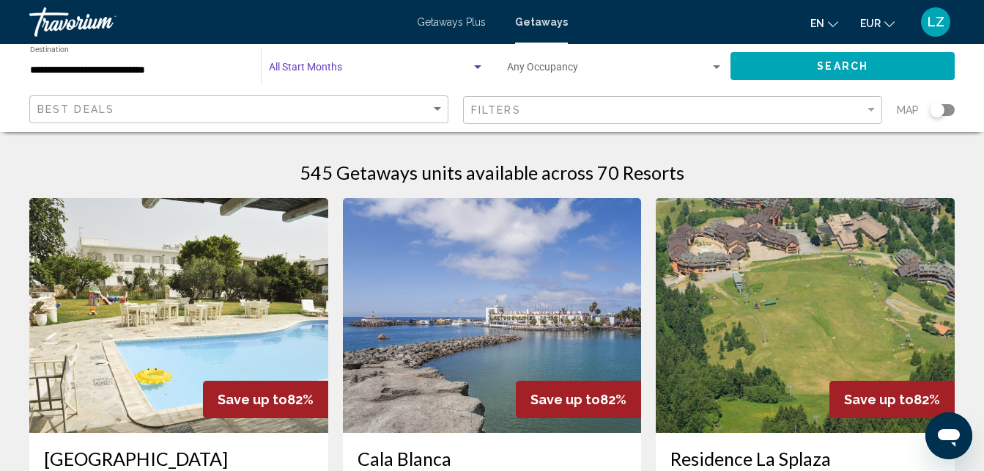
click at [323, 70] on span "Search widget" at bounding box center [370, 71] width 202 height 12
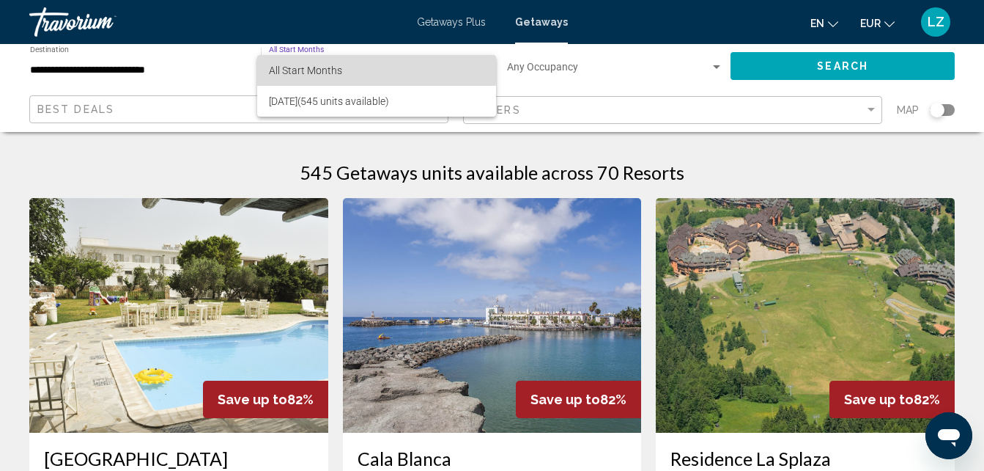
click at [324, 67] on span "All Start Months" at bounding box center [305, 71] width 73 height 12
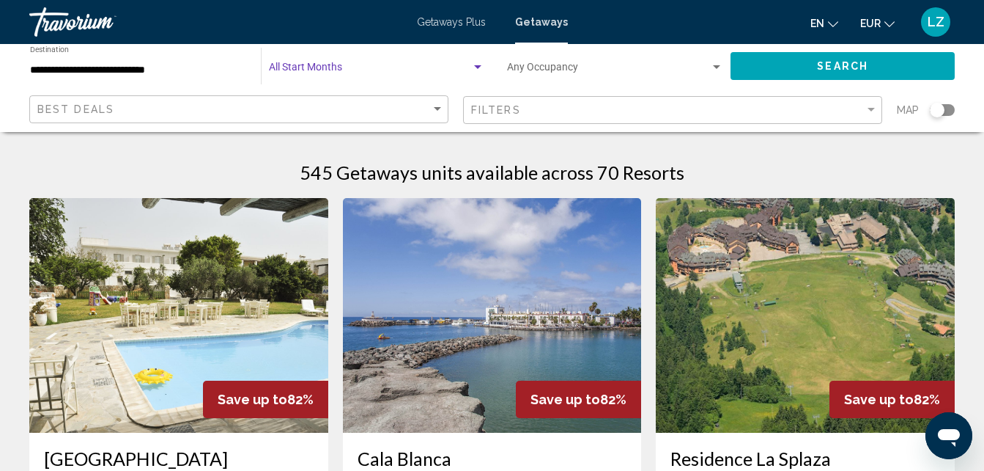
click at [324, 67] on span "Search widget" at bounding box center [370, 71] width 202 height 12
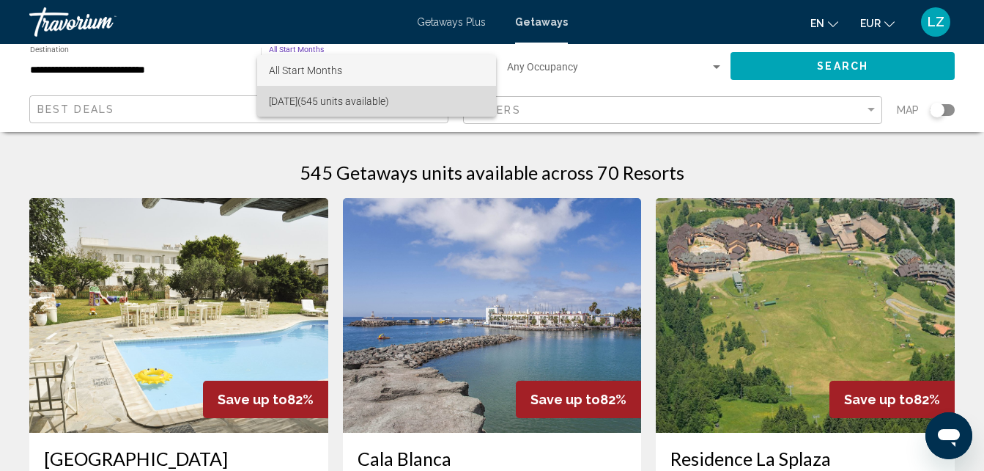
click at [323, 92] on span "[DATE] (545 units available)" at bounding box center [377, 101] width 216 height 31
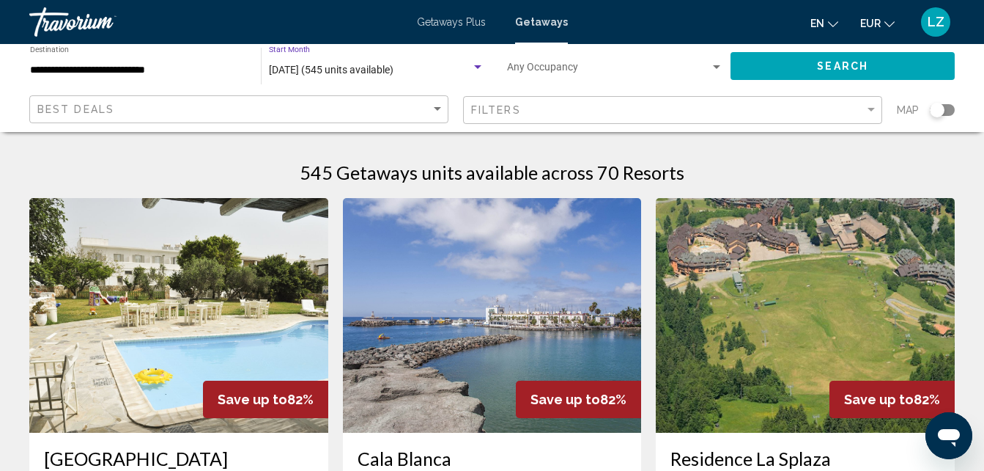
click at [338, 75] on span "[DATE] (545 units available)" at bounding box center [331, 70] width 125 height 12
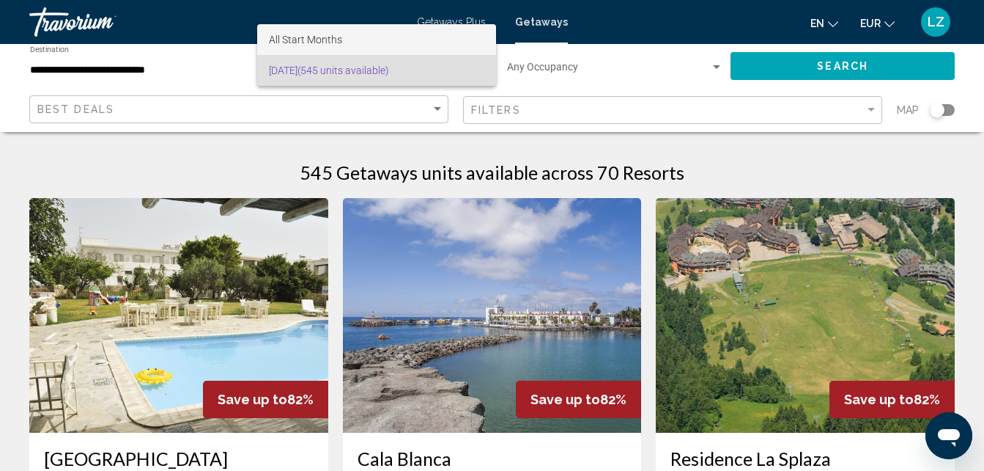
click at [317, 34] on span "All Start Months" at bounding box center [305, 40] width 73 height 12
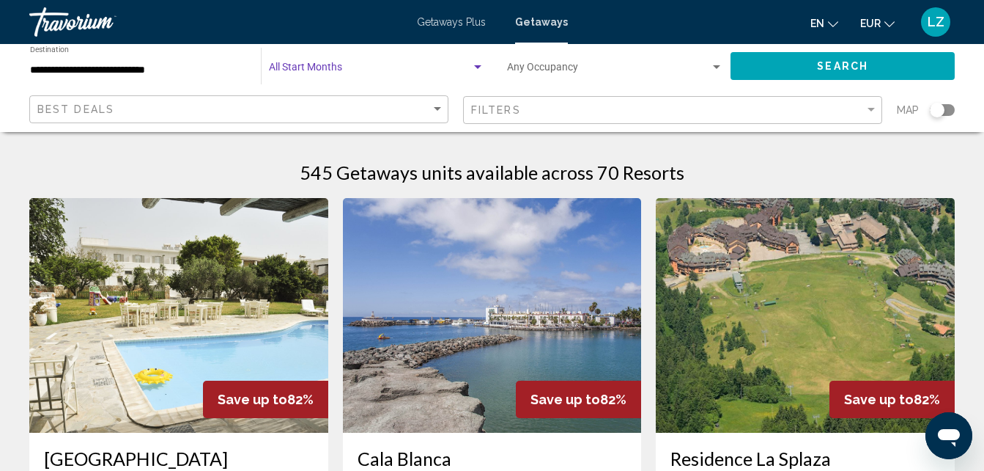
click at [789, 72] on button "Search" at bounding box center [843, 65] width 224 height 27
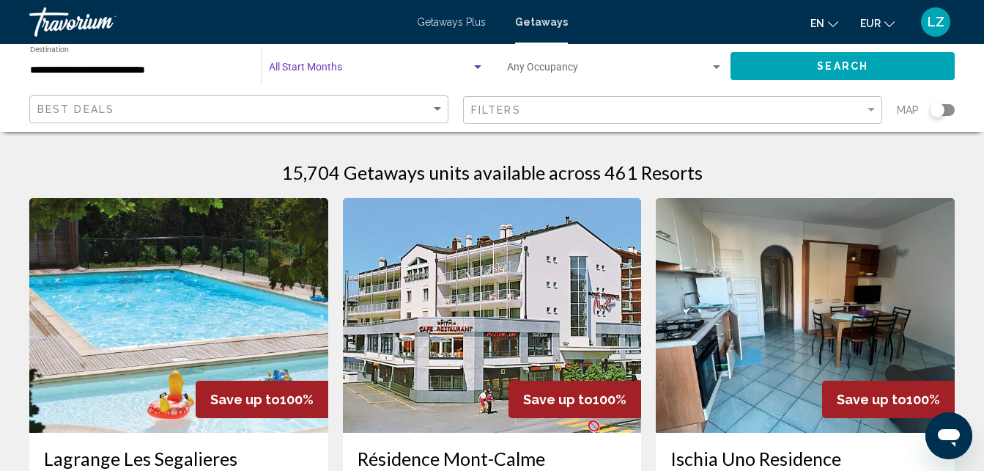
click at [340, 69] on span "Search widget" at bounding box center [370, 71] width 202 height 12
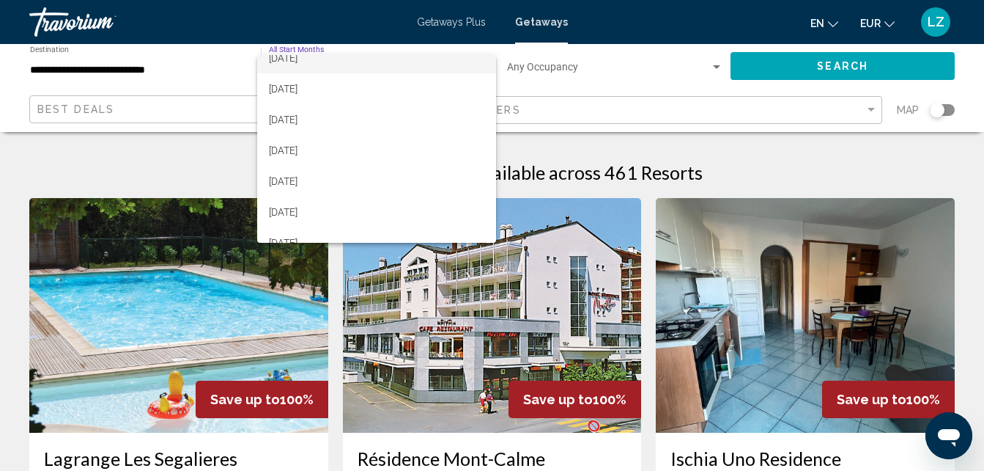
scroll to position [136, 0]
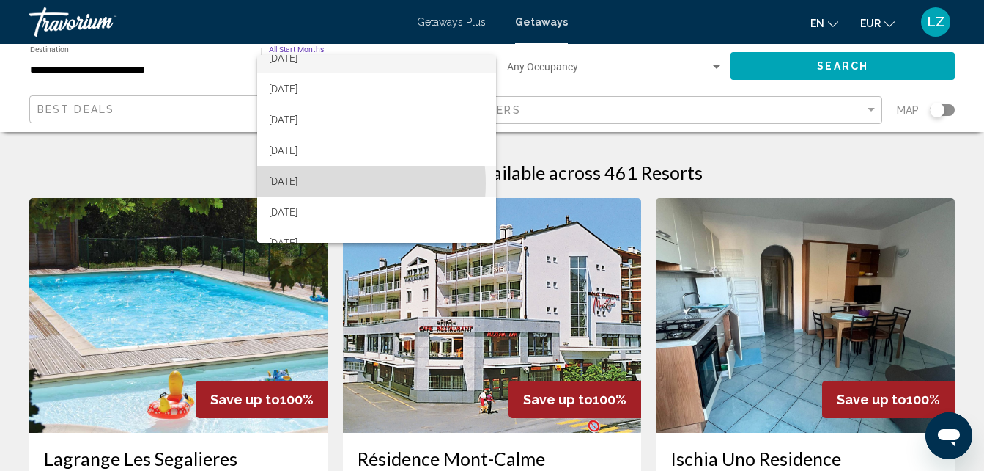
click at [317, 183] on span "[DATE]" at bounding box center [377, 181] width 216 height 31
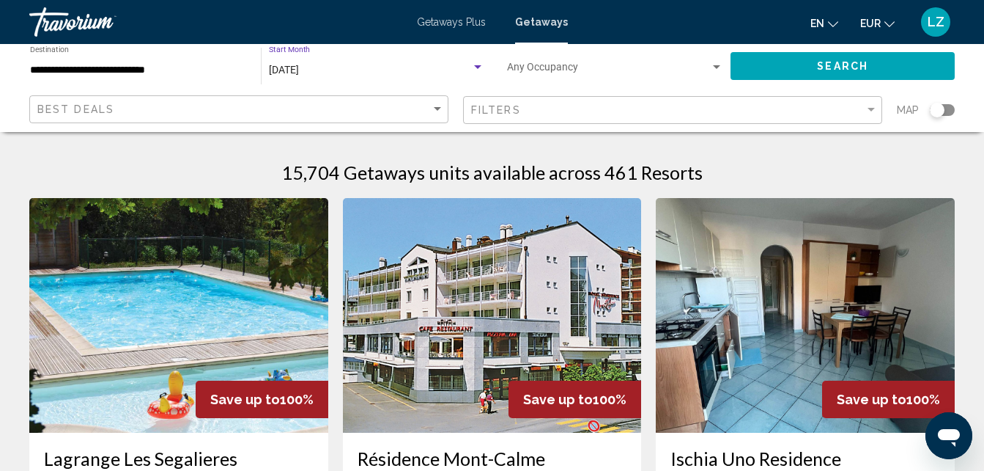
click at [340, 70] on div "[DATE]" at bounding box center [370, 71] width 202 height 12
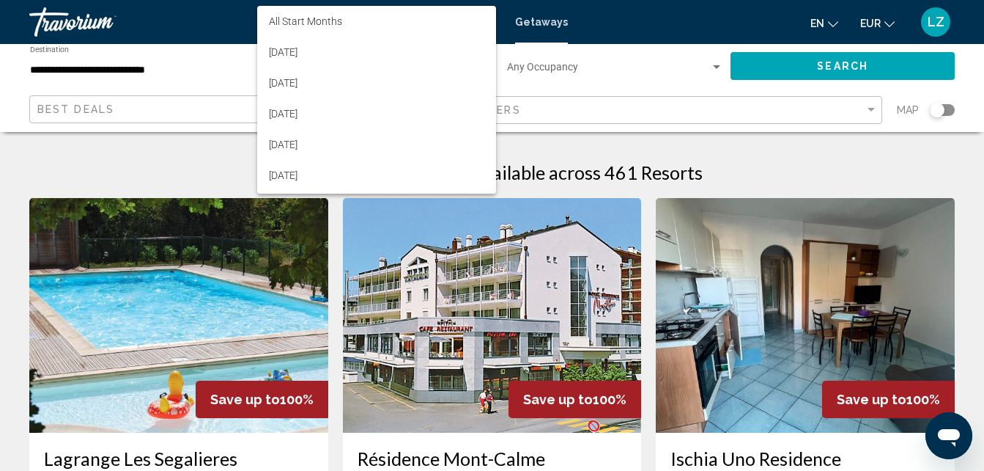
scroll to position [197, 0]
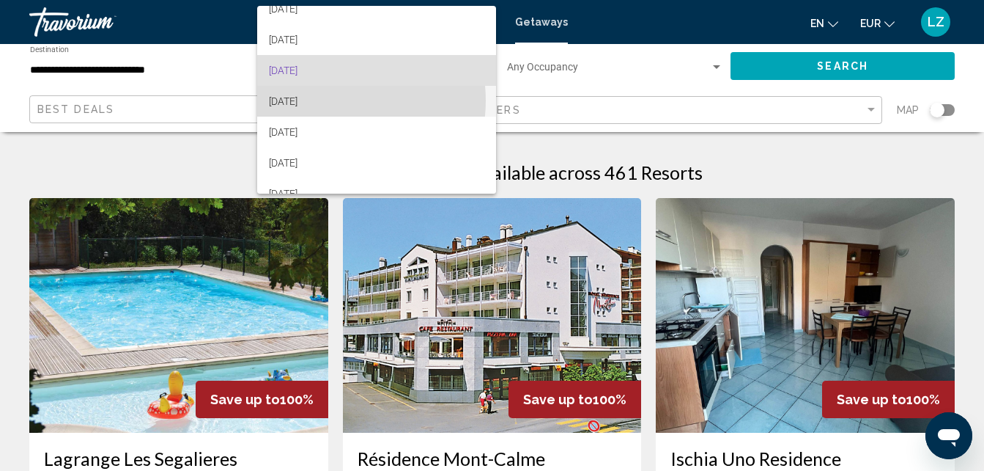
click at [327, 100] on span "[DATE]" at bounding box center [377, 101] width 216 height 31
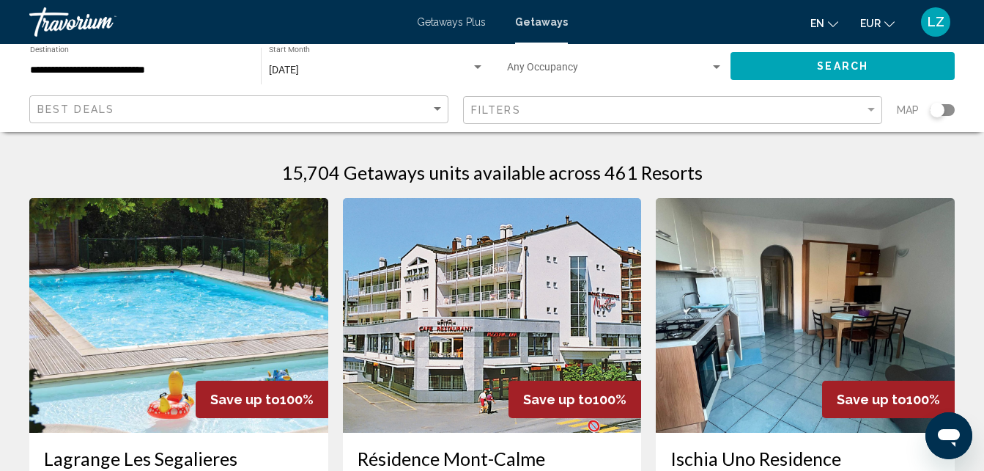
click at [688, 62] on div "Occupancy Any Occupancy" at bounding box center [615, 66] width 216 height 40
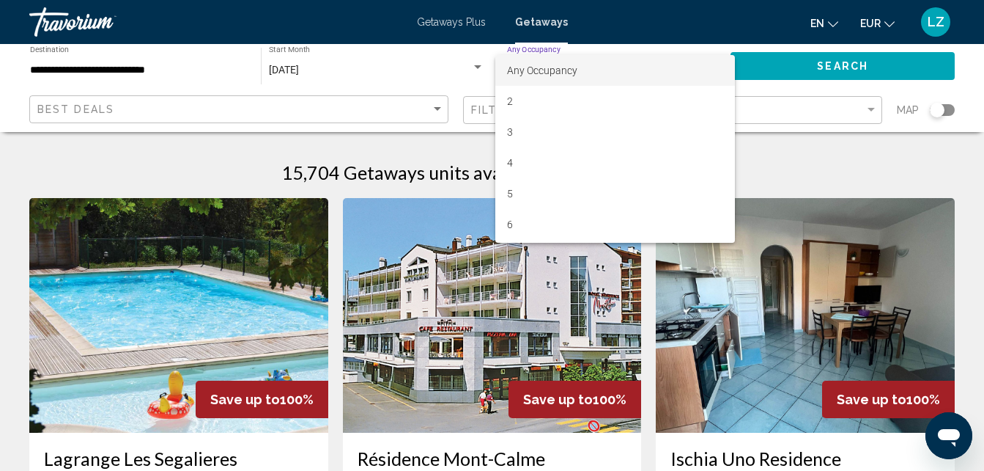
click at [822, 59] on div at bounding box center [492, 235] width 984 height 471
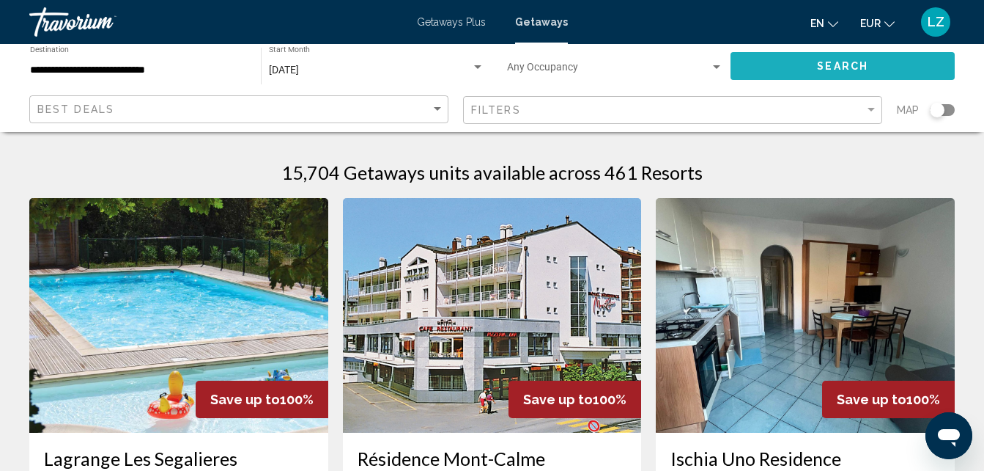
click at [822, 59] on button "Search" at bounding box center [843, 65] width 224 height 27
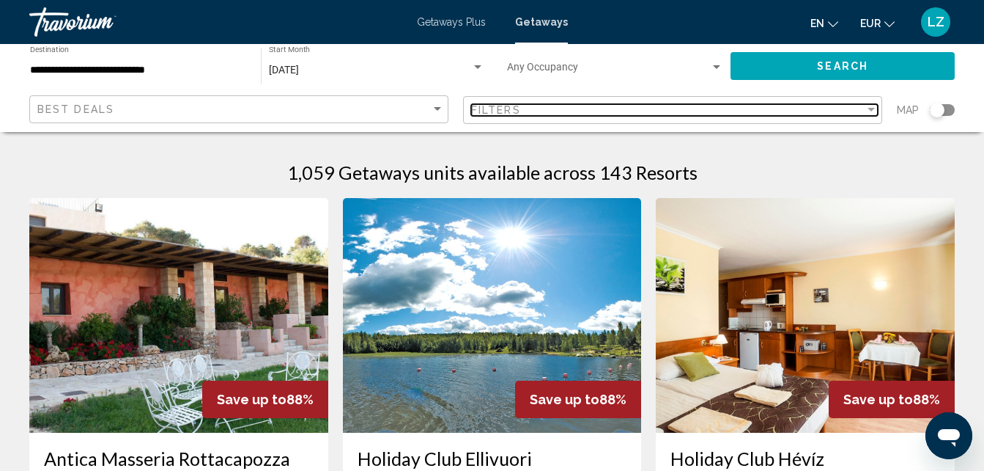
click at [625, 115] on div "Filters" at bounding box center [668, 110] width 394 height 12
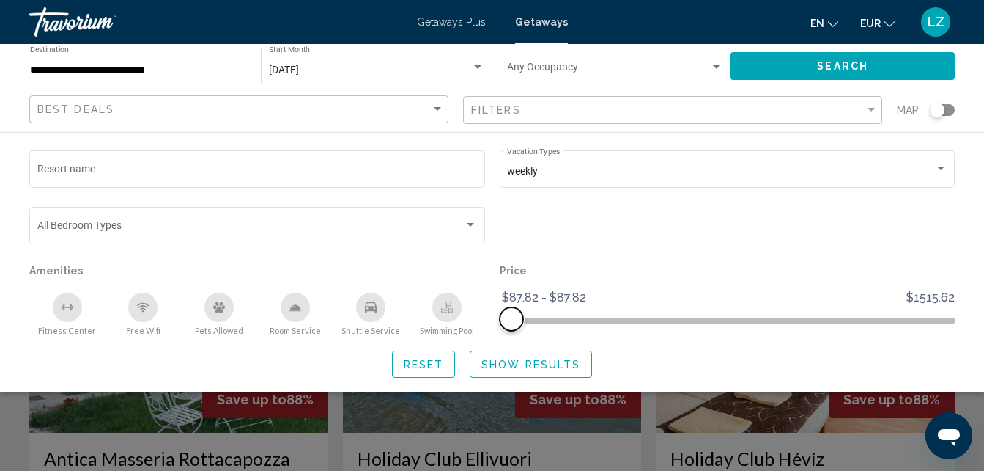
drag, startPoint x: 937, startPoint y: 323, endPoint x: 386, endPoint y: 355, distance: 551.4
click at [386, 355] on div "Resort name weekly Vacation Types All Vacation Types Bedroom Types All Bedroom …" at bounding box center [492, 262] width 984 height 230
click at [501, 355] on button "Show Results" at bounding box center [531, 363] width 122 height 27
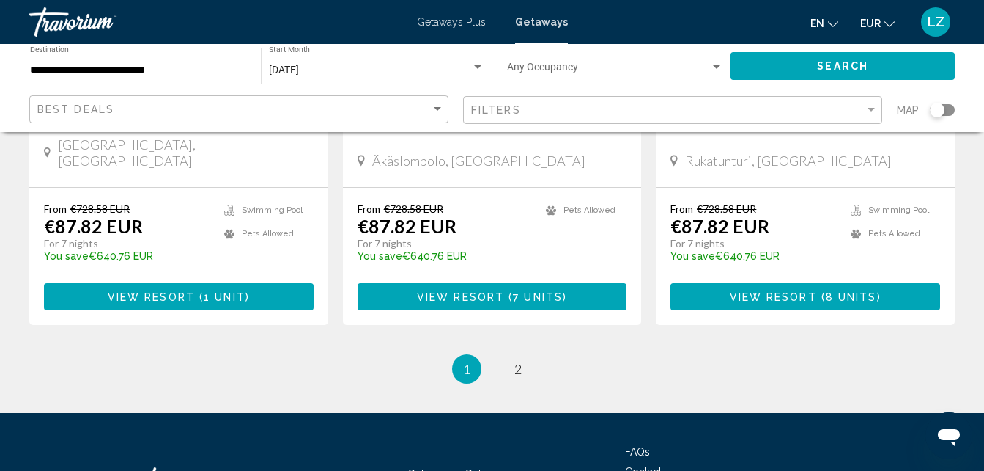
scroll to position [1985, 0]
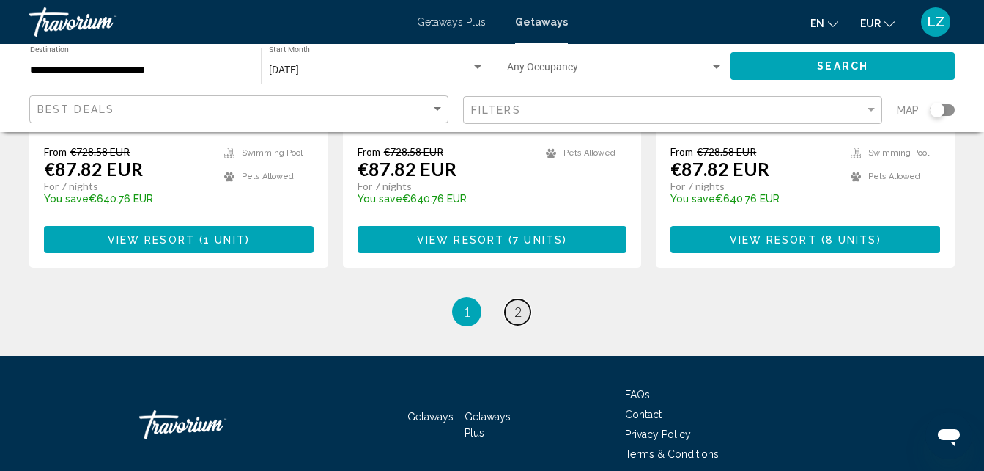
click at [523, 299] on link "page 2" at bounding box center [518, 312] width 26 height 26
